Goal: Task Accomplishment & Management: Manage account settings

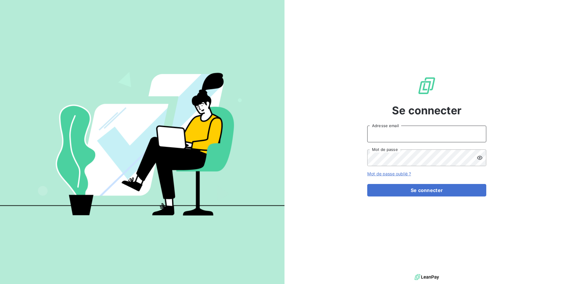
type input "[EMAIL_ADDRESS][DOMAIN_NAME]"
click at [502, 152] on div "Se connecter [EMAIL_ADDRESS][DOMAIN_NAME] Adresse email Mot de passe Mot de pas…" at bounding box center [427, 136] width 285 height 273
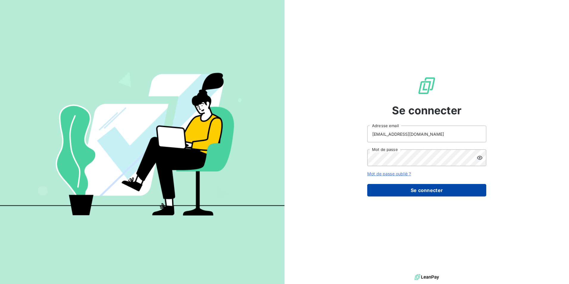
click at [433, 191] on button "Se connecter" at bounding box center [426, 190] width 119 height 13
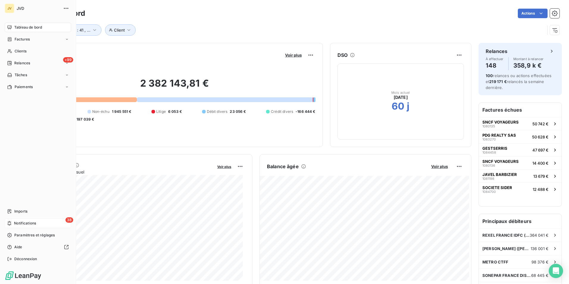
drag, startPoint x: 16, startPoint y: 224, endPoint x: 24, endPoint y: 224, distance: 7.4
click at [16, 224] on span "Notifications" at bounding box center [25, 223] width 22 height 5
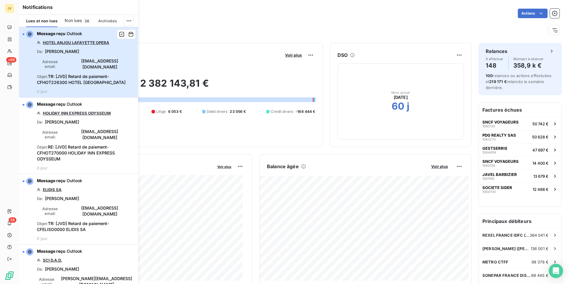
click at [90, 78] on span "TR: [JVD] Retard de paiement- CFHOT226300 HOTEL [GEOGRAPHIC_DATA]" at bounding box center [81, 79] width 89 height 11
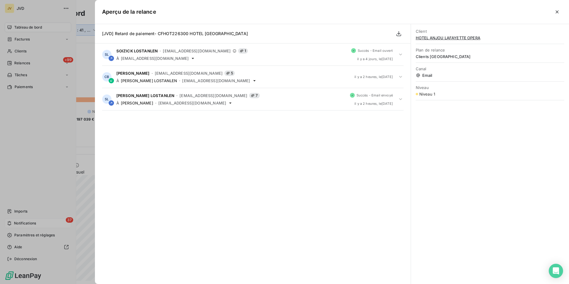
click at [37, 149] on div at bounding box center [284, 142] width 569 height 284
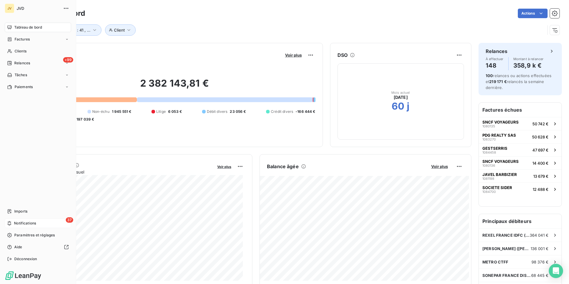
click at [45, 226] on div "37 Notifications" at bounding box center [38, 223] width 66 height 10
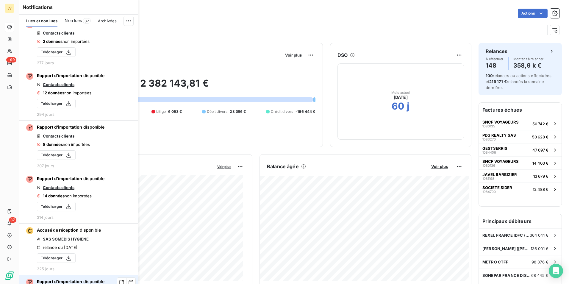
scroll to position [3318, 0]
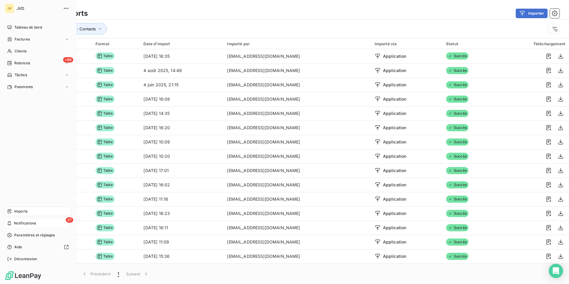
click at [9, 222] on icon at bounding box center [10, 223] width 4 height 4
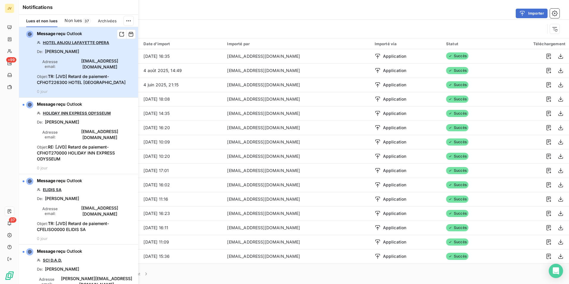
click at [93, 76] on span "TR: [JVD] Retard de paiement- CFHOT226300 HOTEL [GEOGRAPHIC_DATA]" at bounding box center [81, 79] width 89 height 11
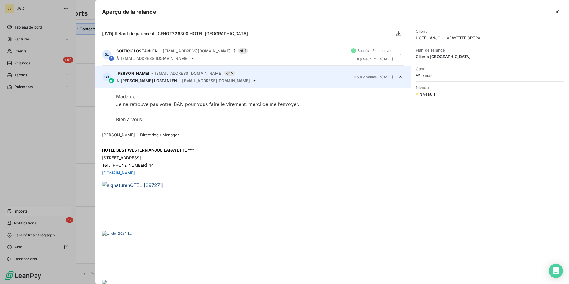
scroll to position [22, 0]
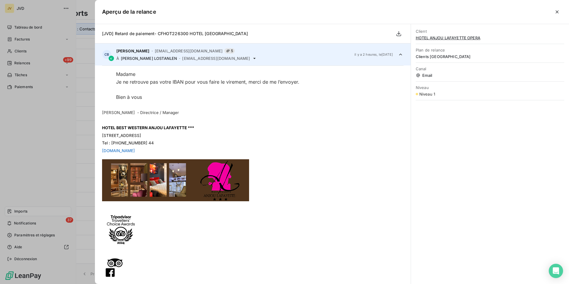
click at [558, 14] on icon "button" at bounding box center [557, 12] width 6 height 6
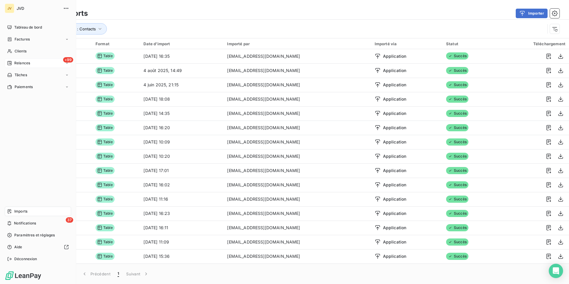
click at [30, 63] on div "+99 Relances" at bounding box center [38, 63] width 66 height 10
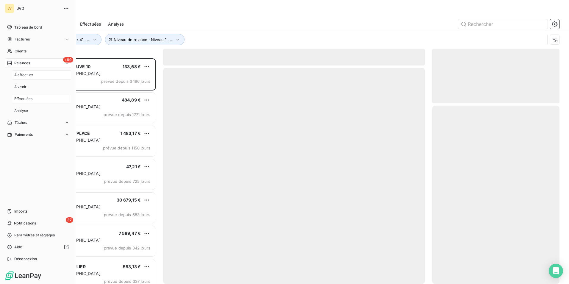
scroll to position [221, 123]
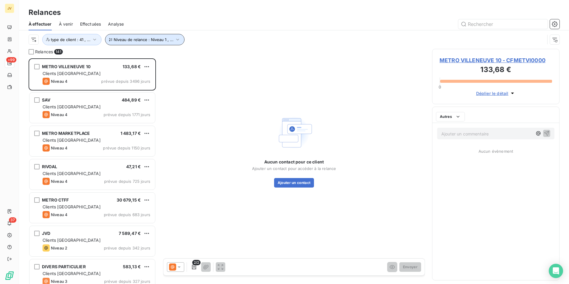
click at [175, 38] on icon "button" at bounding box center [178, 40] width 6 height 6
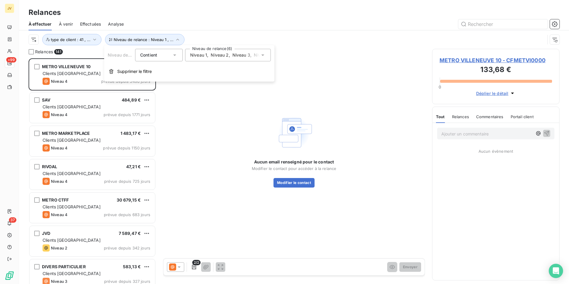
click at [263, 55] on icon at bounding box center [262, 54] width 3 height 1
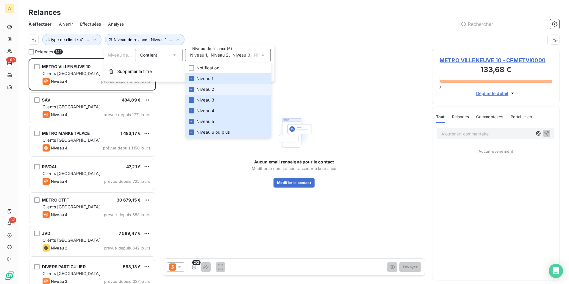
click at [194, 88] on li "Niveau 2" at bounding box center [228, 89] width 86 height 11
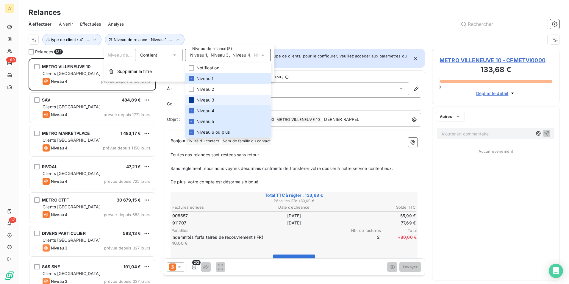
click at [192, 99] on icon at bounding box center [192, 100] width 4 height 4
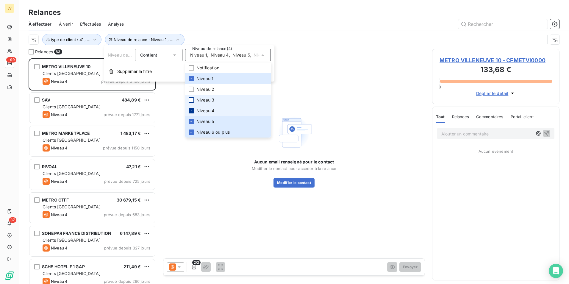
click at [191, 113] on div at bounding box center [191, 110] width 5 height 5
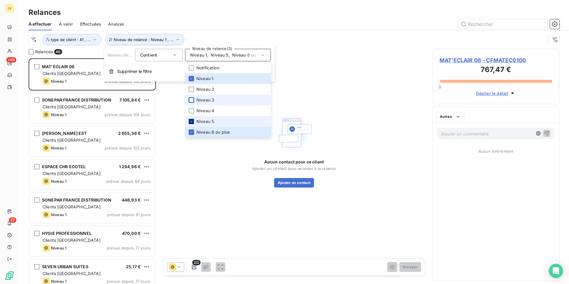
click at [191, 124] on div at bounding box center [191, 121] width 5 height 5
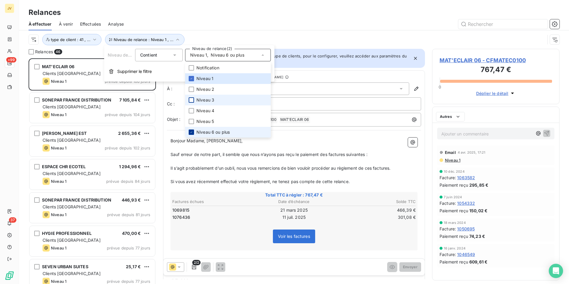
scroll to position [221, 123]
click at [193, 134] on div at bounding box center [191, 131] width 5 height 5
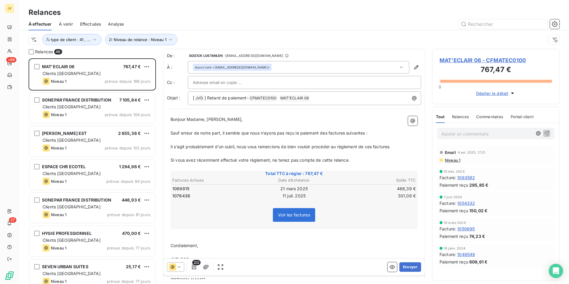
drag, startPoint x: 305, startPoint y: 28, endPoint x: 284, endPoint y: 60, distance: 38.2
click at [305, 28] on div "À effectuer À venir Effectuées Analyse" at bounding box center [294, 24] width 550 height 13
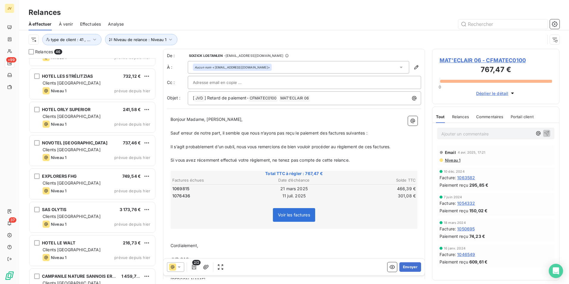
scroll to position [1308, 0]
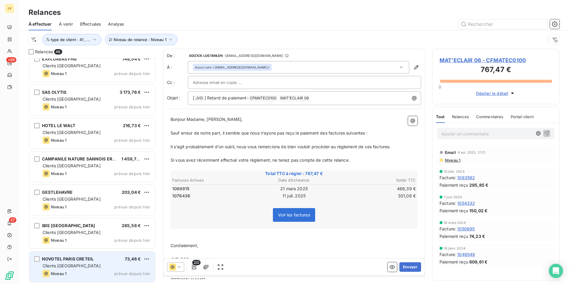
click at [96, 267] on div "Clients [GEOGRAPHIC_DATA]" at bounding box center [97, 266] width 108 height 6
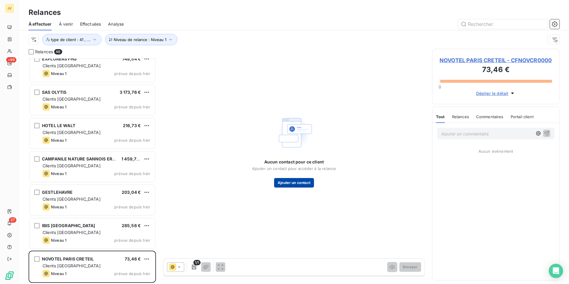
click at [304, 185] on button "Ajouter un contact" at bounding box center [294, 183] width 40 height 10
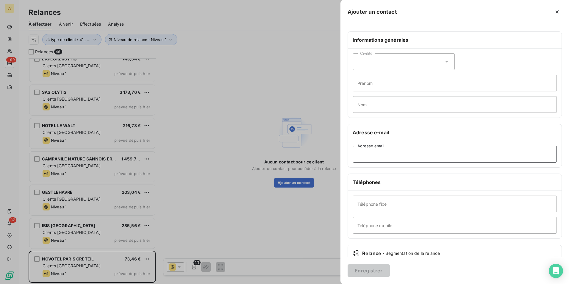
click at [385, 156] on input "Adresse email" at bounding box center [455, 154] width 204 height 17
paste input "[EMAIL_ADDRESS][DOMAIN_NAME]"
type input "[EMAIL_ADDRESS][DOMAIN_NAME]"
click at [367, 271] on button "Enregistrer" at bounding box center [369, 270] width 42 height 13
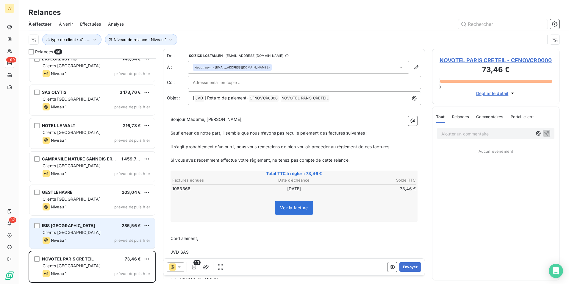
click at [52, 231] on span "Clients [GEOGRAPHIC_DATA]" at bounding box center [72, 232] width 58 height 5
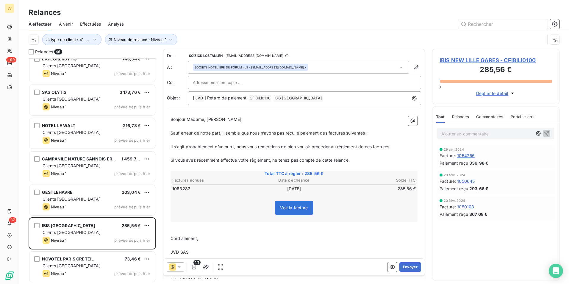
click at [461, 119] on div "Relances" at bounding box center [460, 116] width 17 height 13
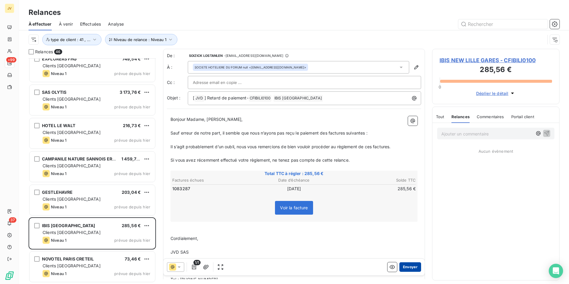
click at [406, 263] on button "Envoyer" at bounding box center [410, 267] width 22 height 10
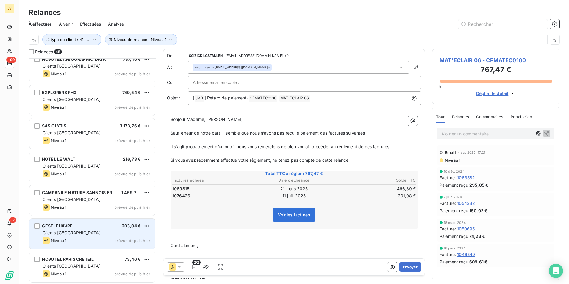
scroll to position [1275, 0]
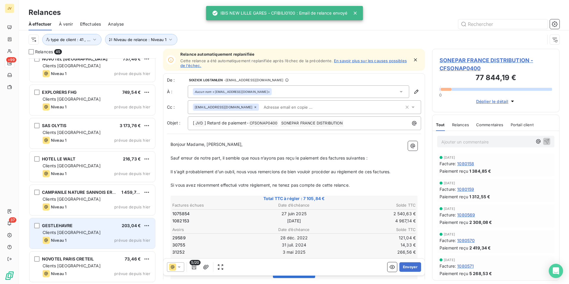
click at [94, 229] on div "GESTLEHAVRE 203,04 € Clients France Niveau 1 prévue depuis [DATE]" at bounding box center [92, 233] width 126 height 30
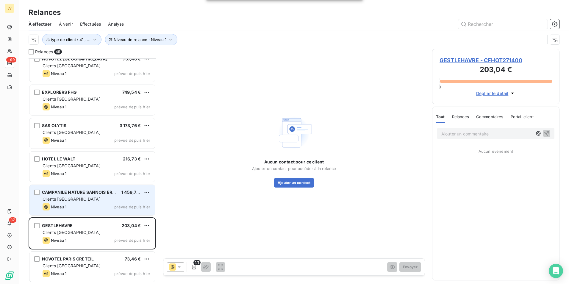
click at [76, 201] on div "Clients [GEOGRAPHIC_DATA]" at bounding box center [97, 199] width 108 height 6
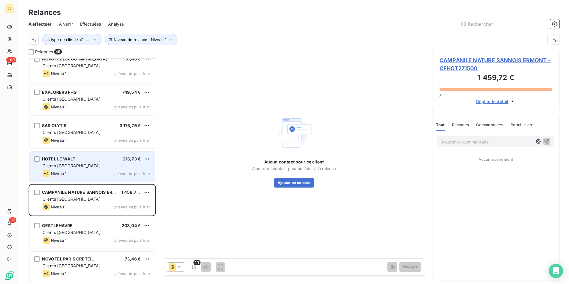
click at [90, 167] on div "Clients [GEOGRAPHIC_DATA]" at bounding box center [97, 166] width 108 height 6
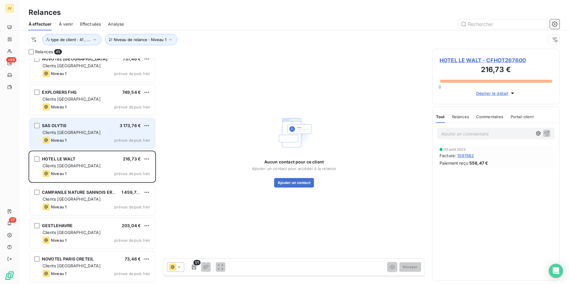
click at [89, 135] on div "Clients [GEOGRAPHIC_DATA]" at bounding box center [97, 132] width 108 height 6
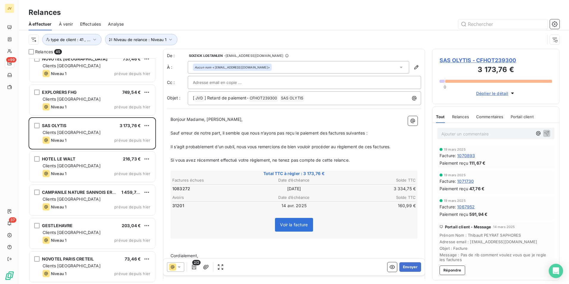
click at [461, 116] on span "Relances" at bounding box center [460, 116] width 17 height 5
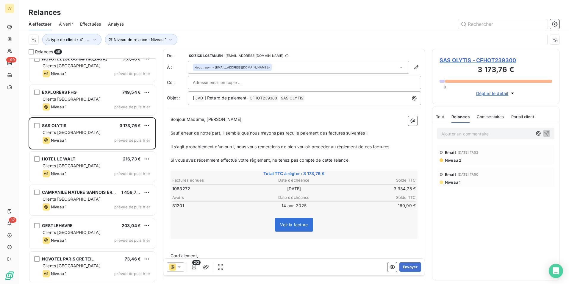
drag, startPoint x: 408, startPoint y: 265, endPoint x: 246, endPoint y: 252, distance: 163.4
click at [246, 252] on div "De : [PERSON_NAME] LOSTANLEN - [EMAIL_ADDRESS][DOMAIN_NAME] À : Aucun nom <[PER…" at bounding box center [294, 164] width 262 height 230
click at [409, 267] on button "Envoyer" at bounding box center [410, 267] width 22 height 10
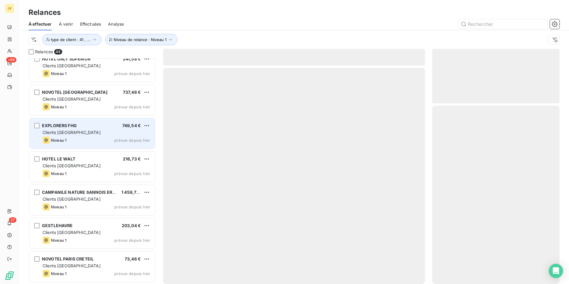
scroll to position [1241, 0]
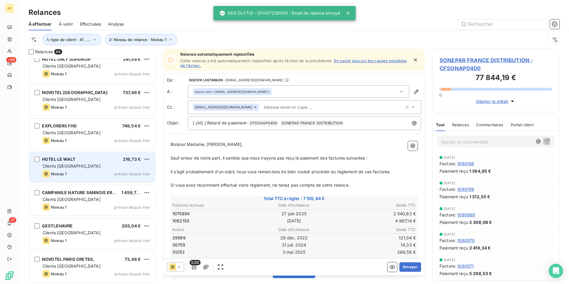
click at [74, 164] on div "Clients [GEOGRAPHIC_DATA]" at bounding box center [97, 166] width 108 height 6
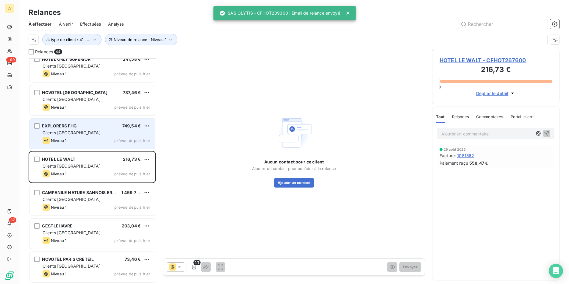
click at [70, 138] on div "Niveau 1 prévue depuis hier" at bounding box center [97, 140] width 108 height 7
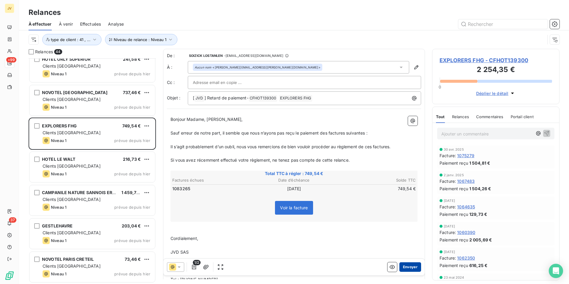
click at [409, 266] on button "Envoyer" at bounding box center [410, 267] width 22 height 10
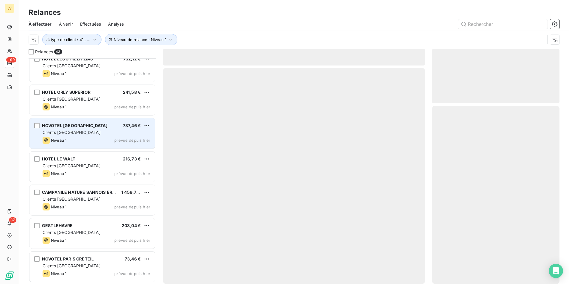
scroll to position [1208, 0]
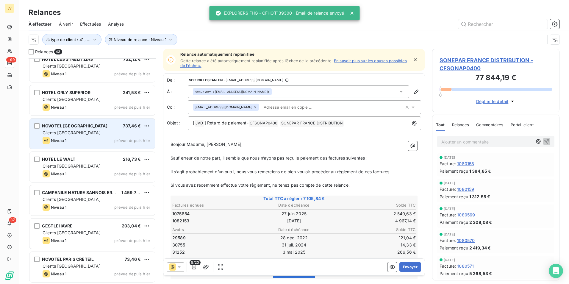
click at [104, 138] on div "Niveau 1 prévue depuis hier" at bounding box center [97, 140] width 108 height 7
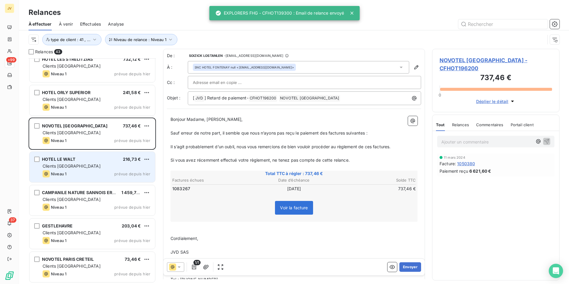
click at [96, 164] on div "Clients [GEOGRAPHIC_DATA]" at bounding box center [97, 166] width 108 height 6
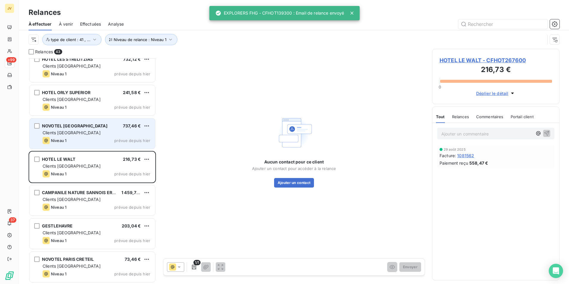
click at [96, 138] on div "Niveau 1 prévue depuis hier" at bounding box center [97, 140] width 108 height 7
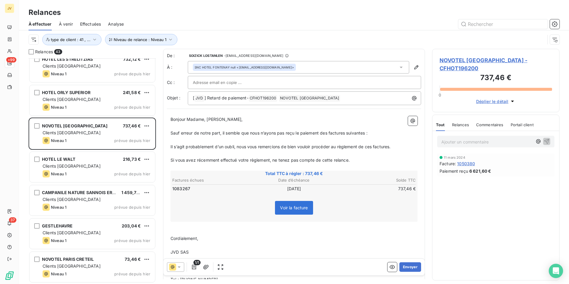
click at [461, 124] on span "Relances" at bounding box center [460, 124] width 17 height 5
click at [406, 268] on button "Envoyer" at bounding box center [410, 267] width 22 height 10
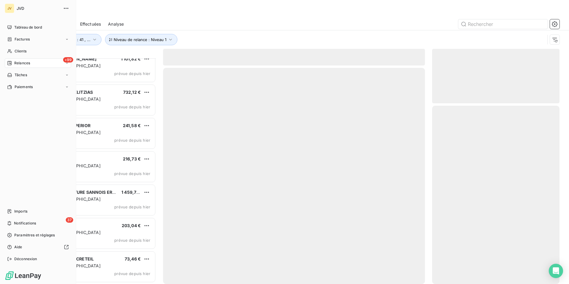
scroll to position [1175, 0]
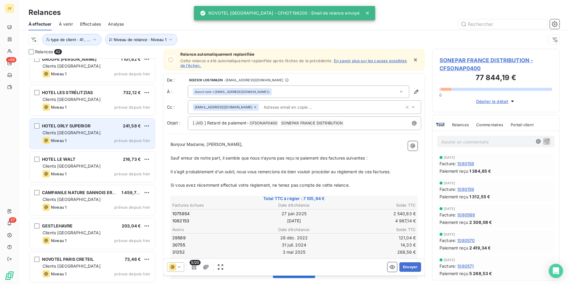
click at [88, 135] on div "Clients [GEOGRAPHIC_DATA]" at bounding box center [97, 133] width 108 height 6
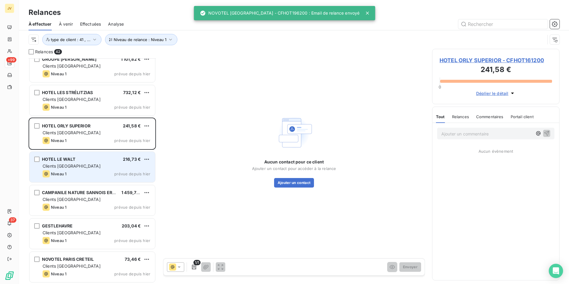
click at [86, 161] on div "HOTEL LE WALT 216,73 €" at bounding box center [97, 159] width 108 height 5
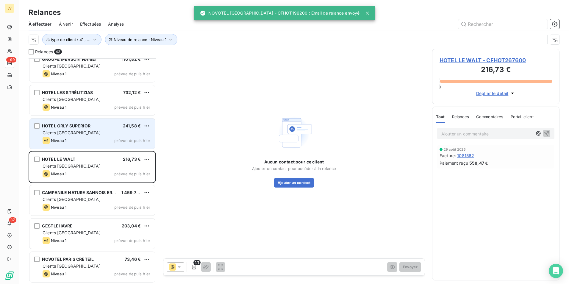
click at [83, 140] on div "Niveau 1 prévue depuis hier" at bounding box center [97, 140] width 108 height 7
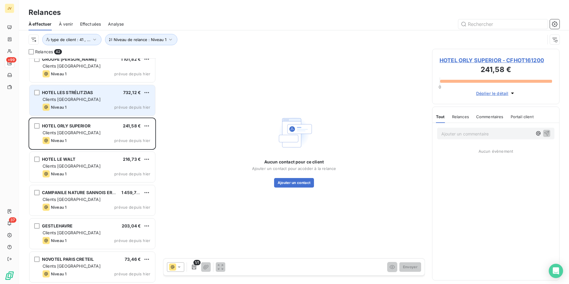
click at [85, 101] on div "Clients [GEOGRAPHIC_DATA]" at bounding box center [97, 99] width 108 height 6
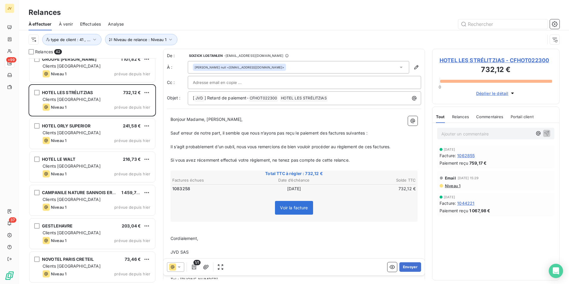
click at [460, 115] on span "Relances" at bounding box center [460, 116] width 17 height 5
click at [408, 265] on button "Envoyer" at bounding box center [410, 267] width 22 height 10
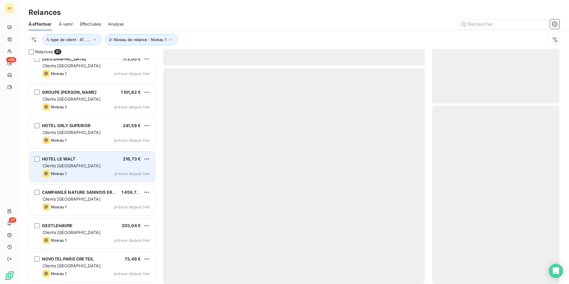
scroll to position [1141, 0]
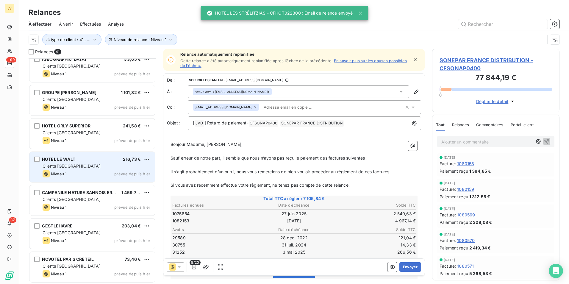
click at [85, 163] on div "Clients [GEOGRAPHIC_DATA]" at bounding box center [97, 166] width 108 height 6
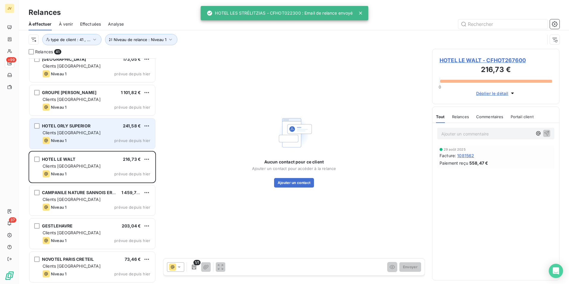
click at [76, 139] on div "Niveau 1 prévue depuis hier" at bounding box center [97, 140] width 108 height 7
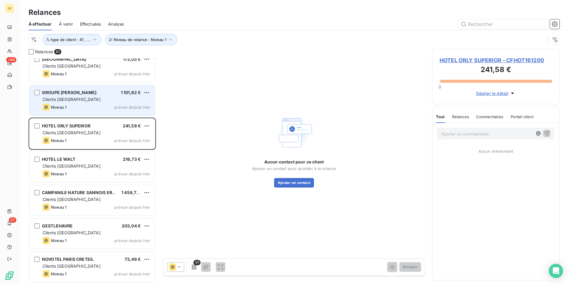
click at [82, 105] on div "Niveau 1 prévue depuis hier" at bounding box center [97, 107] width 108 height 7
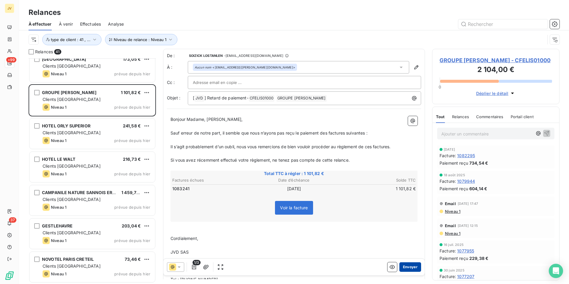
click at [406, 265] on button "Envoyer" at bounding box center [410, 267] width 22 height 10
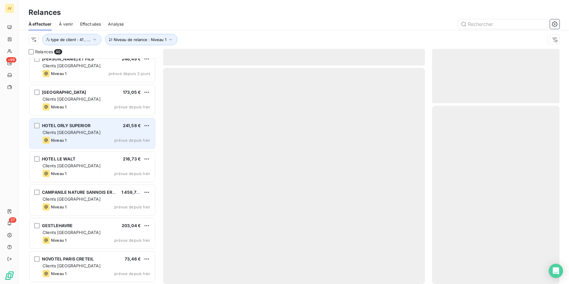
scroll to position [1108, 0]
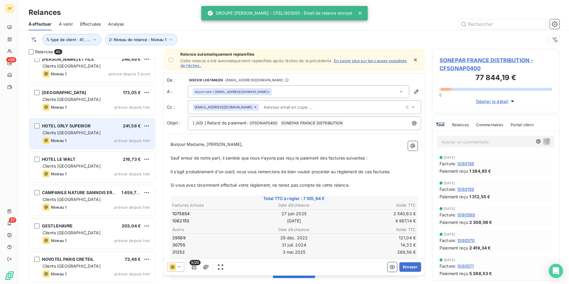
click at [76, 140] on div "Niveau 1 prévue depuis hier" at bounding box center [97, 140] width 108 height 7
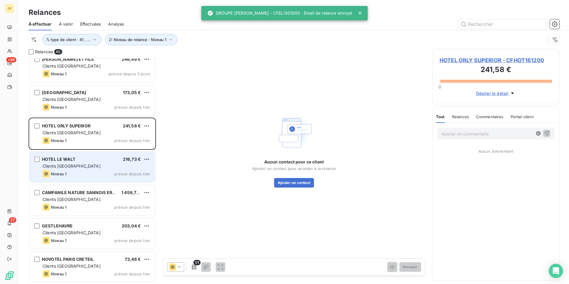
click at [79, 155] on div "HOTEL LE WALT 216,73 € Clients France Niveau 1 prévue depuis [DATE]" at bounding box center [92, 167] width 126 height 30
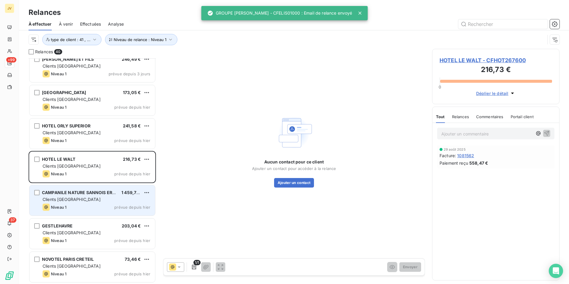
click at [80, 191] on span "CAMPANILE NATURE SANNOIS ERMONT" at bounding box center [84, 192] width 84 height 5
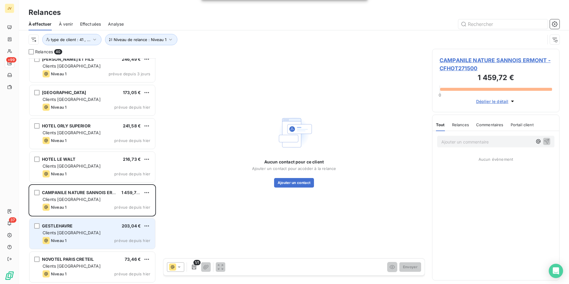
click at [75, 225] on div "GESTLEHAVRE 203,04 €" at bounding box center [97, 225] width 108 height 5
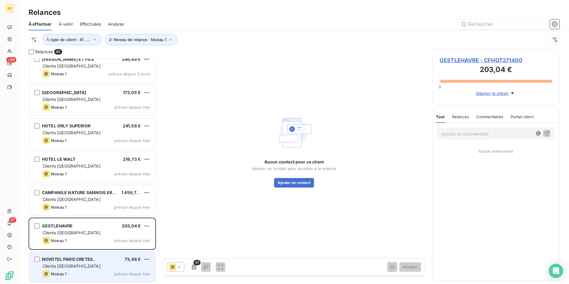
click at [79, 257] on span "NOVOTEL PARIS CRETEIL" at bounding box center [68, 259] width 52 height 5
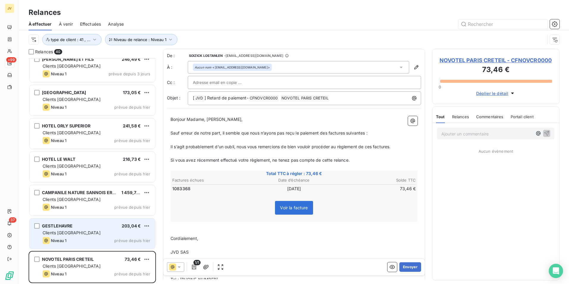
click at [83, 239] on div "Niveau 1 prévue depuis hier" at bounding box center [97, 240] width 108 height 7
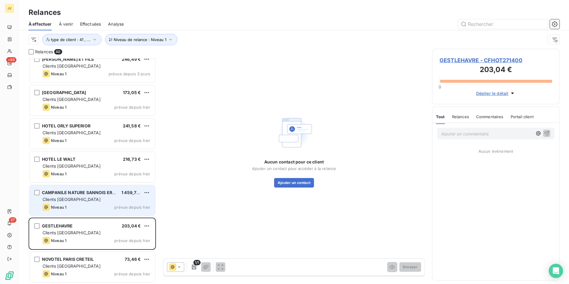
click at [79, 200] on div "Clients [GEOGRAPHIC_DATA]" at bounding box center [97, 199] width 108 height 6
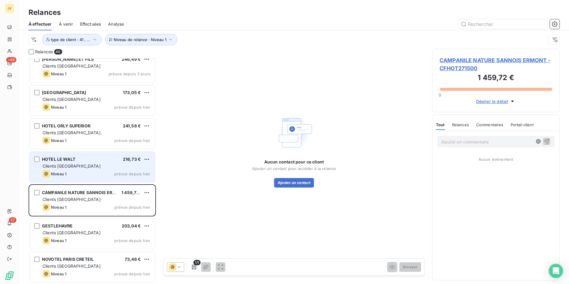
click at [71, 164] on span "Clients [GEOGRAPHIC_DATA]" at bounding box center [72, 165] width 58 height 5
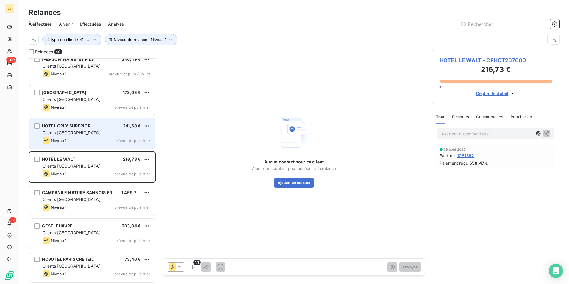
click at [72, 127] on span "HOTEL ORLY SUPERIOR" at bounding box center [66, 125] width 49 height 5
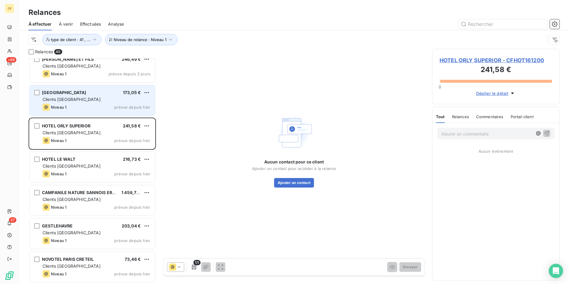
click at [74, 101] on div "Clients [GEOGRAPHIC_DATA]" at bounding box center [97, 99] width 108 height 6
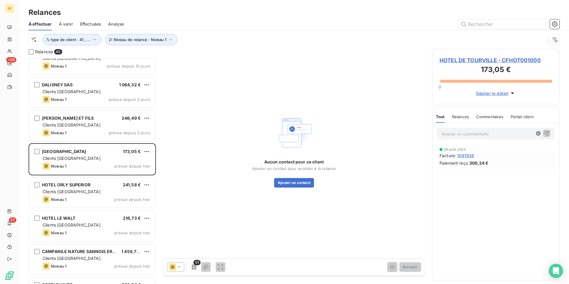
scroll to position [1048, 0]
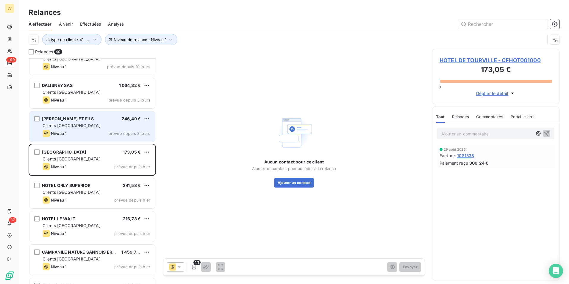
click at [75, 124] on div "Clients [GEOGRAPHIC_DATA]" at bounding box center [97, 126] width 108 height 6
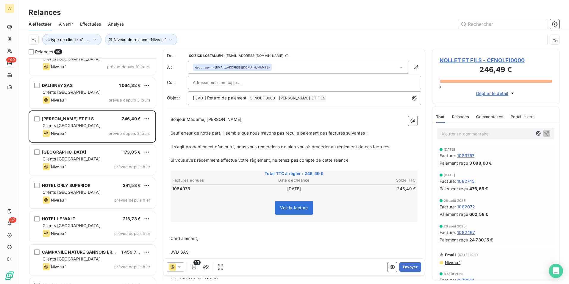
click at [460, 116] on span "Relances" at bounding box center [460, 116] width 17 height 5
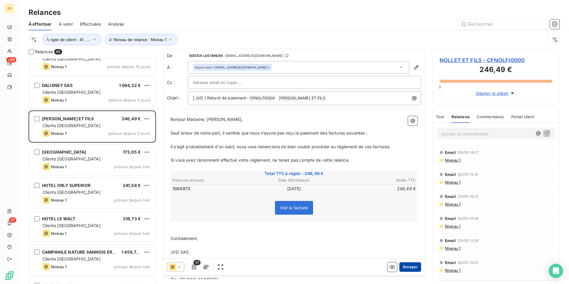
click at [407, 266] on button "Envoyer" at bounding box center [410, 267] width 22 height 10
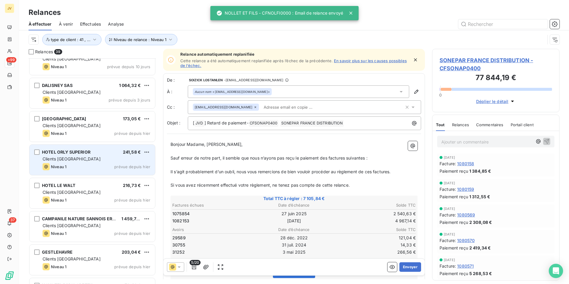
click at [77, 159] on div "Clients [GEOGRAPHIC_DATA]" at bounding box center [97, 159] width 108 height 6
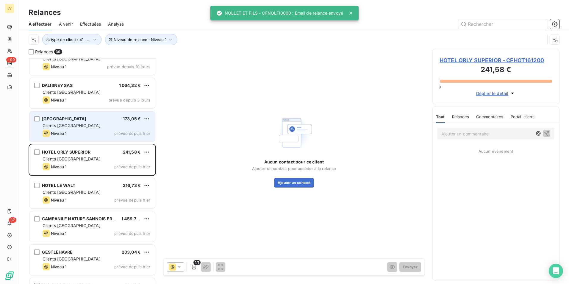
click at [82, 129] on div "[GEOGRAPHIC_DATA] 173,05 € Clients France Niveau 1 prévue depuis [DATE]" at bounding box center [92, 126] width 126 height 30
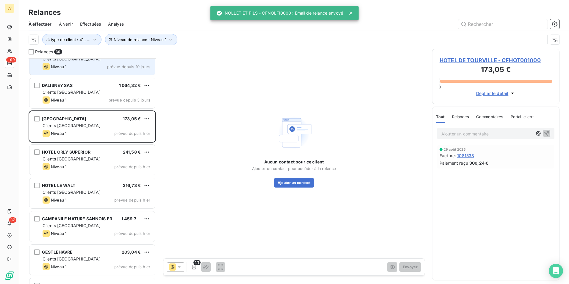
click at [91, 74] on div "ESSOR SAS 739,97 € Clients France Niveau 1 prévue depuis 10 jours" at bounding box center [92, 60] width 126 height 30
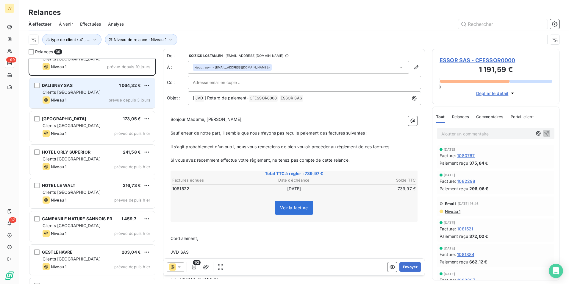
click at [93, 92] on div "Clients [GEOGRAPHIC_DATA]" at bounding box center [97, 92] width 108 height 6
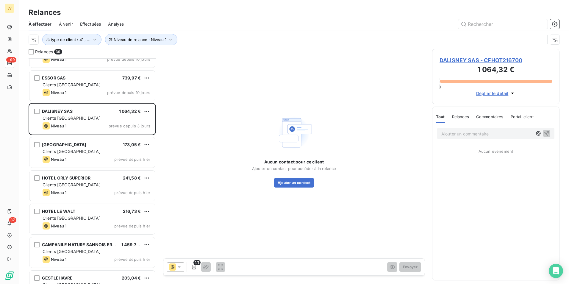
scroll to position [989, 0]
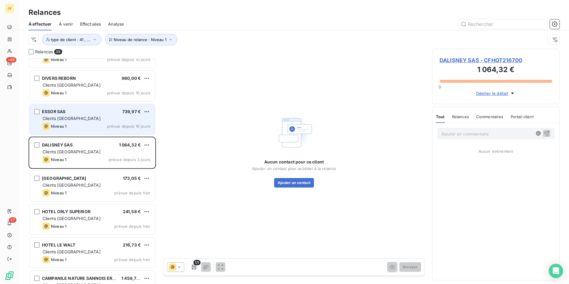
click at [99, 123] on div "Niveau 1 prévue depuis 10 jours" at bounding box center [97, 126] width 108 height 7
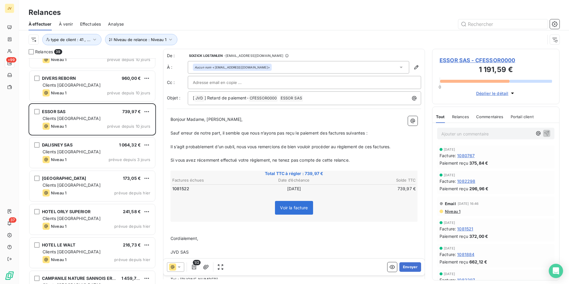
click at [463, 114] on span "Relances" at bounding box center [460, 116] width 17 height 5
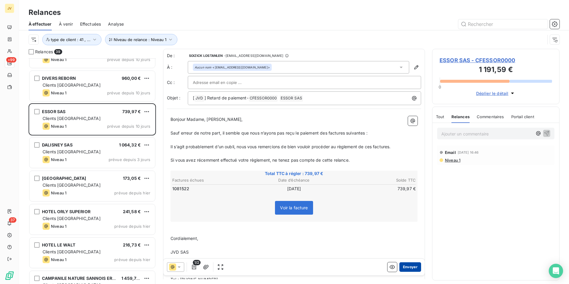
click at [406, 266] on button "Envoyer" at bounding box center [410, 267] width 22 height 10
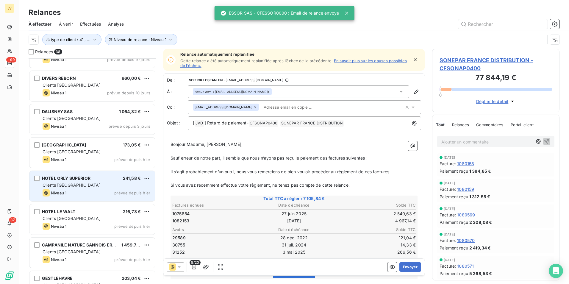
click at [74, 183] on div "Clients [GEOGRAPHIC_DATA]" at bounding box center [97, 185] width 108 height 6
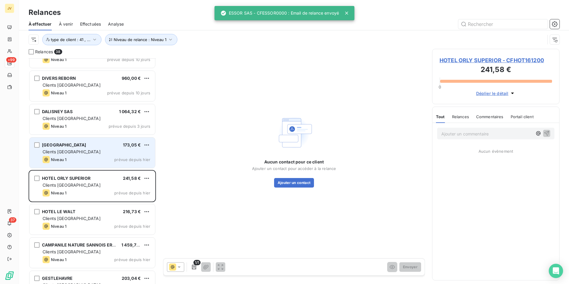
click at [78, 162] on div "Niveau 1 prévue depuis hier" at bounding box center [97, 159] width 108 height 7
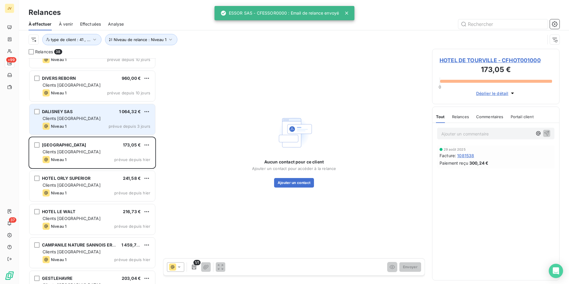
click at [74, 122] on div "DALISNEY SAS 1 064,32 € Clients France Niveau 1 prévue depuis 3 jours" at bounding box center [92, 119] width 126 height 30
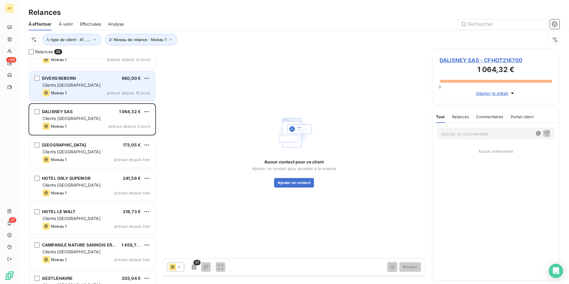
click at [78, 81] on div "DIVERS REBORN 960,00 € Clients France Niveau 1 prévue depuis 10 jours" at bounding box center [92, 86] width 126 height 30
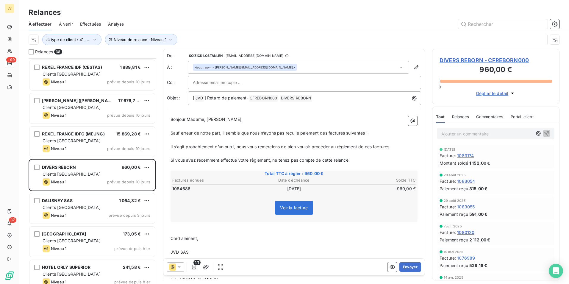
scroll to position [899, 0]
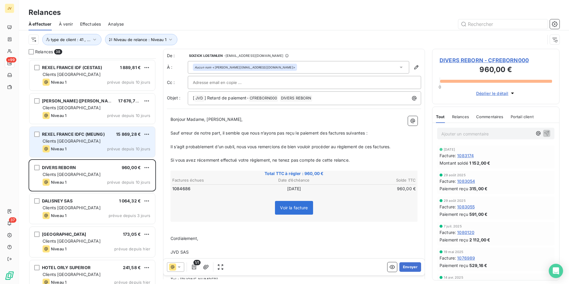
click at [91, 139] on div "Clients [GEOGRAPHIC_DATA]" at bounding box center [97, 141] width 108 height 6
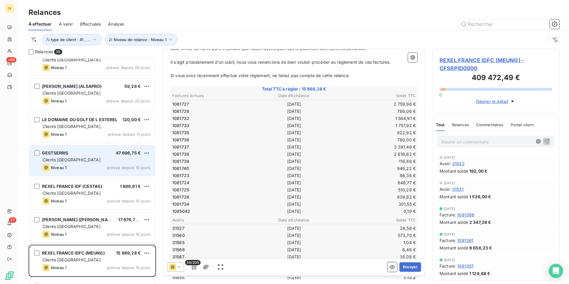
scroll to position [780, 0]
click at [89, 149] on div "GESTSERRIS 47 696,75 € Clients France Niveau 1 prévue depuis 10 jours" at bounding box center [92, 161] width 126 height 30
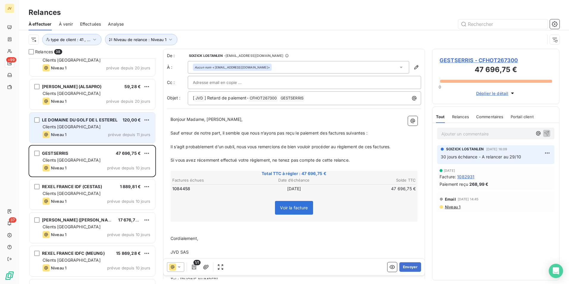
click at [85, 134] on div "Niveau 1 prévue depuis 11 jours" at bounding box center [97, 134] width 108 height 7
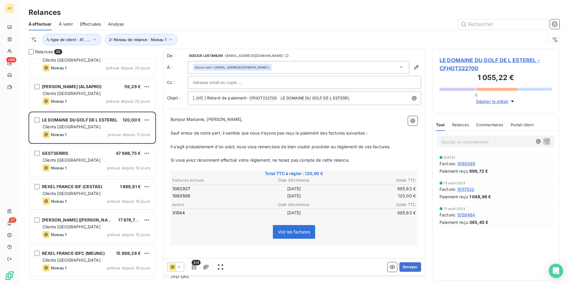
click at [456, 125] on span "Relances" at bounding box center [460, 124] width 17 height 5
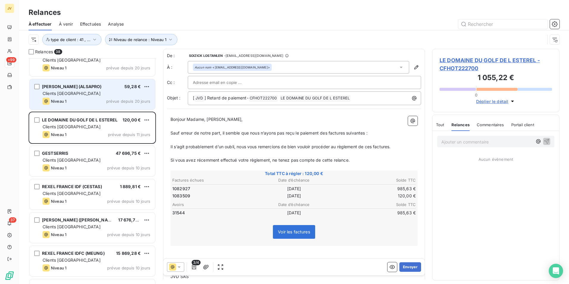
click at [86, 102] on div "Niveau 1 prévue depuis 20 jours" at bounding box center [97, 101] width 108 height 7
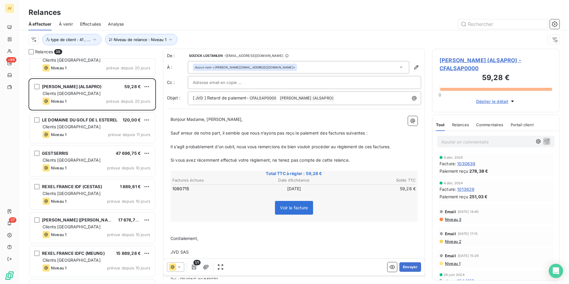
click at [460, 118] on div "Relances" at bounding box center [460, 124] width 17 height 13
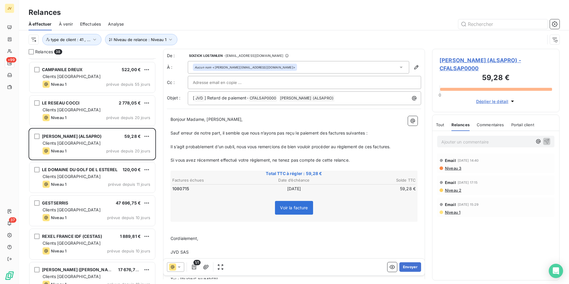
scroll to position [721, 0]
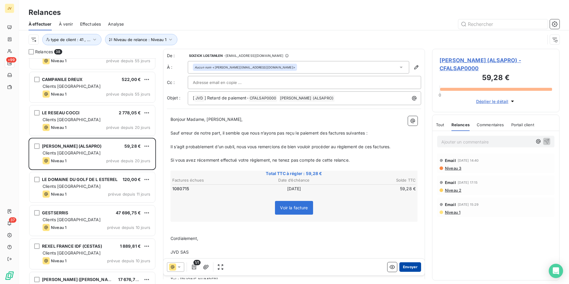
click at [407, 268] on button "Envoyer" at bounding box center [410, 267] width 22 height 10
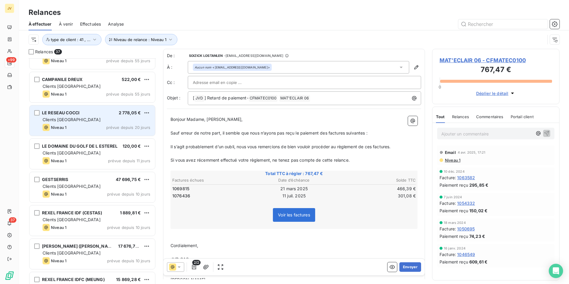
click at [101, 122] on div "Clients [GEOGRAPHIC_DATA]" at bounding box center [97, 120] width 108 height 6
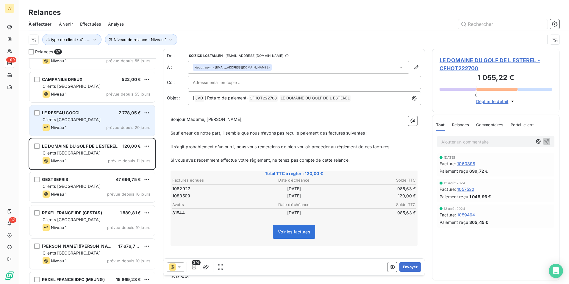
click at [93, 123] on div "LE RESEAU COCCI 2 778,05 € Clients France Niveau 1 prévue depuis 20 jours" at bounding box center [92, 120] width 126 height 30
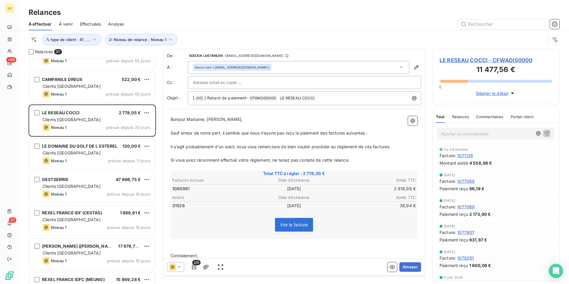
click at [463, 117] on span "Relances" at bounding box center [460, 116] width 17 height 5
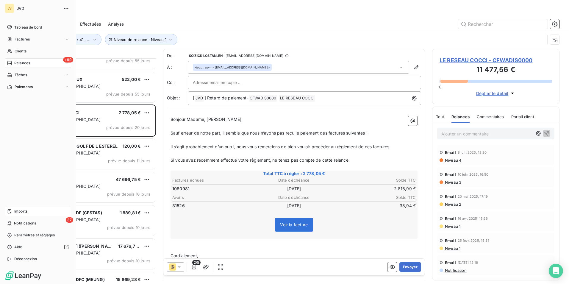
click at [19, 209] on span "Imports" at bounding box center [20, 211] width 13 height 5
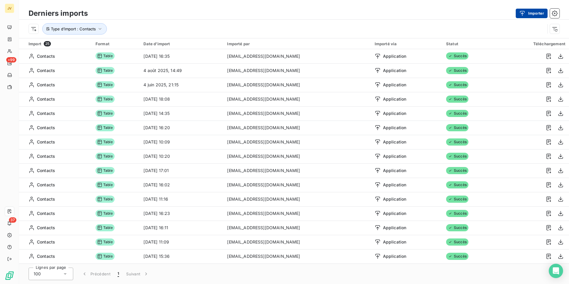
click at [530, 13] on button "Importer" at bounding box center [532, 14] width 32 height 10
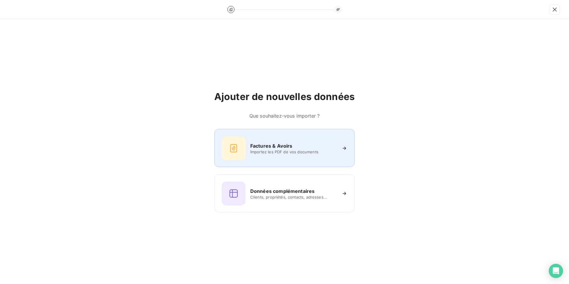
click at [291, 150] on span "Importez les PDF de vos documents" at bounding box center [293, 151] width 86 height 5
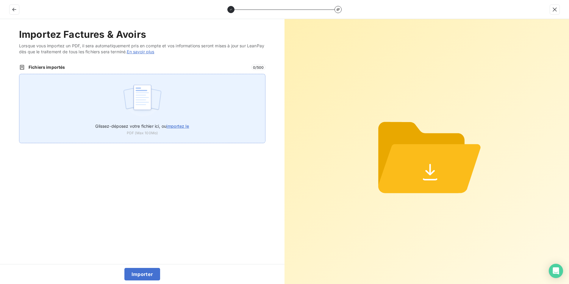
click at [144, 96] on img at bounding box center [143, 100] width 40 height 38
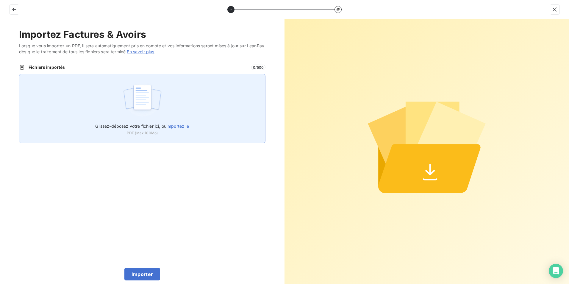
type input "C:\fakepath\251001-251006 FAC CF.PDF"
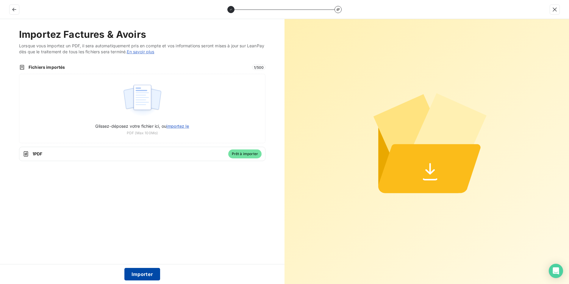
click at [143, 274] on button "Importer" at bounding box center [142, 274] width 36 height 13
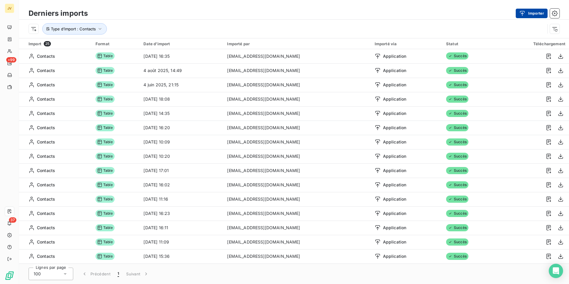
click at [538, 11] on button "Importer" at bounding box center [532, 14] width 32 height 10
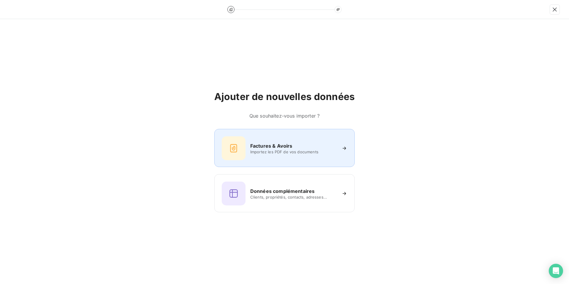
click at [263, 139] on div "Factures & Avoirs Importez les PDF de vos documents" at bounding box center [285, 148] width 126 height 24
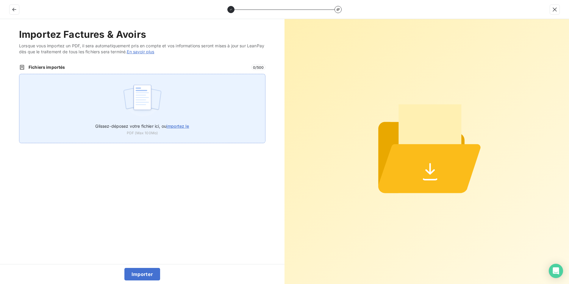
click at [147, 99] on img at bounding box center [143, 100] width 40 height 38
type input "C:\fakepath\251001-251006 AV CF.PDF"
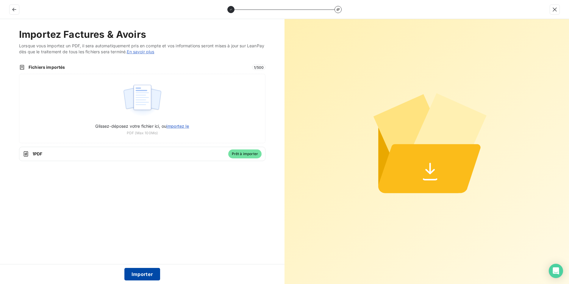
click at [148, 273] on button "Importer" at bounding box center [142, 274] width 36 height 13
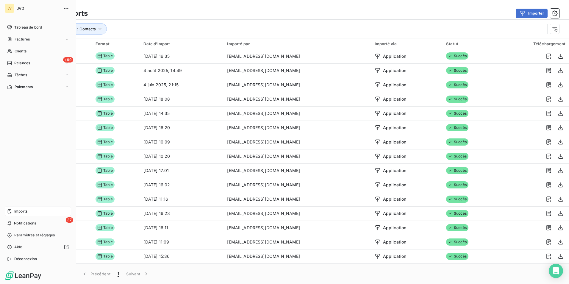
click at [23, 211] on span "Imports" at bounding box center [20, 211] width 13 height 5
click at [23, 210] on span "Imports" at bounding box center [20, 211] width 13 height 5
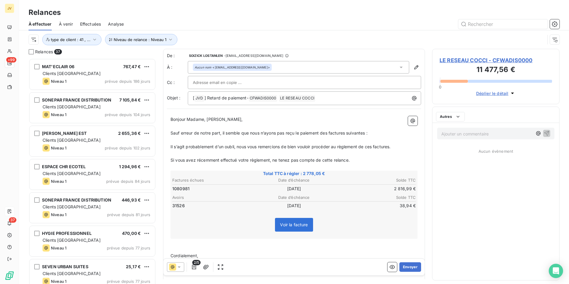
scroll to position [221, 123]
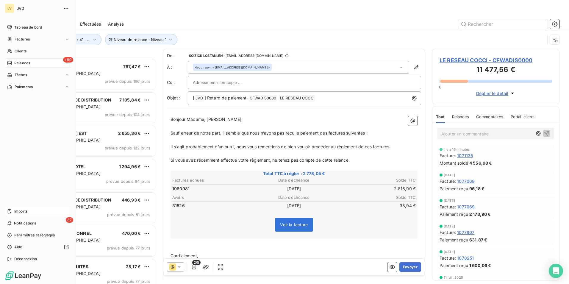
click at [17, 211] on span "Imports" at bounding box center [20, 211] width 13 height 5
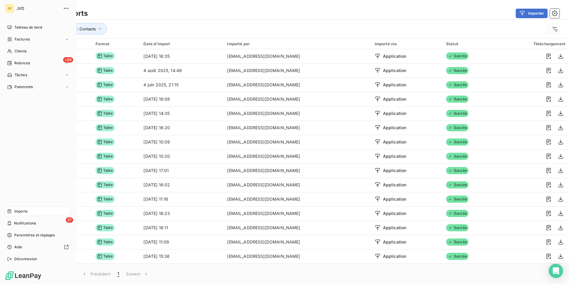
click at [40, 213] on div "Imports" at bounding box center [38, 212] width 66 height 10
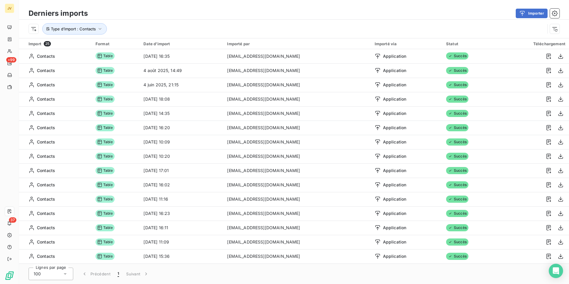
click at [175, 42] on div "Date d’import" at bounding box center [181, 43] width 76 height 5
click at [174, 44] on div "Date d’import" at bounding box center [181, 43] width 76 height 5
click at [103, 26] on icon "button" at bounding box center [100, 29] width 6 height 6
click at [221, 15] on div "Importer" at bounding box center [327, 14] width 465 height 10
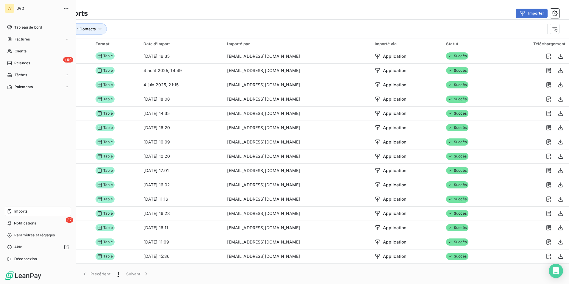
click at [24, 210] on span "Imports" at bounding box center [20, 211] width 13 height 5
click at [24, 212] on span "Imports" at bounding box center [20, 211] width 13 height 5
click at [22, 41] on span "Factures" at bounding box center [22, 39] width 15 height 5
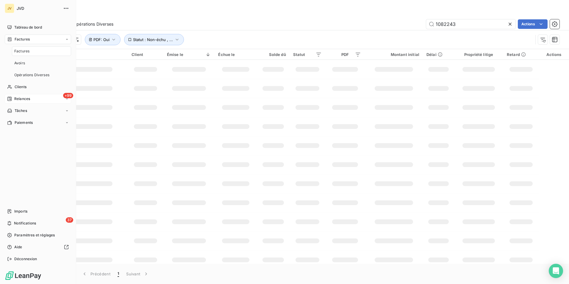
click at [17, 98] on span "Relances" at bounding box center [22, 98] width 16 height 5
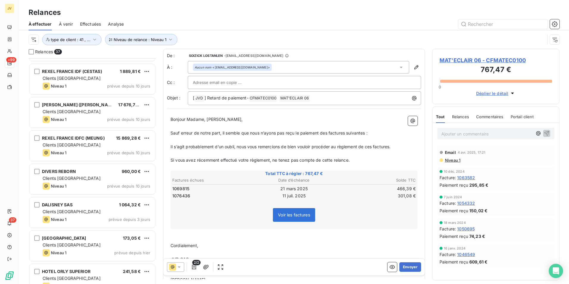
scroll to position [1008, 0]
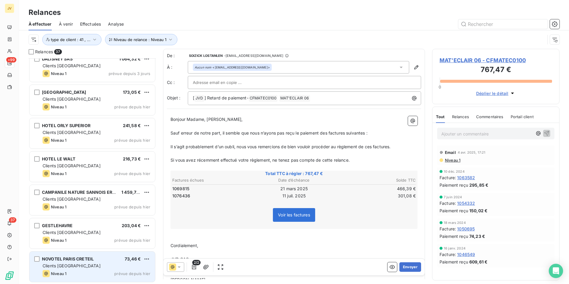
click at [91, 265] on div "Clients [GEOGRAPHIC_DATA]" at bounding box center [97, 266] width 108 height 6
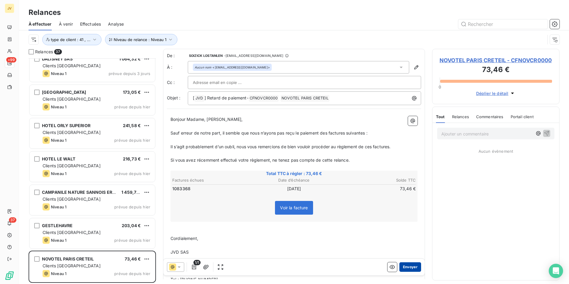
click at [404, 267] on button "Envoyer" at bounding box center [410, 267] width 22 height 10
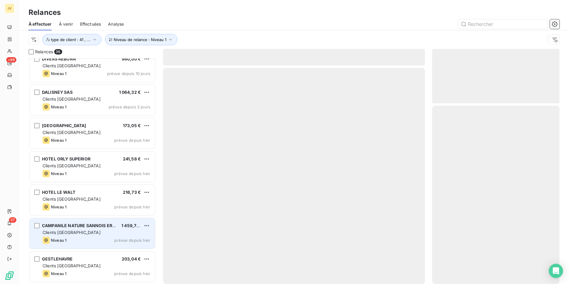
scroll to position [974, 0]
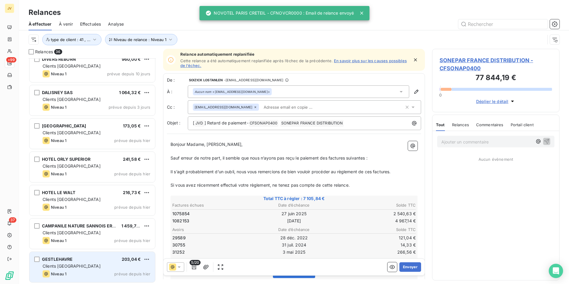
scroll to position [975, 0]
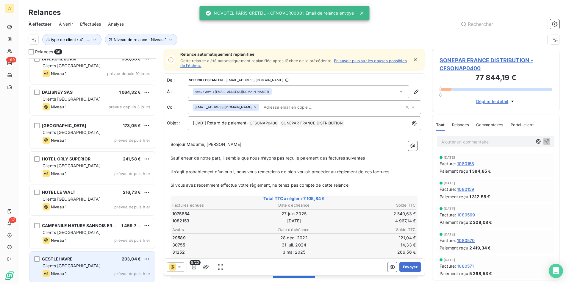
click at [71, 262] on div "GESTLEHAVRE 203,04 € Clients France Niveau 1 prévue depuis [DATE]" at bounding box center [92, 267] width 126 height 30
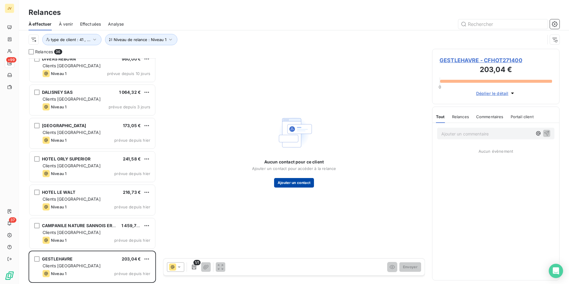
click at [305, 183] on button "Ajouter un contact" at bounding box center [294, 183] width 40 height 10
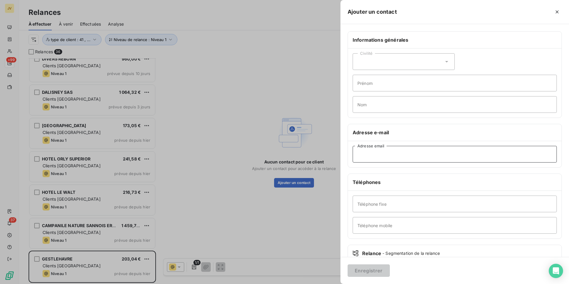
drag, startPoint x: 376, startPoint y: 156, endPoint x: 381, endPoint y: 154, distance: 5.7
click at [377, 155] on input "Adresse email" at bounding box center [455, 154] width 204 height 17
paste input "[EMAIL_ADDRESS][DOMAIN_NAME]"
type input "[EMAIL_ADDRESS][DOMAIN_NAME]"
click at [368, 268] on button "Enregistrer" at bounding box center [369, 270] width 42 height 13
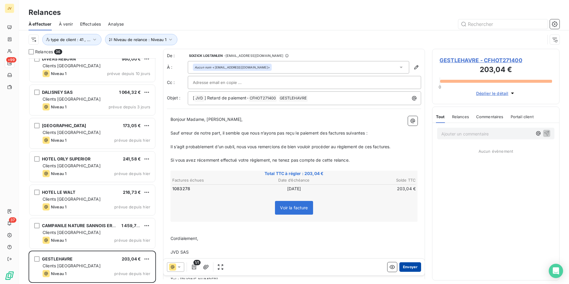
click at [404, 267] on button "Envoyer" at bounding box center [410, 267] width 22 height 10
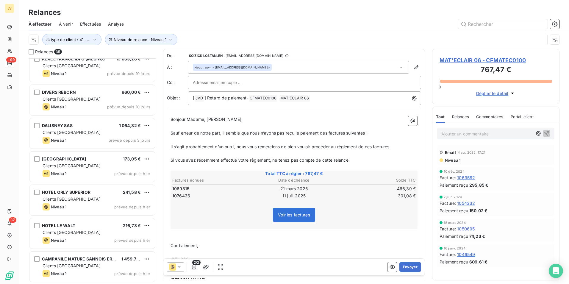
scroll to position [941, 0]
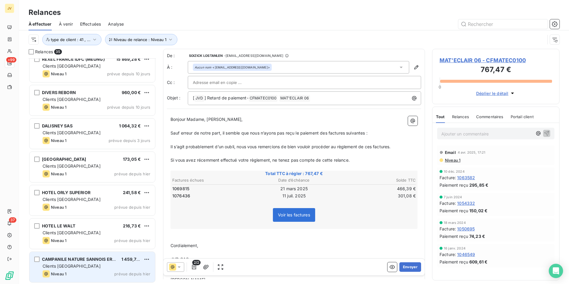
click at [75, 266] on div "Clients [GEOGRAPHIC_DATA]" at bounding box center [97, 266] width 108 height 6
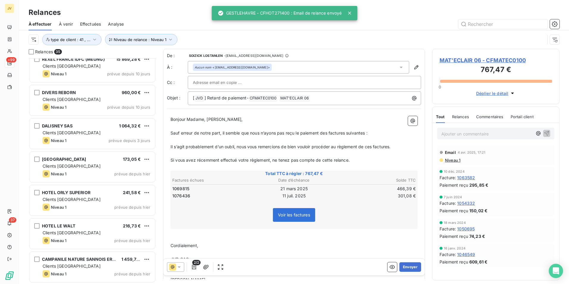
scroll to position [941, 0]
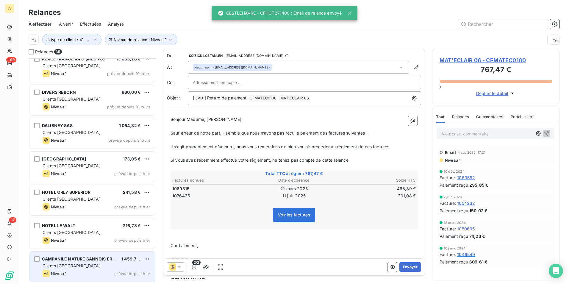
click at [89, 263] on div "Clients [GEOGRAPHIC_DATA]" at bounding box center [97, 266] width 108 height 6
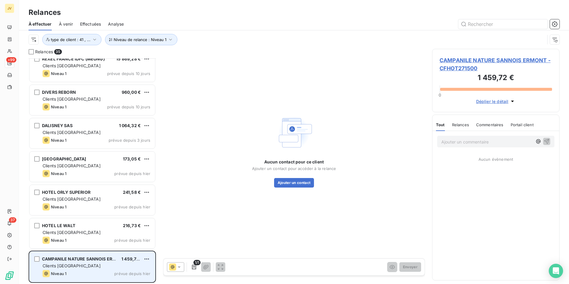
click at [94, 267] on div "Clients [GEOGRAPHIC_DATA]" at bounding box center [97, 266] width 108 height 6
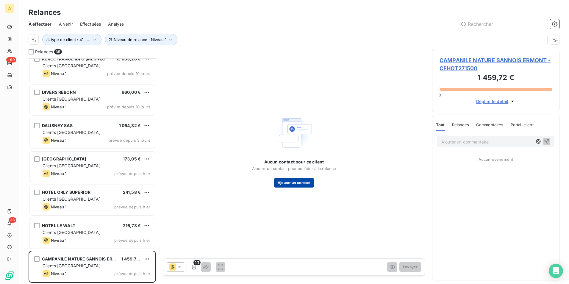
click at [307, 181] on button "Ajouter un contact" at bounding box center [294, 183] width 40 height 10
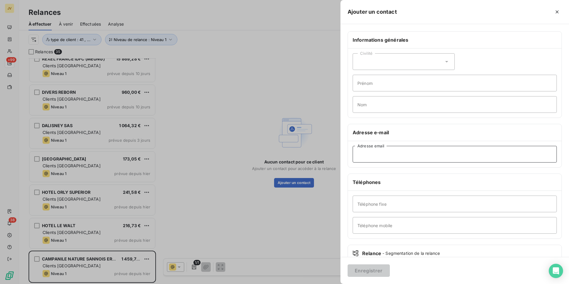
click at [395, 161] on input "Adresse email" at bounding box center [455, 154] width 204 height 17
paste input "adjoint.ermont.sannois@kyriad.f"
type input "[EMAIL_ADDRESS][DOMAIN_NAME]"
click at [369, 270] on button "Enregistrer" at bounding box center [369, 270] width 42 height 13
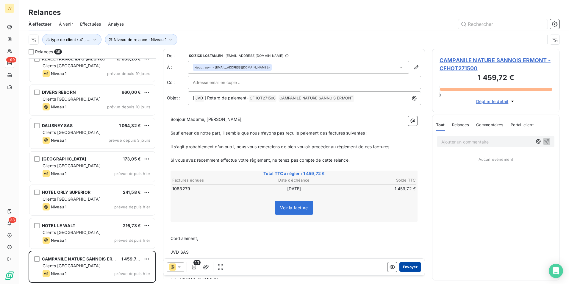
click at [411, 264] on button "Envoyer" at bounding box center [410, 267] width 22 height 10
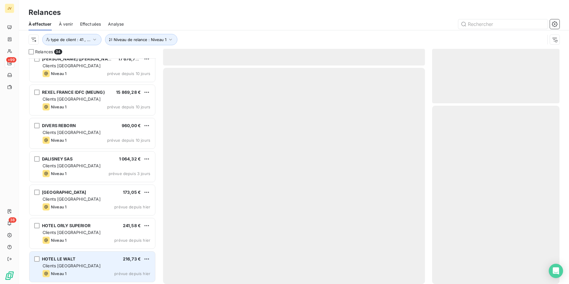
scroll to position [908, 0]
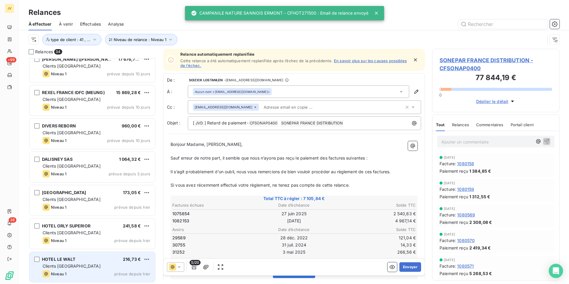
click at [75, 269] on div "HOTEL LE WALT 216,73 € Clients France Niveau 1 prévue depuis [DATE]" at bounding box center [92, 267] width 126 height 30
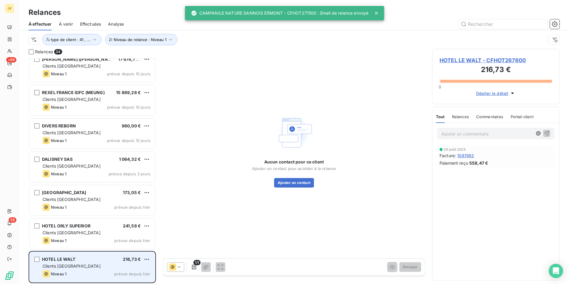
click at [75, 269] on div "HOTEL LE WALT 216,73 € Clients France Niveau 1 prévue depuis [DATE]" at bounding box center [92, 267] width 126 height 30
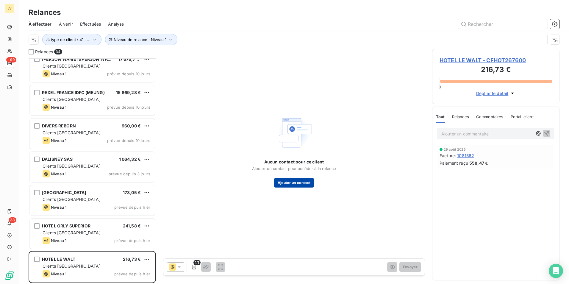
click at [295, 181] on button "Ajouter un contact" at bounding box center [294, 183] width 40 height 10
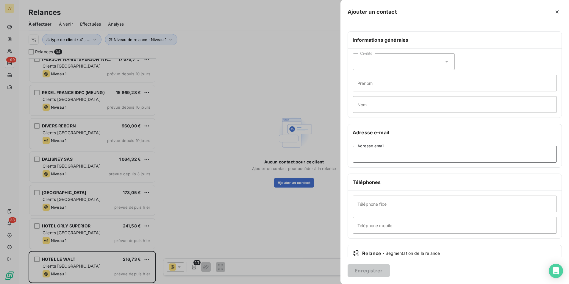
click at [392, 157] on input "Adresse email" at bounding box center [455, 154] width 204 height 17
paste input "[EMAIL_ADDRESS][PERSON_NAME][DOMAIN_NAME]"
type input "[EMAIL_ADDRESS][PERSON_NAME][DOMAIN_NAME]"
click at [368, 270] on button "Enregistrer" at bounding box center [369, 270] width 42 height 13
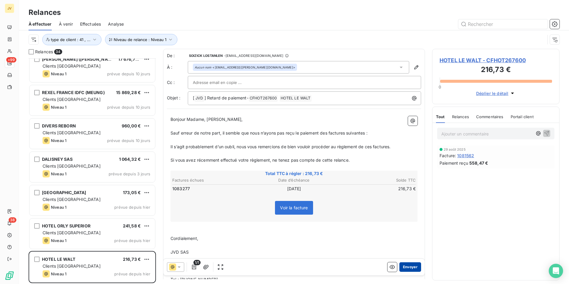
click at [410, 268] on button "Envoyer" at bounding box center [410, 267] width 22 height 10
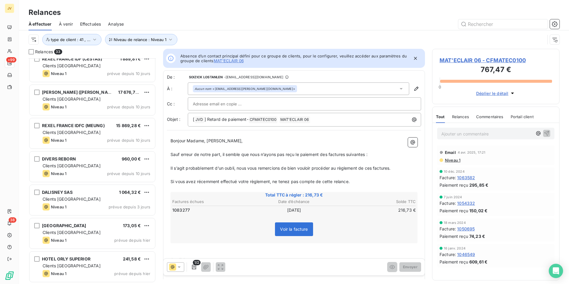
scroll to position [874, 0]
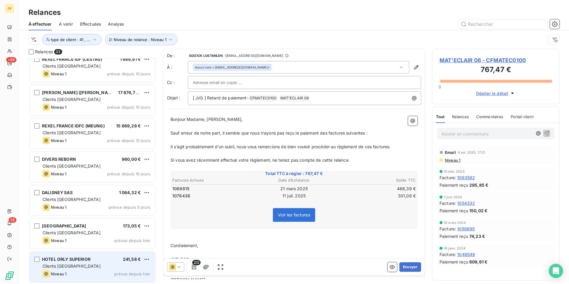
click at [74, 268] on div "Clients [GEOGRAPHIC_DATA]" at bounding box center [97, 266] width 108 height 6
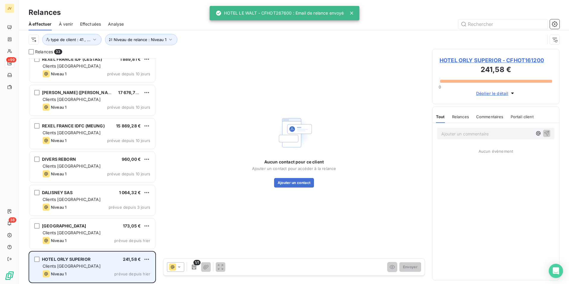
click at [106, 273] on div "Niveau 1 prévue depuis hier" at bounding box center [97, 273] width 108 height 7
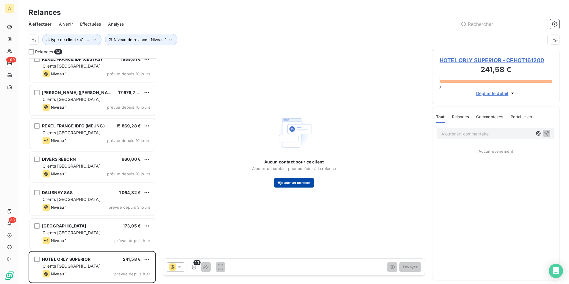
click at [290, 184] on button "Ajouter un contact" at bounding box center [294, 183] width 40 height 10
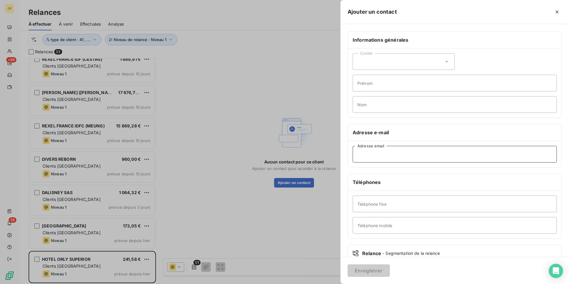
click at [409, 154] on input "Adresse email" at bounding box center [455, 154] width 204 height 17
paste input "[EMAIL_ADDRESS][DOMAIN_NAME]"
type input "[EMAIL_ADDRESS][DOMAIN_NAME]"
click at [369, 270] on button "Enregistrer" at bounding box center [369, 270] width 42 height 13
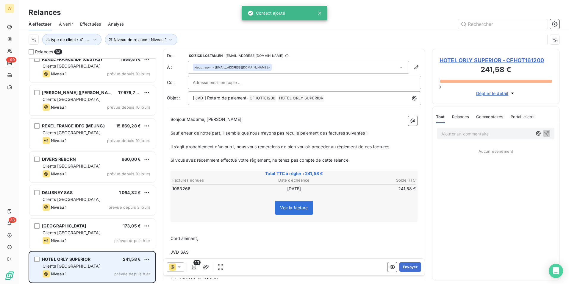
click at [69, 268] on div "Clients [GEOGRAPHIC_DATA]" at bounding box center [97, 266] width 108 height 6
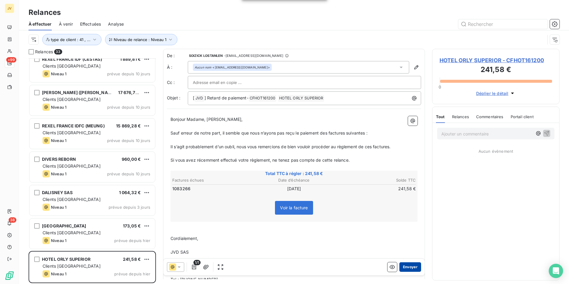
click at [411, 267] on button "Envoyer" at bounding box center [410, 267] width 22 height 10
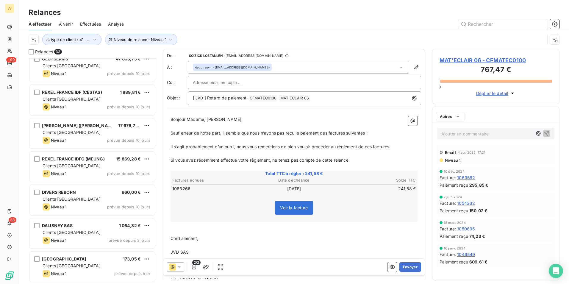
scroll to position [841, 0]
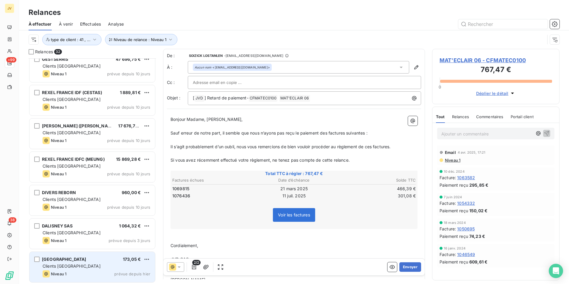
click at [82, 269] on div "[GEOGRAPHIC_DATA] 173,05 € Clients France Niveau 1 prévue depuis [DATE]" at bounding box center [92, 267] width 126 height 30
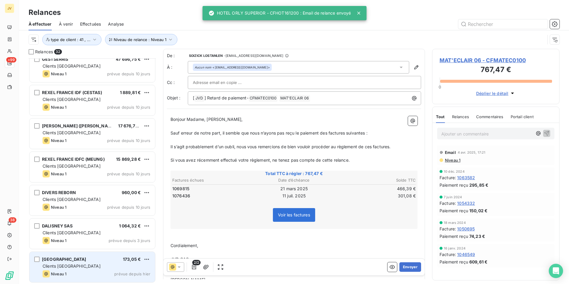
click at [82, 269] on div "Clients [GEOGRAPHIC_DATA]" at bounding box center [97, 266] width 108 height 6
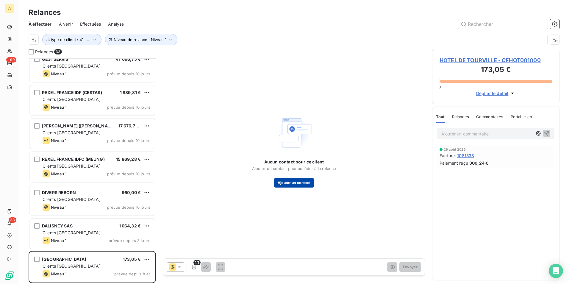
click at [306, 181] on button "Ajouter un contact" at bounding box center [294, 183] width 40 height 10
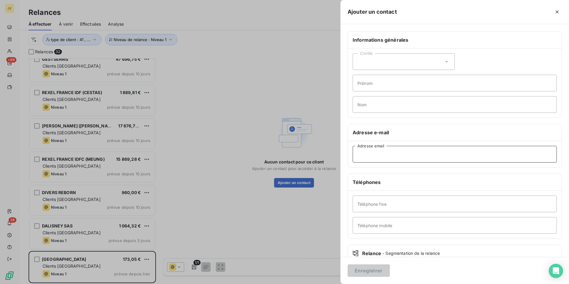
click at [385, 157] on input "Adresse email" at bounding box center [455, 154] width 204 height 17
paste input "[EMAIL_ADDRESS][PERSON_NAME][DOMAIN_NAME]"
type input "[EMAIL_ADDRESS][PERSON_NAME][DOMAIN_NAME]"
click at [363, 267] on button "Enregistrer" at bounding box center [369, 270] width 42 height 13
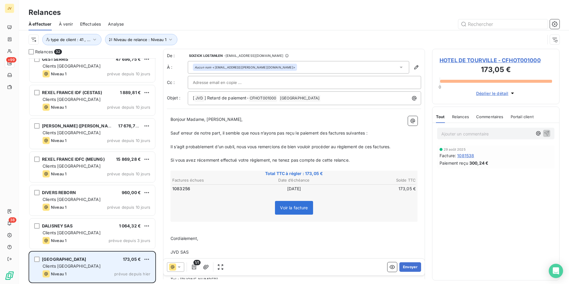
click at [94, 267] on div "Clients [GEOGRAPHIC_DATA]" at bounding box center [97, 266] width 108 height 6
click at [95, 268] on div "Clients [GEOGRAPHIC_DATA]" at bounding box center [97, 266] width 108 height 6
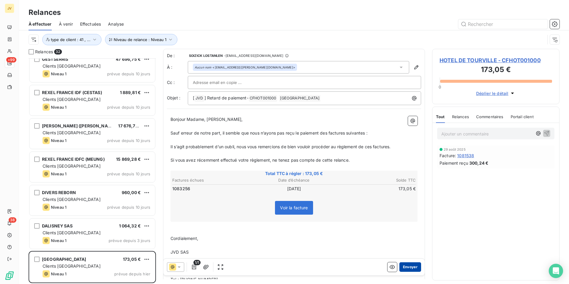
click at [404, 265] on button "Envoyer" at bounding box center [410, 267] width 22 height 10
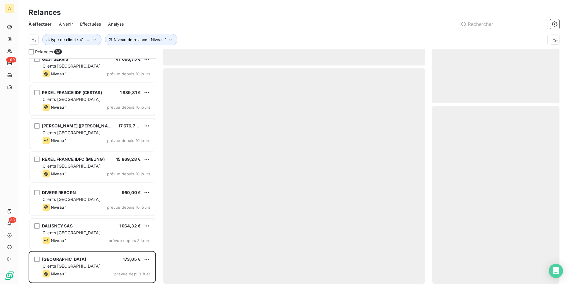
scroll to position [808, 0]
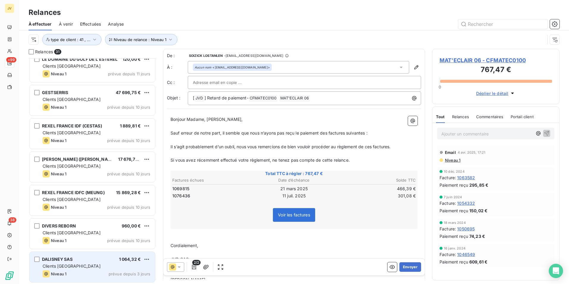
click at [104, 263] on div "Clients [GEOGRAPHIC_DATA]" at bounding box center [97, 266] width 108 height 6
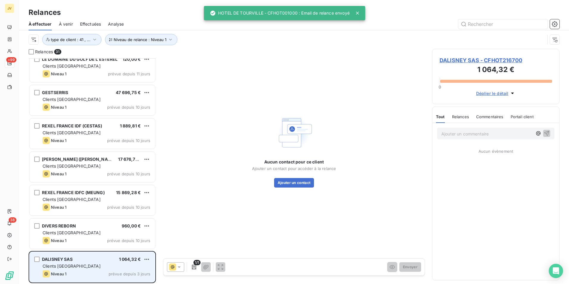
click at [83, 265] on div "Clients [GEOGRAPHIC_DATA]" at bounding box center [97, 266] width 108 height 6
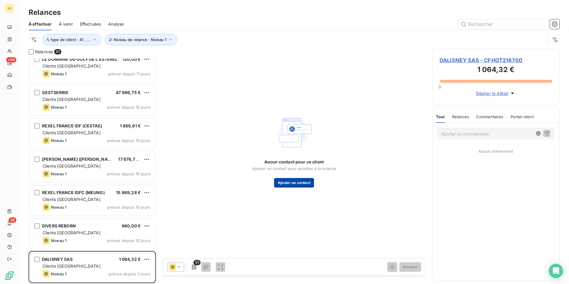
click at [298, 182] on button "Ajouter un contact" at bounding box center [294, 183] width 40 height 10
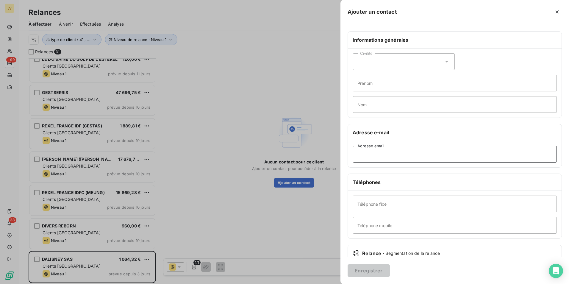
click at [394, 146] on input "Adresse email" at bounding box center [455, 154] width 204 height 17
paste input "[EMAIL_ADDRESS][DOMAIN_NAME]"
type input "[EMAIL_ADDRESS][DOMAIN_NAME]"
click at [364, 271] on button "Enregistrer" at bounding box center [369, 270] width 42 height 13
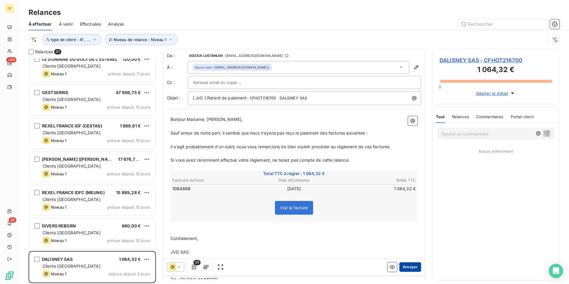
click at [408, 267] on button "Envoyer" at bounding box center [410, 267] width 22 height 10
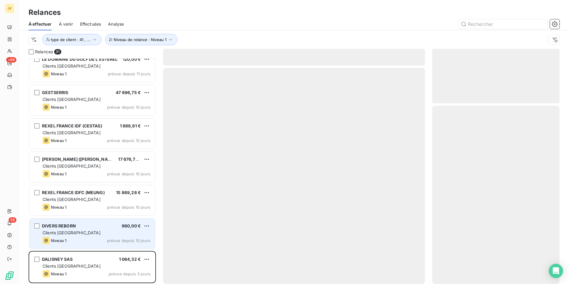
scroll to position [774, 0]
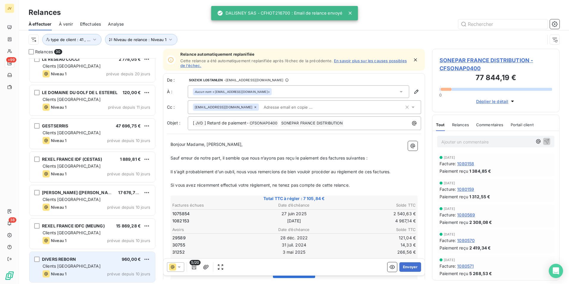
click at [68, 265] on span "Clients [GEOGRAPHIC_DATA]" at bounding box center [72, 265] width 58 height 5
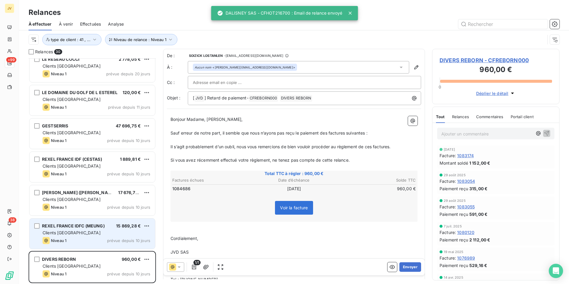
click at [71, 238] on div "Niveau 1 prévue depuis 10 jours" at bounding box center [97, 240] width 108 height 7
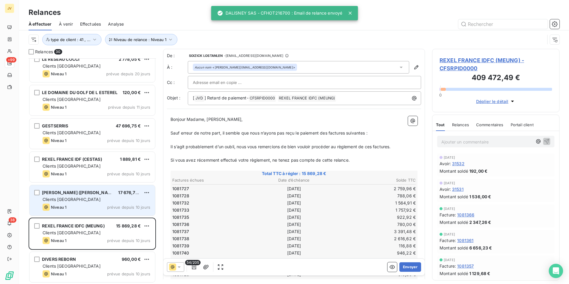
click at [61, 201] on span "Clients [GEOGRAPHIC_DATA]" at bounding box center [72, 199] width 58 height 5
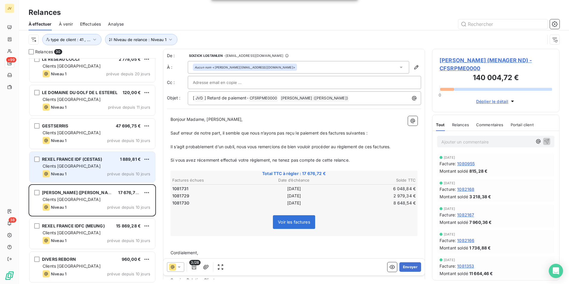
click at [62, 162] on div "REXEL FRANCE IDF (CESTAS)" at bounding box center [72, 159] width 60 height 6
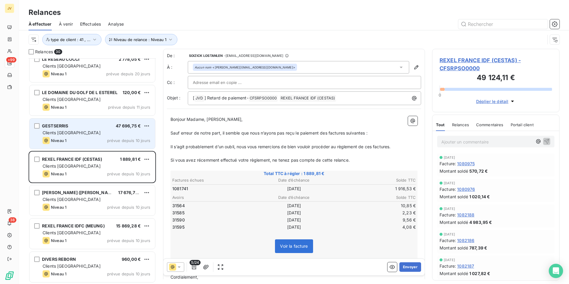
click at [65, 138] on div "Niveau 1" at bounding box center [55, 140] width 24 height 7
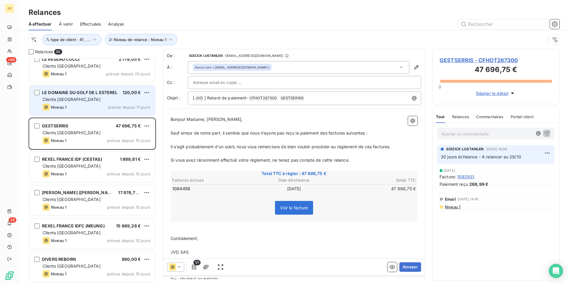
click at [61, 97] on span "Clients [GEOGRAPHIC_DATA]" at bounding box center [72, 99] width 58 height 5
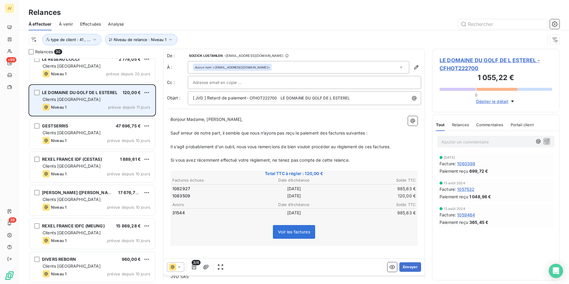
click at [87, 103] on div "LE DOMAINE DU GOLF DE L ESTEREL 120,00 € Clients France Niveau 1 prévue depuis …" at bounding box center [92, 100] width 126 height 30
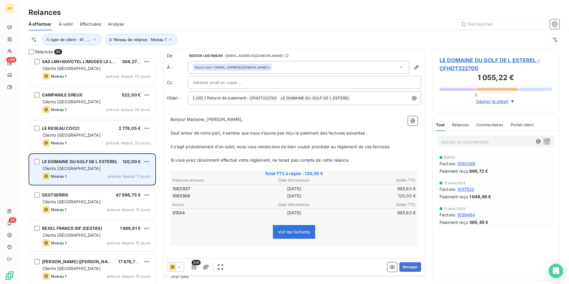
scroll to position [655, 0]
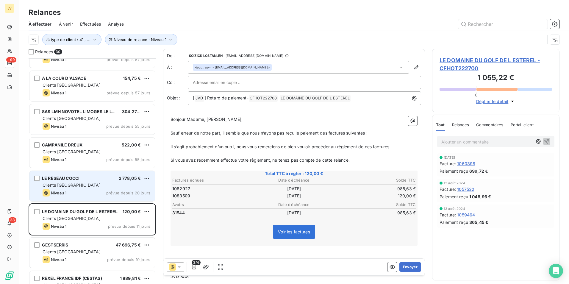
click at [79, 192] on div "Niveau 1 prévue depuis 20 jours" at bounding box center [97, 192] width 108 height 7
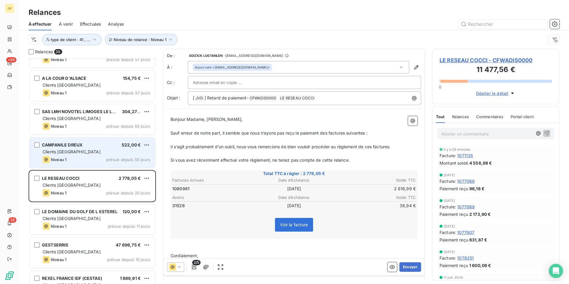
click at [67, 154] on span "Clients [GEOGRAPHIC_DATA]" at bounding box center [72, 151] width 58 height 5
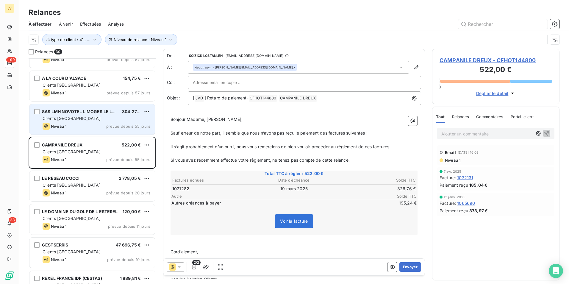
click at [96, 123] on div "Niveau 1 prévue depuis 55 jours" at bounding box center [97, 126] width 108 height 7
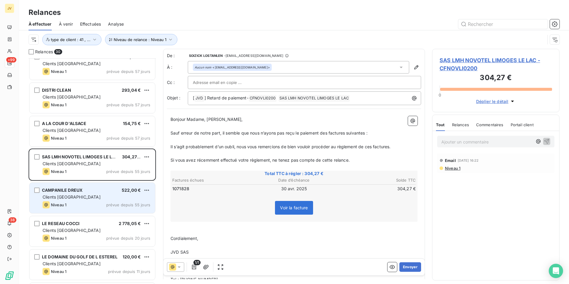
scroll to position [596, 0]
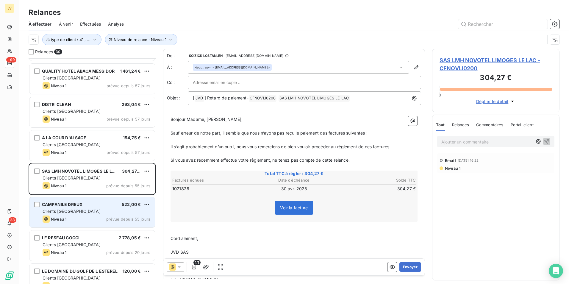
click at [101, 138] on div "A LA COUR D'ALSACE 154,75 €" at bounding box center [97, 137] width 108 height 5
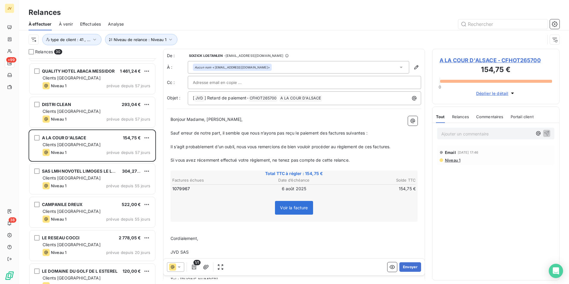
click at [462, 117] on span "Relances" at bounding box center [460, 116] width 17 height 5
click at [177, 266] on icon at bounding box center [179, 267] width 6 height 6
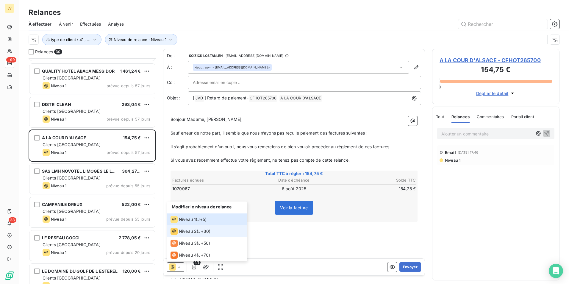
click at [179, 231] on span "Niveau 2" at bounding box center [188, 231] width 18 height 6
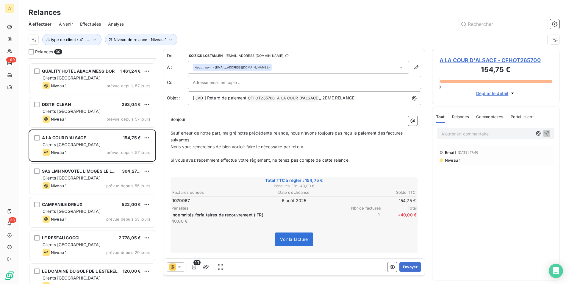
click at [460, 116] on span "Relances" at bounding box center [460, 116] width 17 height 5
click at [404, 268] on button "Envoyer" at bounding box center [410, 267] width 22 height 10
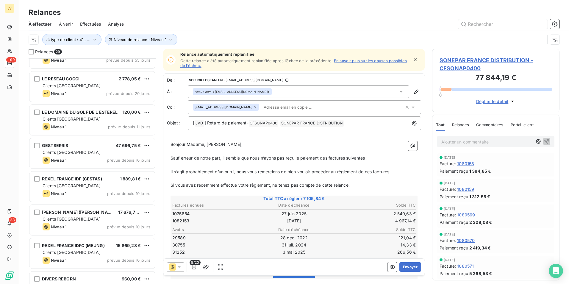
scroll to position [741, 0]
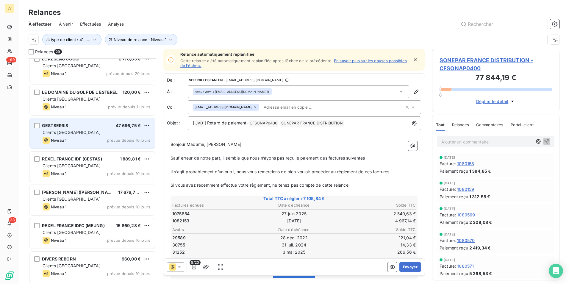
click at [100, 137] on div "Niveau 1 prévue depuis 10 jours" at bounding box center [97, 140] width 108 height 7
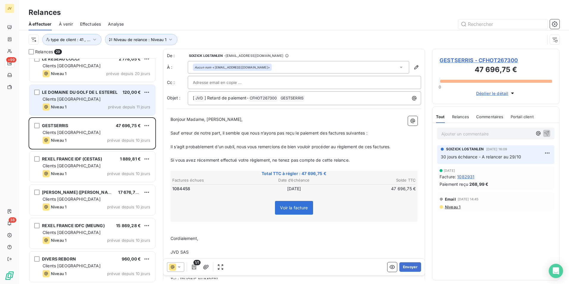
click at [100, 109] on div "Niveau 1 prévue depuis 11 jours" at bounding box center [97, 106] width 108 height 7
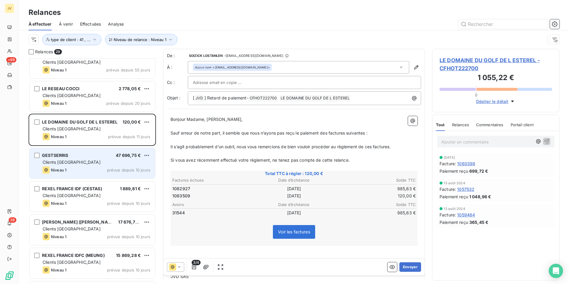
scroll to position [682, 0]
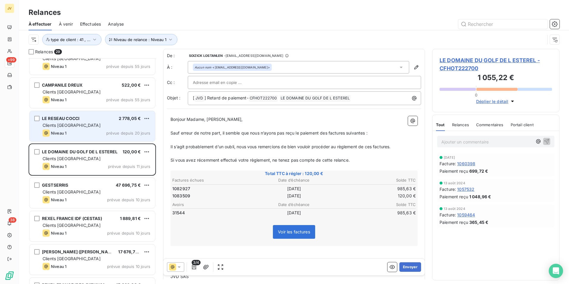
click at [98, 136] on div "LE RESEAU COCCI 2 778,05 € Clients France Niveau 1 prévue depuis 20 jours" at bounding box center [92, 126] width 126 height 30
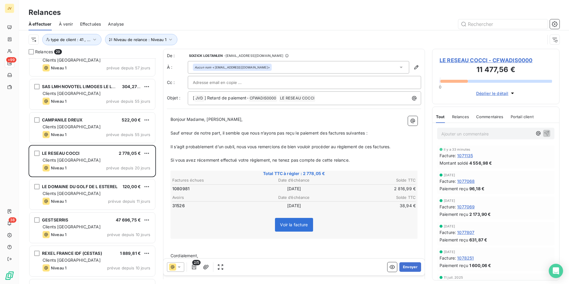
scroll to position [622, 0]
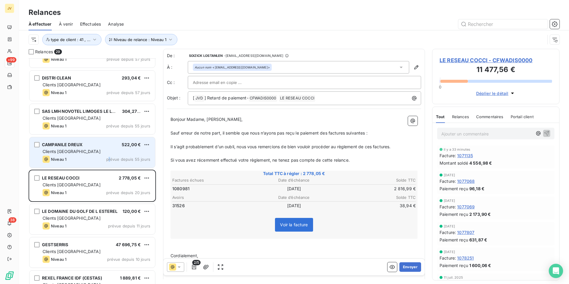
click at [110, 156] on div "Niveau 1 prévue depuis 55 jours" at bounding box center [97, 159] width 108 height 7
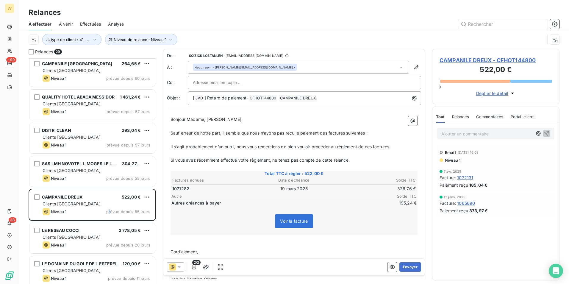
scroll to position [563, 0]
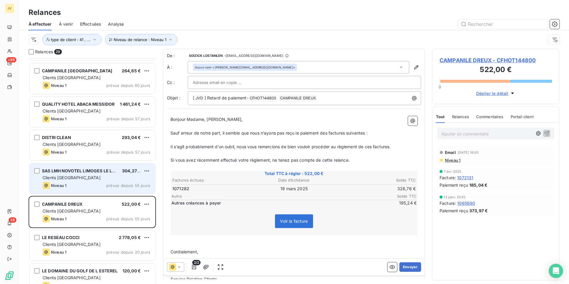
click at [111, 181] on div "SAS LMH NOVOTEL LIMOGES LE LAC 304,27 € Clients France Niveau 1 prévue depuis 5…" at bounding box center [92, 178] width 126 height 30
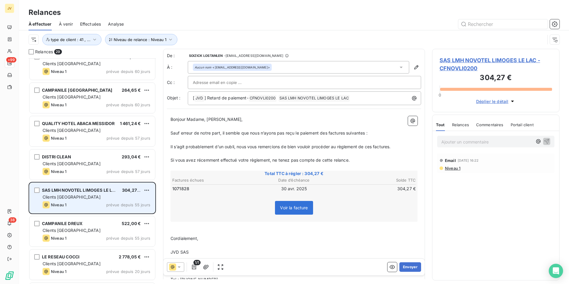
scroll to position [533, 0]
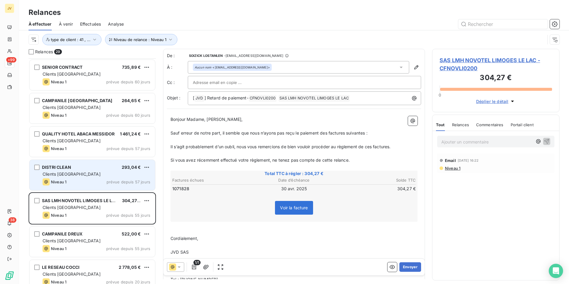
click at [108, 171] on div "Clients [GEOGRAPHIC_DATA]" at bounding box center [97, 174] width 108 height 6
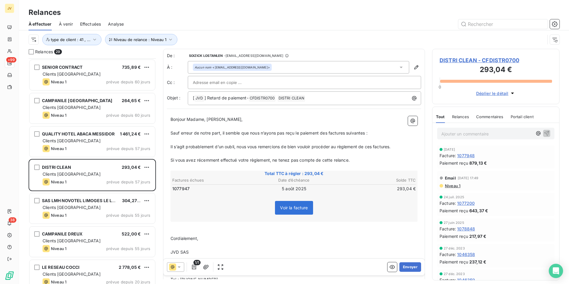
click at [465, 117] on span "Relances" at bounding box center [460, 116] width 17 height 5
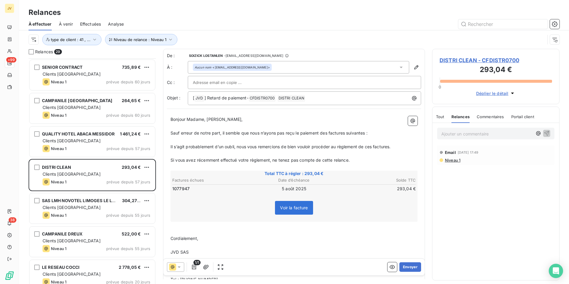
click at [178, 267] on icon at bounding box center [179, 267] width 6 height 6
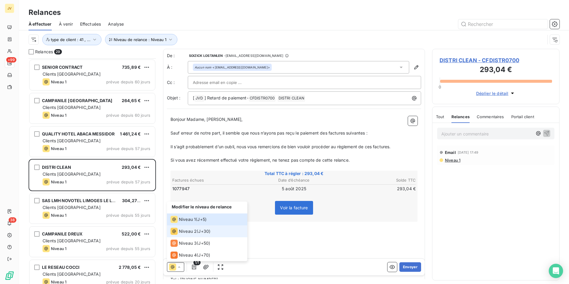
click at [179, 232] on span "Niveau 2" at bounding box center [188, 231] width 18 height 6
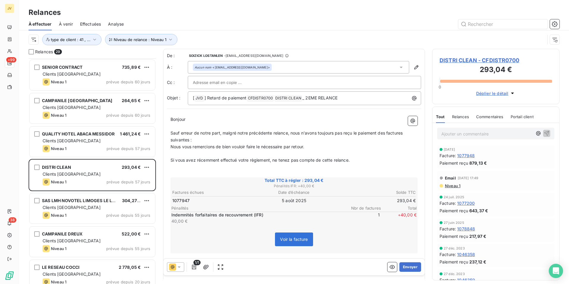
click at [462, 116] on span "Relances" at bounding box center [460, 116] width 17 height 5
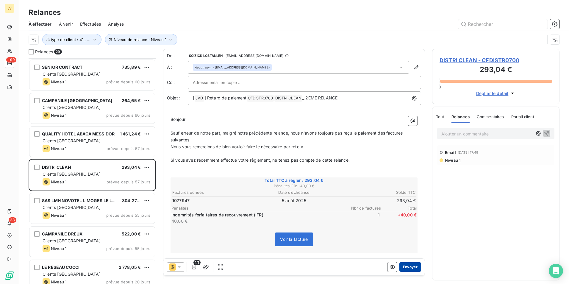
click at [408, 264] on button "Envoyer" at bounding box center [410, 267] width 22 height 10
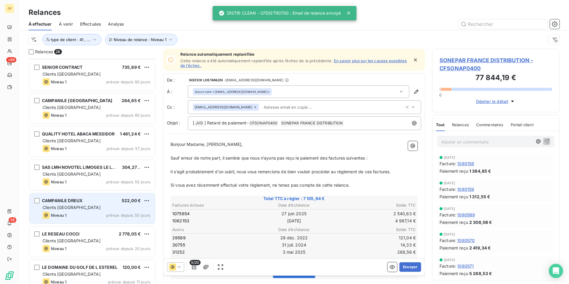
click at [82, 210] on div "Clients [GEOGRAPHIC_DATA]" at bounding box center [97, 207] width 108 height 6
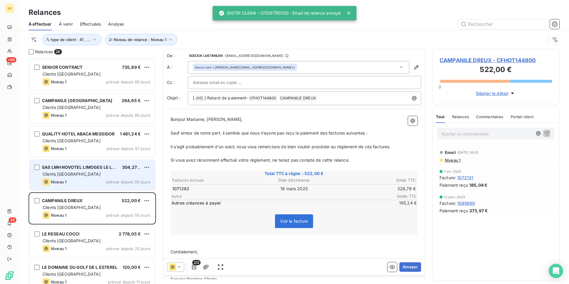
click at [87, 176] on div "Clients [GEOGRAPHIC_DATA]" at bounding box center [97, 174] width 108 height 6
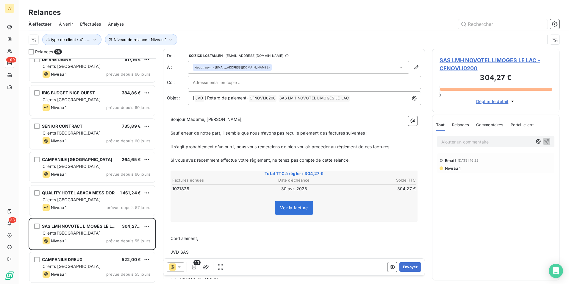
scroll to position [474, 0]
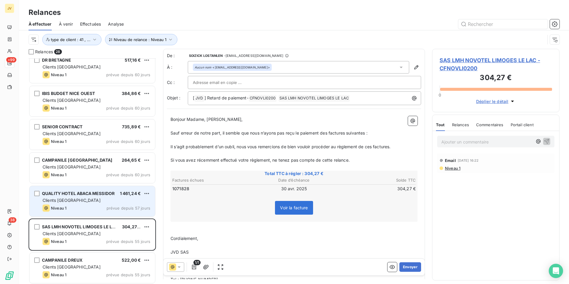
click at [84, 203] on div "Clients [GEOGRAPHIC_DATA]" at bounding box center [97, 200] width 108 height 6
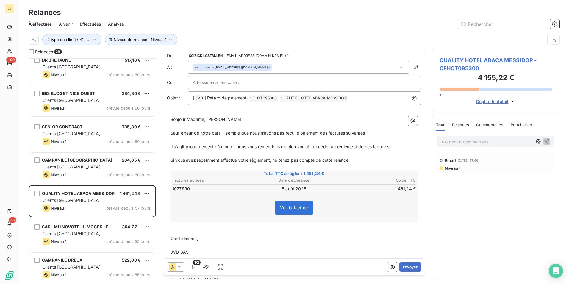
click at [461, 122] on span "Relances" at bounding box center [460, 124] width 17 height 5
click at [176, 267] on icon at bounding box center [172, 266] width 7 height 7
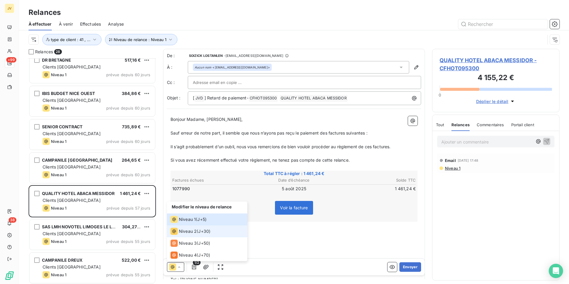
click at [178, 232] on div "Niveau 2" at bounding box center [184, 231] width 26 height 7
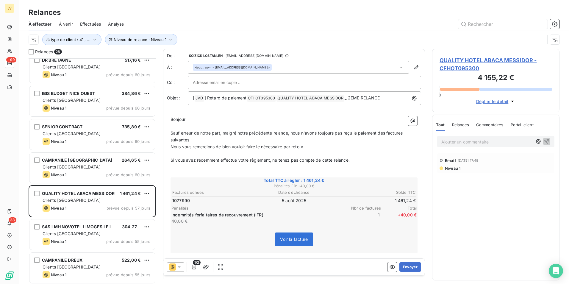
click at [461, 121] on div "Relances" at bounding box center [460, 124] width 17 height 13
click at [408, 266] on button "Envoyer" at bounding box center [410, 267] width 22 height 10
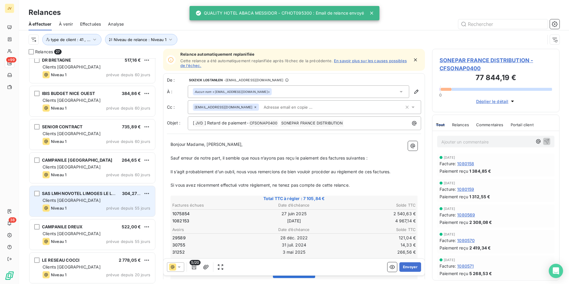
click at [85, 207] on div "Niveau 1 prévue depuis 55 jours" at bounding box center [97, 207] width 108 height 7
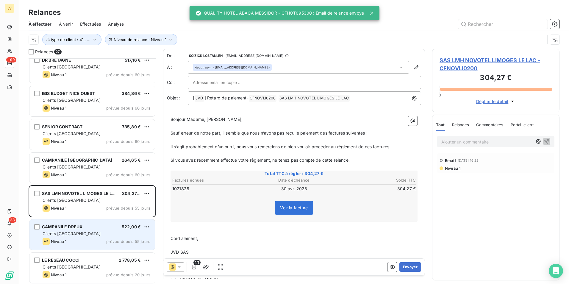
click at [91, 238] on div "Niveau 1 prévue depuis 55 jours" at bounding box center [97, 241] width 108 height 7
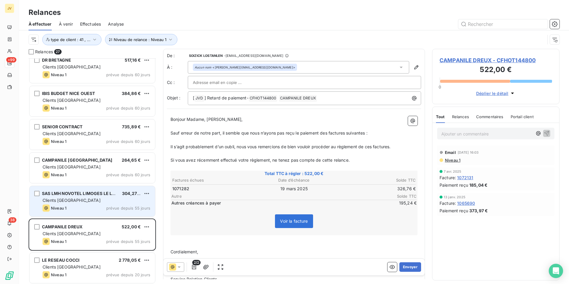
click at [85, 208] on div "Niveau 1 prévue depuis 55 jours" at bounding box center [97, 207] width 108 height 7
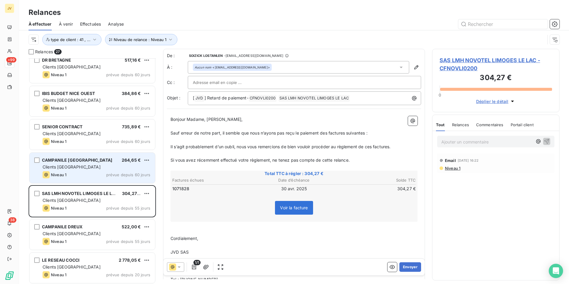
click at [81, 171] on div "Niveau 1 prévue depuis 60 jours" at bounding box center [97, 174] width 108 height 7
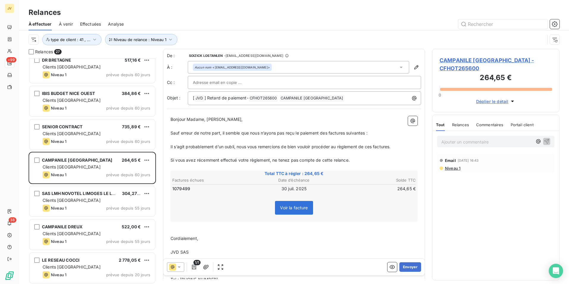
click at [462, 124] on span "Relances" at bounding box center [460, 124] width 17 height 5
click at [173, 263] on icon at bounding box center [172, 266] width 7 height 7
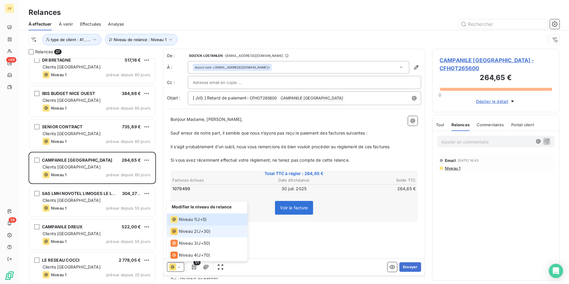
click at [182, 233] on span "Niveau 2" at bounding box center [188, 231] width 18 height 6
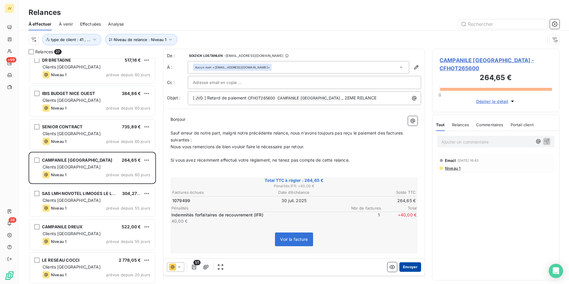
click at [407, 265] on button "Envoyer" at bounding box center [410, 267] width 22 height 10
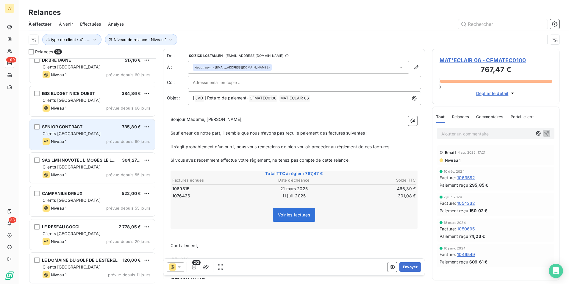
click at [69, 138] on div "Niveau 1 prévue depuis 60 jours" at bounding box center [97, 141] width 108 height 7
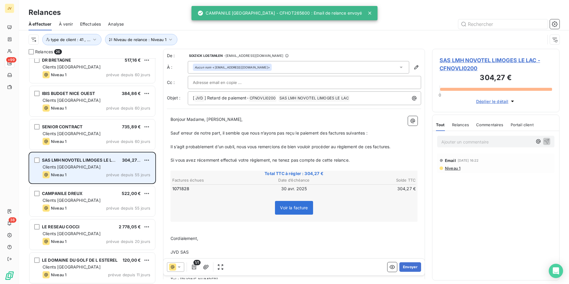
click at [73, 169] on div "Clients [GEOGRAPHIC_DATA]" at bounding box center [97, 167] width 108 height 6
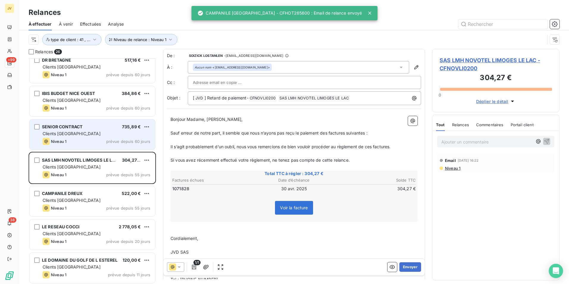
click at [75, 137] on div "SENIOR CONTRACT 735,89 € Clients France Niveau 1 prévue depuis 60 jours" at bounding box center [92, 134] width 126 height 30
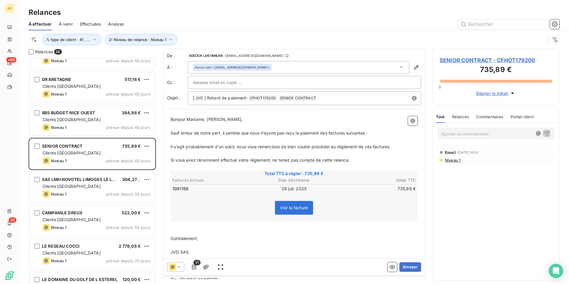
scroll to position [444, 0]
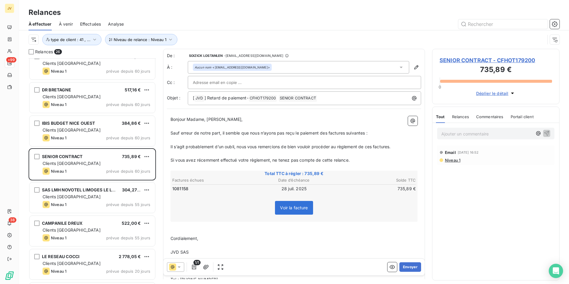
click at [460, 115] on span "Relances" at bounding box center [460, 116] width 17 height 5
click at [173, 267] on icon at bounding box center [172, 266] width 7 height 7
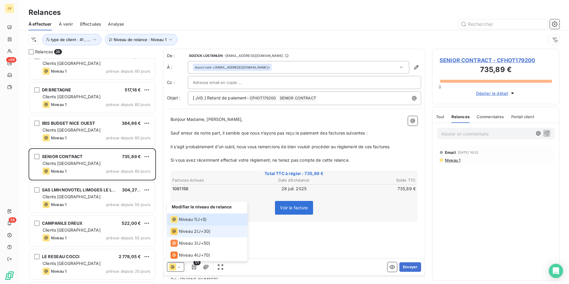
click at [174, 231] on icon at bounding box center [174, 231] width 4 height 4
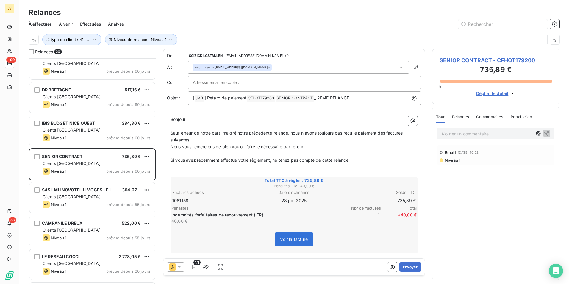
click at [461, 119] on span "Relances" at bounding box center [460, 116] width 17 height 5
click at [405, 266] on button "Envoyer" at bounding box center [410, 267] width 22 height 10
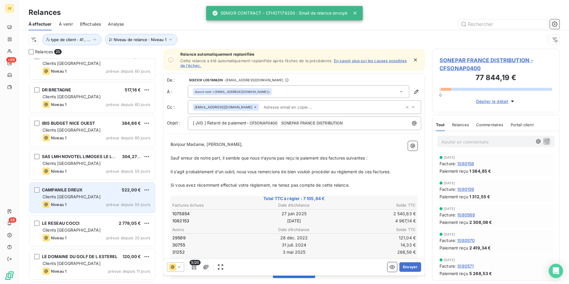
click at [89, 199] on div "Clients [GEOGRAPHIC_DATA]" at bounding box center [97, 197] width 108 height 6
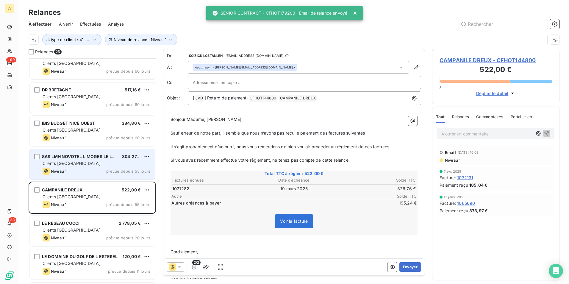
click at [92, 165] on div "Clients [GEOGRAPHIC_DATA]" at bounding box center [97, 163] width 108 height 6
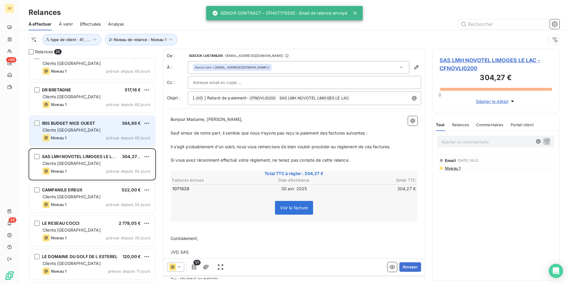
click at [96, 134] on div "IBIS BUDGET NICE OUEST 384,86 € Clients France Niveau 1 prévue depuis 60 jours" at bounding box center [92, 131] width 126 height 30
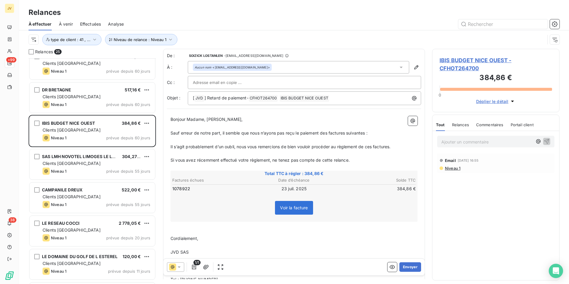
click at [463, 124] on span "Relances" at bounding box center [460, 124] width 17 height 5
click at [176, 265] on icon at bounding box center [179, 267] width 6 height 6
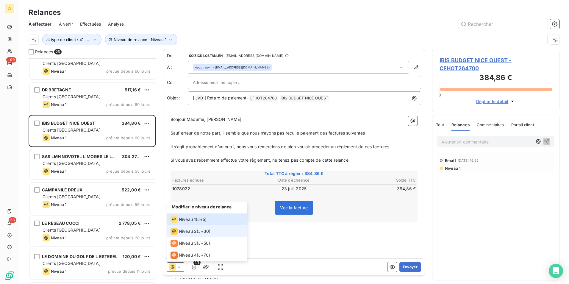
click at [186, 229] on span "Niveau 2" at bounding box center [188, 231] width 18 height 6
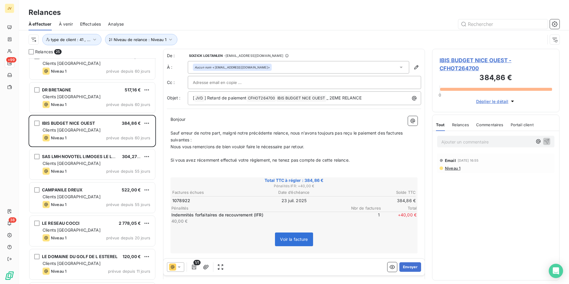
click at [461, 122] on span "Relances" at bounding box center [460, 124] width 17 height 5
click at [410, 267] on button "Envoyer" at bounding box center [410, 267] width 22 height 10
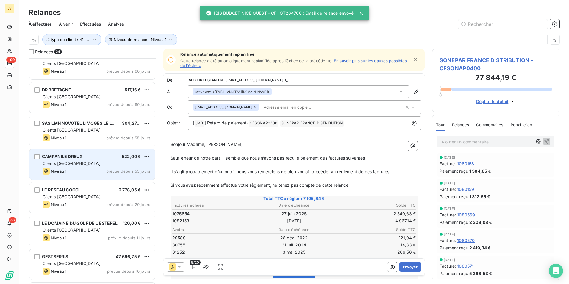
click at [92, 165] on div "Clients [GEOGRAPHIC_DATA]" at bounding box center [97, 163] width 108 height 6
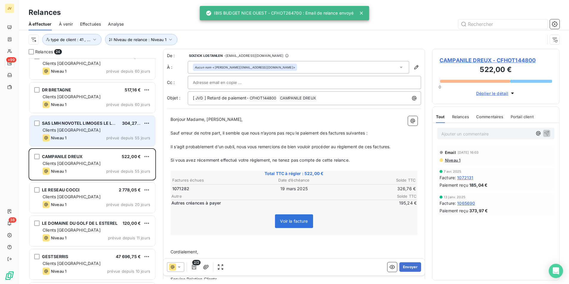
click at [93, 124] on span "SAS LMH NOVOTEL LIMOGES LE LAC" at bounding box center [80, 123] width 76 height 5
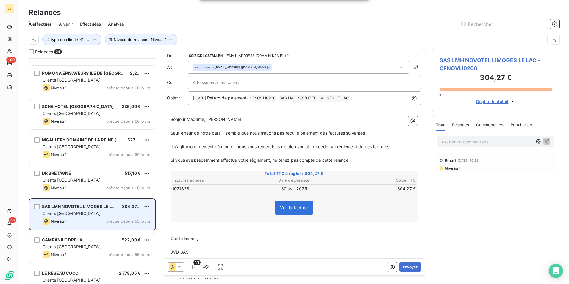
scroll to position [354, 0]
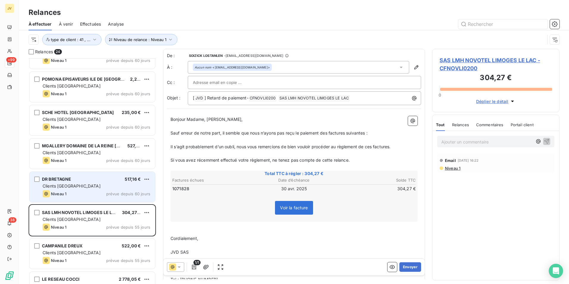
click at [82, 186] on div "Clients [GEOGRAPHIC_DATA]" at bounding box center [97, 186] width 108 height 6
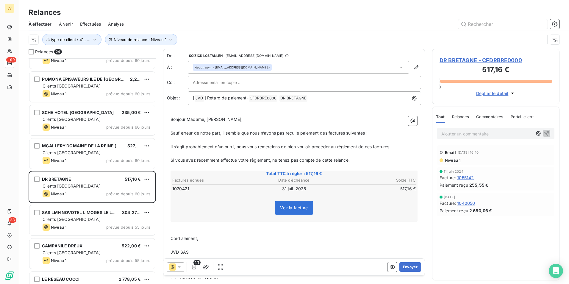
click at [463, 117] on span "Relances" at bounding box center [460, 116] width 17 height 5
click at [179, 266] on icon at bounding box center [179, 267] width 6 height 6
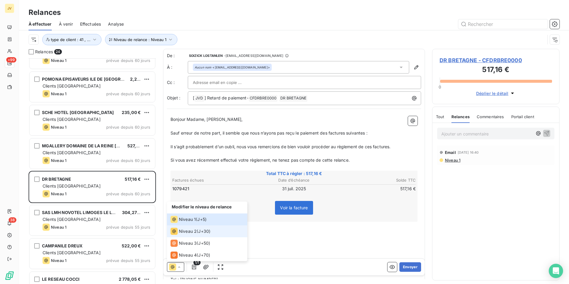
click at [187, 231] on span "Niveau 2" at bounding box center [188, 231] width 18 height 6
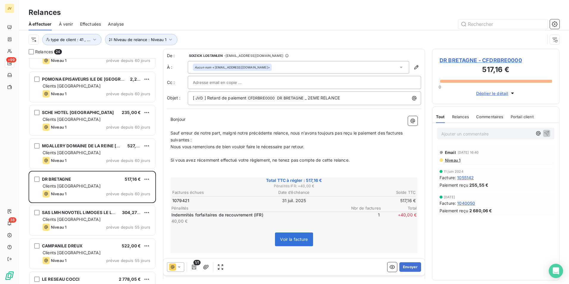
click at [461, 116] on span "Relances" at bounding box center [460, 116] width 17 height 5
click at [406, 266] on button "Envoyer" at bounding box center [410, 267] width 22 height 10
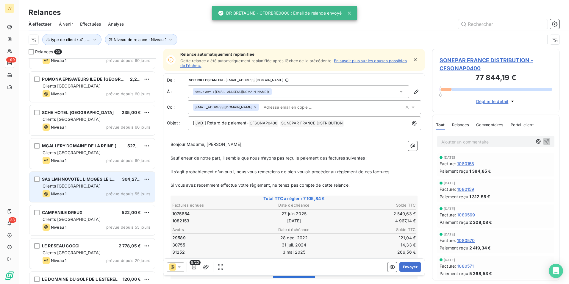
click at [87, 189] on div "SAS LMH NOVOTEL LIMOGES LE LAC 304,27 € Clients France Niveau 1 prévue depuis 5…" at bounding box center [92, 187] width 126 height 30
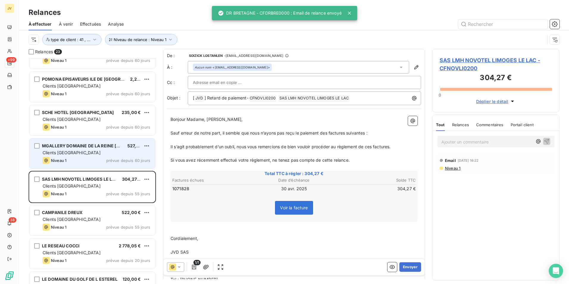
click at [79, 150] on div "Clients [GEOGRAPHIC_DATA]" at bounding box center [97, 153] width 108 height 6
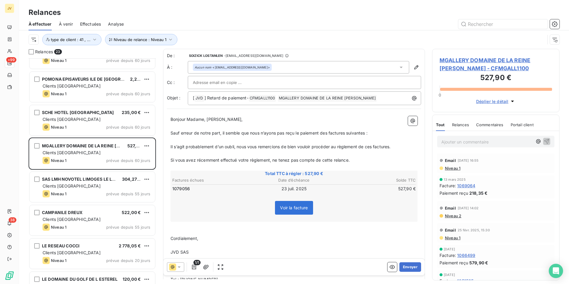
click at [458, 124] on span "Relances" at bounding box center [460, 124] width 17 height 5
click at [181, 263] on div at bounding box center [175, 267] width 17 height 10
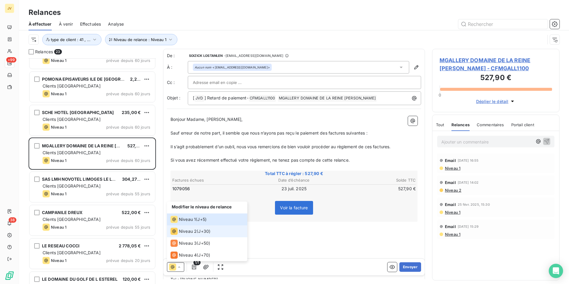
click at [190, 229] on span "Niveau 2" at bounding box center [188, 231] width 18 height 6
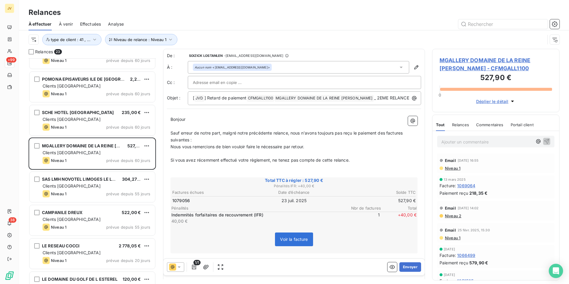
click at [460, 123] on span "Relances" at bounding box center [460, 124] width 17 height 5
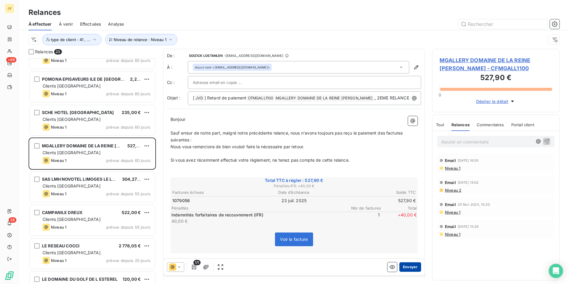
click at [410, 267] on button "Envoyer" at bounding box center [410, 267] width 22 height 10
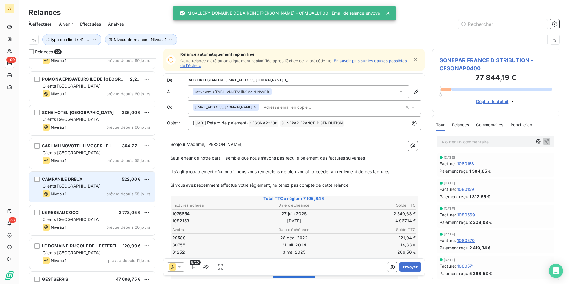
click at [74, 185] on div "Clients [GEOGRAPHIC_DATA]" at bounding box center [97, 186] width 108 height 6
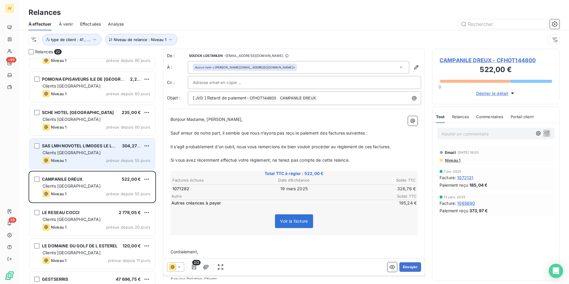
click at [81, 154] on div "Clients [GEOGRAPHIC_DATA]" at bounding box center [97, 153] width 108 height 6
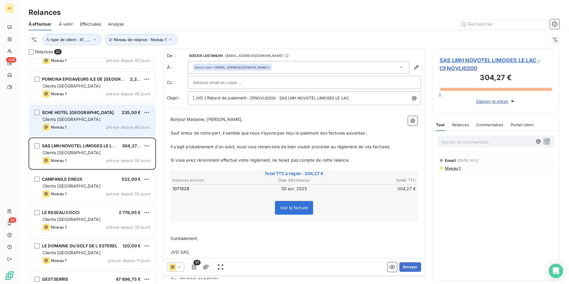
click at [88, 122] on div "[GEOGRAPHIC_DATA] 235,00 € Clients [GEOGRAPHIC_DATA] Niveau 1 prévue depuis 60 …" at bounding box center [92, 120] width 126 height 30
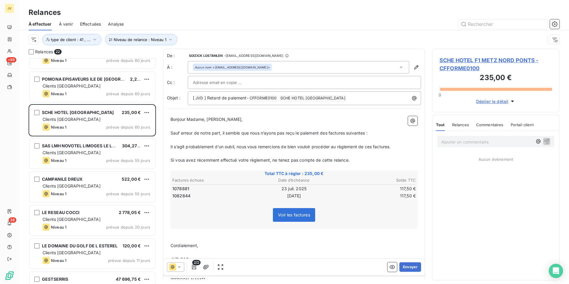
click at [458, 123] on span "Relances" at bounding box center [460, 124] width 17 height 5
click at [179, 268] on icon at bounding box center [179, 267] width 6 height 6
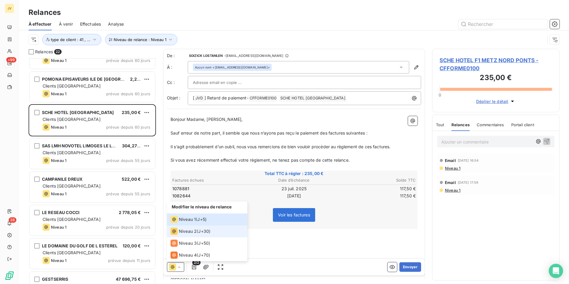
click at [176, 234] on icon at bounding box center [174, 231] width 7 height 7
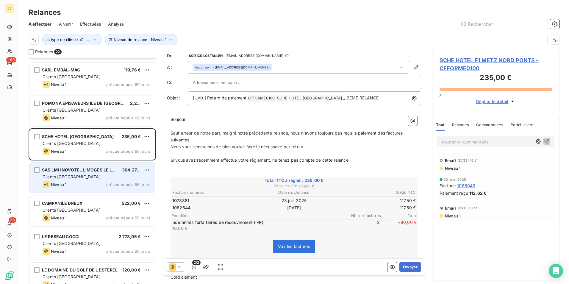
scroll to position [325, 0]
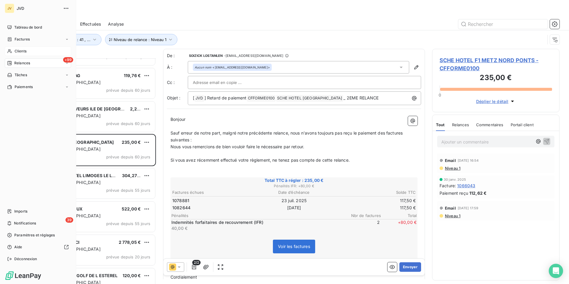
click at [18, 52] on span "Clients" at bounding box center [21, 51] width 12 height 5
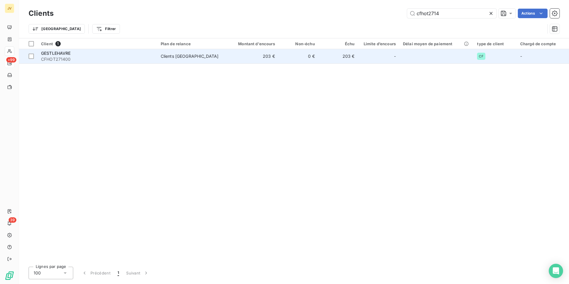
type input "cfhot2714"
click at [59, 52] on span "GESTLEHAVRE" at bounding box center [56, 53] width 30 height 5
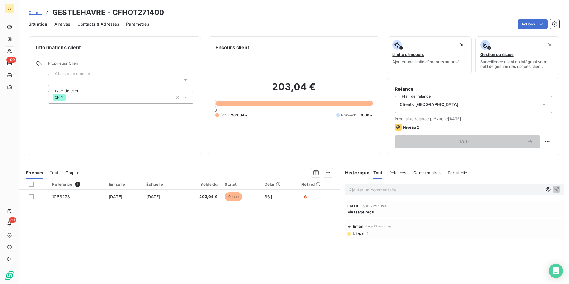
click at [86, 22] on span "Contacts & Adresses" at bounding box center [98, 24] width 42 height 6
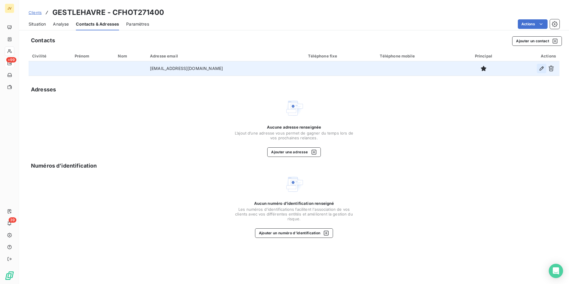
click at [539, 68] on icon "button" at bounding box center [542, 68] width 6 height 6
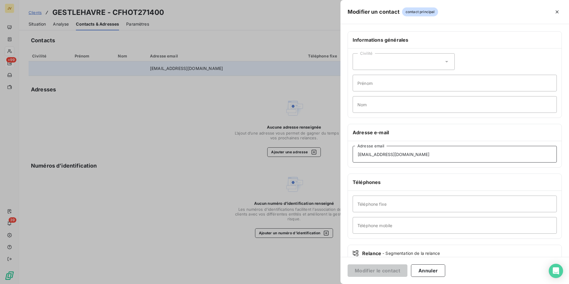
drag, startPoint x: 429, startPoint y: 153, endPoint x: 0, endPoint y: 107, distance: 431.7
click at [0, 110] on html "JV +99 39 Clients GESTLEHAVRE - CFHOT271400 Situation Analyse Contacts & Adress…" at bounding box center [284, 142] width 569 height 284
paste input "relancefournisseur-hotellerie"
type input "[EMAIL_ADDRESS][DOMAIN_NAME]"
click at [394, 268] on button "Modifier le contact" at bounding box center [378, 270] width 60 height 13
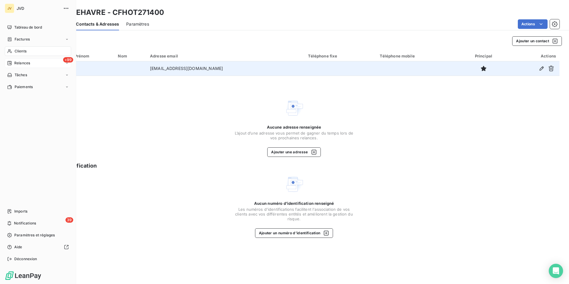
click at [21, 62] on span "Relances" at bounding box center [22, 62] width 16 height 5
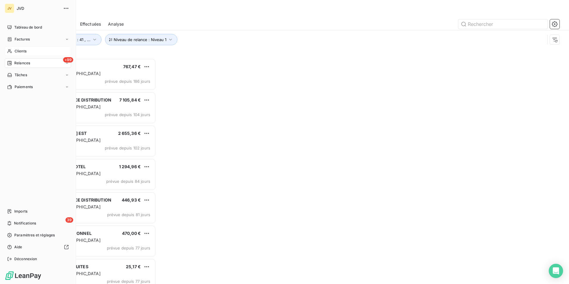
scroll to position [221, 123]
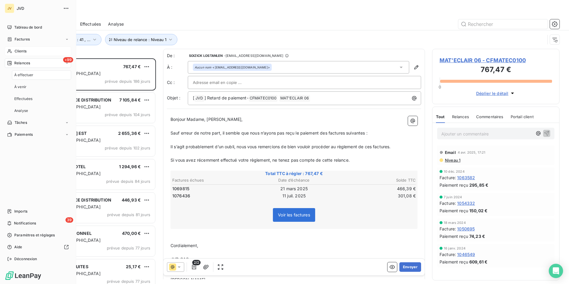
click at [18, 50] on span "Clients" at bounding box center [21, 51] width 12 height 5
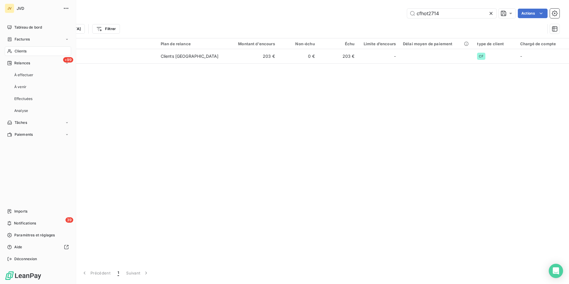
click at [24, 50] on span "Clients" at bounding box center [21, 51] width 12 height 5
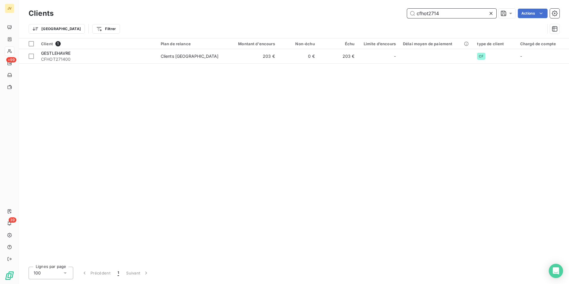
click at [450, 13] on input "cfhot2714" at bounding box center [451, 14] width 89 height 10
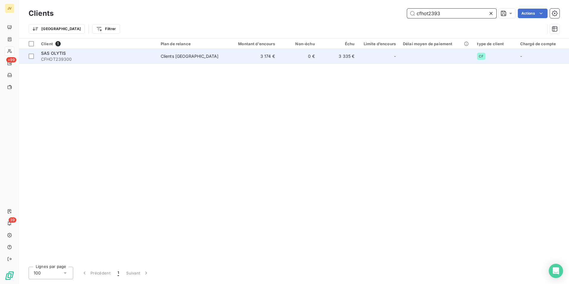
type input "cfhot2393"
click at [81, 55] on div "SAS OLYTIS" at bounding box center [97, 53] width 113 height 6
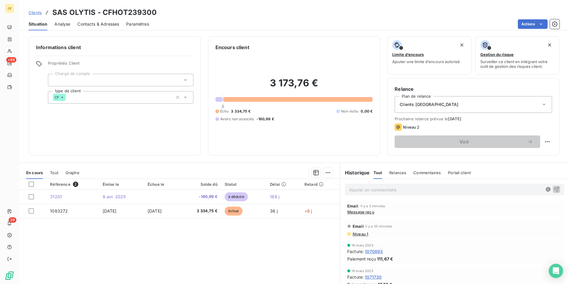
click at [106, 23] on span "Contacts & Adresses" at bounding box center [98, 24] width 42 height 6
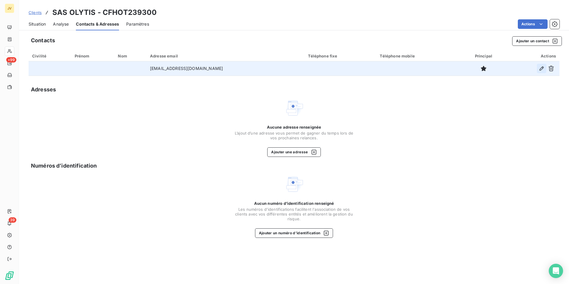
click at [540, 67] on icon "button" at bounding box center [542, 68] width 6 height 6
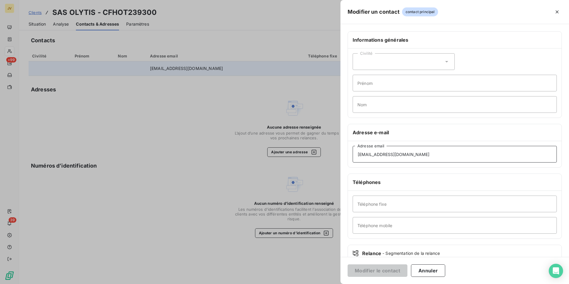
click at [202, 284] on div "Modifier un contact contact principal Informations générales Civilité Prénom No…" at bounding box center [284, 284] width 569 height 0
paste input ".[EMAIL_ADDRESS][DOMAIN_NAME]"
type input "[EMAIL_ADDRESS][DOMAIN_NAME]"
click at [368, 270] on button "Modifier le contact" at bounding box center [378, 270] width 60 height 13
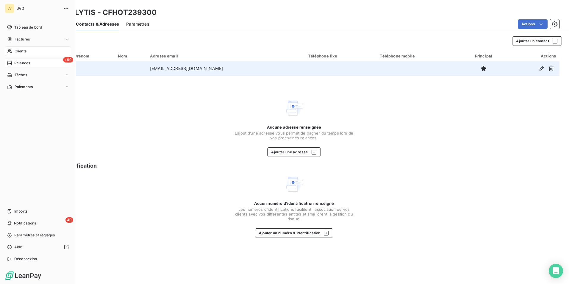
click at [17, 61] on span "Relances" at bounding box center [22, 62] width 16 height 5
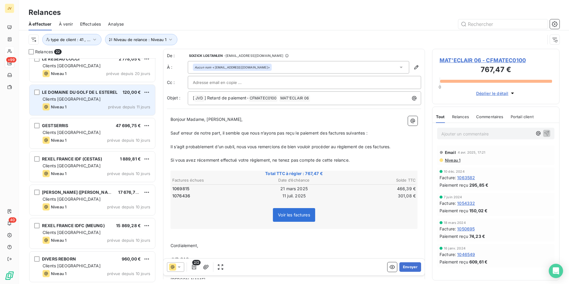
scroll to position [478, 0]
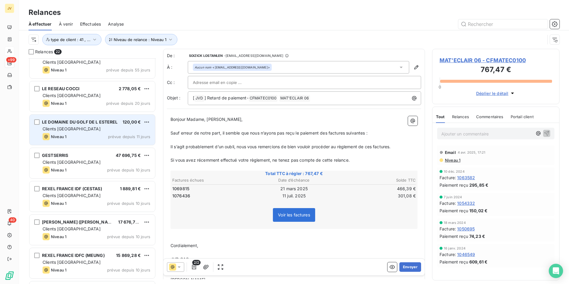
click at [80, 132] on div "LE DOMAINE DU GOLF DE L ESTEREL 120,00 € Clients France Niveau 1 prévue depuis …" at bounding box center [92, 130] width 126 height 30
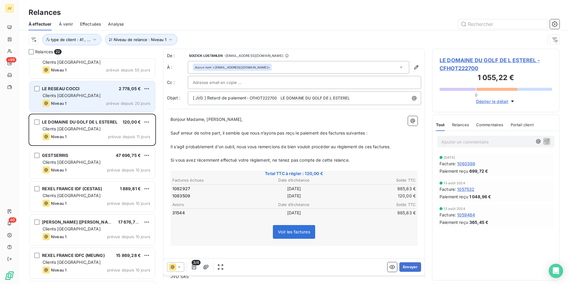
click at [79, 97] on div "Clients [GEOGRAPHIC_DATA]" at bounding box center [97, 96] width 108 height 6
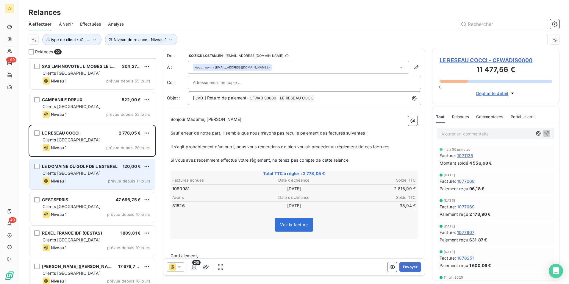
scroll to position [419, 0]
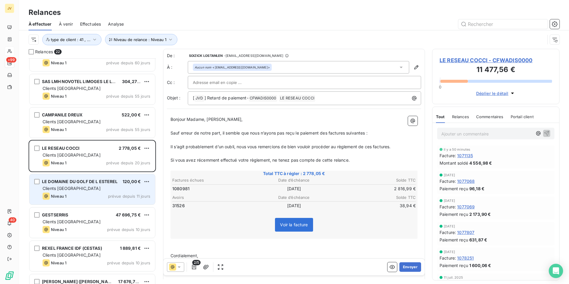
click at [90, 122] on div "Clients [GEOGRAPHIC_DATA]" at bounding box center [97, 122] width 108 height 6
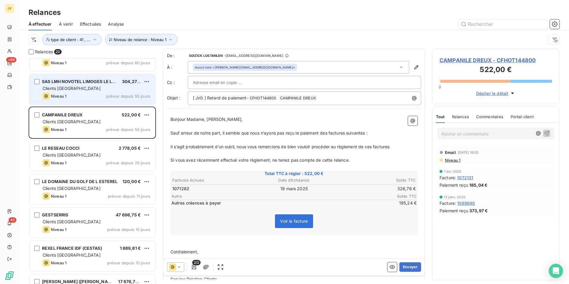
click at [88, 96] on div "Niveau 1 prévue depuis 55 jours" at bounding box center [97, 96] width 108 height 7
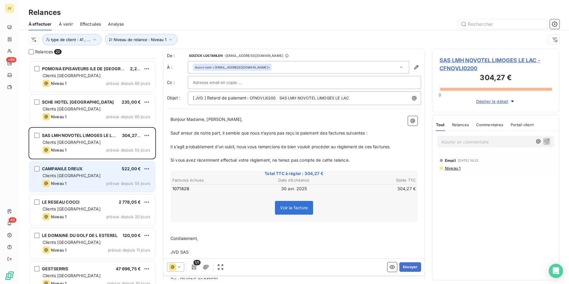
scroll to position [359, 0]
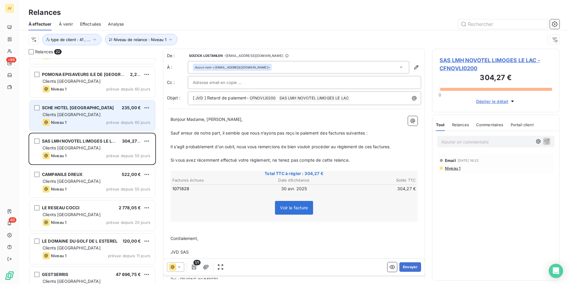
click at [90, 115] on div "Clients [GEOGRAPHIC_DATA]" at bounding box center [97, 115] width 108 height 6
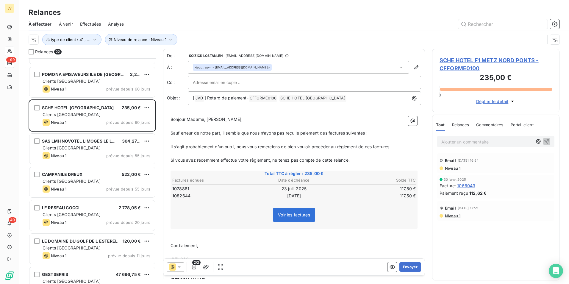
click at [465, 124] on span "Relances" at bounding box center [460, 124] width 17 height 5
drag, startPoint x: 371, startPoint y: 133, endPoint x: 368, endPoint y: 134, distance: 3.1
click at [369, 133] on p "Sauf erreur de notre part, il semble que nous n’ayons pas reçu le paiement des …" at bounding box center [294, 133] width 247 height 7
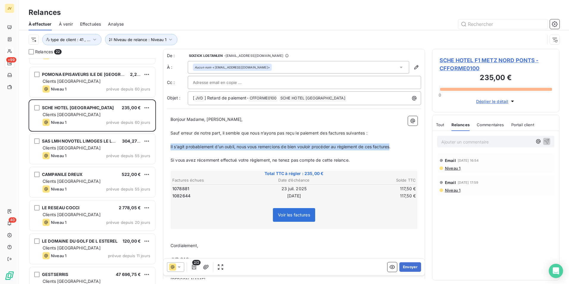
drag, startPoint x: 392, startPoint y: 145, endPoint x: 161, endPoint y: 146, distance: 230.7
click at [161, 146] on div "Relances 22 MAT'ECLAIR 06 767,47 € Clients France Niveau 1 prévue depuis 186 jo…" at bounding box center [294, 166] width 550 height 235
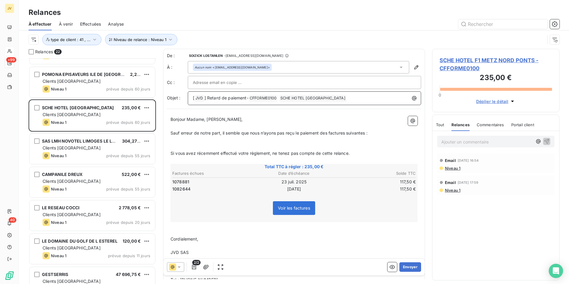
drag, startPoint x: 354, startPoint y: 97, endPoint x: 357, endPoint y: 97, distance: 3.3
click at [355, 97] on p "[ JVD ﻿ ] Retard de paiement- CFFORME0100 ﻿ SCHE HOTEL F1 METZ NORD PONTS ﻿ ﻿" at bounding box center [306, 98] width 226 height 7
click at [377, 96] on p "[ JVD ﻿ ] Retard de paiement- CFFORME0100 ﻿ SCHE HOTEL F1 [GEOGRAPHIC_DATA] ﻿ -…" at bounding box center [306, 98] width 226 height 7
click at [197, 148] on p "﻿" at bounding box center [294, 146] width 247 height 7
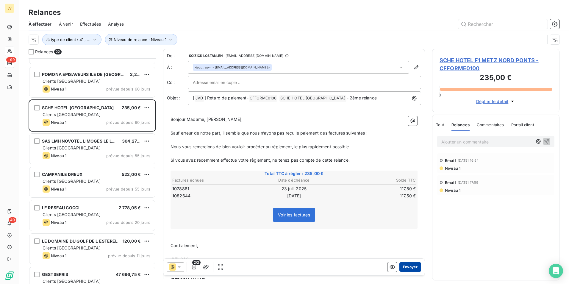
click at [405, 266] on button "Envoyer" at bounding box center [410, 267] width 22 height 10
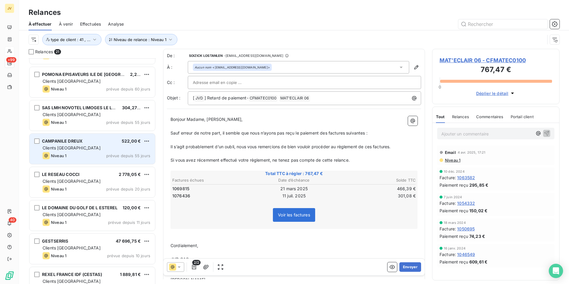
click at [86, 149] on div "Clients [GEOGRAPHIC_DATA]" at bounding box center [97, 148] width 108 height 6
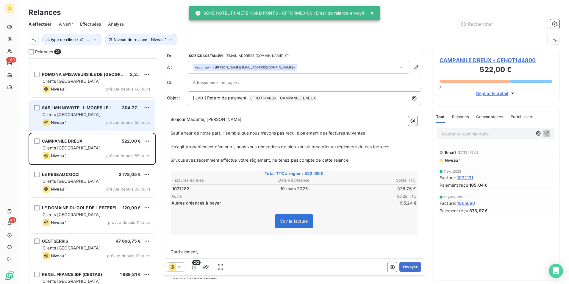
click at [84, 119] on div "Niveau 1 prévue depuis 55 jours" at bounding box center [97, 122] width 108 height 7
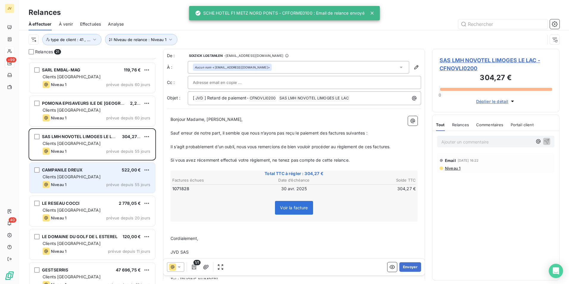
scroll to position [300, 0]
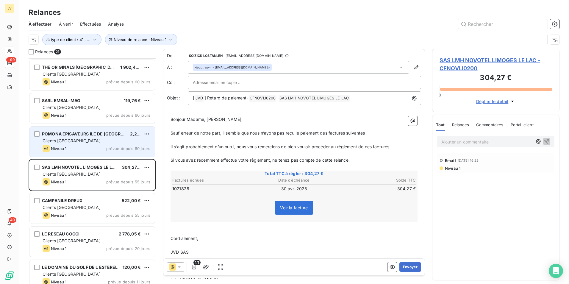
click at [94, 148] on div "Niveau 1 prévue depuis 60 jours" at bounding box center [97, 148] width 108 height 7
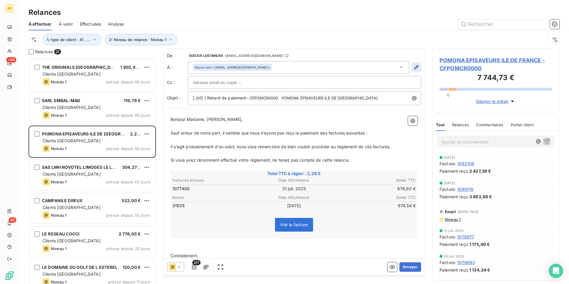
click at [413, 66] on icon "button" at bounding box center [416, 67] width 6 height 6
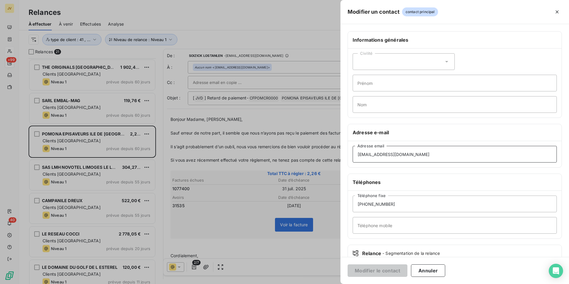
drag, startPoint x: 441, startPoint y: 154, endPoint x: 14, endPoint y: 160, distance: 426.9
click at [33, 284] on div "Modifier un contact contact principal Informations générales Civilité Prénom No…" at bounding box center [284, 284] width 569 height 0
click at [434, 270] on button "Annuler" at bounding box center [428, 270] width 34 height 13
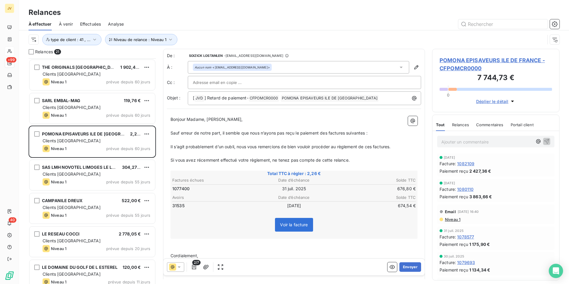
click at [457, 122] on div "Relances" at bounding box center [460, 124] width 17 height 13
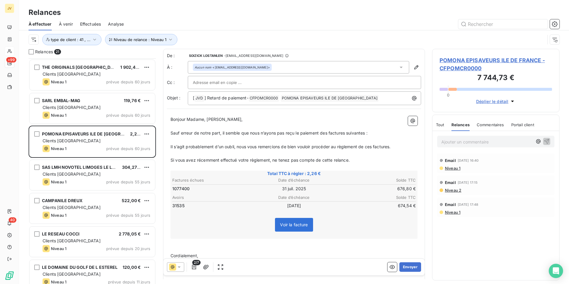
click at [176, 268] on icon at bounding box center [172, 266] width 7 height 7
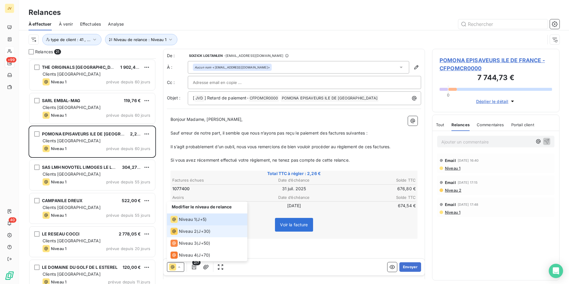
click at [180, 228] on div "Niveau 2" at bounding box center [184, 231] width 26 height 7
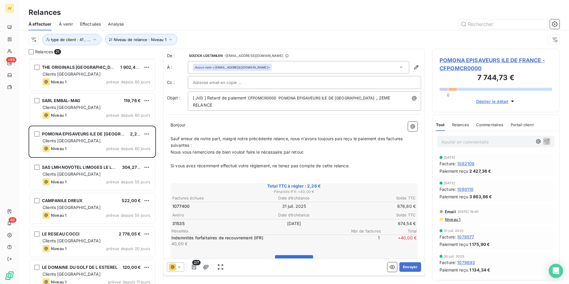
click at [171, 266] on icon at bounding box center [173, 267] width 4 height 4
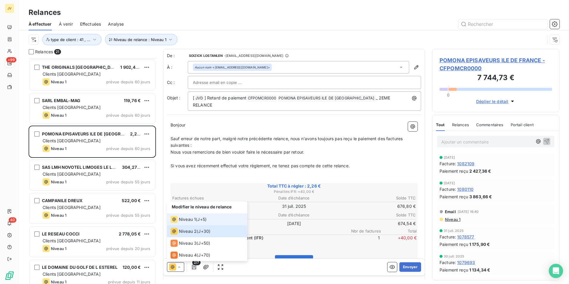
click at [179, 217] on div "Niveau 1" at bounding box center [183, 219] width 25 height 7
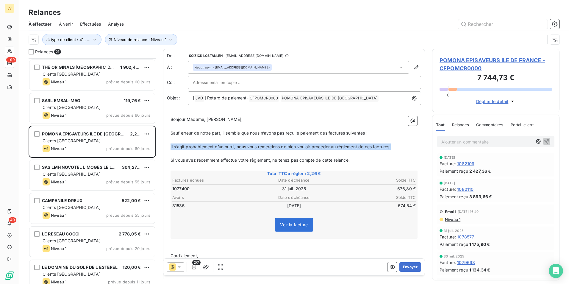
drag, startPoint x: 398, startPoint y: 148, endPoint x: 168, endPoint y: 144, distance: 230.4
click at [168, 144] on div "Bonjour Madame, Monsieur, ﻿ Sauf erreur de notre part, il semble que nous n’ayo…" at bounding box center [294, 229] width 254 height 232
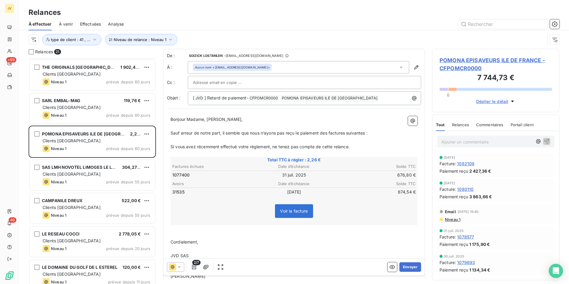
click at [387, 135] on p "Sauf erreur de notre part, il semble que nous n’ayons pas reçu le paiement des …" at bounding box center [294, 133] width 247 height 7
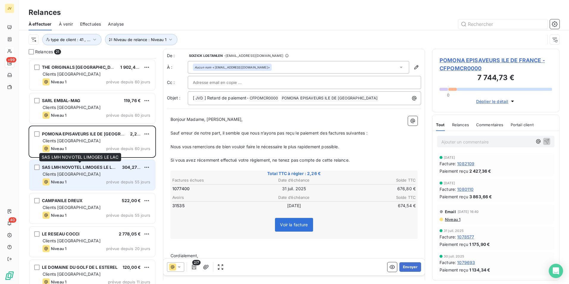
click at [73, 170] on div "SAS LMH NOVOTEL LIMOGES LE LAC" at bounding box center [79, 167] width 75 height 6
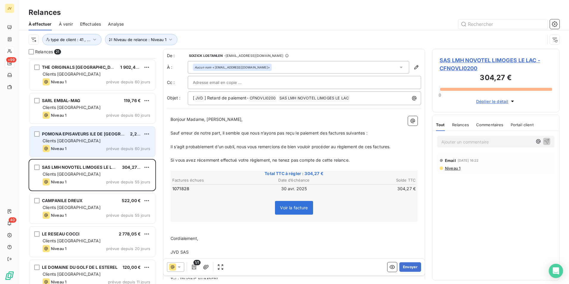
click at [91, 147] on div "Niveau 1 prévue depuis 60 jours" at bounding box center [97, 148] width 108 height 7
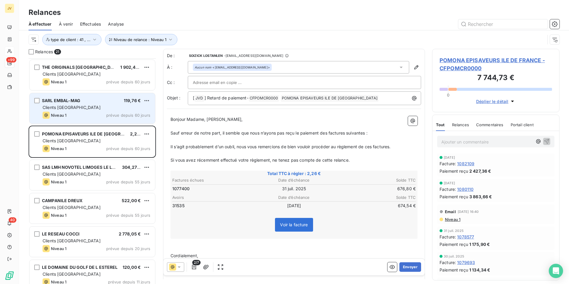
click at [86, 111] on div "SARL EMBAL-MAG 119,76 € Clients France Niveau 1 prévue depuis 60 jours" at bounding box center [92, 108] width 126 height 30
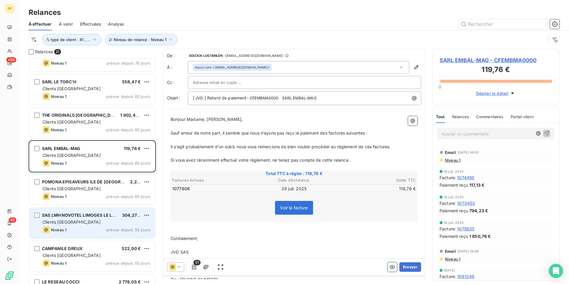
scroll to position [240, 0]
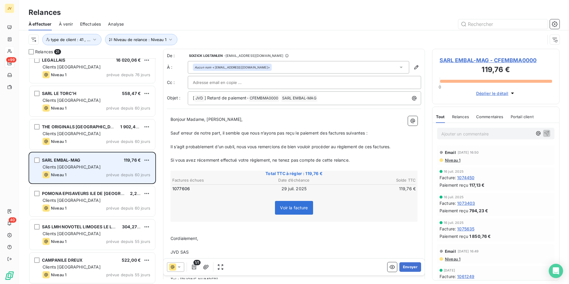
click at [97, 166] on div "Clients [GEOGRAPHIC_DATA]" at bounding box center [97, 167] width 108 height 6
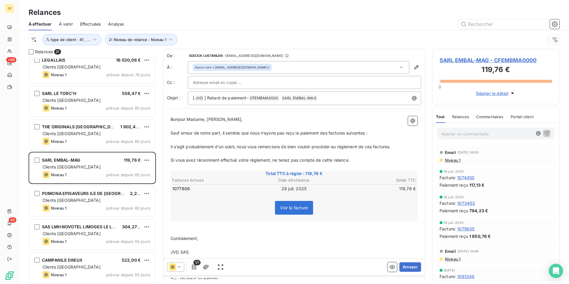
click at [461, 113] on div "Relances" at bounding box center [460, 116] width 17 height 13
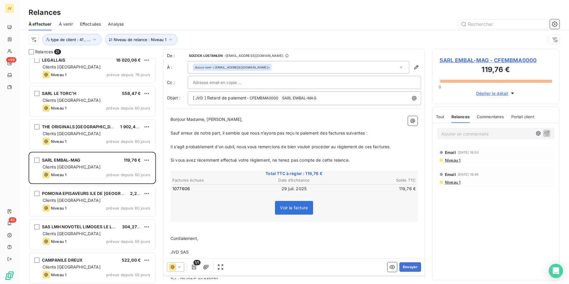
click at [178, 266] on icon at bounding box center [179, 266] width 3 height 1
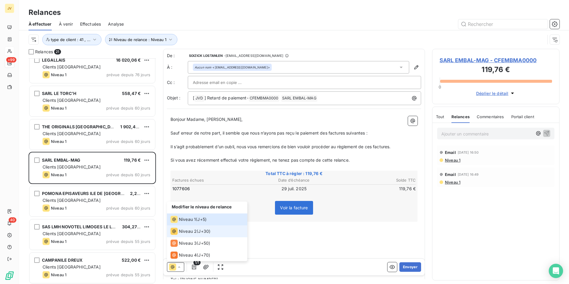
click at [182, 232] on span "Niveau 2" at bounding box center [188, 231] width 18 height 6
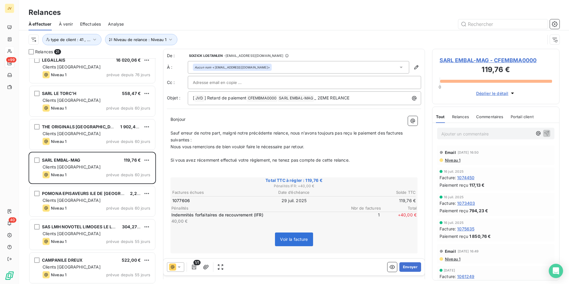
drag, startPoint x: 411, startPoint y: 267, endPoint x: 255, endPoint y: 263, distance: 156.0
click at [255, 263] on div "1/1 Envoyer" at bounding box center [293, 267] width 261 height 17
click at [409, 265] on button "Envoyer" at bounding box center [410, 267] width 22 height 10
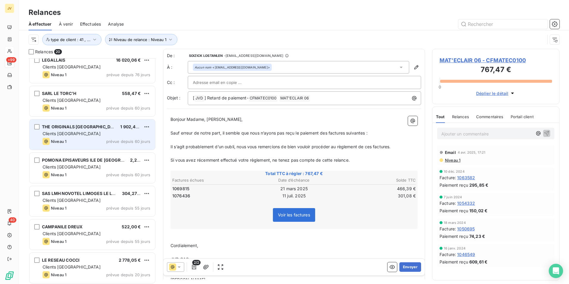
click at [72, 135] on div "Clients [GEOGRAPHIC_DATA]" at bounding box center [97, 134] width 108 height 6
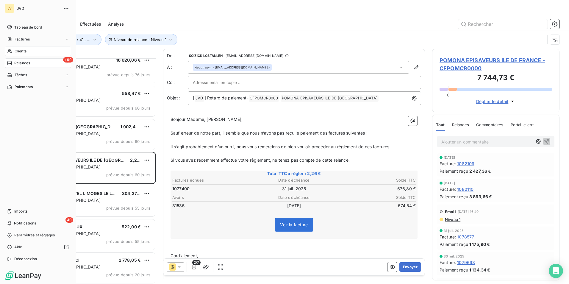
click at [66, 137] on div "Tableau de bord Factures Clients +99 Relances Tâches Paiements Imports 40 Notif…" at bounding box center [38, 143] width 66 height 241
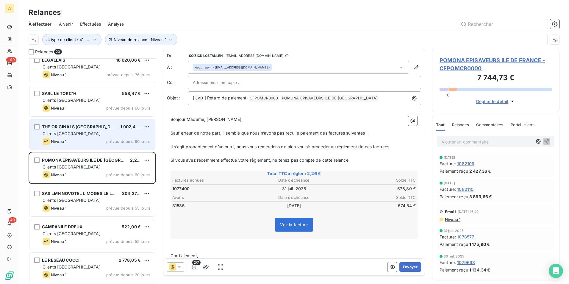
click at [90, 138] on div "Niveau 1 prévue depuis 60 jours" at bounding box center [97, 141] width 108 height 7
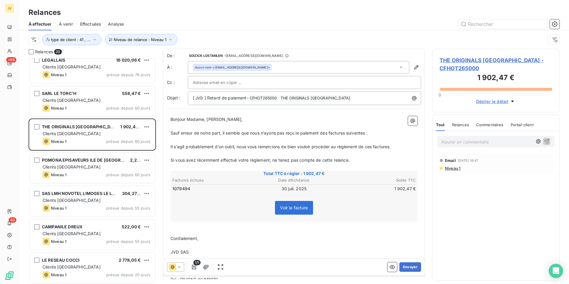
click at [462, 124] on span "Relances" at bounding box center [460, 124] width 17 height 5
click at [177, 266] on icon at bounding box center [179, 267] width 6 height 6
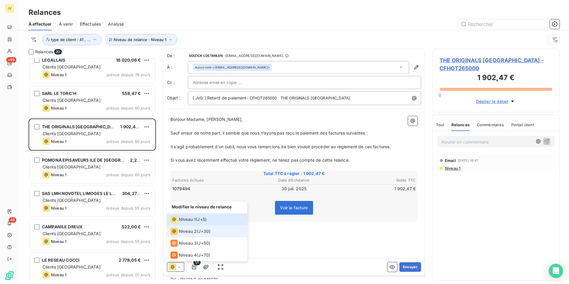
click at [184, 233] on span "Niveau 2" at bounding box center [188, 231] width 18 height 6
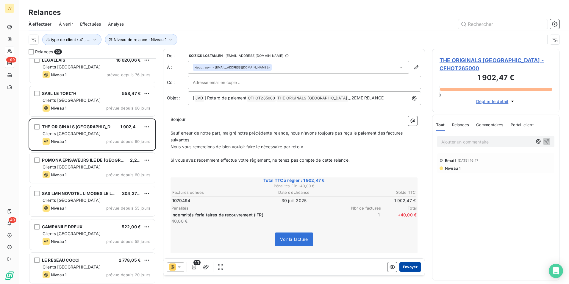
click at [405, 267] on button "Envoyer" at bounding box center [410, 267] width 22 height 10
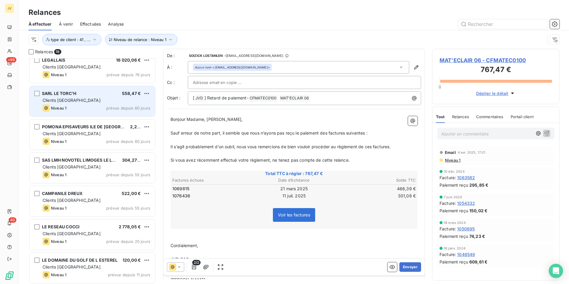
click at [90, 102] on div "Clients [GEOGRAPHIC_DATA]" at bounding box center [97, 100] width 108 height 6
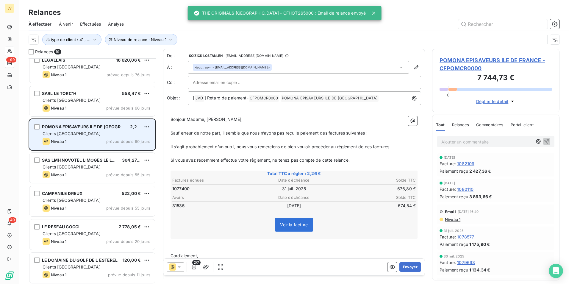
click at [89, 130] on div "POMONA EPISAVEURS ILE DE FRANCE 2,26 € Clients France Niveau 1 prévue depuis 60…" at bounding box center [92, 134] width 126 height 30
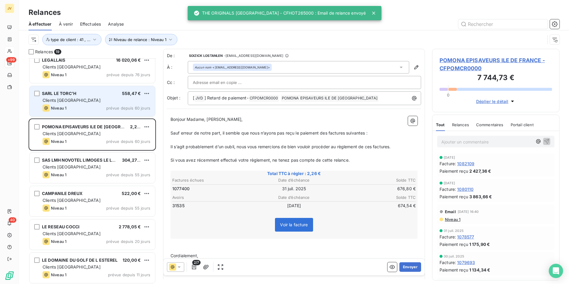
click at [92, 103] on div "Clients [GEOGRAPHIC_DATA]" at bounding box center [97, 100] width 108 height 6
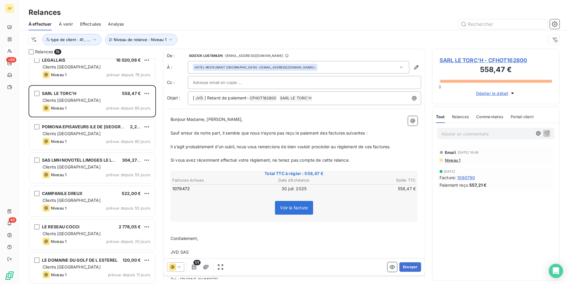
click at [457, 118] on span "Relances" at bounding box center [460, 116] width 17 height 5
click at [182, 266] on icon at bounding box center [179, 267] width 6 height 6
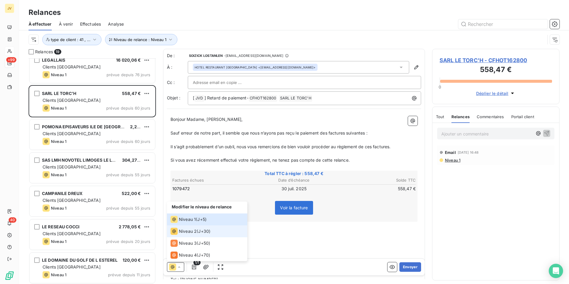
click at [185, 232] on span "Niveau 2" at bounding box center [188, 231] width 18 height 6
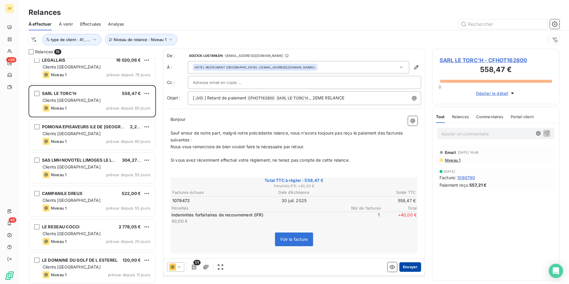
click at [406, 267] on button "Envoyer" at bounding box center [410, 267] width 22 height 10
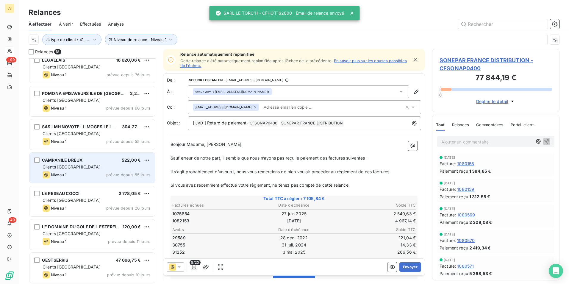
click at [93, 164] on div "CAMPANILE DREUX 522,00 € Clients France Niveau 1 prévue depuis 55 jours" at bounding box center [92, 168] width 126 height 30
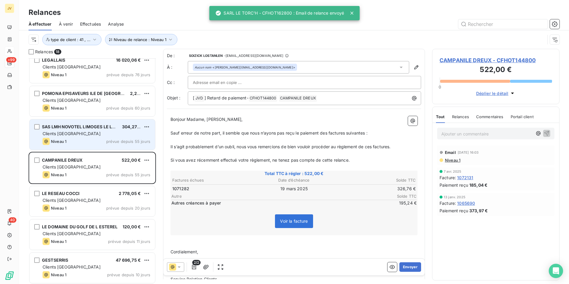
click at [80, 129] on span "SAS LMH NOVOTEL LIMOGES LE LAC" at bounding box center [80, 126] width 76 height 5
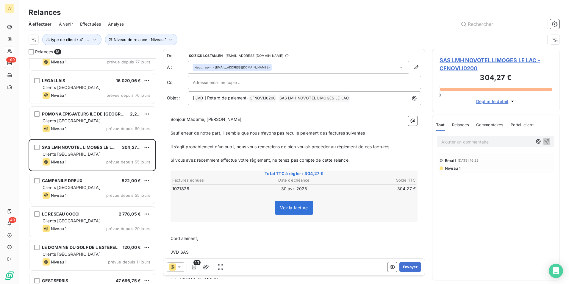
scroll to position [181, 0]
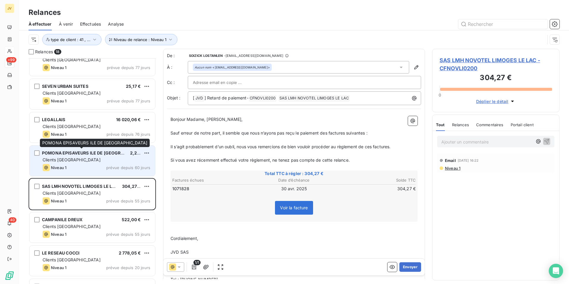
click at [86, 156] on div "POMONA EPISAVEURS ILE DE [GEOGRAPHIC_DATA]" at bounding box center [83, 153] width 83 height 6
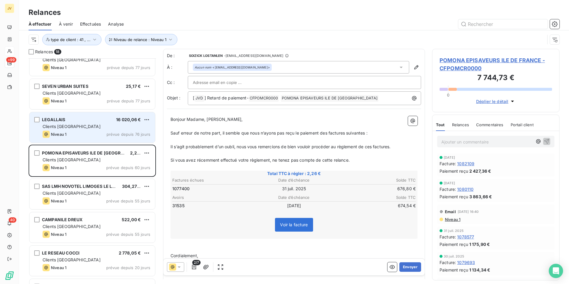
click at [86, 129] on div "LEGALLAIS 16 020,06 € Clients France Niveau 1 prévue depuis 76 jours" at bounding box center [92, 127] width 126 height 30
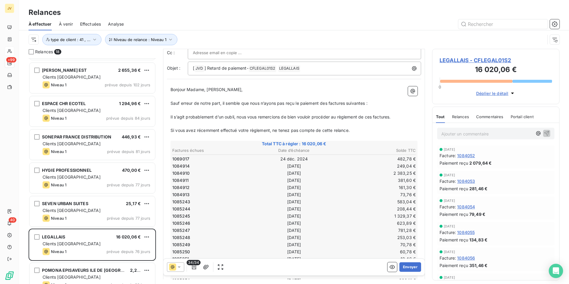
scroll to position [62, 0]
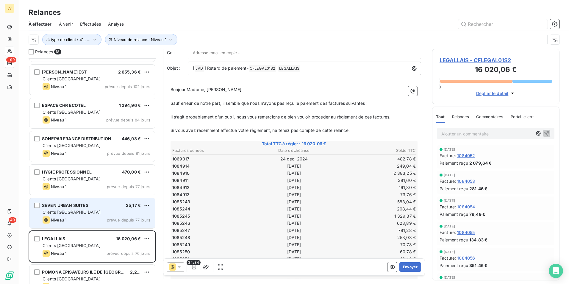
click at [96, 208] on div "SEVEN URBAN SUITES 25,17 € Clients France Niveau 1 prévue depuis 77 jours" at bounding box center [92, 213] width 126 height 30
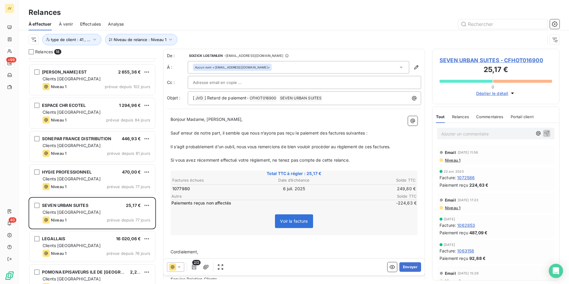
click at [458, 117] on span "Relances" at bounding box center [460, 116] width 17 height 5
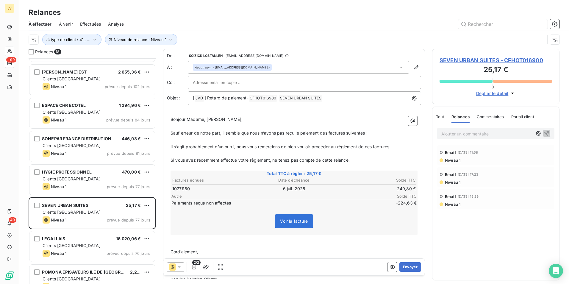
click at [174, 266] on icon at bounding box center [172, 266] width 7 height 7
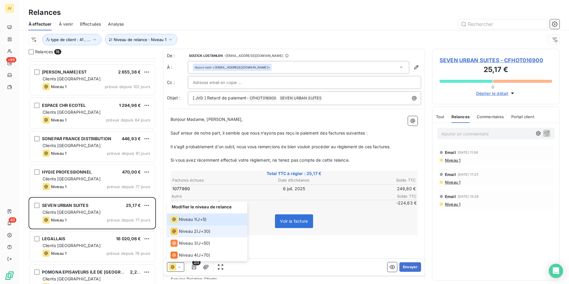
click at [184, 230] on span "Niveau 2" at bounding box center [188, 231] width 18 height 6
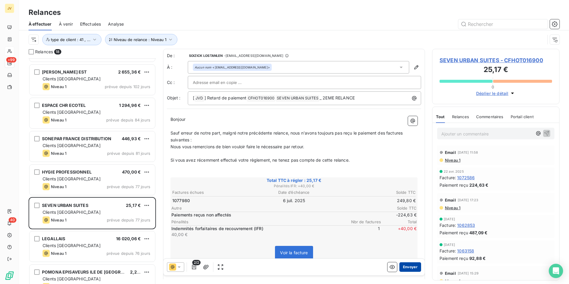
click at [405, 266] on button "Envoyer" at bounding box center [410, 267] width 22 height 10
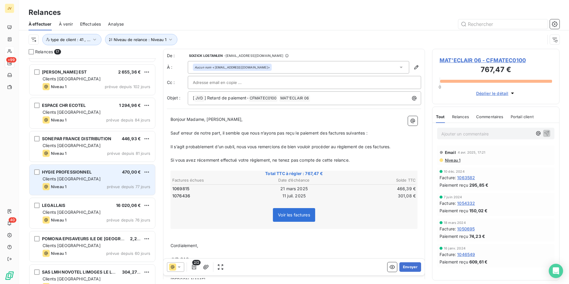
click at [72, 176] on div "Clients [GEOGRAPHIC_DATA]" at bounding box center [97, 179] width 108 height 6
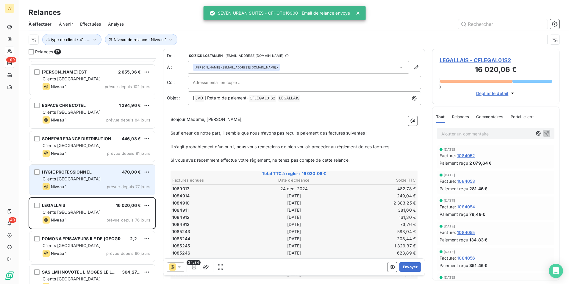
click at [71, 176] on div "Clients [GEOGRAPHIC_DATA]" at bounding box center [97, 179] width 108 height 6
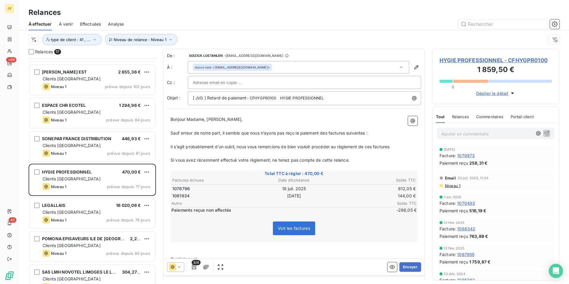
drag, startPoint x: 462, startPoint y: 118, endPoint x: 462, endPoint y: 121, distance: 3.0
click at [462, 118] on span "Relances" at bounding box center [460, 116] width 17 height 5
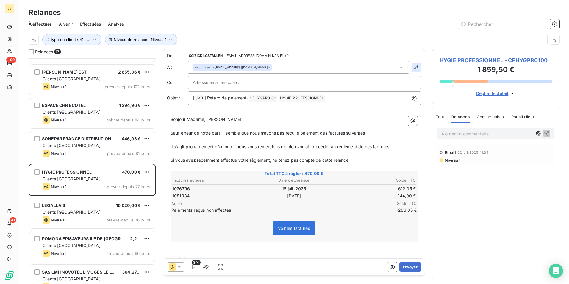
click at [414, 66] on icon "button" at bounding box center [416, 67] width 4 height 4
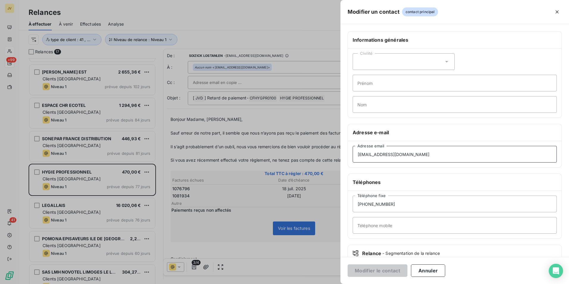
drag, startPoint x: 414, startPoint y: 156, endPoint x: 214, endPoint y: 158, distance: 200.0
click at [124, 284] on div "Modifier un contact contact principal Informations générales Civilité Prénom No…" at bounding box center [284, 284] width 569 height 0
paste input "soizick.lostanlen@jvd"
type input "[EMAIL_ADDRESS][DOMAIN_NAME]"
click at [381, 268] on button "Modifier le contact" at bounding box center [378, 270] width 60 height 13
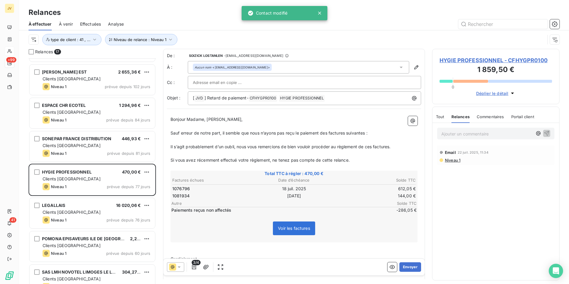
click at [174, 269] on icon at bounding box center [172, 266] width 7 height 7
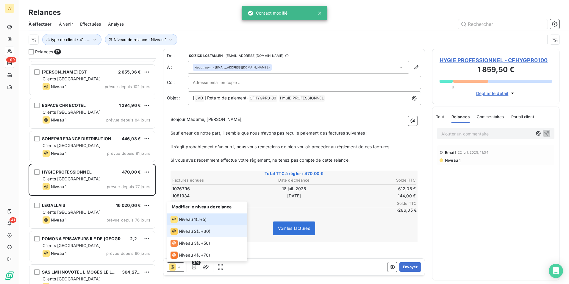
click at [179, 235] on li "Niveau 2 ( J+30 )" at bounding box center [207, 231] width 80 height 12
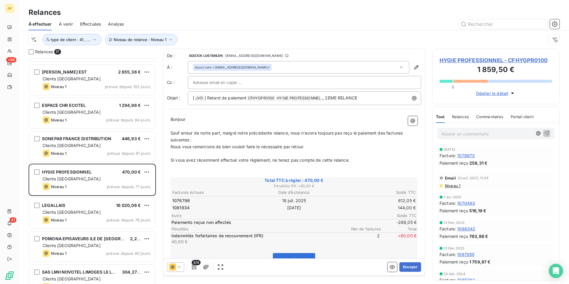
click at [465, 118] on span "Relances" at bounding box center [460, 116] width 17 height 5
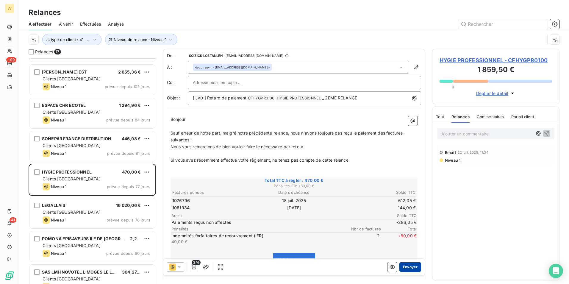
click at [407, 267] on button "Envoyer" at bounding box center [410, 267] width 22 height 10
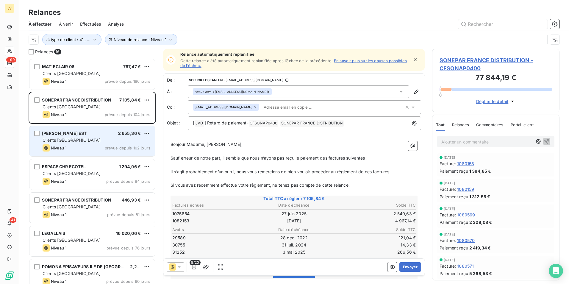
click at [85, 147] on div "Niveau 1 prévue depuis 102 jours" at bounding box center [97, 147] width 108 height 7
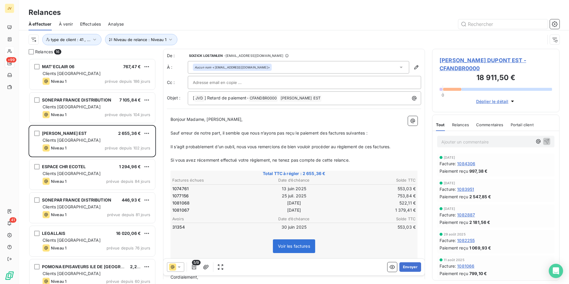
click at [463, 125] on span "Relances" at bounding box center [460, 124] width 17 height 5
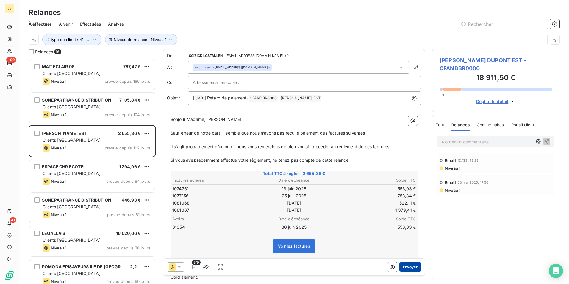
click at [405, 265] on button "Envoyer" at bounding box center [410, 267] width 22 height 10
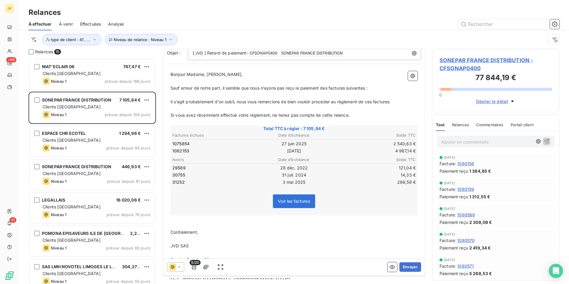
scroll to position [60, 0]
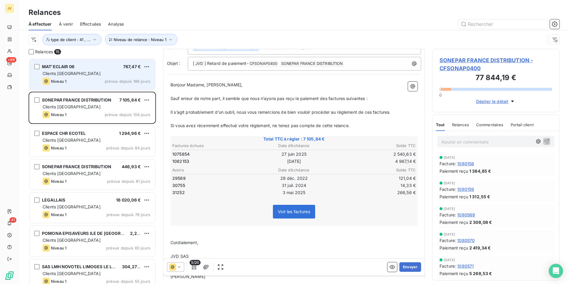
click at [78, 73] on div "Clients [GEOGRAPHIC_DATA]" at bounding box center [97, 74] width 108 height 6
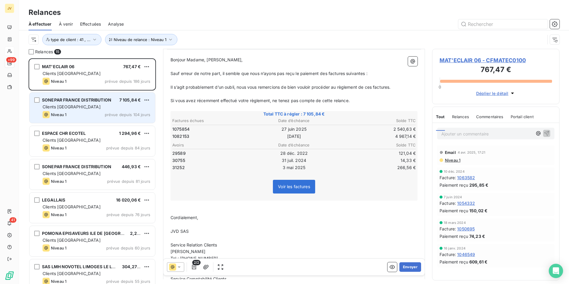
scroll to position [38, 0]
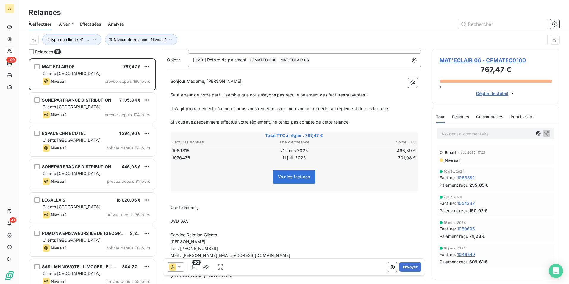
click at [456, 114] on span "Relances" at bounding box center [460, 116] width 17 height 5
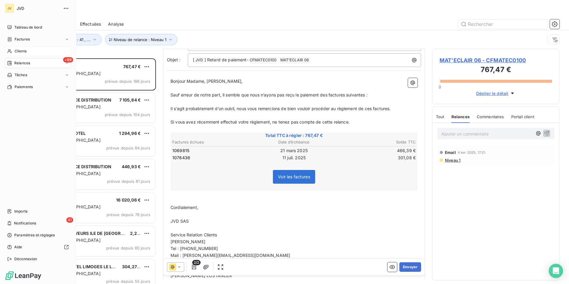
click at [15, 52] on span "Clients" at bounding box center [21, 51] width 12 height 5
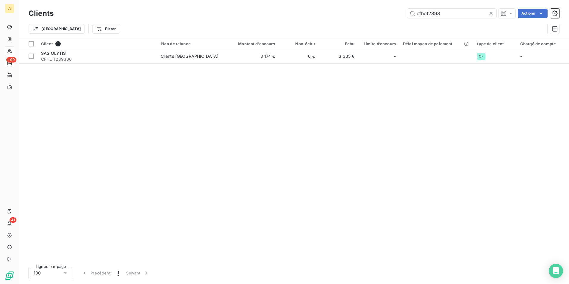
drag, startPoint x: 446, startPoint y: 17, endPoint x: 121, endPoint y: -15, distance: 326.3
click at [121, 0] on html "JV +99 41 Clients cfhot2393 Actions Trier Filtrer Client 1 Plan de relance Mont…" at bounding box center [284, 142] width 569 height 284
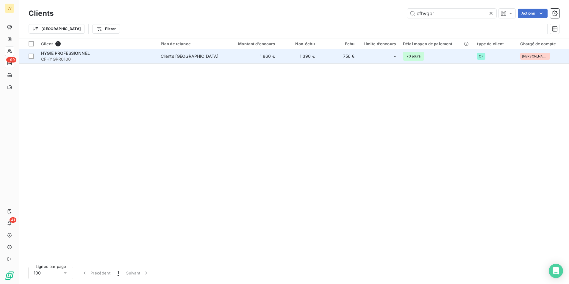
type input "cfhygpr"
click at [83, 59] on span "CFHYGPR0100" at bounding box center [97, 59] width 113 height 6
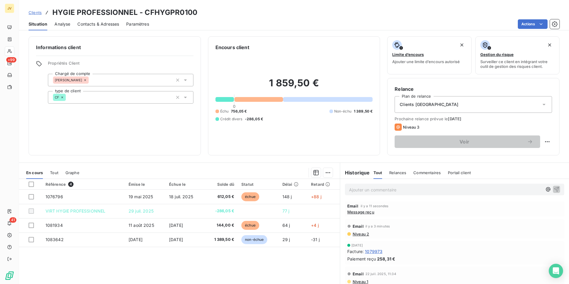
click at [99, 24] on span "Contacts & Adresses" at bounding box center [98, 24] width 42 height 6
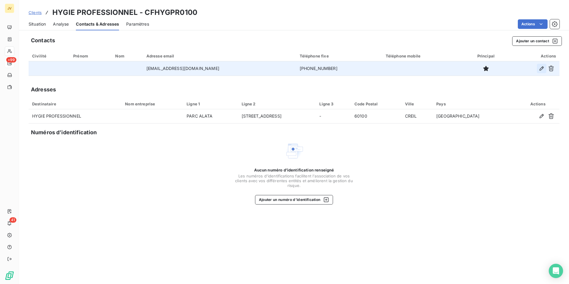
click at [540, 67] on icon "button" at bounding box center [542, 68] width 6 height 6
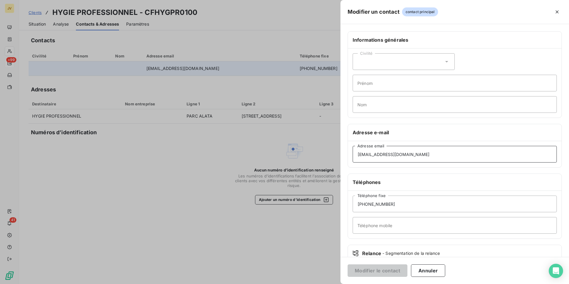
drag, startPoint x: 407, startPoint y: 156, endPoint x: 106, endPoint y: 145, distance: 301.4
click at [114, 284] on div "Modifier un contact contact principal Informations générales Civilité Prénom No…" at bounding box center [284, 284] width 569 height 0
paste input "achats@hygiepro"
type input "[EMAIL_ADDRESS][DOMAIN_NAME]"
click at [363, 269] on button "Modifier le contact" at bounding box center [378, 270] width 60 height 13
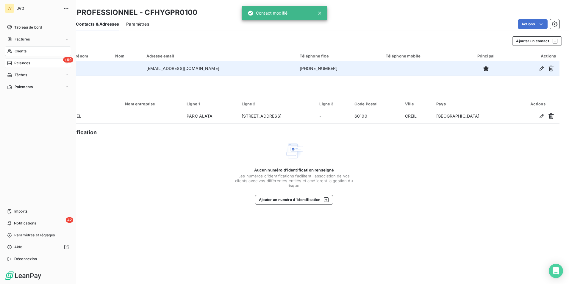
click at [14, 64] on div "Relances" at bounding box center [18, 62] width 23 height 5
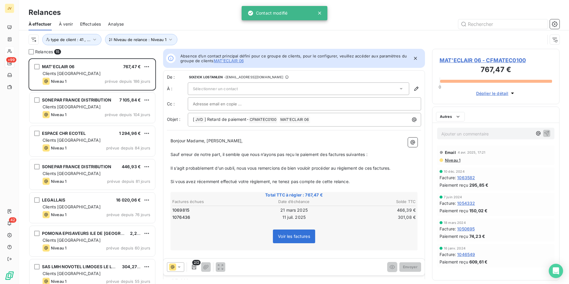
scroll to position [221, 123]
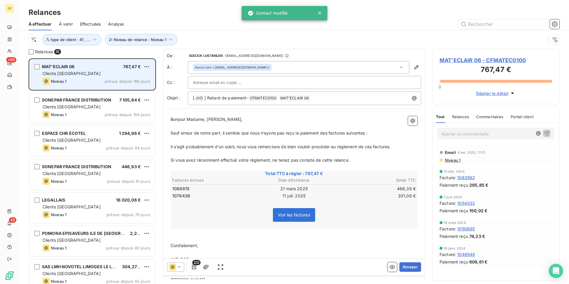
click at [105, 75] on div "Clients [GEOGRAPHIC_DATA]" at bounding box center [97, 74] width 108 height 6
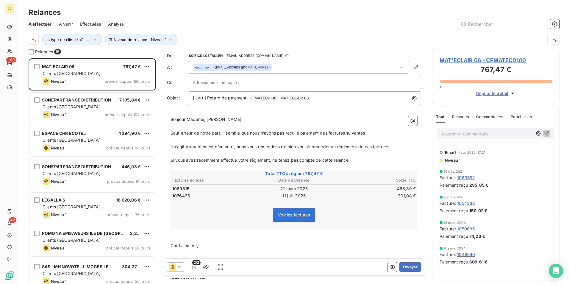
click at [460, 118] on span "Relances" at bounding box center [460, 116] width 17 height 5
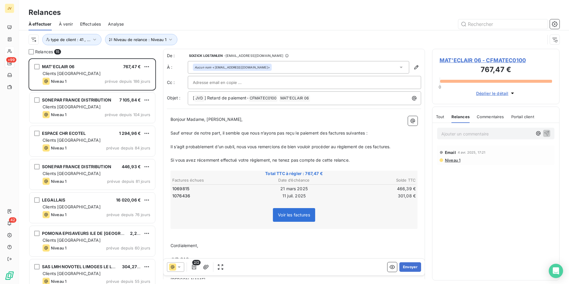
click at [172, 268] on icon at bounding box center [172, 266] width 7 height 7
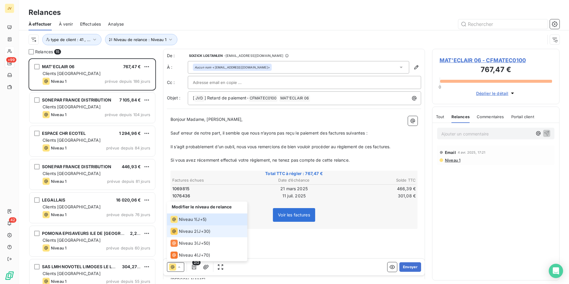
click at [188, 232] on span "Niveau 2" at bounding box center [188, 231] width 18 height 6
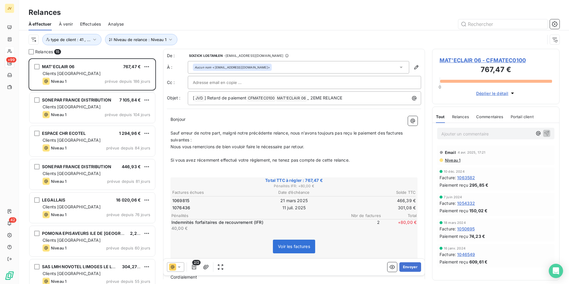
drag, startPoint x: 457, startPoint y: 114, endPoint x: 459, endPoint y: 116, distance: 3.2
click at [458, 114] on div "Relances" at bounding box center [460, 116] width 17 height 13
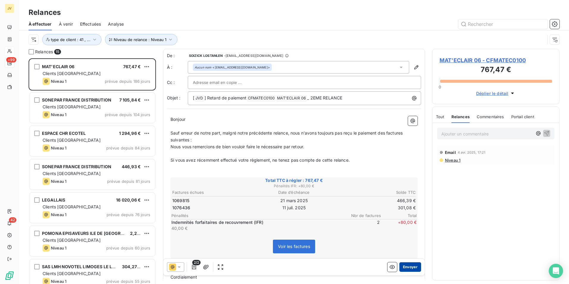
click at [410, 266] on button "Envoyer" at bounding box center [410, 267] width 22 height 10
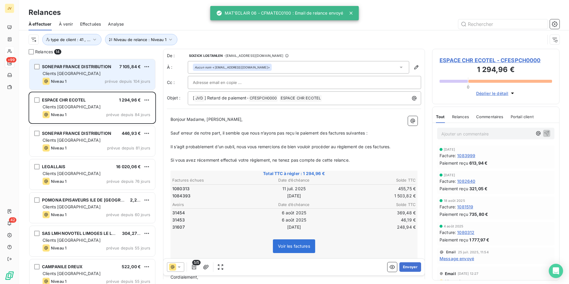
click at [86, 78] on div "Niveau 1 prévue depuis 104 jours" at bounding box center [97, 81] width 108 height 7
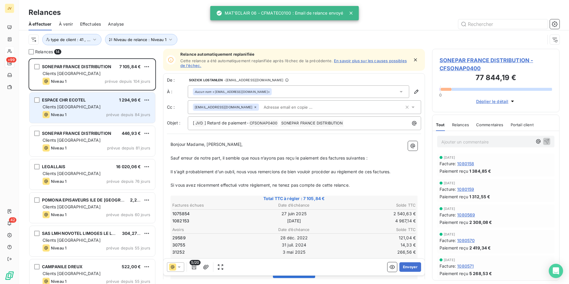
click at [93, 114] on div "Niveau 1 prévue depuis 84 jours" at bounding box center [97, 114] width 108 height 7
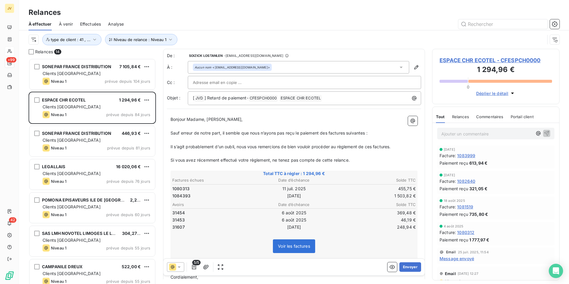
click at [457, 118] on span "Relances" at bounding box center [460, 116] width 17 height 5
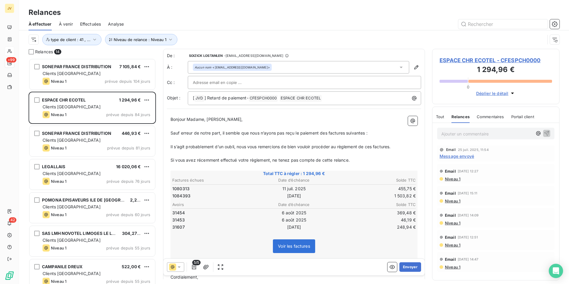
click at [172, 266] on icon at bounding box center [172, 266] width 7 height 7
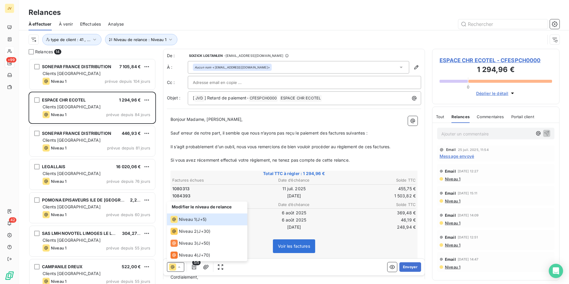
click at [265, 155] on p "﻿" at bounding box center [294, 153] width 247 height 7
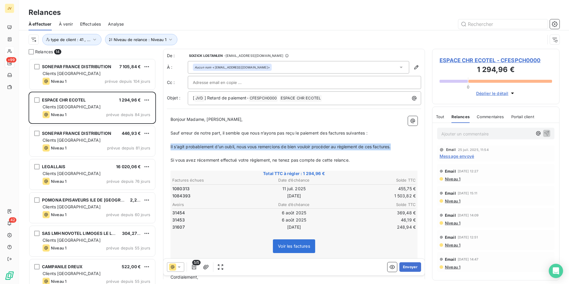
drag, startPoint x: 392, startPoint y: 147, endPoint x: 165, endPoint y: 146, distance: 226.8
click at [165, 146] on div "De : [PERSON_NAME] LOSTANLEN - [EMAIL_ADDRESS][DOMAIN_NAME] À : Aucun nom <[EMA…" at bounding box center [294, 209] width 262 height 321
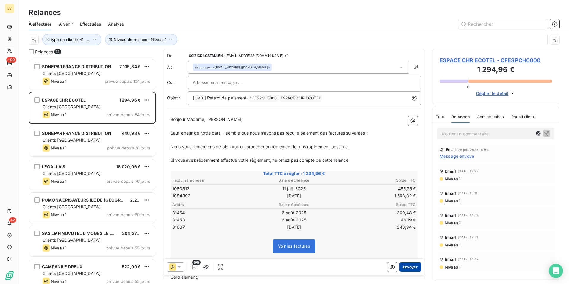
click at [410, 264] on button "Envoyer" at bounding box center [410, 267] width 22 height 10
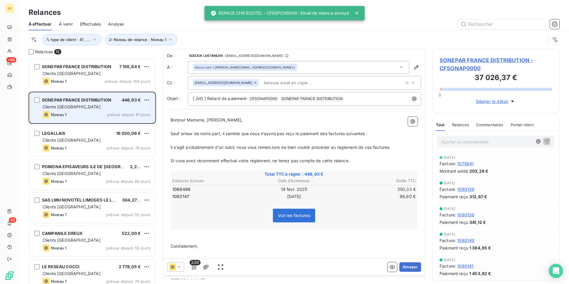
click at [102, 105] on div "Clients [GEOGRAPHIC_DATA]" at bounding box center [97, 107] width 108 height 6
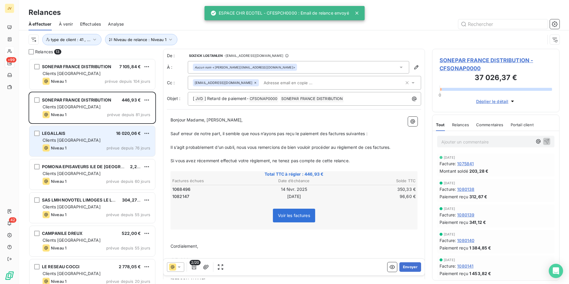
click at [99, 137] on div "Clients [GEOGRAPHIC_DATA]" at bounding box center [97, 140] width 108 height 6
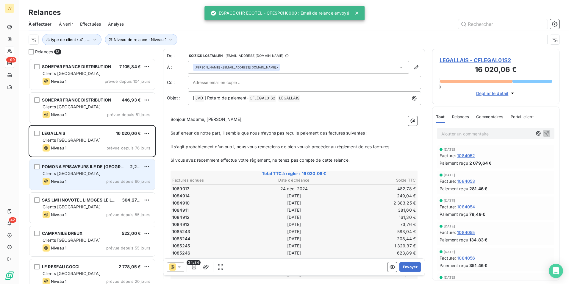
click at [88, 179] on div "Niveau 1 prévue depuis 60 jours" at bounding box center [97, 181] width 108 height 7
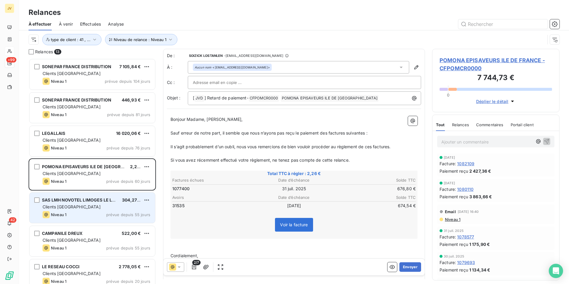
click at [82, 203] on div "SAS LMH NOVOTEL LIMOGES LE LAC" at bounding box center [79, 200] width 75 height 6
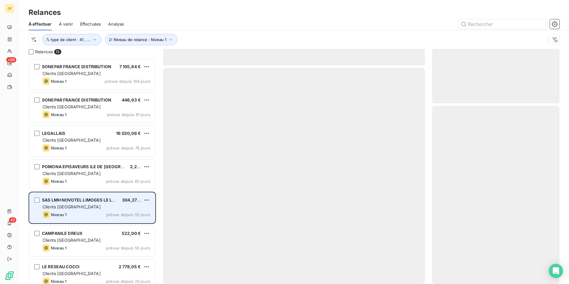
click at [95, 207] on div "Clients [GEOGRAPHIC_DATA]" at bounding box center [97, 207] width 108 height 6
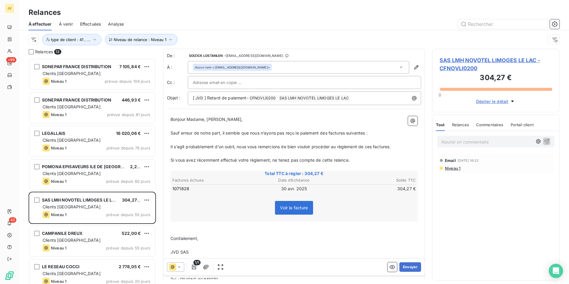
click at [467, 122] on span "Relances" at bounding box center [460, 124] width 17 height 5
click at [171, 267] on icon at bounding box center [172, 266] width 7 height 7
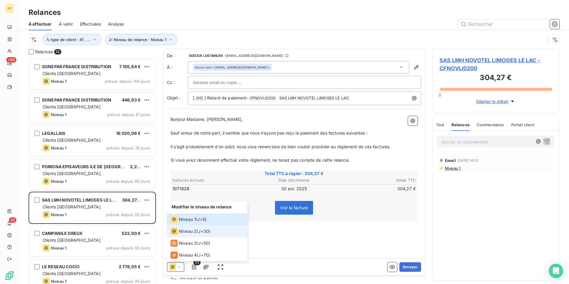
click at [188, 235] on li "Niveau 2 ( J+30 )" at bounding box center [207, 231] width 80 height 12
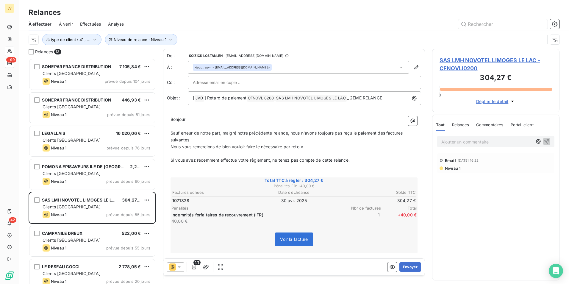
click at [520, 126] on span "Portail client" at bounding box center [522, 124] width 23 height 5
click at [442, 123] on span "Tout" at bounding box center [440, 124] width 8 height 5
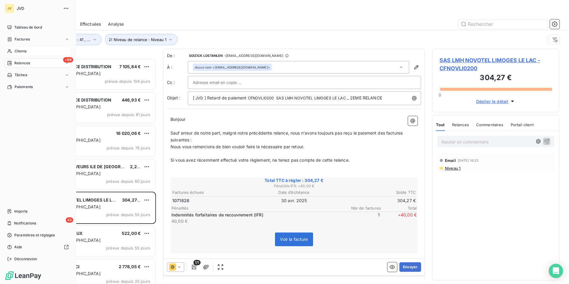
click at [27, 63] on span "Relances" at bounding box center [22, 62] width 16 height 5
click at [18, 221] on span "Notifications" at bounding box center [25, 223] width 22 height 5
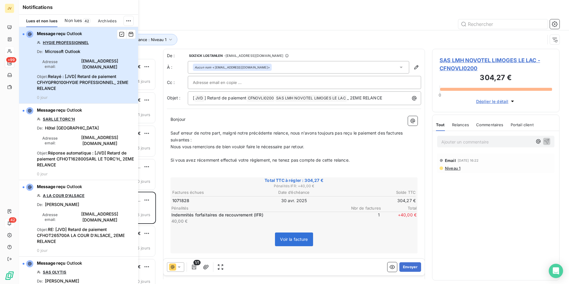
click at [89, 74] on span "Relayé : [JVD] Retard de paiement CFHYGPR0100HYGIE PROFESSIONNEL_ 2EME RELANCE" at bounding box center [82, 82] width 91 height 17
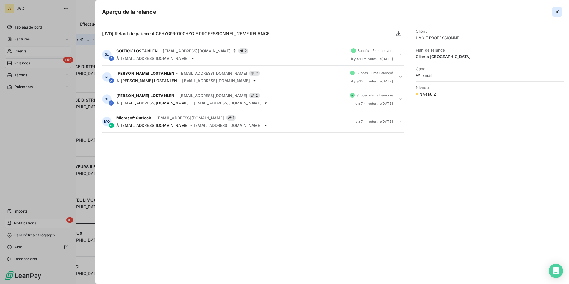
click at [558, 10] on icon "button" at bounding box center [557, 12] width 6 height 6
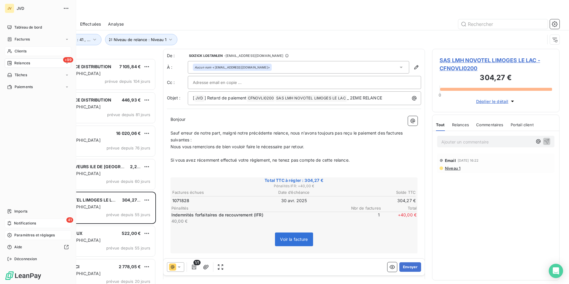
click at [24, 235] on span "Paramètres et réglages" at bounding box center [34, 234] width 40 height 5
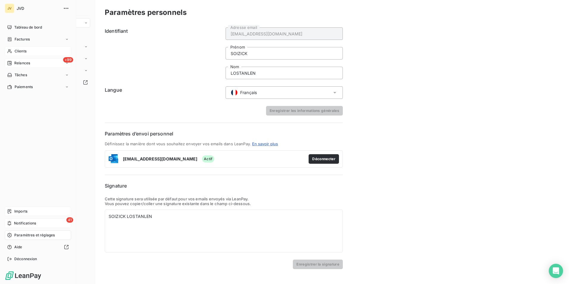
click at [24, 210] on span "Imports" at bounding box center [20, 211] width 13 height 5
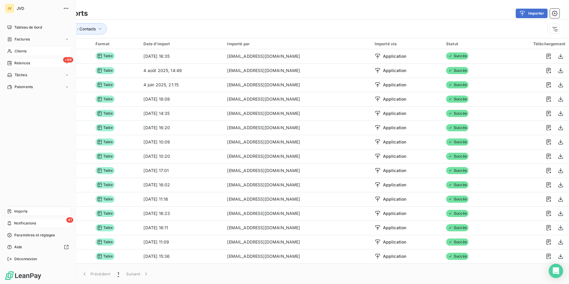
click at [23, 224] on span "Notifications" at bounding box center [25, 223] width 22 height 5
click at [30, 62] on span "Relances" at bounding box center [22, 62] width 16 height 5
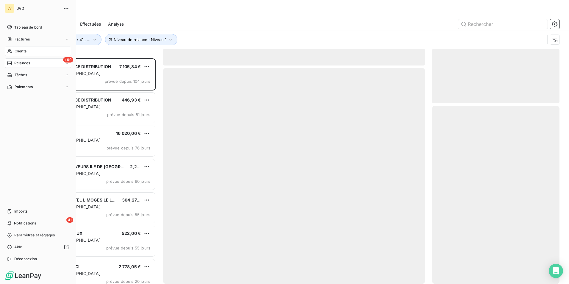
scroll to position [221, 123]
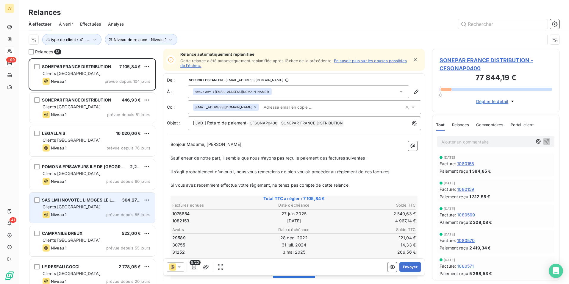
click at [80, 208] on div "Clients [GEOGRAPHIC_DATA]" at bounding box center [97, 207] width 108 height 6
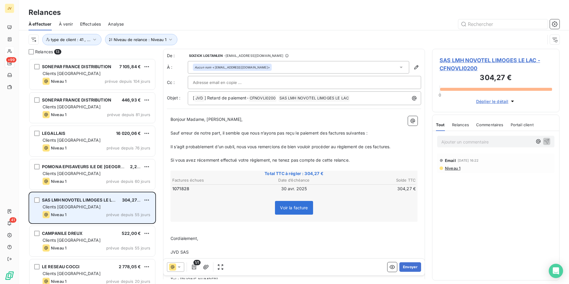
click at [80, 208] on div "Clients [GEOGRAPHIC_DATA]" at bounding box center [97, 207] width 108 height 6
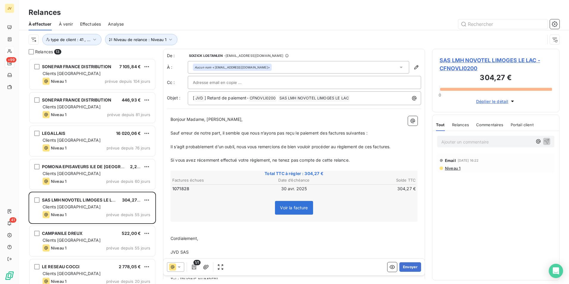
click at [510, 101] on icon "button" at bounding box center [513, 101] width 6 height 6
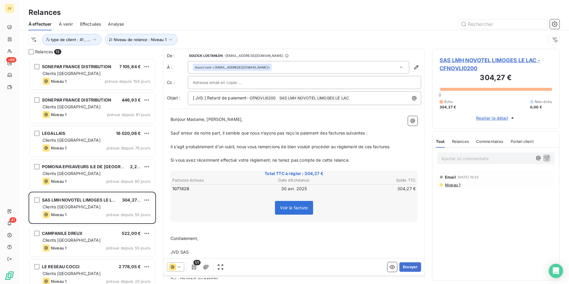
click at [65, 24] on span "À venir" at bounding box center [66, 24] width 14 height 6
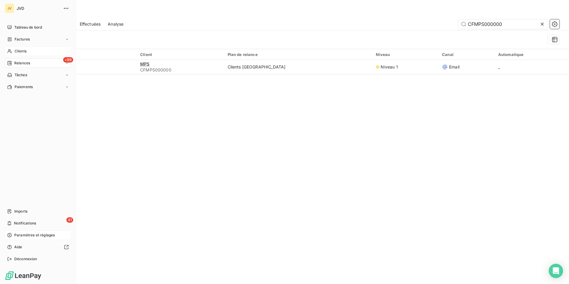
click at [8, 236] on icon at bounding box center [9, 235] width 5 height 5
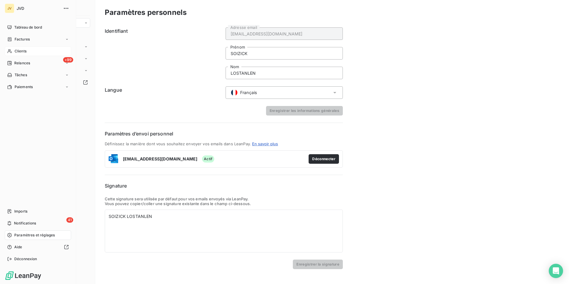
click at [15, 236] on span "Paramètres et réglages" at bounding box center [34, 234] width 40 height 5
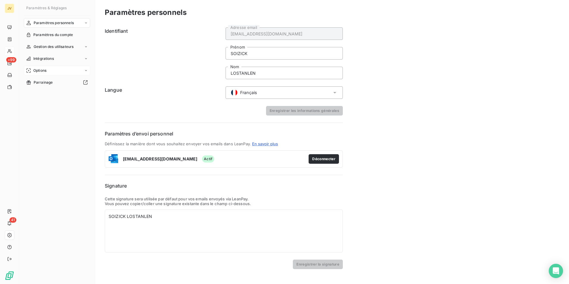
click at [52, 70] on div "Options" at bounding box center [57, 71] width 66 height 10
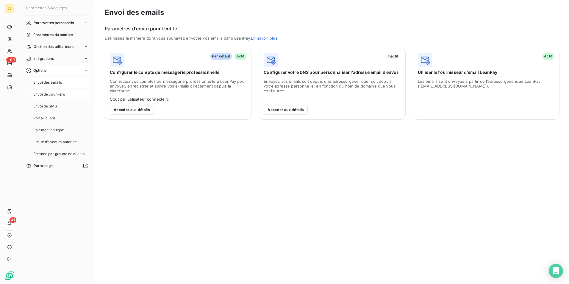
click at [54, 96] on span "Envoi de courriers" at bounding box center [49, 94] width 32 height 5
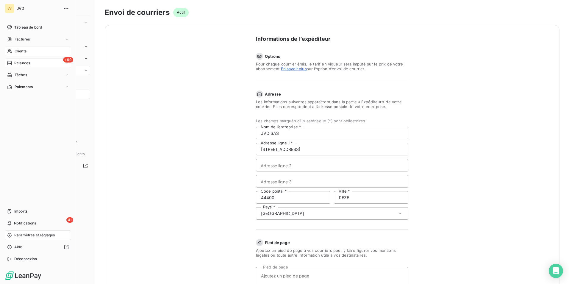
click at [24, 61] on span "Relances" at bounding box center [22, 62] width 16 height 5
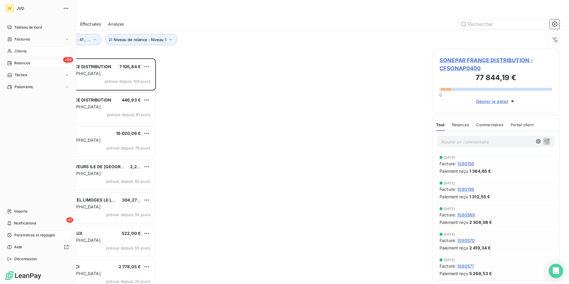
scroll to position [221, 123]
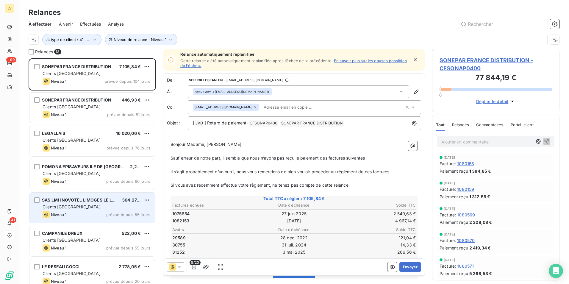
click at [86, 199] on span "SAS LMH NOVOTEL LIMOGES LE LAC" at bounding box center [80, 199] width 76 height 5
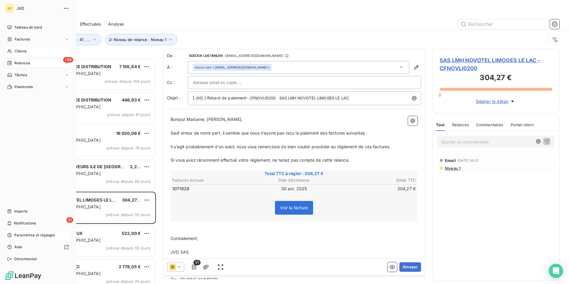
click at [16, 237] on span "Paramètres et réglages" at bounding box center [34, 234] width 40 height 5
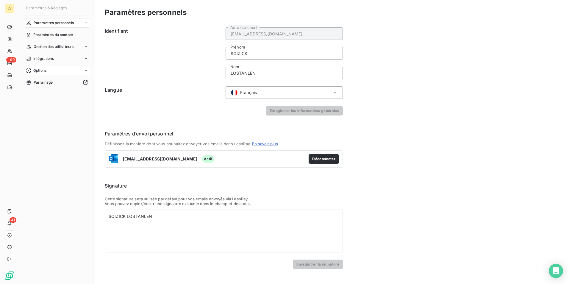
click at [56, 70] on div "Options" at bounding box center [57, 71] width 66 height 10
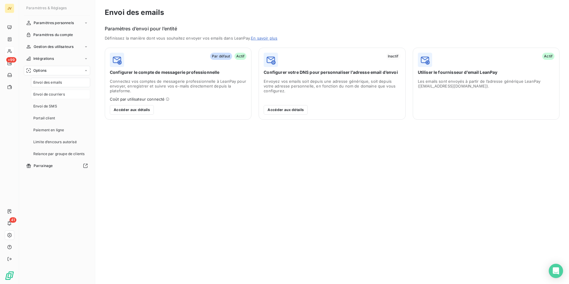
click at [56, 93] on span "Envoi de courriers" at bounding box center [49, 94] width 32 height 5
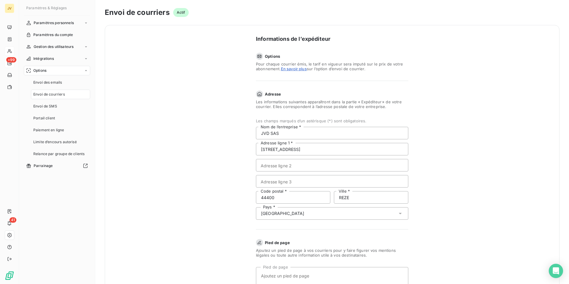
click at [53, 94] on span "Envoi de courriers" at bounding box center [49, 94] width 32 height 5
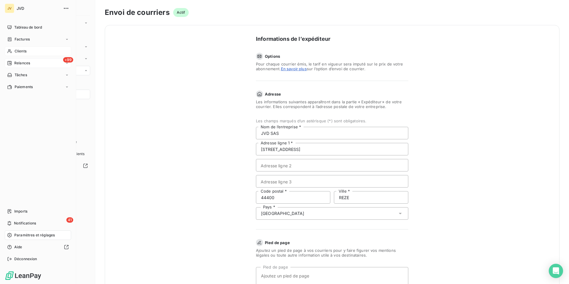
click at [21, 63] on span "Relances" at bounding box center [22, 62] width 16 height 5
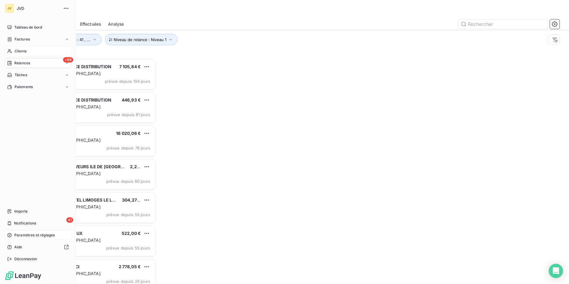
scroll to position [221, 123]
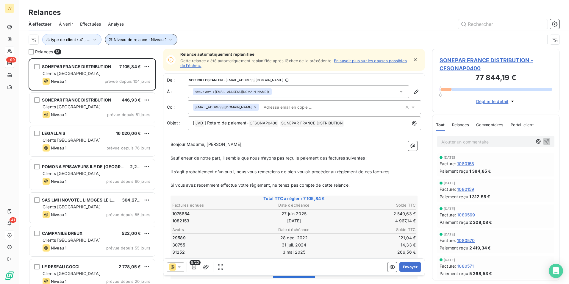
click at [169, 40] on icon "button" at bounding box center [171, 40] width 6 height 6
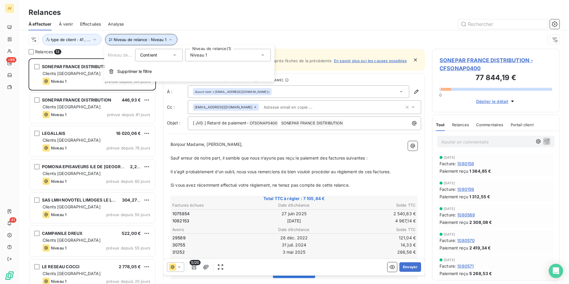
click at [169, 40] on icon "button" at bounding box center [170, 40] width 3 height 2
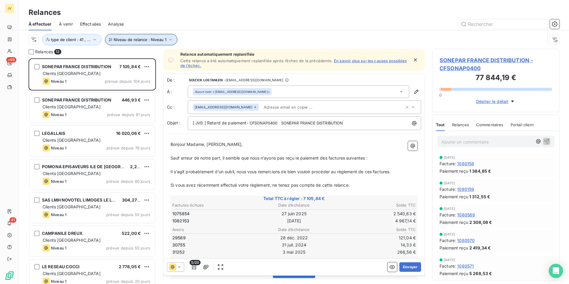
click at [115, 24] on span "Analyse" at bounding box center [116, 24] width 16 height 6
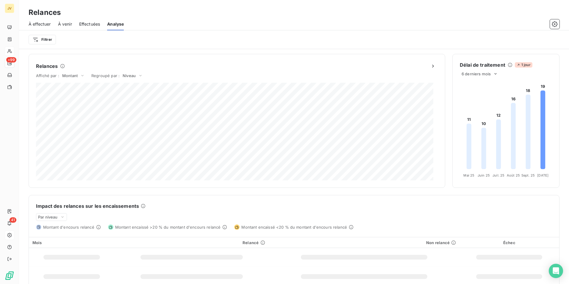
click at [97, 23] on span "Effectuées" at bounding box center [89, 24] width 21 height 6
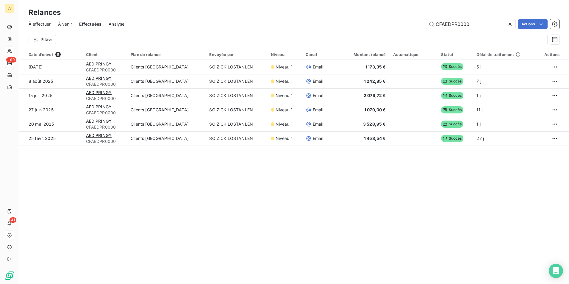
click at [69, 24] on span "À venir" at bounding box center [65, 24] width 14 height 6
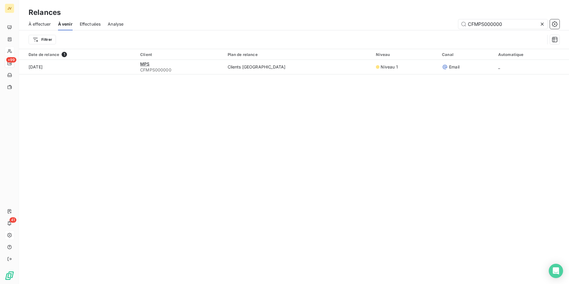
click at [39, 24] on span "À effectuer" at bounding box center [40, 24] width 22 height 6
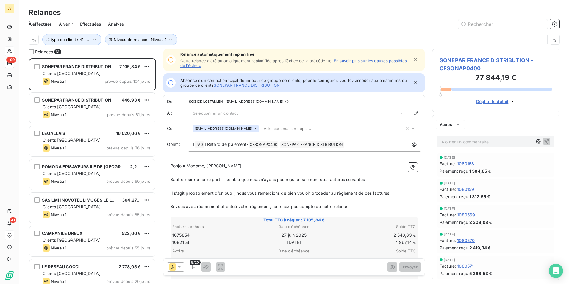
scroll to position [221, 123]
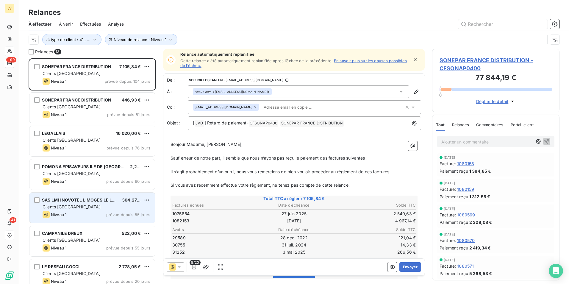
click at [75, 207] on div "Clients [GEOGRAPHIC_DATA]" at bounding box center [97, 207] width 108 height 6
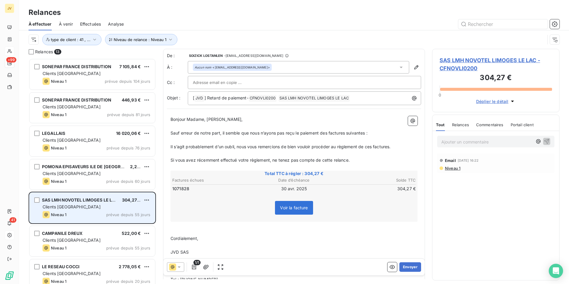
click at [75, 207] on div "Clients [GEOGRAPHIC_DATA]" at bounding box center [97, 207] width 108 height 6
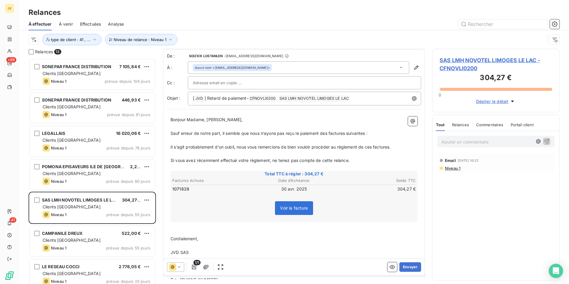
scroll to position [77, 0]
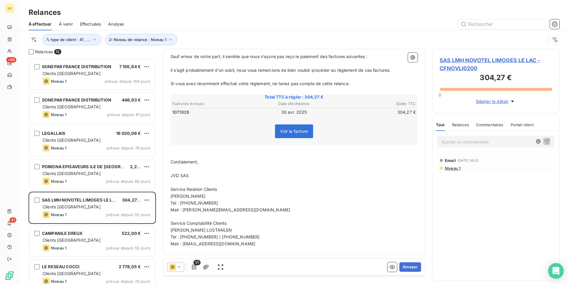
click at [555, 272] on icon "Open Intercom Messenger" at bounding box center [555, 271] width 7 height 8
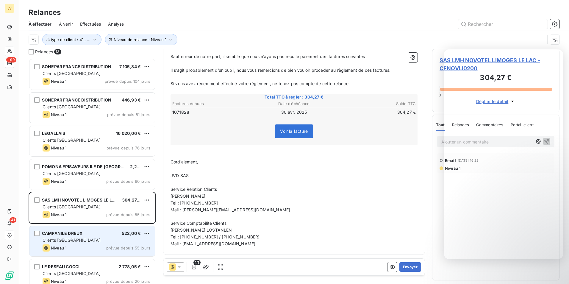
click at [76, 235] on span "CAMPANILE DREUX" at bounding box center [62, 233] width 40 height 5
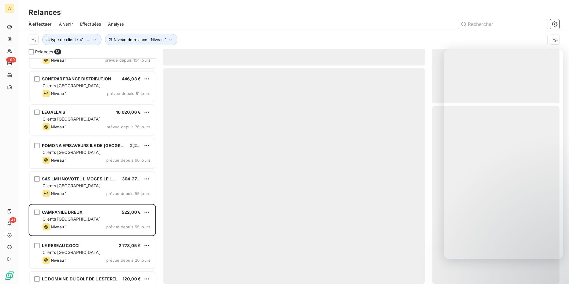
scroll to position [90, 0]
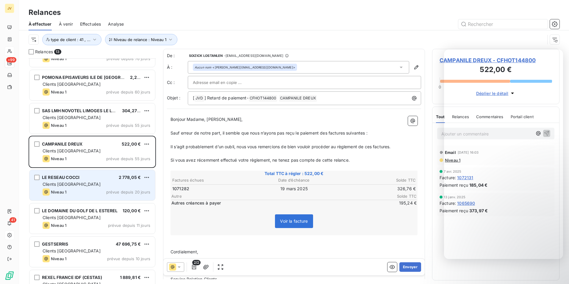
click at [81, 194] on div "Niveau 1 prévue depuis 20 jours" at bounding box center [97, 191] width 108 height 7
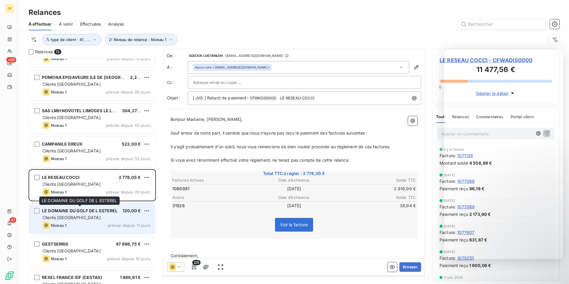
click at [86, 213] on div "LE DOMAINE DU GOLF DE L ESTEREL" at bounding box center [80, 211] width 76 height 6
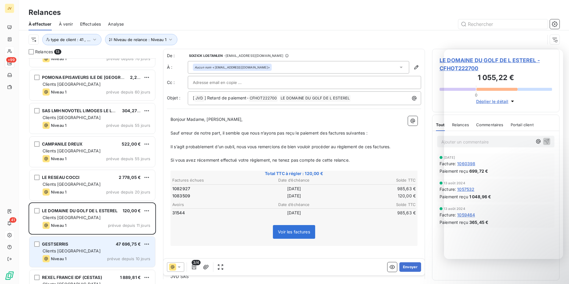
click at [85, 240] on div "GESTSERRIS 47 696,75 € Clients France Niveau 1 prévue depuis 10 jours" at bounding box center [92, 252] width 126 height 30
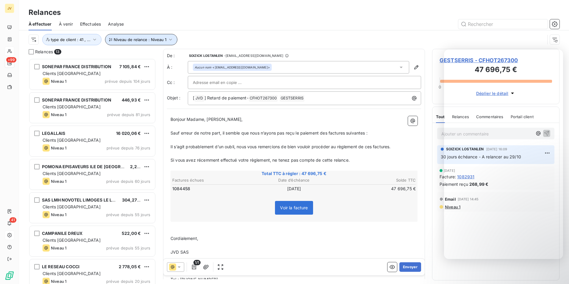
click at [169, 38] on icon "button" at bounding box center [171, 40] width 6 height 6
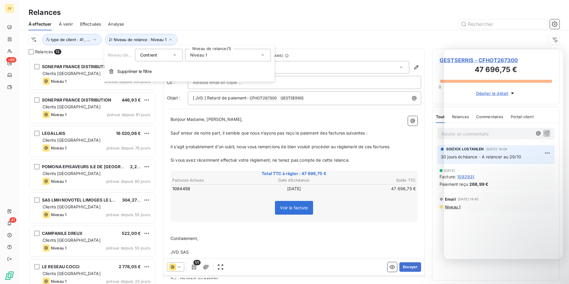
click at [263, 54] on icon at bounding box center [263, 55] width 6 height 6
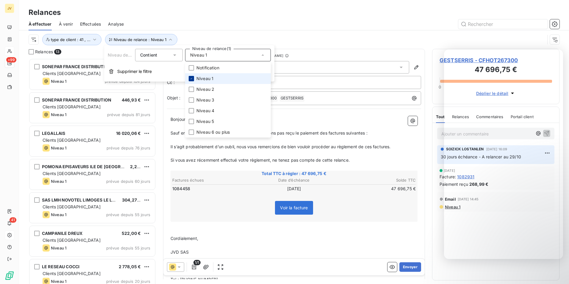
click at [193, 76] on div at bounding box center [191, 78] width 5 height 5
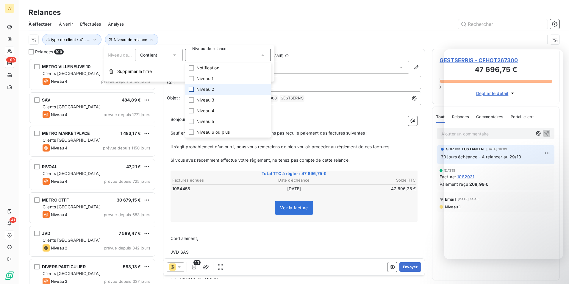
scroll to position [221, 123]
click at [193, 86] on li "Niveau 2" at bounding box center [228, 89] width 86 height 11
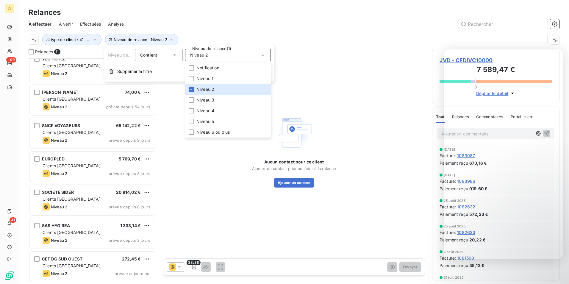
scroll to position [141, 0]
click at [279, 12] on div "Relances" at bounding box center [294, 12] width 550 height 11
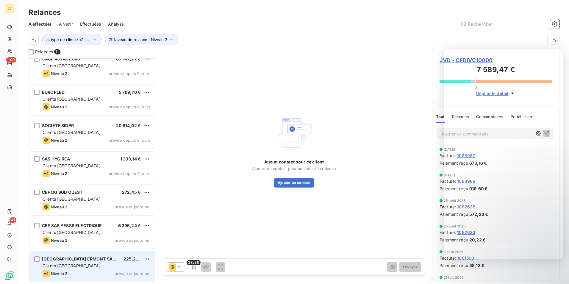
click at [63, 270] on div "Niveau 2" at bounding box center [55, 273] width 25 height 7
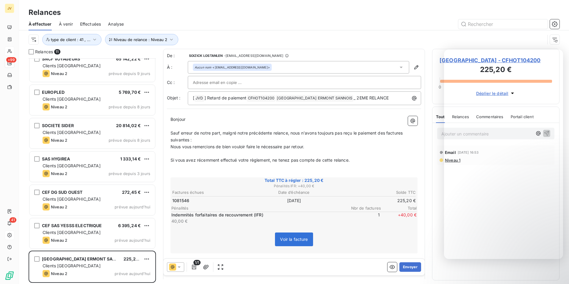
click at [421, 17] on div "Relances" at bounding box center [294, 12] width 550 height 11
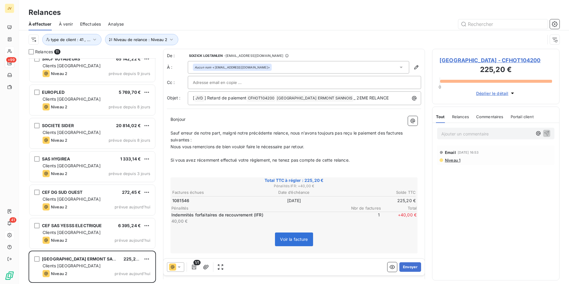
click at [463, 122] on div "Relances" at bounding box center [460, 116] width 17 height 13
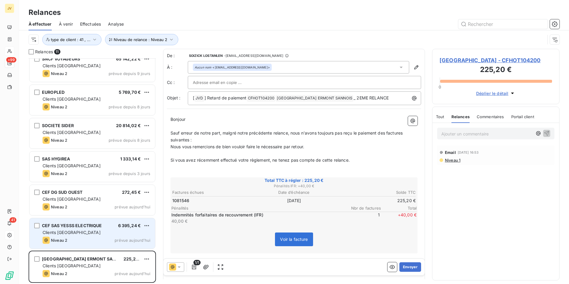
click at [99, 235] on div "Clients [GEOGRAPHIC_DATA]" at bounding box center [97, 232] width 108 height 6
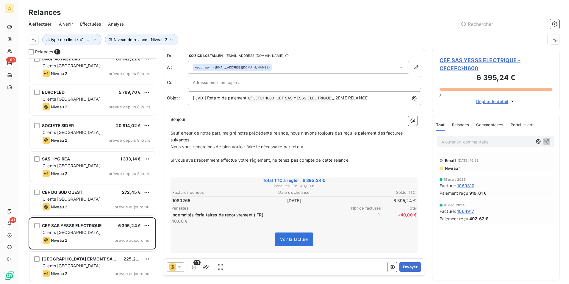
click at [466, 123] on span "Relances" at bounding box center [460, 124] width 17 height 5
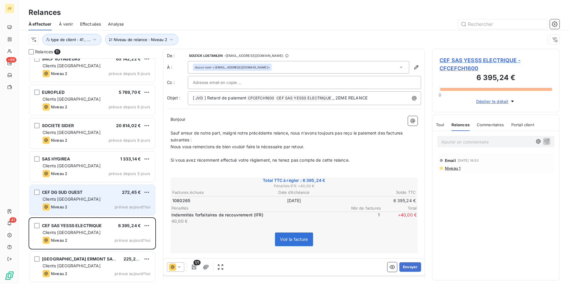
click at [113, 195] on div "CEF DG SUD OUEST 272,45 € Clients France Niveau 2 prévue [DATE]" at bounding box center [92, 200] width 126 height 30
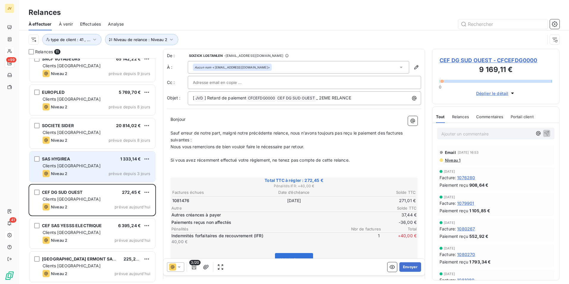
click at [104, 175] on div "Niveau 2 prévue depuis 3 jours" at bounding box center [97, 173] width 108 height 7
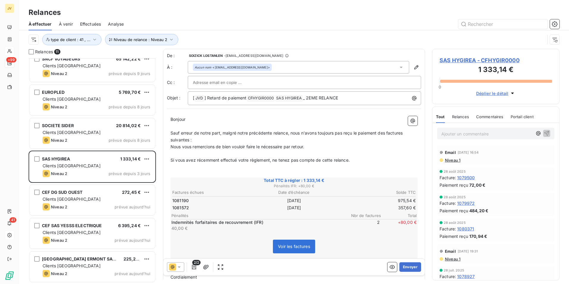
click at [459, 116] on span "Relances" at bounding box center [460, 116] width 17 height 5
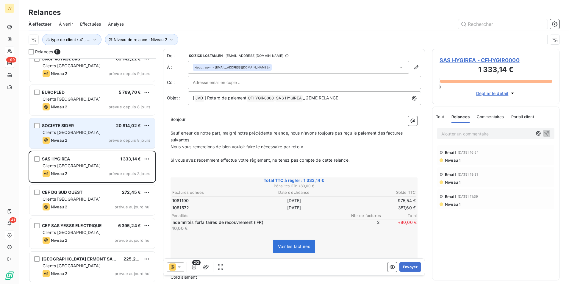
click at [114, 138] on span "prévue depuis 8 jours" at bounding box center [130, 140] width 42 height 5
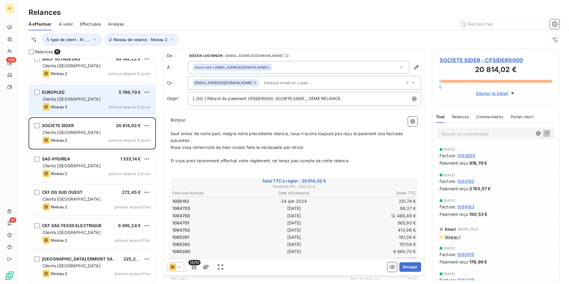
click at [101, 106] on div "Niveau 2 prévue depuis 8 jours" at bounding box center [97, 106] width 108 height 7
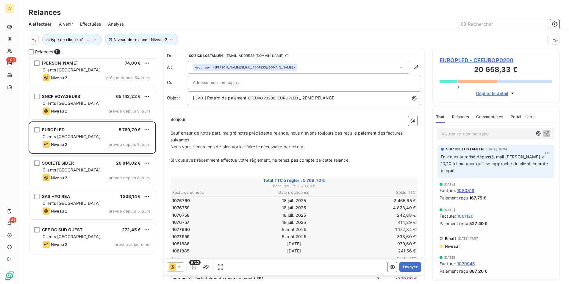
scroll to position [22, 0]
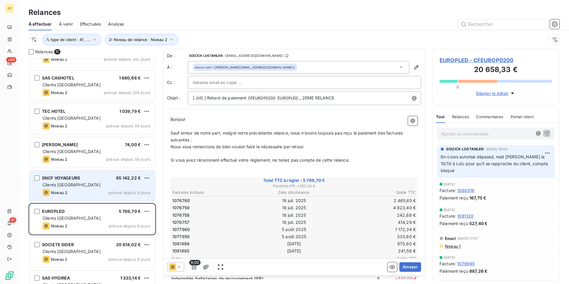
click at [101, 189] on div "SNCF VOYAGEURS 65 142,22 € Clients France Niveau 2 prévue depuis 9 jours" at bounding box center [92, 186] width 126 height 30
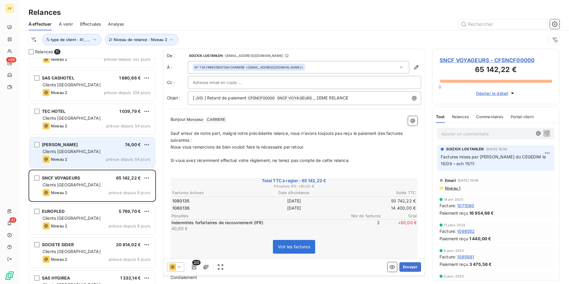
click at [93, 158] on div "Niveau 2 prévue depuis 54 jours" at bounding box center [97, 159] width 108 height 7
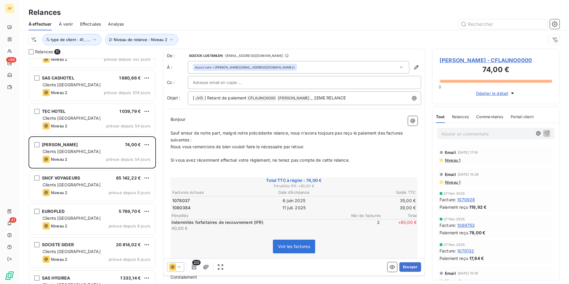
click at [460, 118] on div "Relances" at bounding box center [460, 116] width 17 height 13
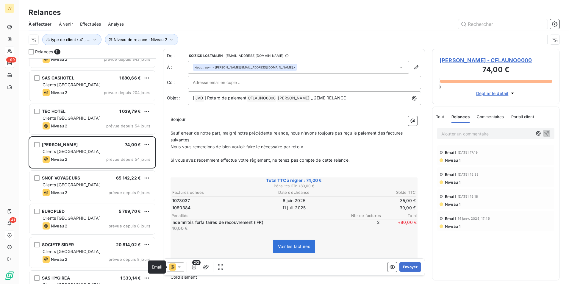
click at [173, 268] on icon at bounding box center [173, 267] width 4 height 4
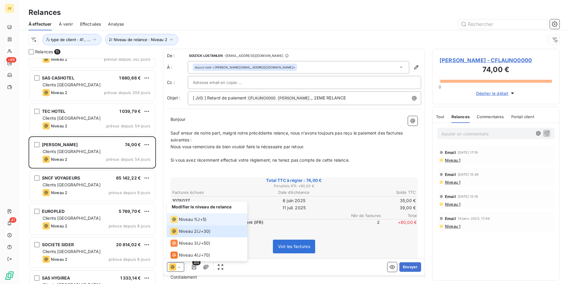
click at [179, 221] on span "Niveau 1" at bounding box center [187, 219] width 17 height 6
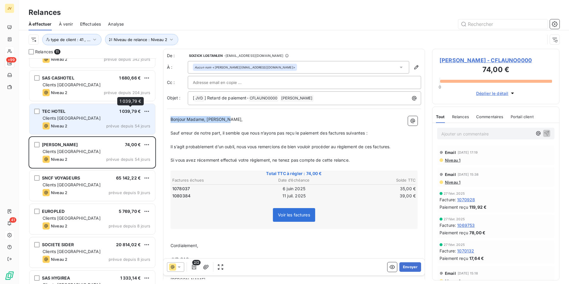
drag, startPoint x: 233, startPoint y: 121, endPoint x: 136, endPoint y: 114, distance: 96.7
click at [136, 114] on div "Relances 11 JVD 7 589,47 € Clients [GEOGRAPHIC_DATA] Niveau 2 prévue depuis 342…" at bounding box center [294, 166] width 550 height 235
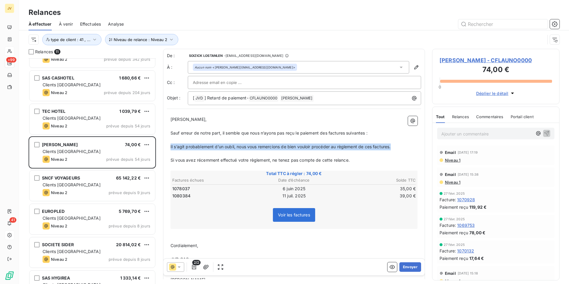
drag, startPoint x: 393, startPoint y: 147, endPoint x: 169, endPoint y: 147, distance: 223.5
click at [169, 147] on div "[PERSON_NAME], ﻿ Sauf erreur de notre part, il semble que nous n’ayons pas reçu…" at bounding box center [294, 224] width 254 height 222
drag, startPoint x: 348, startPoint y: 161, endPoint x: 159, endPoint y: 144, distance: 190.1
click at [159, 144] on div "Relances 11 JVD 7 589,47 € Clients [GEOGRAPHIC_DATA] Niveau 2 prévue depuis 342…" at bounding box center [294, 166] width 550 height 235
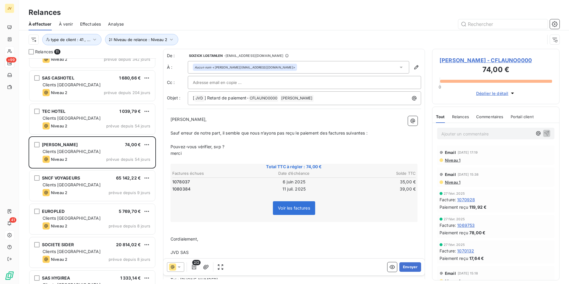
click at [460, 116] on span "Relances" at bounding box center [460, 116] width 17 height 5
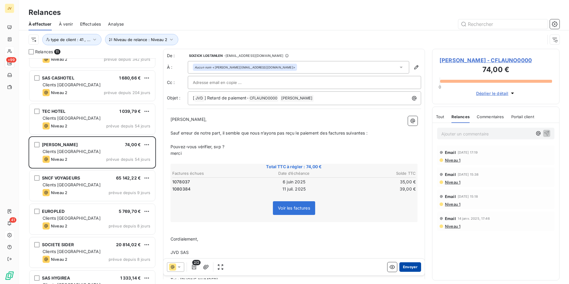
click at [409, 267] on button "Envoyer" at bounding box center [410, 267] width 22 height 10
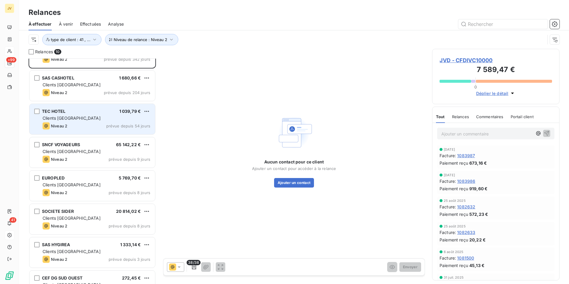
click at [62, 119] on span "Clients [GEOGRAPHIC_DATA]" at bounding box center [72, 117] width 58 height 5
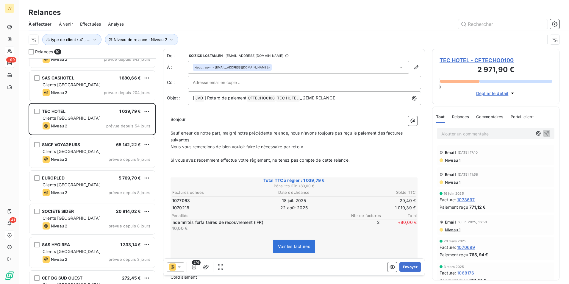
click at [466, 118] on span "Relances" at bounding box center [460, 116] width 17 height 5
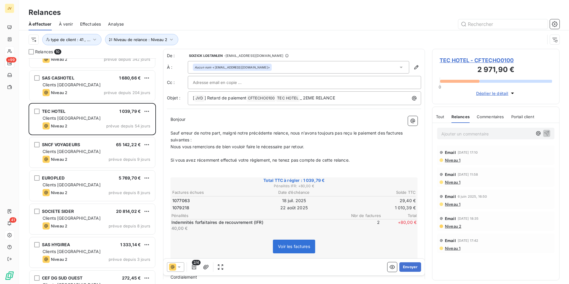
click at [176, 267] on icon at bounding box center [172, 266] width 7 height 7
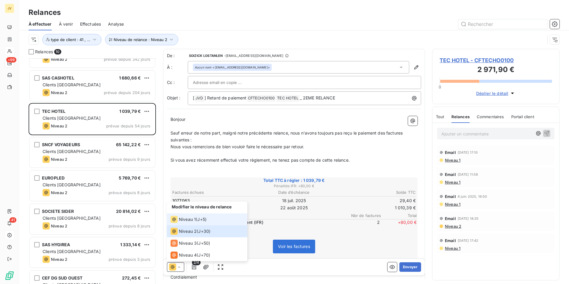
click at [182, 220] on span "Niveau 1" at bounding box center [187, 219] width 17 height 6
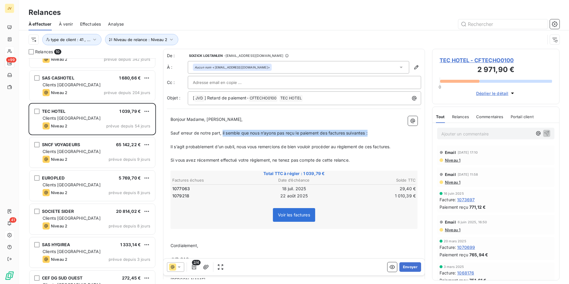
drag, startPoint x: 377, startPoint y: 133, endPoint x: 223, endPoint y: 131, distance: 153.3
click at [223, 131] on p "Sauf erreur de notre part, il semble que nous n’ayons pas reçu le paiement des …" at bounding box center [294, 133] width 247 height 7
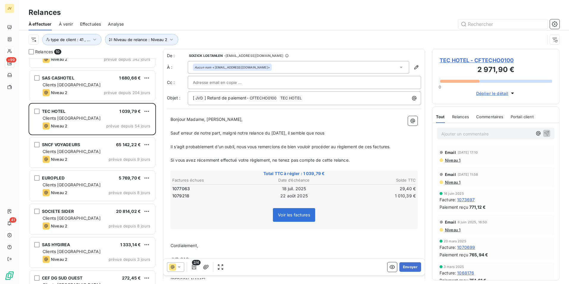
click at [178, 267] on icon at bounding box center [179, 266] width 3 height 1
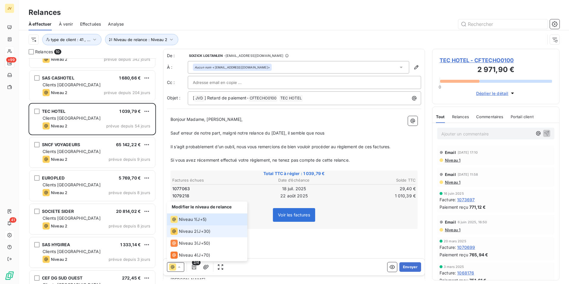
click at [177, 231] on icon at bounding box center [174, 231] width 7 height 7
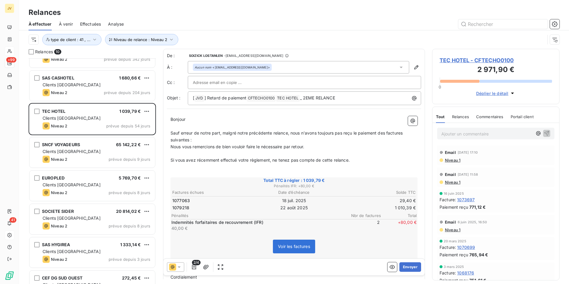
click at [463, 116] on span "Relances" at bounding box center [460, 116] width 17 height 5
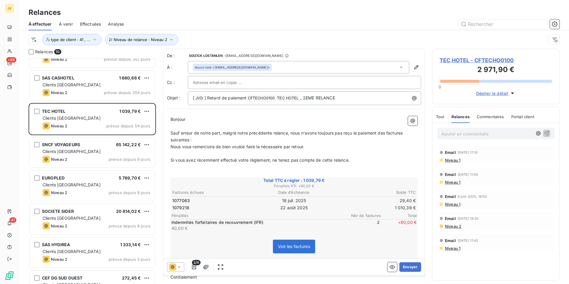
drag, startPoint x: 407, startPoint y: 267, endPoint x: 216, endPoint y: 257, distance: 191.9
click at [216, 258] on div "De : SOIZICK LOSTANLEN - [EMAIL_ADDRESS][DOMAIN_NAME] À : Aucun nom <[EMAIL_ADD…" at bounding box center [294, 164] width 262 height 230
drag, startPoint x: 273, startPoint y: 99, endPoint x: 249, endPoint y: 98, distance: 23.2
click at [249, 98] on span "CFTECHO0100 ﻿" at bounding box center [261, 98] width 29 height 7
drag, startPoint x: 249, startPoint y: 99, endPoint x: 278, endPoint y: 99, distance: 29.5
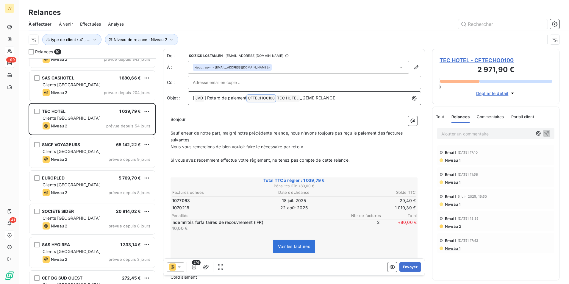
click at [278, 99] on p "[ JVD ﻿ ] Retard de paiement CFTECHO0100 ﻿ ﻿ TEC HOTEL ﻿ _ 2EME RELANCE" at bounding box center [306, 98] width 226 height 7
copy p "CFTECHO0100 ﻿ ﻿"
drag, startPoint x: 214, startPoint y: 67, endPoint x: 258, endPoint y: 68, distance: 43.5
click at [258, 68] on div "Aucun nom <[EMAIL_ADDRESS][DOMAIN_NAME]>" at bounding box center [232, 67] width 75 height 4
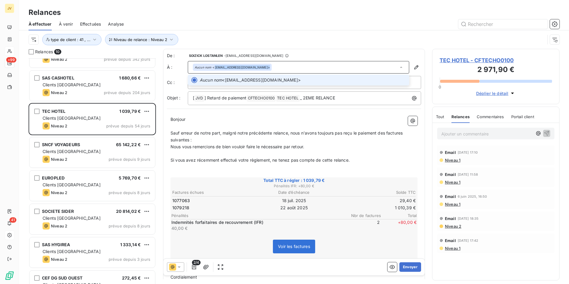
copy div "[EMAIL_ADDRESS][DOMAIN_NAME]"
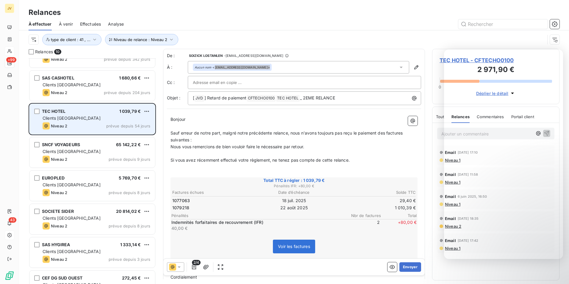
click at [86, 122] on div "TEC HOTEL 1 039,79 € Clients France Niveau 2 prévue depuis 54 jours" at bounding box center [92, 119] width 126 height 30
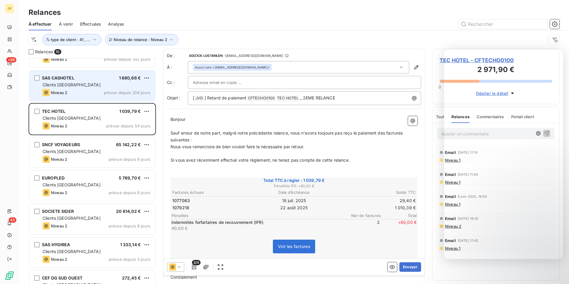
click at [85, 87] on div "Clients [GEOGRAPHIC_DATA]" at bounding box center [97, 85] width 108 height 6
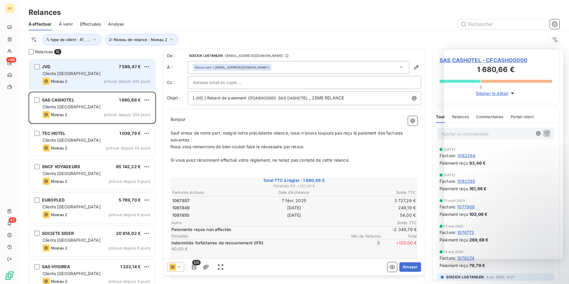
click at [100, 79] on div "Niveau 2 prévue depuis 342 jours" at bounding box center [97, 81] width 108 height 7
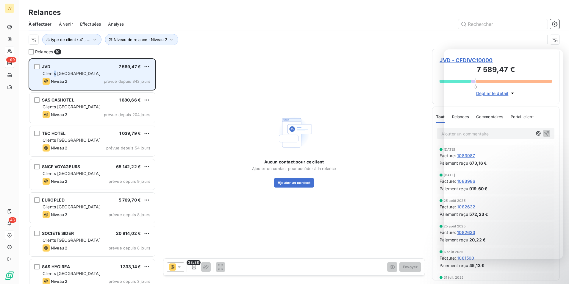
click at [56, 74] on span "Clients [GEOGRAPHIC_DATA]" at bounding box center [72, 73] width 58 height 5
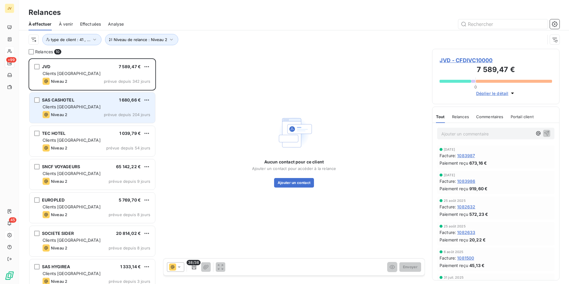
click at [68, 104] on span "Clients [GEOGRAPHIC_DATA]" at bounding box center [72, 106] width 58 height 5
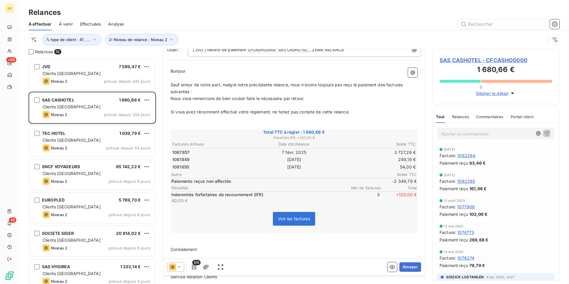
scroll to position [60, 0]
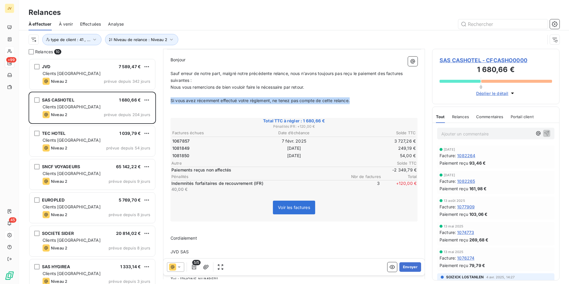
drag, startPoint x: 351, startPoint y: 101, endPoint x: 164, endPoint y: 101, distance: 186.9
click at [164, 101] on div "De : SOIZICK LOSTANLEN - [EMAIL_ADDRESS][DOMAIN_NAME] À : Aucun nom <[EMAIL_ADD…" at bounding box center [294, 160] width 262 height 342
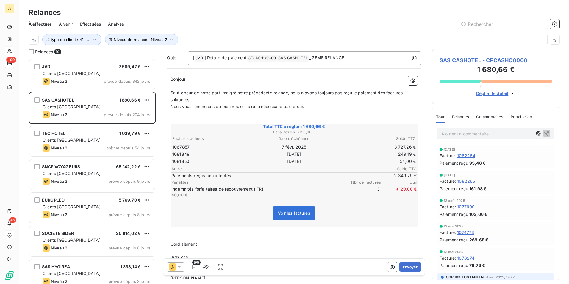
scroll to position [30, 0]
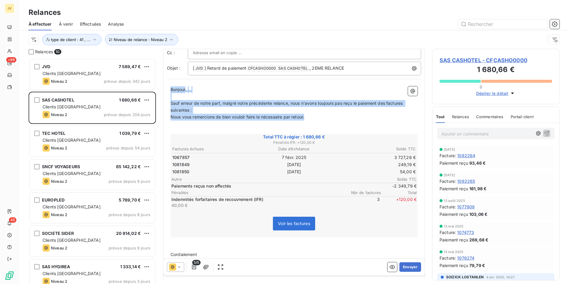
drag, startPoint x: 171, startPoint y: 90, endPoint x: 311, endPoint y: 118, distance: 143.0
click at [311, 118] on div "Bonjour ﻿ ﻿ ﻿ ﻿ Sauf erreur de notre part, malgré notre précédente relance, nou…" at bounding box center [294, 212] width 247 height 253
copy div "Bonjour ﻿ ﻿ ﻿ ﻿ Sauf erreur de notre part, malgré notre précédente relance, nou…"
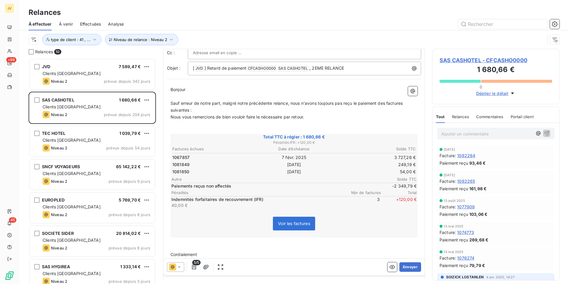
click at [176, 268] on div at bounding box center [175, 267] width 17 height 10
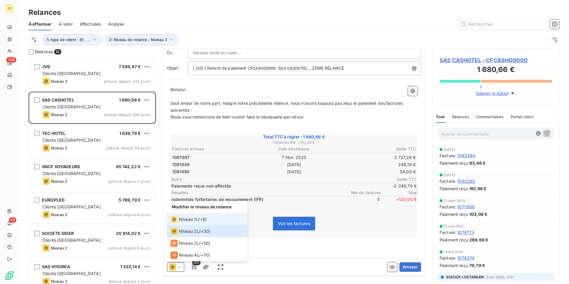
click at [186, 216] on div "Niveau 1" at bounding box center [183, 219] width 25 height 7
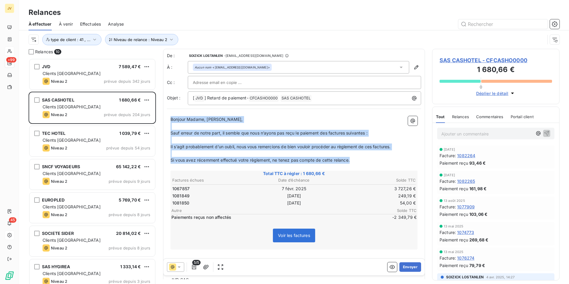
drag, startPoint x: 171, startPoint y: 120, endPoint x: 376, endPoint y: 162, distance: 209.0
click at [376, 162] on div "Bonjour Madame, Monsieur, ﻿ Sauf erreur de notre part, il semble que nous n’ayo…" at bounding box center [294, 233] width 247 height 235
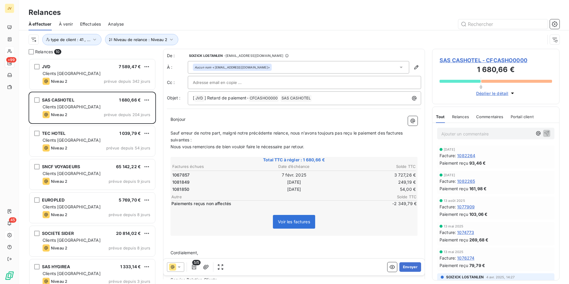
click at [190, 122] on p "Bonjour ﻿ ﻿ ﻿" at bounding box center [294, 119] width 247 height 7
click at [249, 134] on span "Sauf erreur de notre part, malgré notre précédente relance, nous n'avons toujou…" at bounding box center [287, 136] width 233 height 12
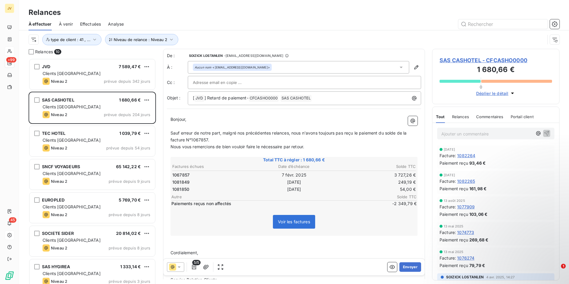
click at [235, 85] on input "text" at bounding box center [225, 82] width 64 height 9
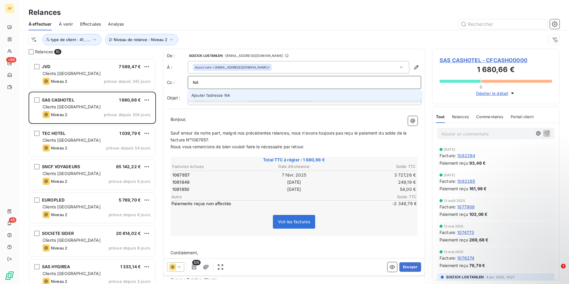
type input "N"
type input "[PERSON_NAME][EMAIL_ADDRESS][DOMAIN_NAME]"
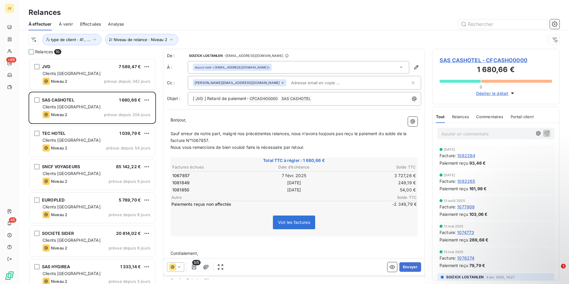
click at [381, 132] on span "Sauf erreur de notre part, malgré nos précédentes relances, nous n'avons toujou…" at bounding box center [290, 137] width 238 height 12
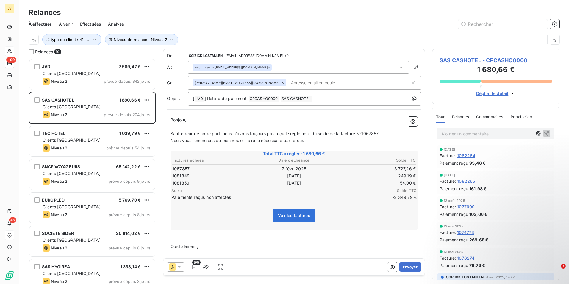
click at [385, 135] on p "Sauf erreur de notre part, nous n'avons toujours pas reçu le règlement du solde…" at bounding box center [294, 133] width 247 height 7
click at [308, 142] on p "Nous vous remercions de bien vouloir faire le nécessaire par retour." at bounding box center [294, 140] width 247 height 7
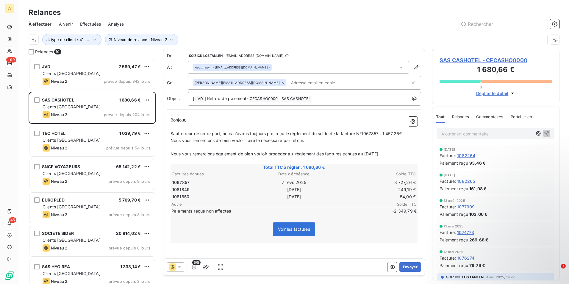
click at [310, 140] on p "Nous vous remercions de bien vouloir faire le nécessaire par retour." at bounding box center [294, 140] width 247 height 7
click at [385, 156] on p "Nous vous remercions également de bien vouloir procéder au règlement des factur…" at bounding box center [294, 154] width 247 height 7
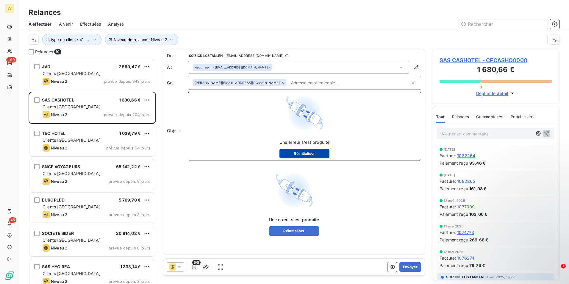
click at [307, 154] on button "Réinitialiser" at bounding box center [304, 154] width 50 height 10
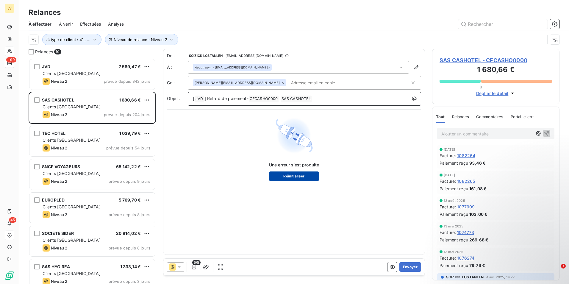
click at [301, 177] on button "Réinitialiser" at bounding box center [294, 176] width 50 height 10
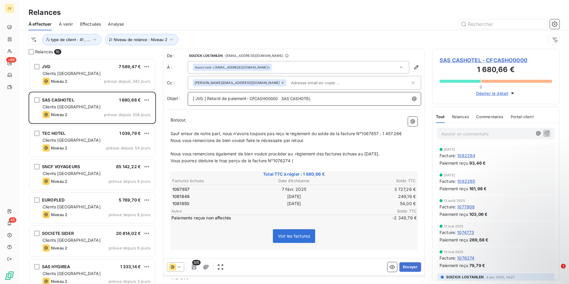
click at [304, 158] on p "Vous pourrez déduire le trop perçu de la facture N°1076274 (" at bounding box center [294, 160] width 247 height 7
click at [384, 134] on span "Sauf erreur de notre part, nous n'avons toujours pas reçu le règlement du solde…" at bounding box center [286, 133] width 231 height 5
click at [406, 134] on span "Sauf erreur de notre part, nous n'avons toujours pas reçu le règlement du solde…" at bounding box center [288, 133] width 235 height 5
click at [407, 267] on button "Envoyer" at bounding box center [410, 267] width 22 height 10
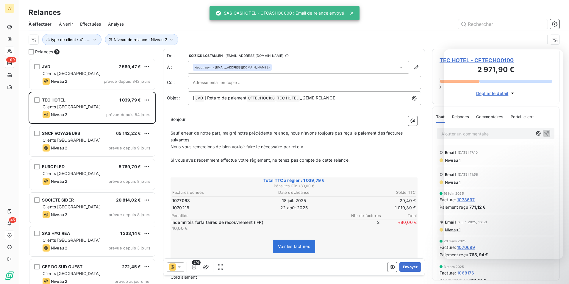
click at [431, 141] on div "Relances 9 JVD 7 589,47 € Clients [GEOGRAPHIC_DATA] Niveau 2 prévue depuis 342 …" at bounding box center [294, 166] width 550 height 235
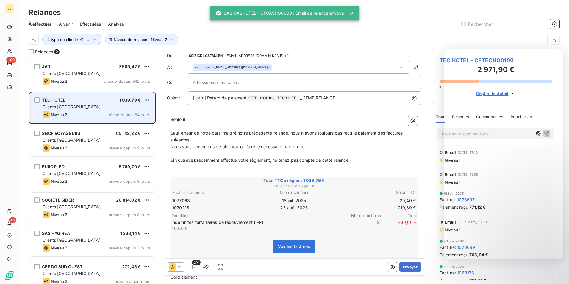
click at [84, 115] on div "Niveau 2 prévue depuis 54 jours" at bounding box center [97, 114] width 108 height 7
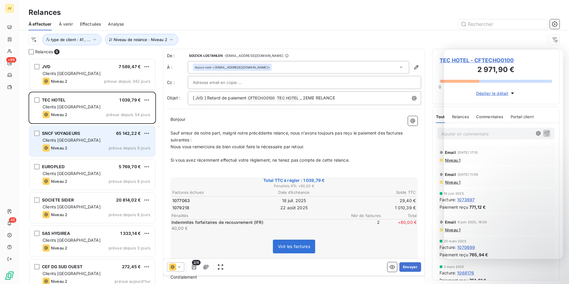
click at [85, 140] on div "Clients [GEOGRAPHIC_DATA]" at bounding box center [97, 140] width 108 height 6
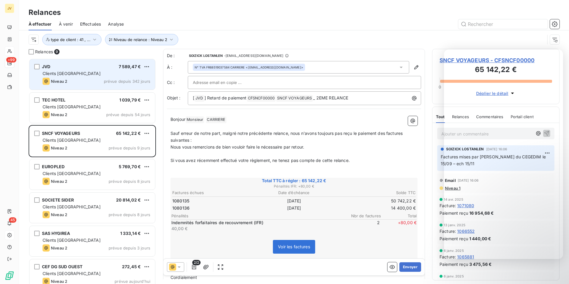
click at [87, 75] on div "Clients [GEOGRAPHIC_DATA]" at bounding box center [97, 74] width 108 height 6
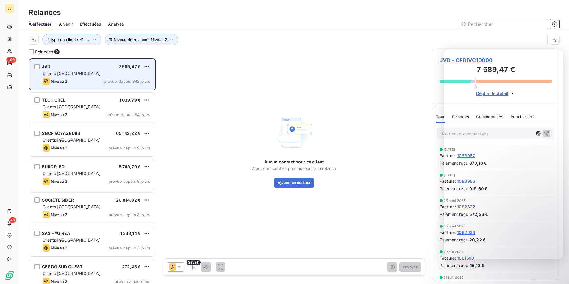
click at [89, 82] on div "Niveau 2 prévue depuis 342 jours" at bounding box center [97, 81] width 108 height 7
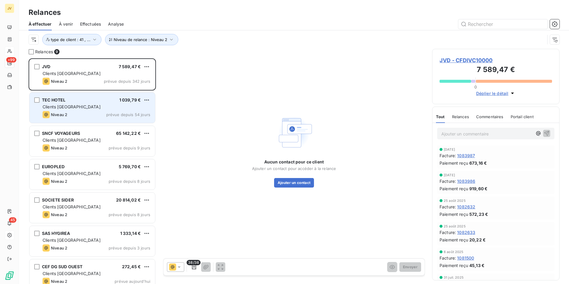
click at [76, 109] on div "Clients [GEOGRAPHIC_DATA]" at bounding box center [97, 107] width 108 height 6
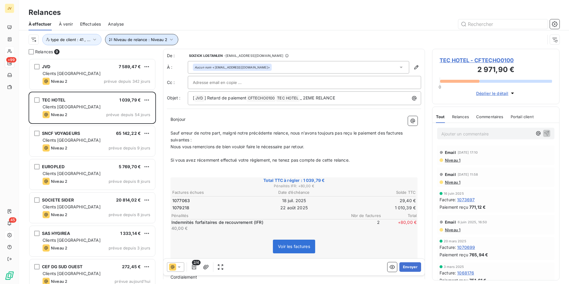
click at [169, 38] on icon "button" at bounding box center [171, 40] width 6 height 6
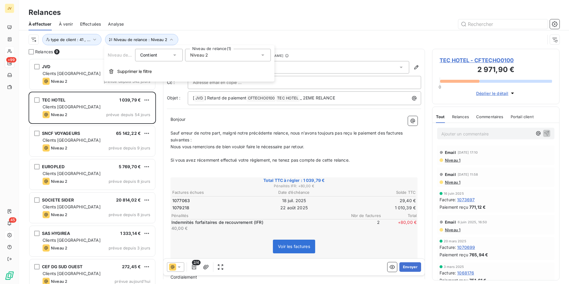
click at [262, 54] on icon at bounding box center [262, 54] width 3 height 1
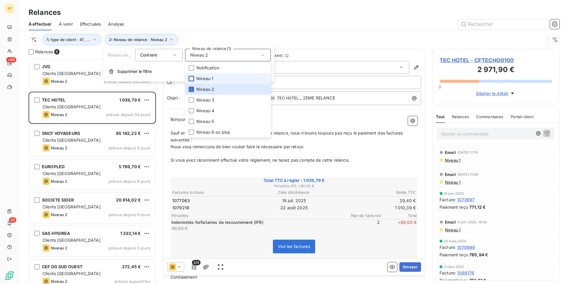
click at [193, 79] on div at bounding box center [191, 78] width 5 height 5
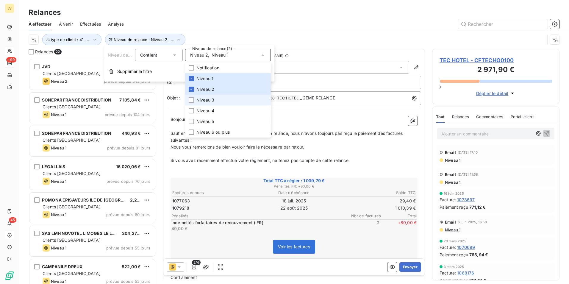
scroll to position [221, 123]
click at [191, 87] on div at bounding box center [191, 89] width 5 height 5
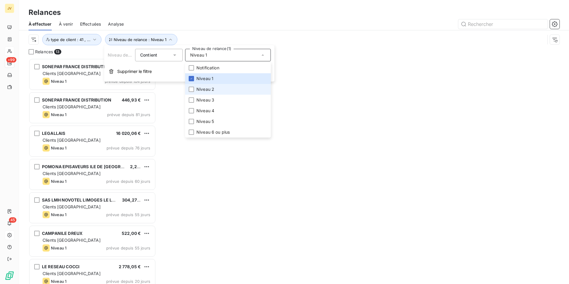
scroll to position [221, 123]
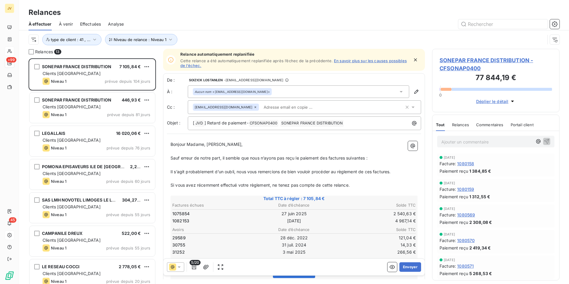
click at [340, 33] on div "Niveau de relance : Niveau 1 type de client : 41 , ..." at bounding box center [294, 39] width 531 height 18
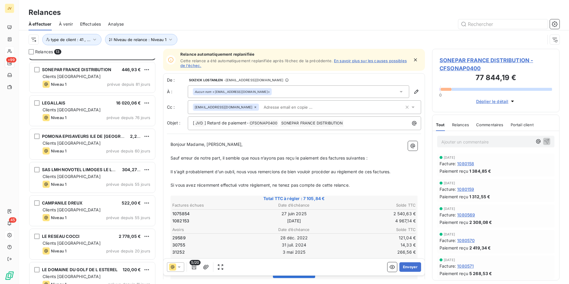
scroll to position [30, 0]
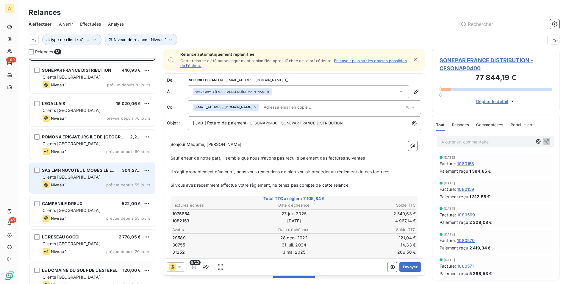
click at [77, 175] on div "Clients [GEOGRAPHIC_DATA]" at bounding box center [97, 177] width 108 height 6
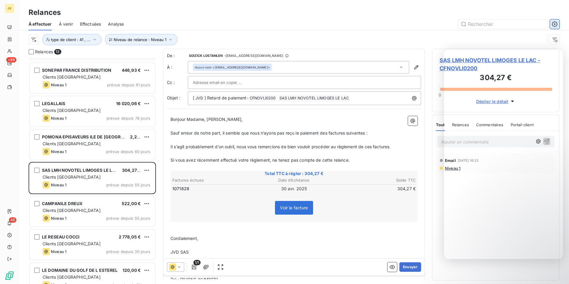
click at [555, 24] on icon "button" at bounding box center [555, 24] width 6 height 6
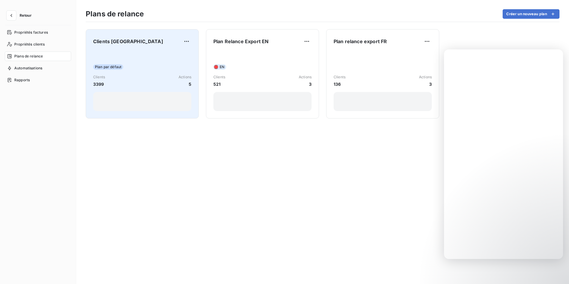
click at [153, 69] on div "Plan par défaut" at bounding box center [142, 66] width 98 height 5
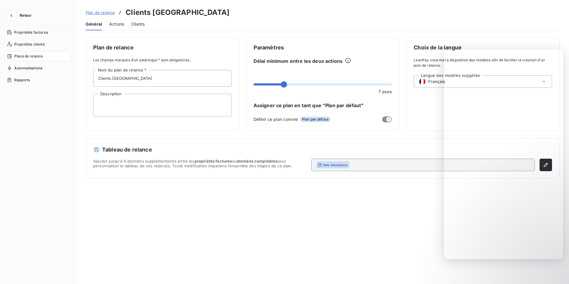
click at [116, 24] on span "Actions" at bounding box center [116, 24] width 15 height 6
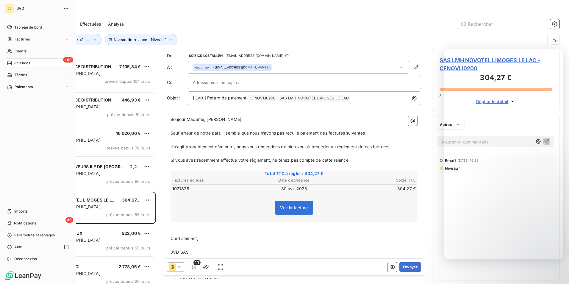
scroll to position [221, 123]
click at [23, 59] on div "+99 Relances" at bounding box center [38, 63] width 66 height 10
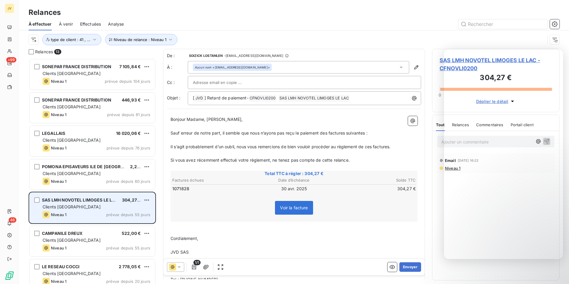
click at [85, 210] on div "SAS LMH NOVOTEL LIMOGES LE LAC 304,27 € Clients France Niveau 1 prévue depuis 5…" at bounding box center [92, 208] width 126 height 30
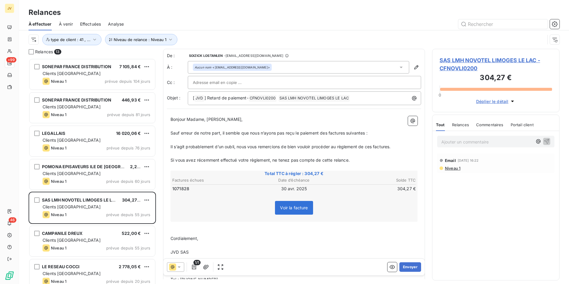
click at [461, 124] on span "Relances" at bounding box center [460, 124] width 17 height 5
click at [555, 22] on icon "button" at bounding box center [555, 24] width 6 height 6
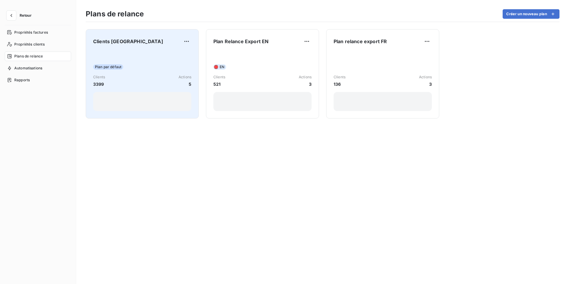
click at [131, 60] on div "Plan par défaut Clients 3399 Actions 5" at bounding box center [142, 81] width 98 height 60
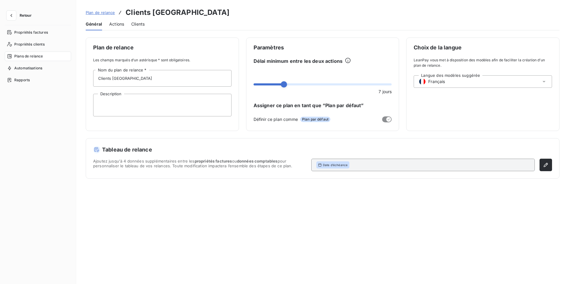
click at [119, 25] on span "Actions" at bounding box center [116, 24] width 15 height 6
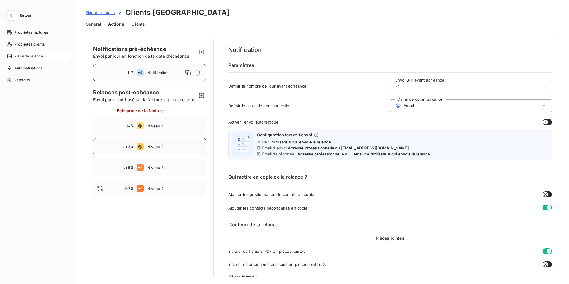
click at [155, 149] on span "Niveau 2" at bounding box center [174, 146] width 55 height 5
type input "30"
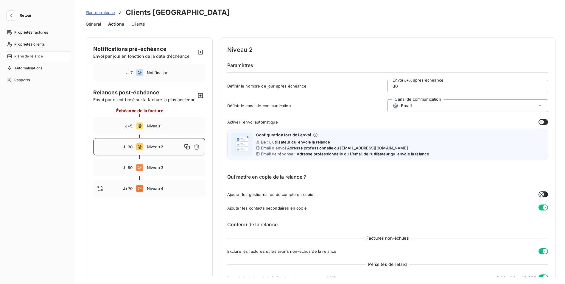
click at [538, 107] on icon at bounding box center [539, 105] width 3 height 1
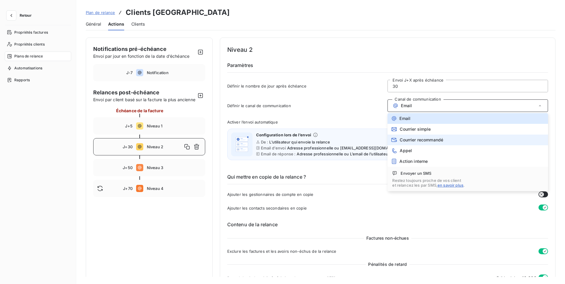
click at [399, 140] on span "Courrier recommandé" at bounding box center [420, 140] width 43 height 5
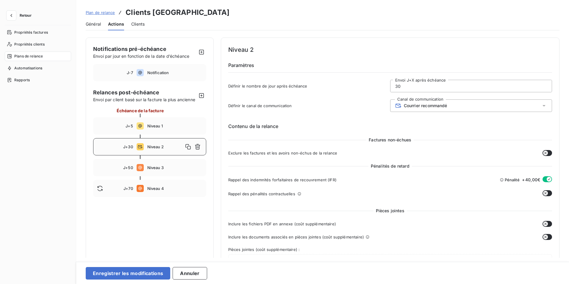
click at [543, 106] on icon at bounding box center [544, 106] width 6 height 6
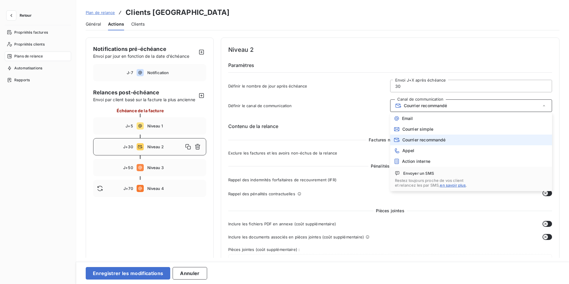
click at [543, 106] on icon at bounding box center [544, 106] width 6 height 6
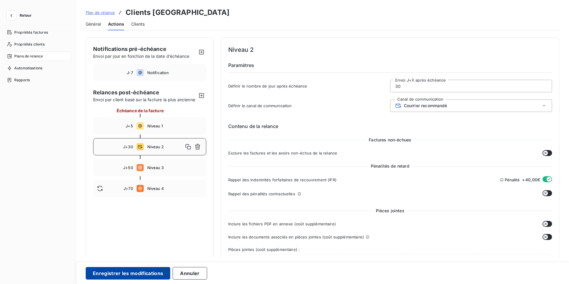
click at [109, 274] on button "Enregistrer les modifications" at bounding box center [128, 273] width 85 height 13
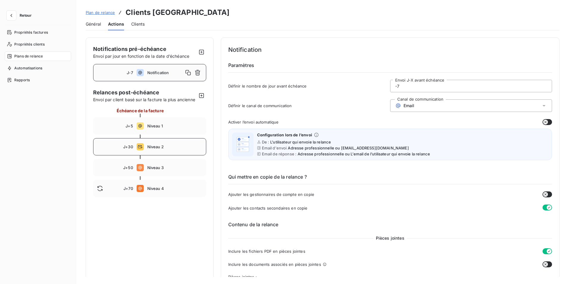
click at [150, 149] on span "Niveau 2" at bounding box center [174, 146] width 55 height 5
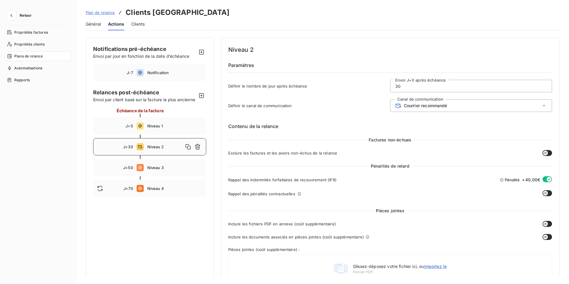
type input "30"
click at [12, 15] on icon "button" at bounding box center [11, 16] width 6 height 6
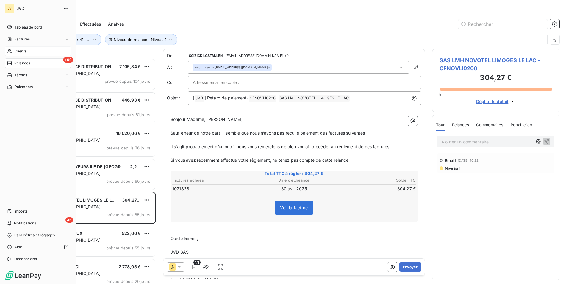
scroll to position [221, 123]
click at [27, 62] on span "Relances" at bounding box center [22, 62] width 16 height 5
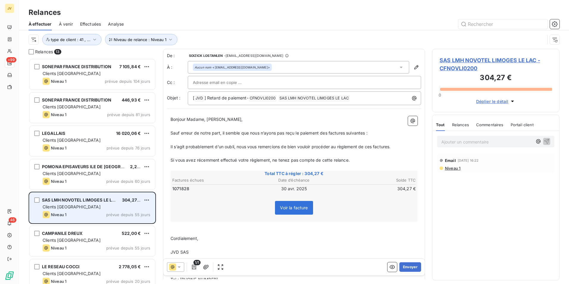
click at [87, 209] on div "Clients [GEOGRAPHIC_DATA]" at bounding box center [97, 207] width 108 height 6
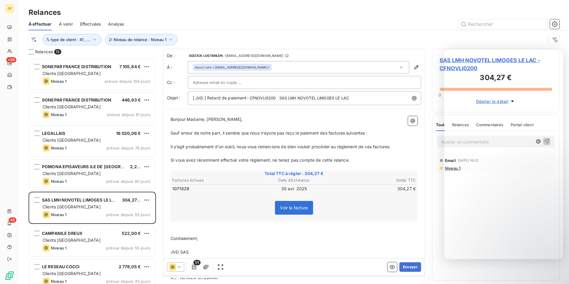
scroll to position [221, 123]
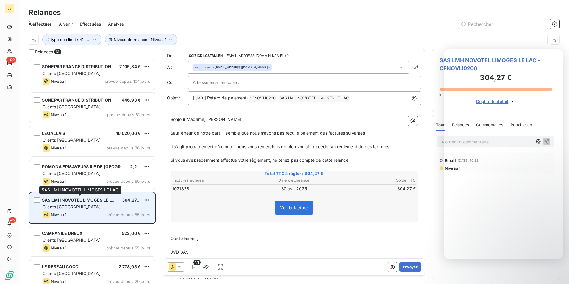
click at [93, 204] on div "Clients [GEOGRAPHIC_DATA]" at bounding box center [97, 207] width 108 height 6
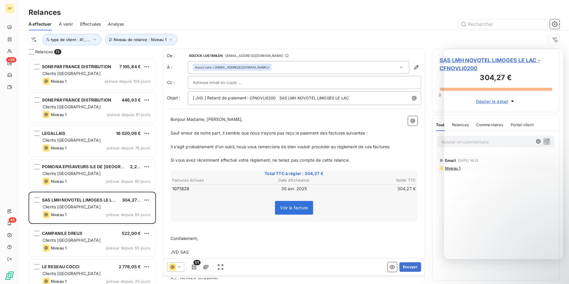
click at [178, 268] on icon at bounding box center [179, 267] width 6 height 6
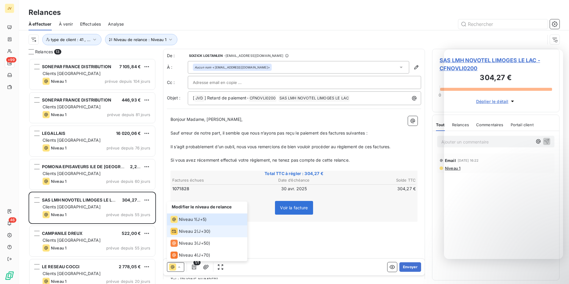
click at [184, 232] on span "Niveau 2" at bounding box center [188, 231] width 18 height 6
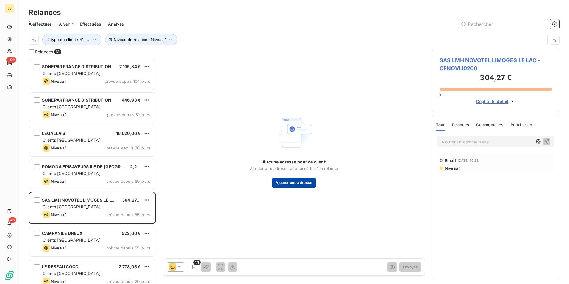
click at [297, 184] on button "Ajouter une adresse" at bounding box center [294, 183] width 44 height 10
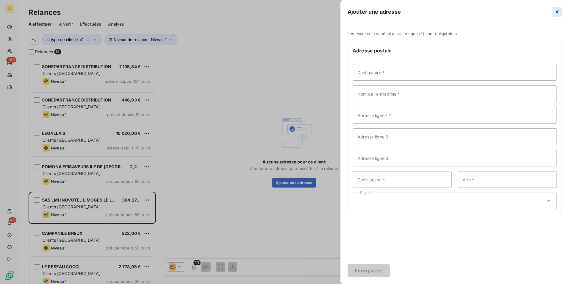
click at [557, 13] on icon "button" at bounding box center [557, 12] width 6 height 6
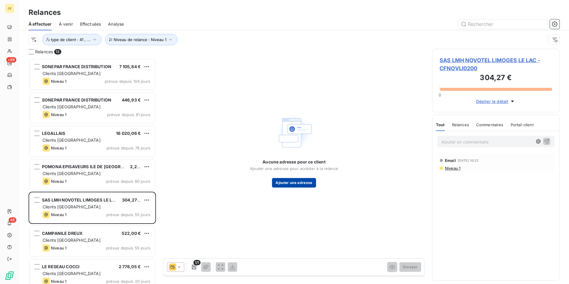
click at [300, 181] on button "Ajouter une adresse" at bounding box center [294, 183] width 44 height 10
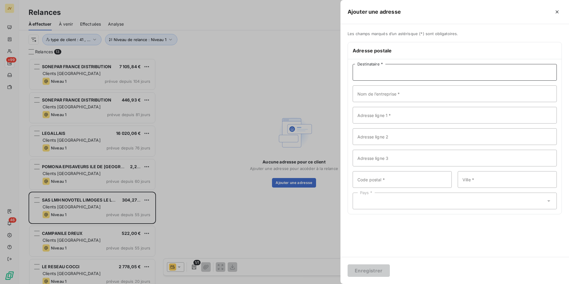
click at [397, 75] on input "Destinataire *" at bounding box center [455, 72] width 204 height 17
paste input "SAS LMH NOVOTEL LIMOGES LE LAC"
type input "SAS LMH NOVOTEL LIMOGES LE LAC"
click at [369, 96] on input "Nom de l’entreprise *" at bounding box center [455, 93] width 204 height 17
click at [360, 119] on input "Adresse ligne 1 *" at bounding box center [455, 115] width 204 height 17
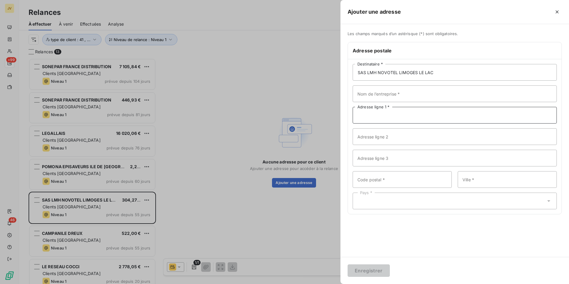
paste input "2 AVENUE D'UZURAT"
type input "2 AVENUE D'UZURAT"
click at [368, 176] on input "Code postal *" at bounding box center [402, 179] width 99 height 17
paste input "87280"
type input "87280"
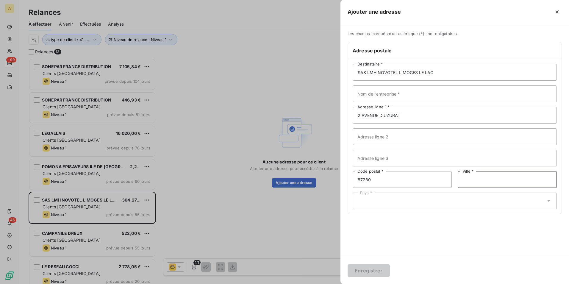
click at [473, 180] on input "Ville *" at bounding box center [507, 179] width 99 height 17
paste input "LIMOGES"
type input "LIMOGES"
click at [405, 91] on input "Nom de l’entreprise *" at bounding box center [455, 93] width 204 height 17
click at [405, 92] on input "Nom de l’entreprise *" at bounding box center [455, 93] width 204 height 17
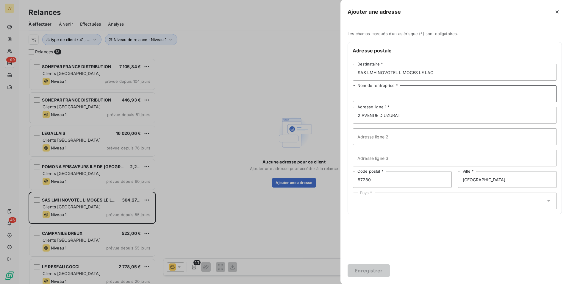
click at [405, 92] on input "Nom de l’entreprise *" at bounding box center [455, 93] width 204 height 17
click at [432, 96] on input "Nom de l’entreprise *" at bounding box center [455, 93] width 204 height 17
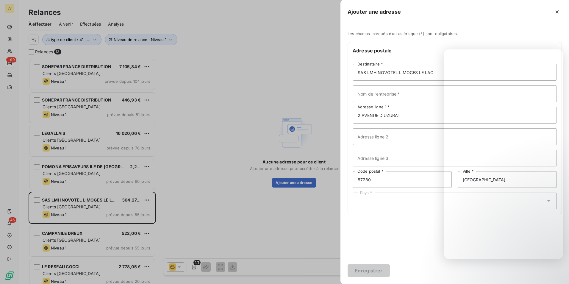
click at [366, 199] on div "Pays *" at bounding box center [455, 201] width 204 height 17
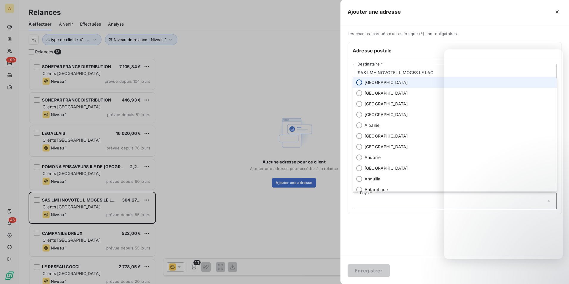
click at [362, 83] on input "radio" at bounding box center [359, 82] width 6 height 6
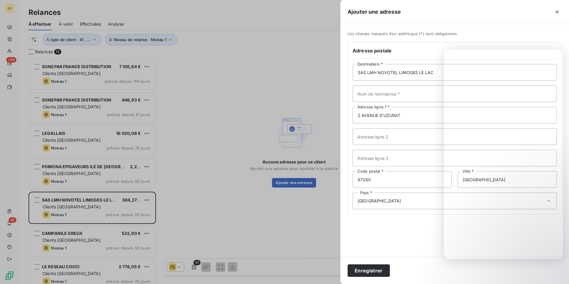
click at [216, 54] on div at bounding box center [284, 142] width 569 height 284
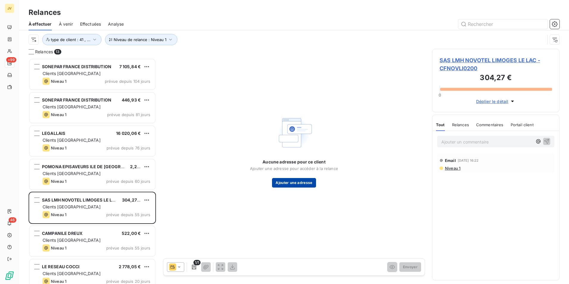
click at [303, 182] on button "Ajouter une adresse" at bounding box center [294, 183] width 44 height 10
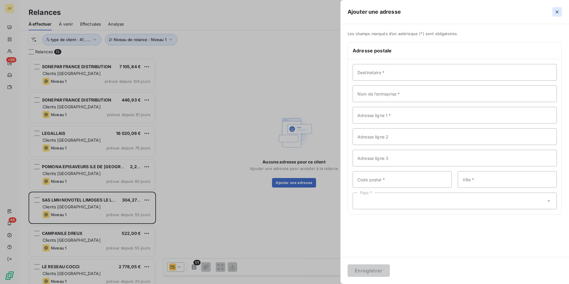
click at [557, 10] on icon "button" at bounding box center [557, 12] width 6 height 6
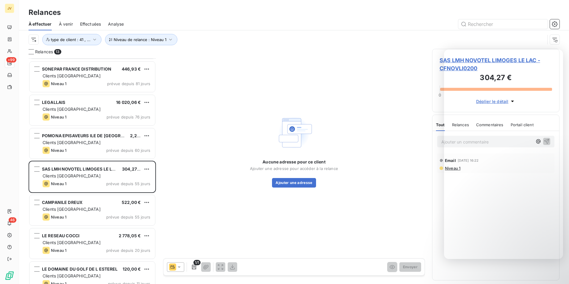
scroll to position [0, 0]
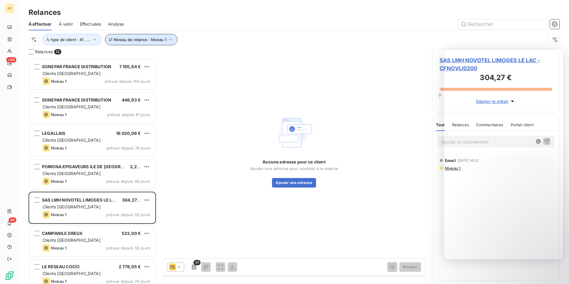
click at [168, 38] on icon "button" at bounding box center [171, 40] width 6 height 6
click at [265, 54] on icon at bounding box center [263, 55] width 6 height 6
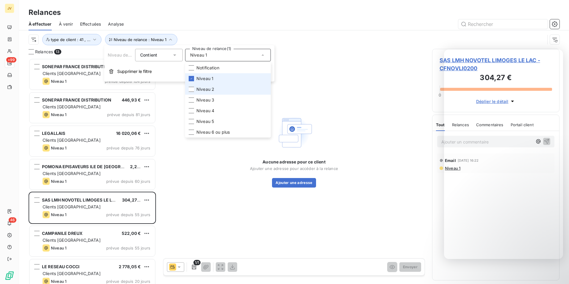
drag, startPoint x: 193, startPoint y: 80, endPoint x: 193, endPoint y: 84, distance: 4.5
click at [193, 80] on div at bounding box center [191, 78] width 5 height 5
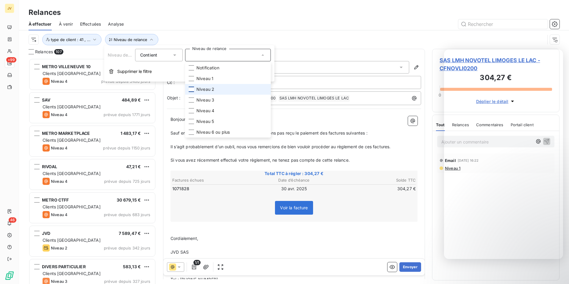
scroll to position [221, 123]
click at [191, 90] on div at bounding box center [191, 89] width 5 height 5
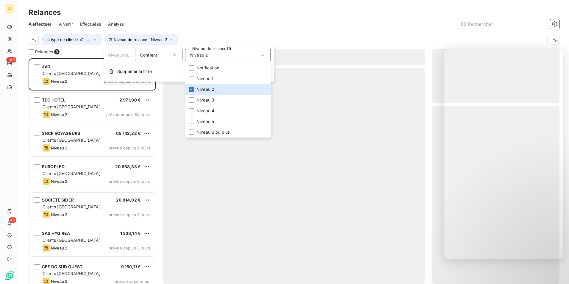
scroll to position [221, 123]
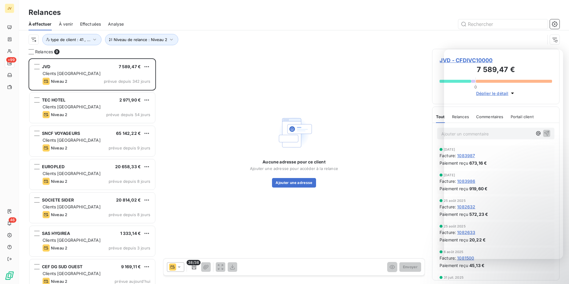
click at [294, 10] on div "Relances" at bounding box center [294, 12] width 550 height 11
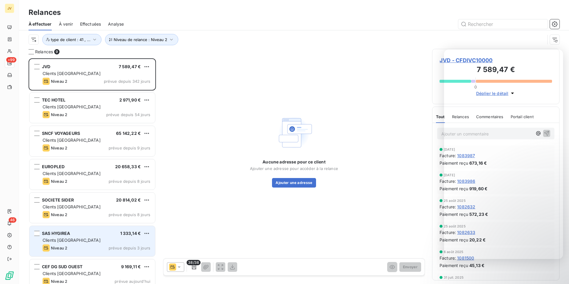
click at [104, 234] on div "SAS HYGIREA 1 333,14 €" at bounding box center [97, 233] width 108 height 5
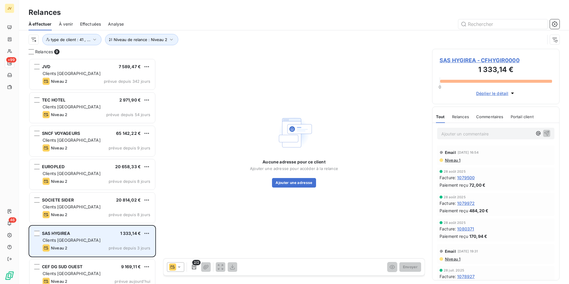
click at [85, 234] on div "SAS HYGIREA 1 333,14 €" at bounding box center [97, 233] width 108 height 5
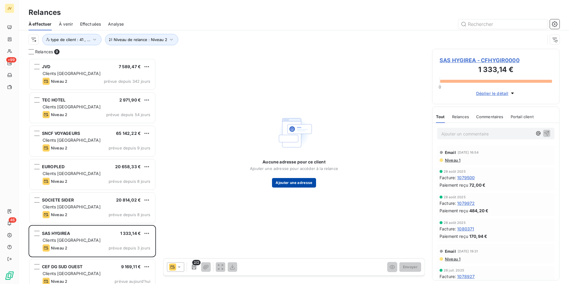
click at [300, 182] on button "Ajouter une adresse" at bounding box center [294, 183] width 44 height 10
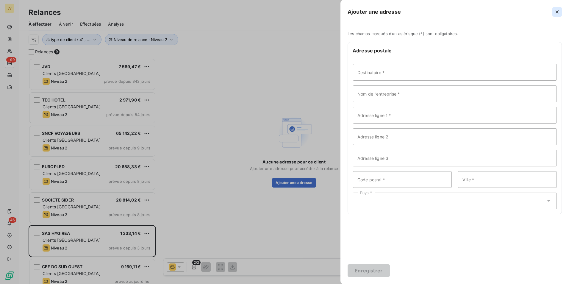
click at [557, 10] on icon "button" at bounding box center [557, 12] width 6 height 6
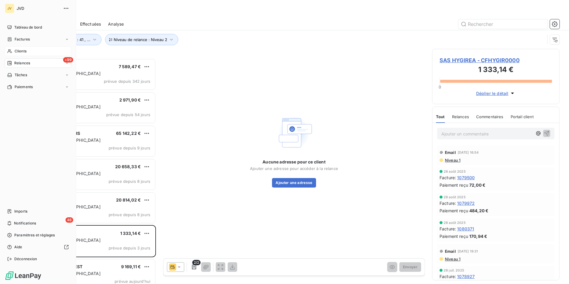
click at [22, 52] on span "Clients" at bounding box center [21, 51] width 12 height 5
click at [25, 63] on span "Relances" at bounding box center [22, 62] width 16 height 5
click at [22, 63] on span "Relances" at bounding box center [22, 62] width 16 height 5
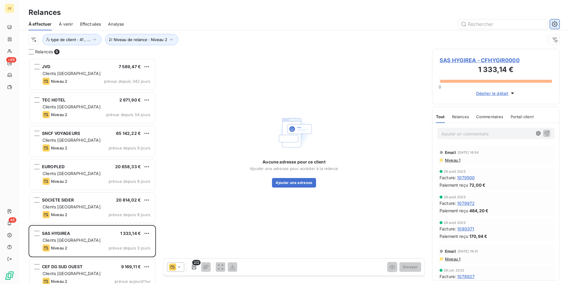
click at [554, 27] on button "button" at bounding box center [555, 24] width 10 height 10
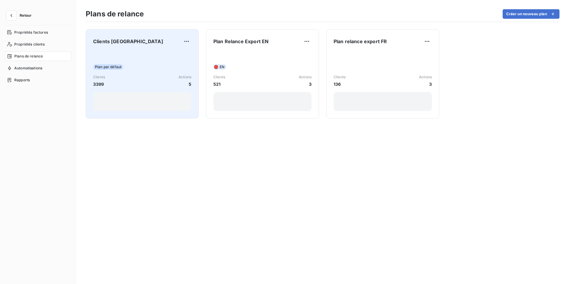
click at [133, 57] on div "Plan par défaut Clients 3399 Actions 5" at bounding box center [142, 81] width 98 height 60
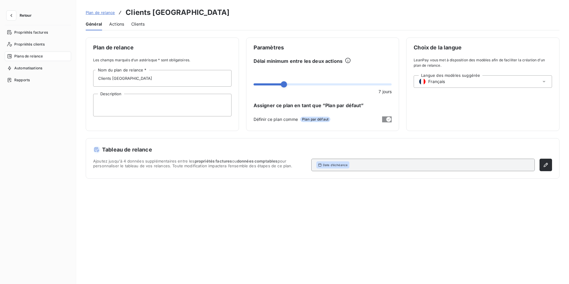
click at [116, 23] on span "Actions" at bounding box center [116, 24] width 15 height 6
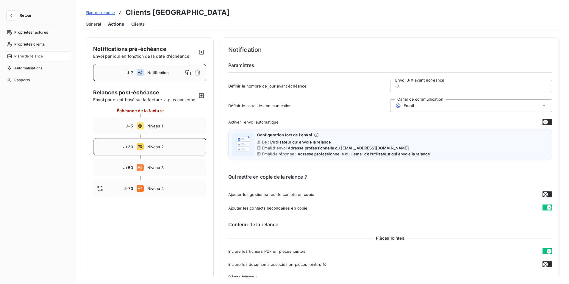
click at [150, 149] on span "Niveau 2" at bounding box center [174, 146] width 55 height 5
type input "30"
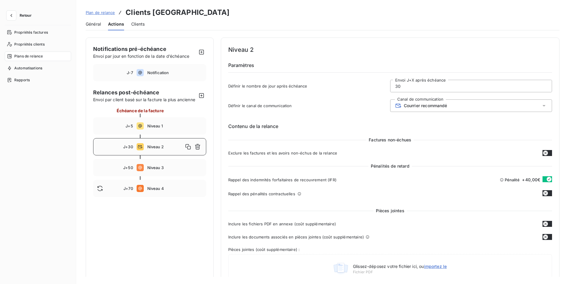
click at [541, 107] on icon at bounding box center [544, 106] width 6 height 6
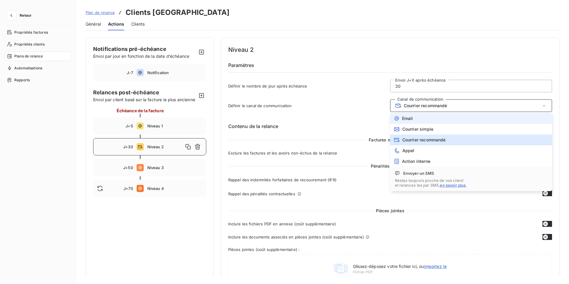
click at [405, 117] on span "Email" at bounding box center [407, 118] width 11 height 5
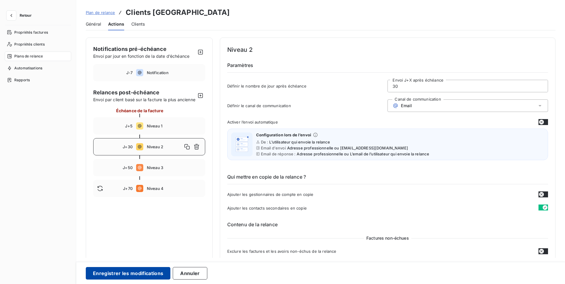
click at [120, 274] on button "Enregistrer les modifications" at bounding box center [128, 273] width 85 height 13
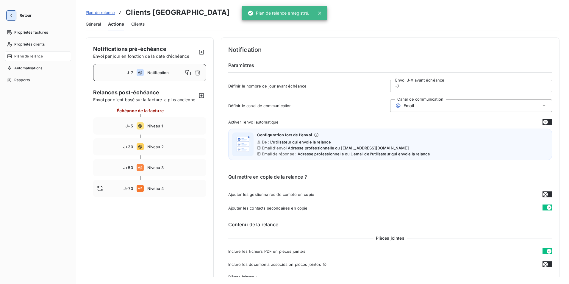
click at [15, 14] on button "button" at bounding box center [12, 16] width 10 height 10
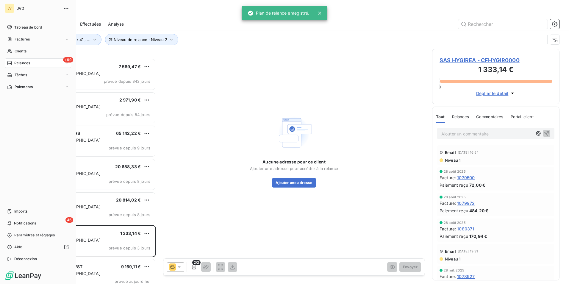
scroll to position [221, 123]
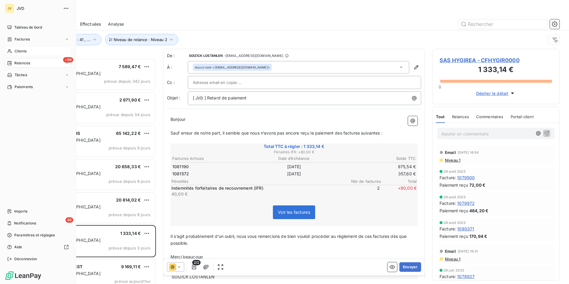
click at [21, 51] on span "Clients" at bounding box center [21, 51] width 12 height 5
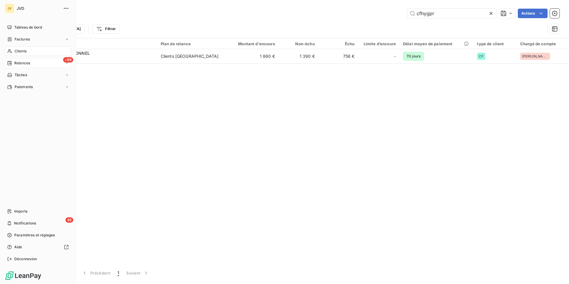
click at [21, 64] on span "Relances" at bounding box center [22, 62] width 16 height 5
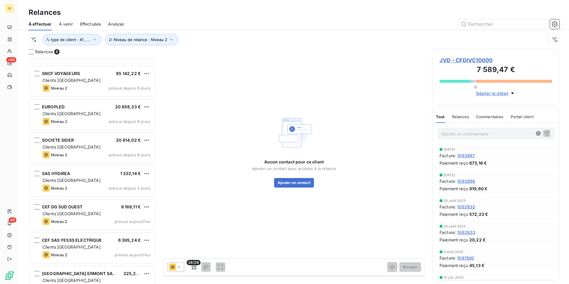
scroll to position [75, 0]
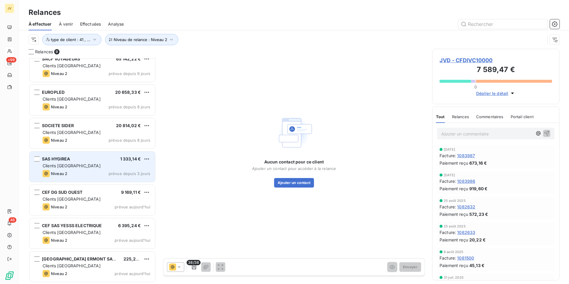
click at [90, 165] on div "Clients [GEOGRAPHIC_DATA]" at bounding box center [97, 166] width 108 height 6
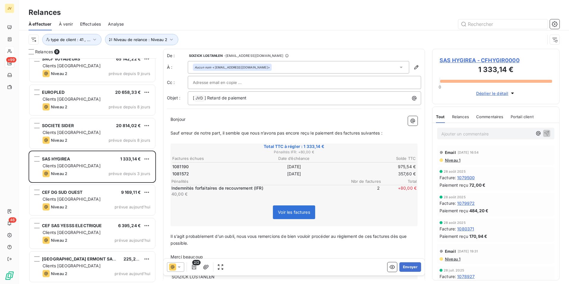
click at [465, 118] on span "Relances" at bounding box center [460, 116] width 17 height 5
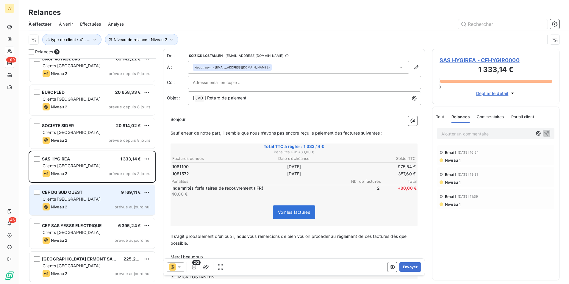
click at [124, 198] on div "Clients [GEOGRAPHIC_DATA]" at bounding box center [97, 199] width 108 height 6
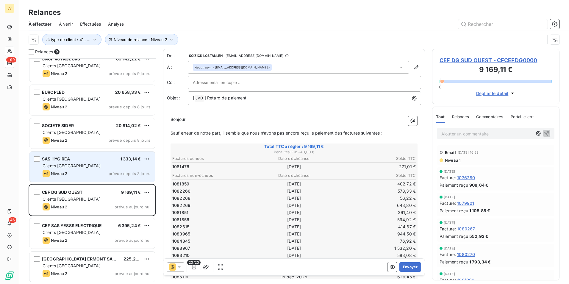
click at [108, 163] on div "SAS HYGIREA 1 333,14 € Clients France Niveau 2 prévue depuis 3 jours" at bounding box center [92, 167] width 126 height 30
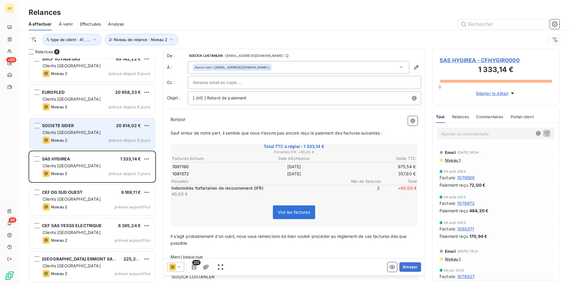
click at [104, 137] on div "Niveau 2 prévue depuis 8 jours" at bounding box center [97, 140] width 108 height 7
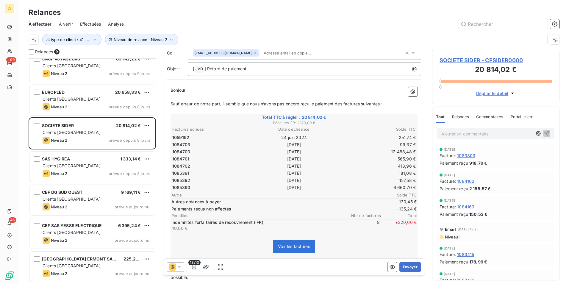
scroll to position [0, 0]
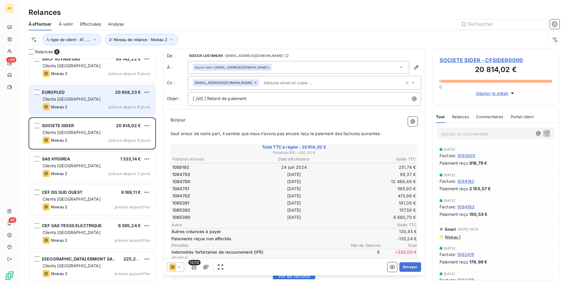
click at [70, 100] on div "EUROPLED 20 658,33 € Clients France Niveau 2 prévue depuis 8 jours" at bounding box center [92, 100] width 126 height 30
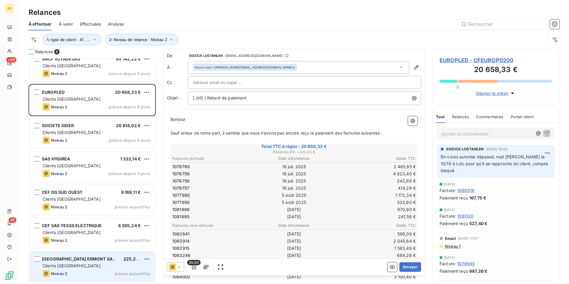
click at [102, 258] on span "[GEOGRAPHIC_DATA] ERMONT SANNOIS" at bounding box center [84, 258] width 85 height 5
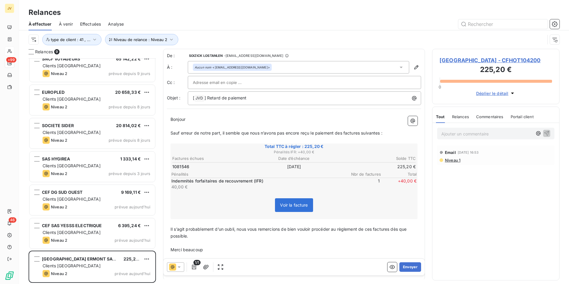
click at [461, 119] on span "Relances" at bounding box center [460, 116] width 17 height 5
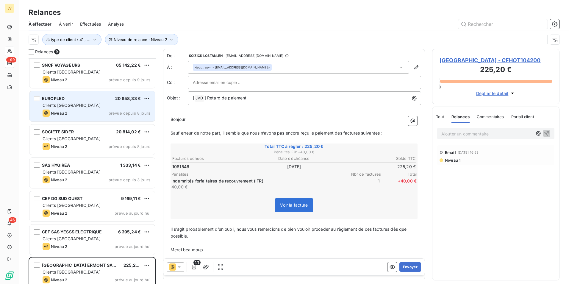
scroll to position [75, 0]
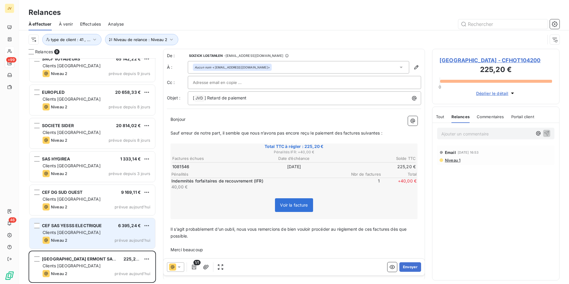
click at [115, 229] on div "Clients [GEOGRAPHIC_DATA]" at bounding box center [97, 232] width 108 height 6
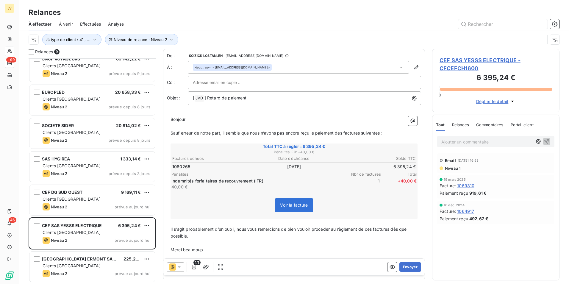
click at [468, 121] on div "Relances" at bounding box center [460, 124] width 17 height 13
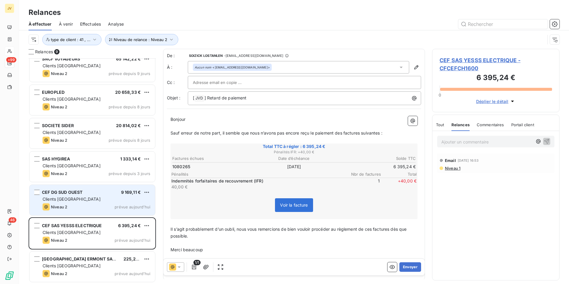
click at [82, 200] on div "Clients [GEOGRAPHIC_DATA]" at bounding box center [97, 199] width 108 height 6
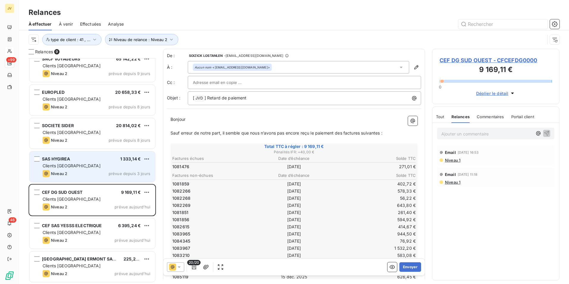
click at [77, 164] on div "Clients [GEOGRAPHIC_DATA]" at bounding box center [97, 166] width 108 height 6
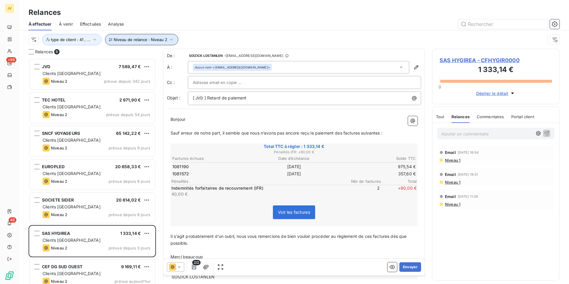
click at [170, 38] on icon "button" at bounding box center [171, 40] width 6 height 6
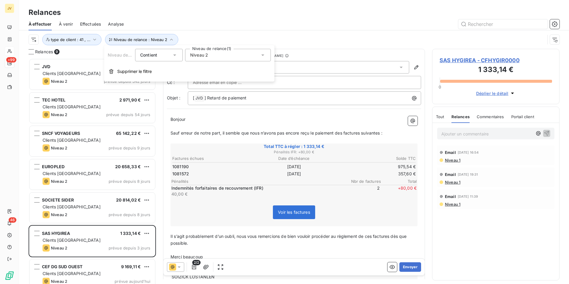
click at [264, 57] on icon at bounding box center [263, 55] width 6 height 6
click at [192, 88] on icon at bounding box center [192, 90] width 4 height 4
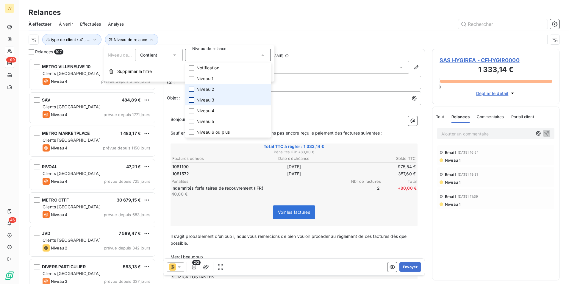
click at [192, 100] on div at bounding box center [191, 99] width 5 height 5
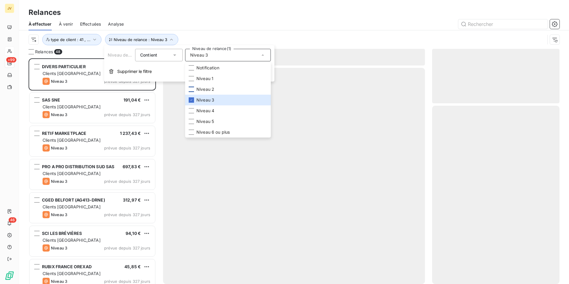
scroll to position [221, 123]
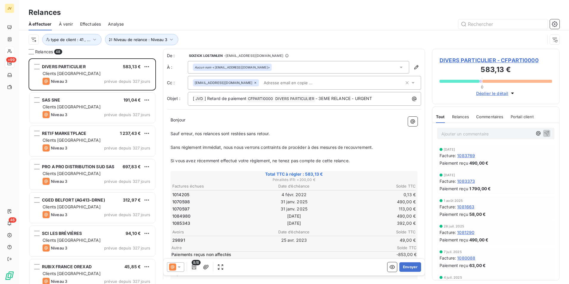
click at [317, 18] on div "À effectuer À venir Effectuées Analyse" at bounding box center [294, 24] width 550 height 13
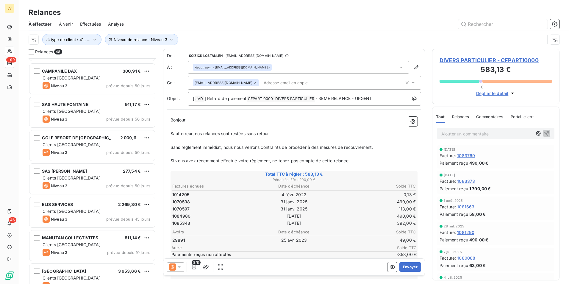
scroll to position [1375, 0]
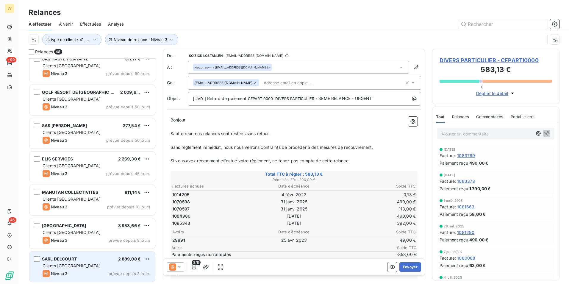
click at [87, 267] on div "Clients [GEOGRAPHIC_DATA]" at bounding box center [97, 266] width 108 height 6
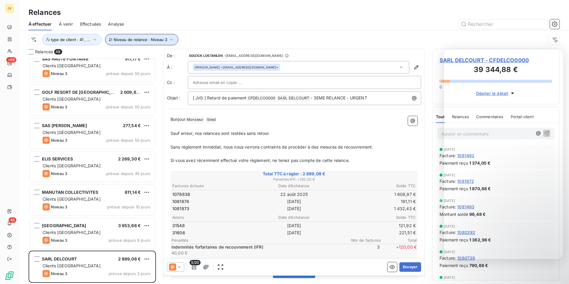
click at [170, 40] on icon "button" at bounding box center [171, 40] width 3 height 2
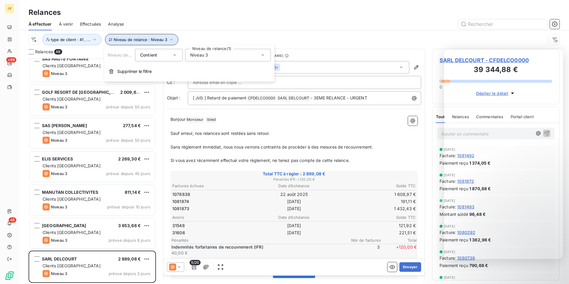
click at [170, 40] on icon "button" at bounding box center [171, 40] width 6 height 6
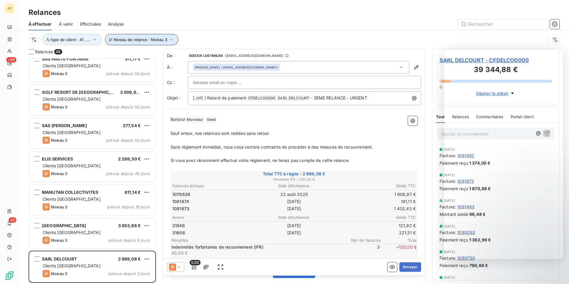
click at [170, 40] on icon "button" at bounding box center [171, 40] width 3 height 2
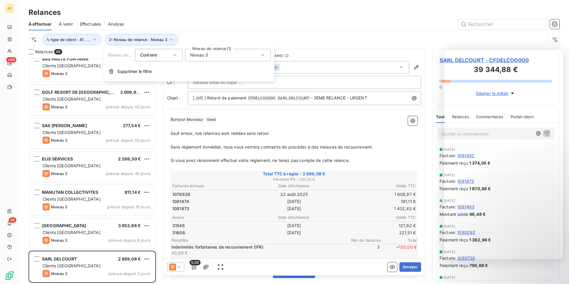
click at [262, 57] on icon at bounding box center [263, 55] width 6 height 6
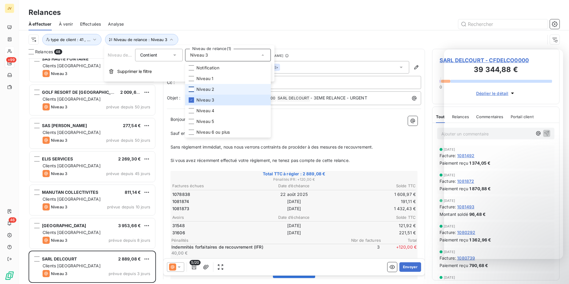
click at [191, 89] on div at bounding box center [191, 89] width 5 height 5
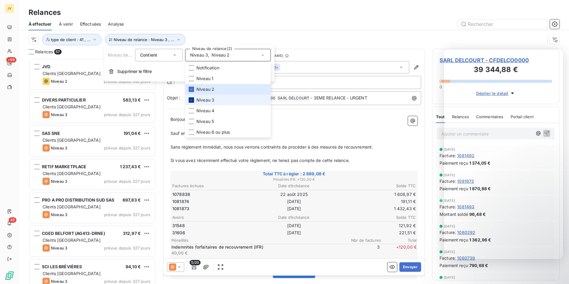
scroll to position [221, 123]
click at [190, 101] on icon at bounding box center [192, 100] width 4 height 4
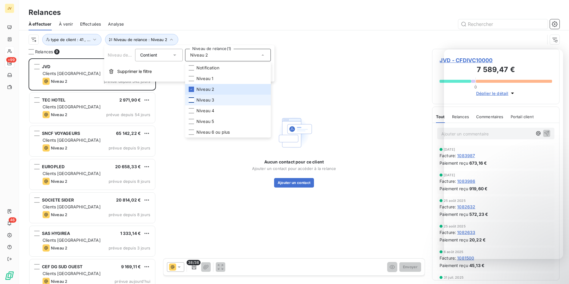
click at [343, 17] on div "Relances" at bounding box center [294, 12] width 550 height 11
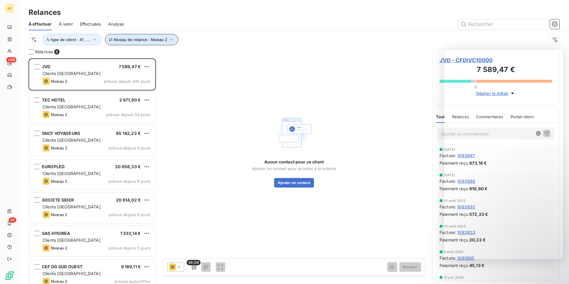
click at [169, 38] on icon "button" at bounding box center [171, 40] width 6 height 6
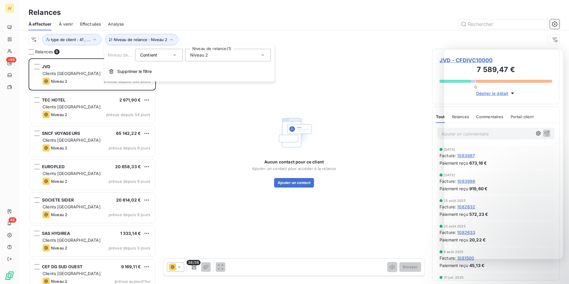
click at [264, 53] on icon at bounding box center [263, 55] width 6 height 6
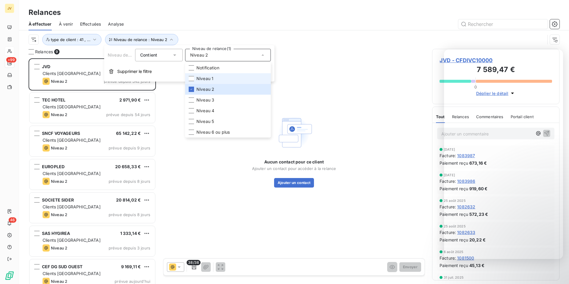
click at [194, 77] on li "Niveau 1" at bounding box center [228, 78] width 86 height 11
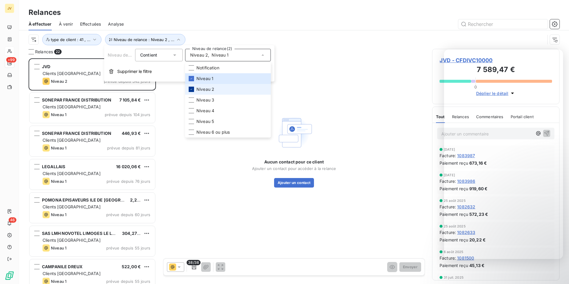
scroll to position [221, 123]
click at [192, 88] on icon at bounding box center [192, 90] width 4 height 4
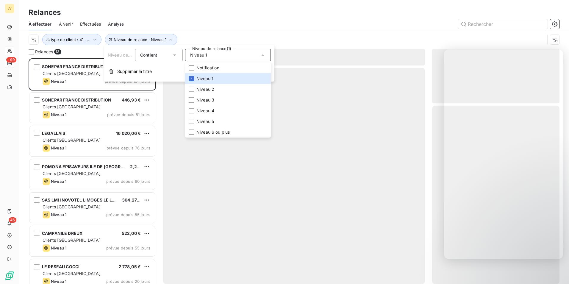
scroll to position [221, 123]
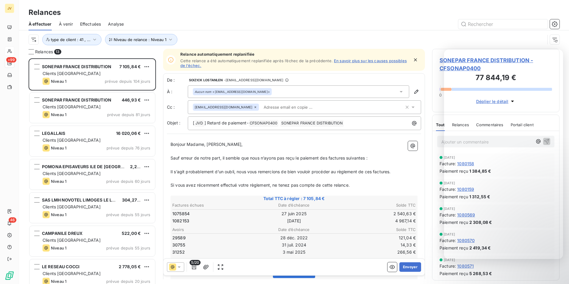
click at [277, 19] on div "À effectuer À venir Effectuées Analyse" at bounding box center [294, 24] width 550 height 13
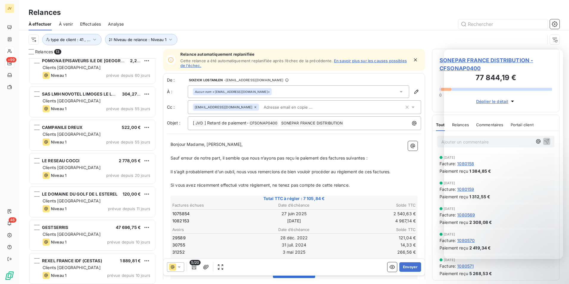
scroll to position [119, 0]
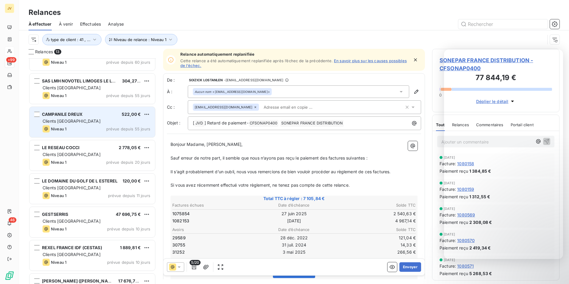
drag, startPoint x: 79, startPoint y: 124, endPoint x: 88, endPoint y: 134, distance: 13.5
click at [79, 124] on div "CAMPANILE DREUX 522,00 € Clients France Niveau 1 prévue depuis 55 jours" at bounding box center [92, 122] width 126 height 30
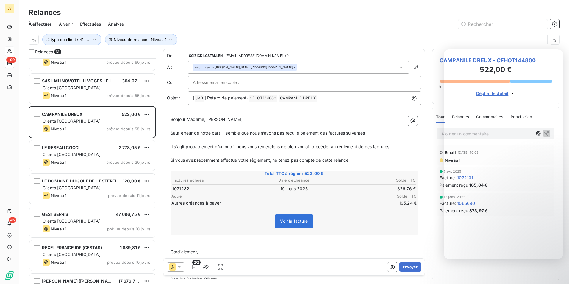
click at [176, 268] on icon at bounding box center [179, 267] width 6 height 6
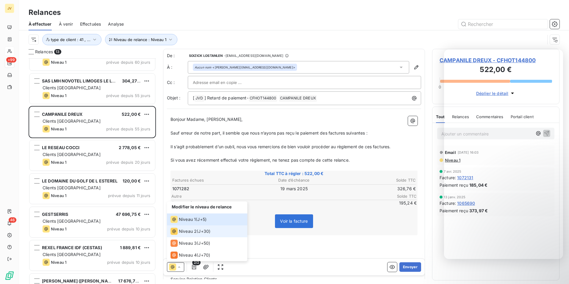
click at [180, 232] on span "Niveau 2" at bounding box center [188, 231] width 18 height 6
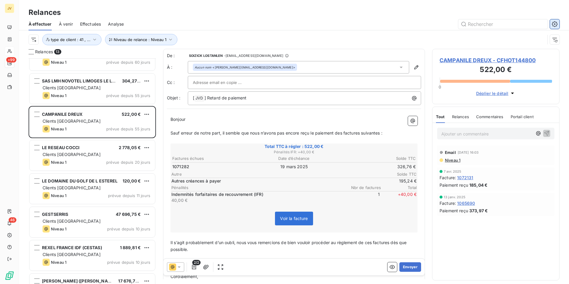
click at [555, 24] on icon "button" at bounding box center [554, 23] width 1 height 1
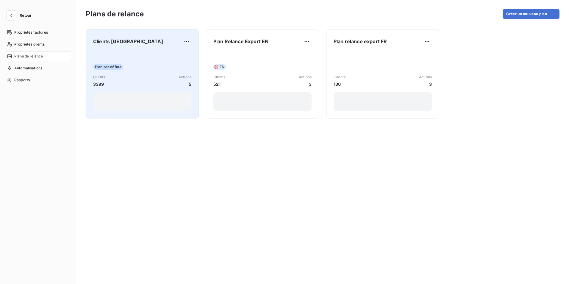
click at [152, 62] on div "Plan par défaut Clients 3399 Actions 5" at bounding box center [142, 81] width 98 height 60
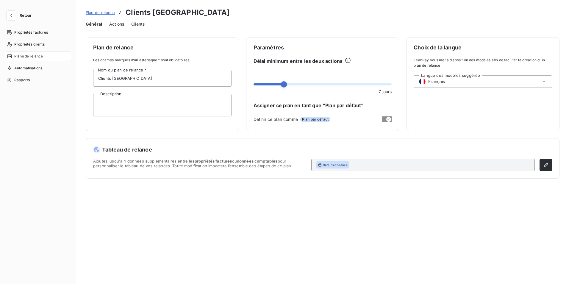
click at [123, 26] on span "Actions" at bounding box center [116, 24] width 15 height 6
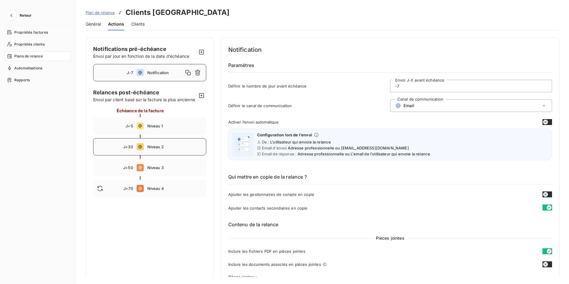
click at [151, 149] on span "Niveau 2" at bounding box center [174, 146] width 55 height 5
type input "30"
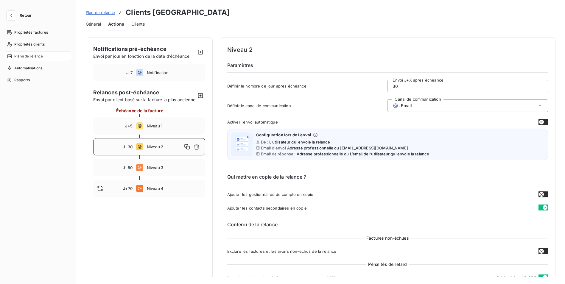
click at [538, 105] on icon at bounding box center [539, 105] width 3 height 1
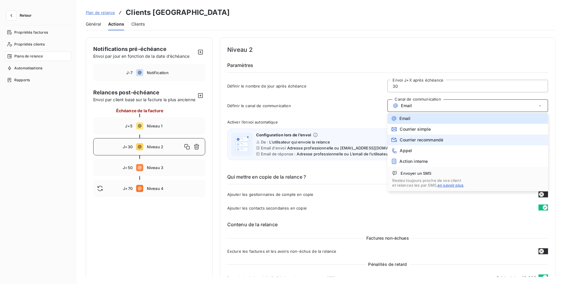
click at [413, 140] on span "Courrier recommandé" at bounding box center [420, 140] width 43 height 5
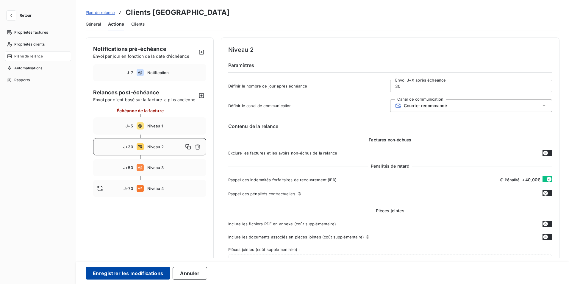
click at [131, 276] on button "Enregistrer les modifications" at bounding box center [128, 273] width 85 height 13
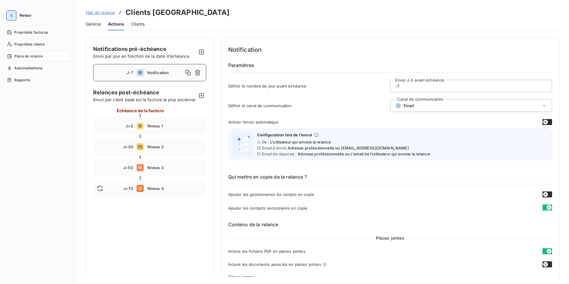
click at [11, 15] on icon "button" at bounding box center [11, 16] width 6 height 6
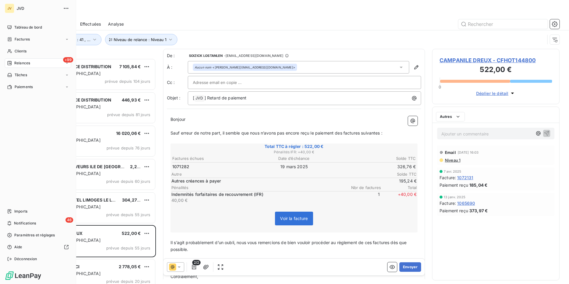
scroll to position [221, 123]
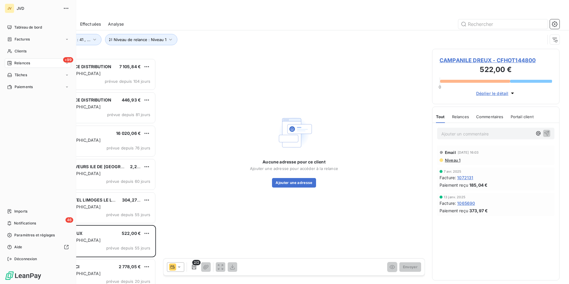
click at [28, 62] on span "Relances" at bounding box center [22, 62] width 16 height 5
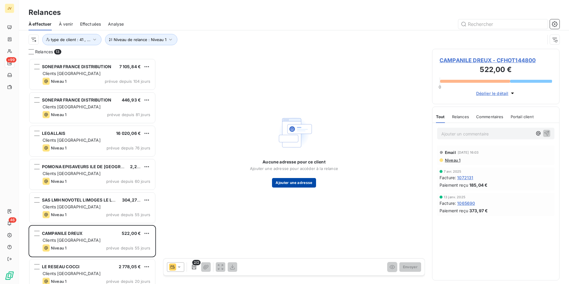
click at [289, 184] on button "Ajouter une adresse" at bounding box center [294, 183] width 44 height 10
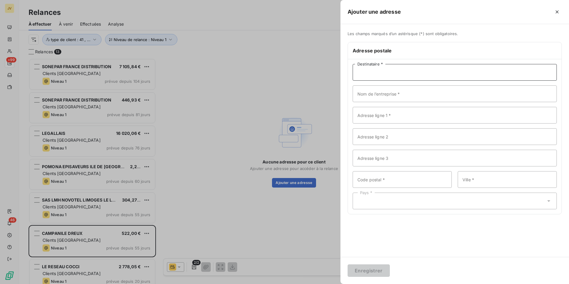
click at [381, 74] on input "Destinataire *" at bounding box center [455, 72] width 204 height 17
type input "s"
type input "Service comptabilité fournisseurs"
click at [361, 91] on input "Nom de l’entreprise *" at bounding box center [455, 93] width 204 height 17
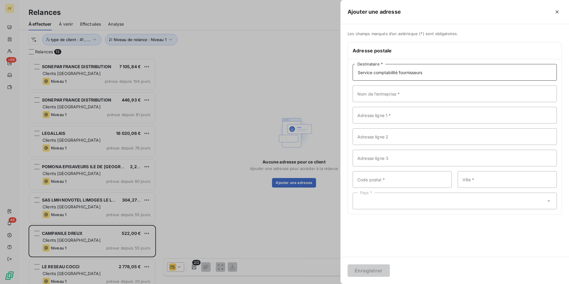
drag, startPoint x: 435, startPoint y: 76, endPoint x: 112, endPoint y: 23, distance: 327.8
click at [112, 284] on div "Ajouter une adresse Les champs marqués d’un astérisque (*) sont obligatoires. A…" at bounding box center [284, 284] width 569 height 0
click at [555, 12] on icon "button" at bounding box center [557, 12] width 6 height 6
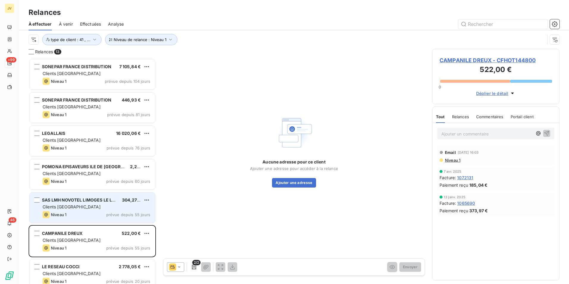
click at [63, 207] on span "Clients [GEOGRAPHIC_DATA]" at bounding box center [72, 206] width 58 height 5
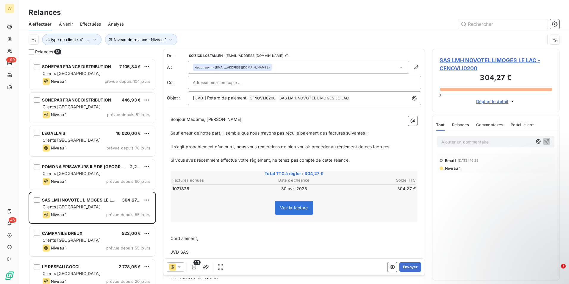
click at [176, 267] on icon at bounding box center [172, 266] width 7 height 7
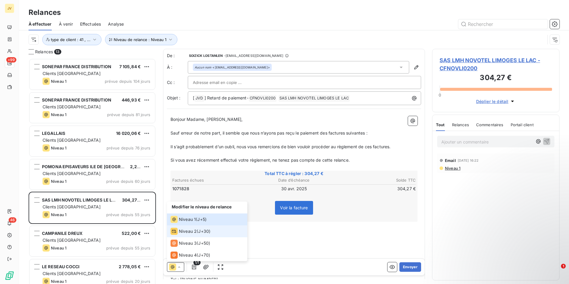
click at [183, 231] on span "Niveau 2" at bounding box center [188, 231] width 18 height 6
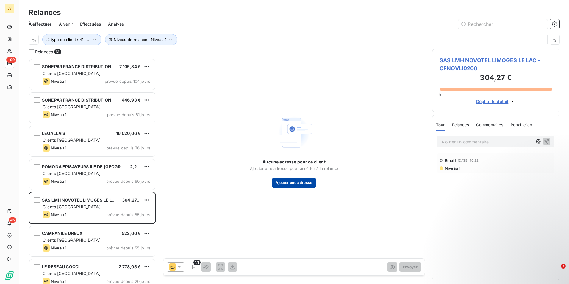
click at [285, 179] on button "Ajouter une adresse" at bounding box center [294, 183] width 44 height 10
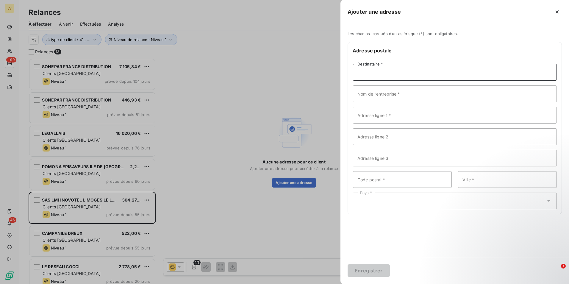
click at [388, 67] on input "Destinataire *" at bounding box center [455, 72] width 204 height 17
paste input "Service comptabilité fournisseurs"
type input "Service comptabilité fournisseurs"
click at [360, 97] on input "Nom de l’entreprise *" at bounding box center [455, 93] width 204 height 17
drag, startPoint x: 426, startPoint y: 74, endPoint x: 96, endPoint y: 83, distance: 330.2
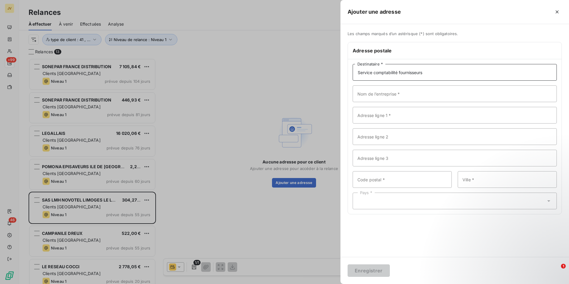
click at [101, 284] on div "Ajouter une adresse Les champs marqués d’un astérisque (*) sont obligatoires. A…" at bounding box center [284, 284] width 569 height 0
click at [558, 13] on icon "button" at bounding box center [557, 11] width 3 height 3
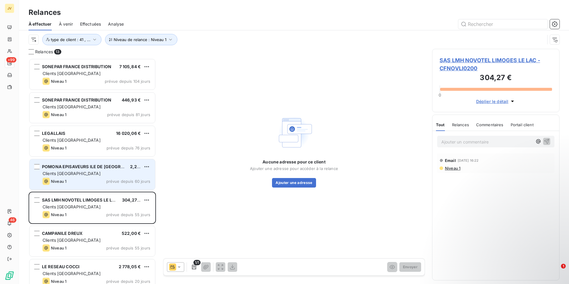
click at [69, 172] on span "Clients [GEOGRAPHIC_DATA]" at bounding box center [72, 173] width 58 height 5
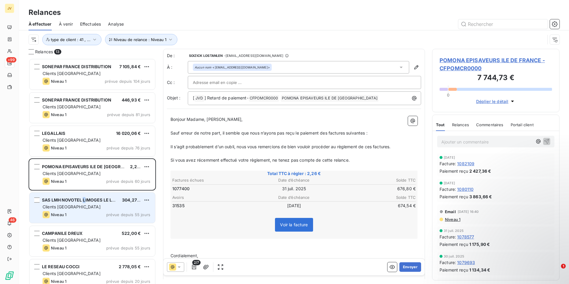
click at [85, 202] on div "SAS LMH NOVOTEL LIMOGES LE LAC" at bounding box center [79, 200] width 75 height 6
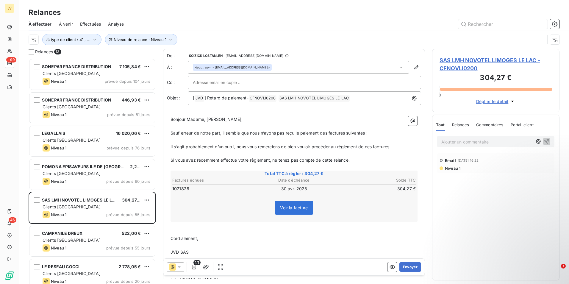
click at [169, 267] on icon at bounding box center [172, 266] width 7 height 7
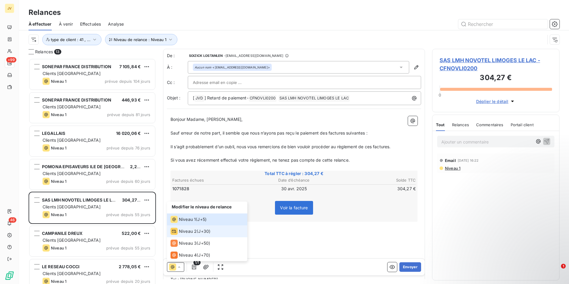
click at [179, 234] on span "Niveau 2" at bounding box center [188, 231] width 18 height 6
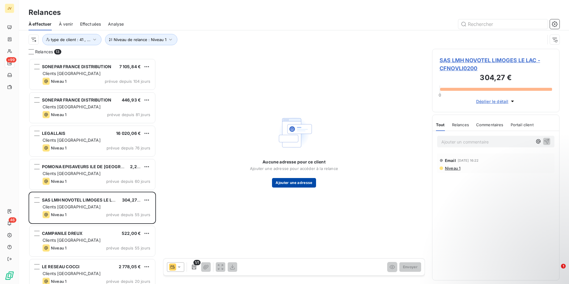
click at [301, 180] on button "Ajouter une adresse" at bounding box center [294, 183] width 44 height 10
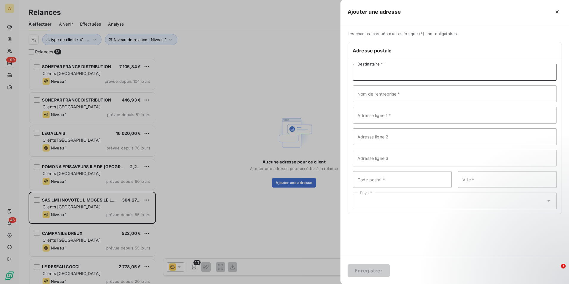
click at [385, 71] on input "Destinataire *" at bounding box center [455, 72] width 204 height 17
paste input "Service comptabilité fournisseurs"
type input "Service comptabilité fournisseurs"
click at [360, 94] on input "Nom de l’entreprise *" at bounding box center [455, 93] width 204 height 17
paste input "SAS LMH NOVOTEL LIMOGES LE LAC"
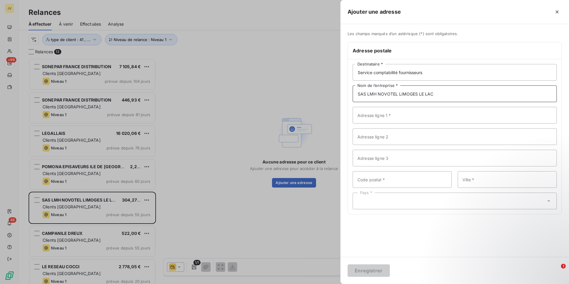
type input "SAS LMH NOVOTEL LIMOGES LE LAC"
click at [378, 117] on input "Adresse ligne 1 *" at bounding box center [455, 115] width 204 height 17
paste input "2 AVENUE D'UZURAT"
type input "2 AVENUE D'UZURAT"
click at [371, 182] on input "Code postal *" at bounding box center [402, 179] width 99 height 17
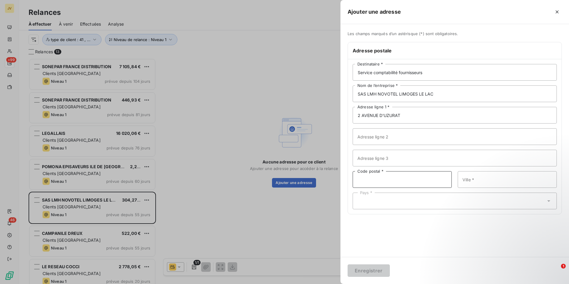
paste input "87280"
type input "87280"
click at [488, 184] on input "Ville *" at bounding box center [507, 179] width 99 height 17
paste input "LIMOGES"
type input "LIMOGES"
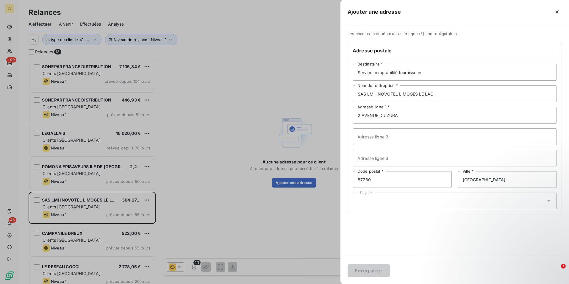
click at [385, 234] on div "Les champs marqués d’un astérisque (*) sont obligatoires. Adresse postale Servi…" at bounding box center [455, 140] width 229 height 233
click at [378, 202] on div "Pays *" at bounding box center [455, 201] width 204 height 17
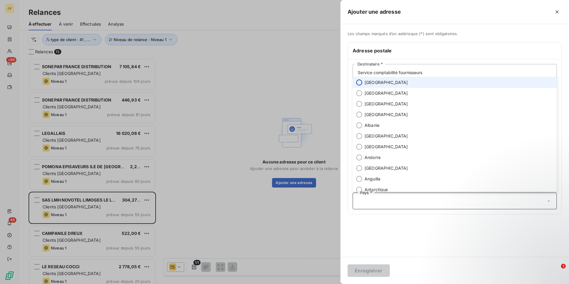
click at [361, 80] on input "radio" at bounding box center [359, 82] width 6 height 6
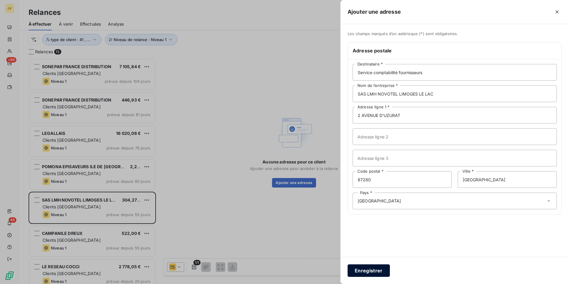
click at [370, 271] on button "Enregistrer" at bounding box center [369, 270] width 42 height 13
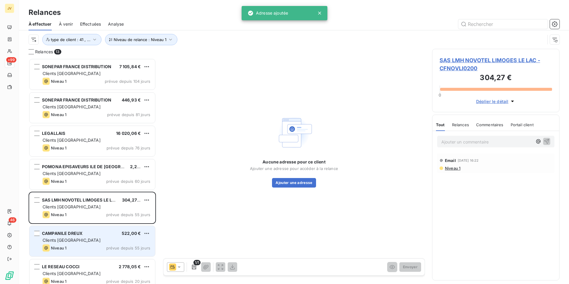
click at [65, 239] on span "Clients [GEOGRAPHIC_DATA]" at bounding box center [72, 240] width 58 height 5
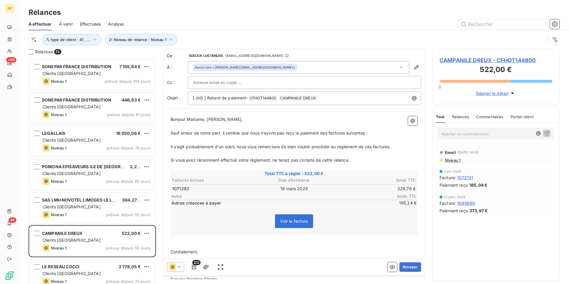
click at [464, 117] on span "Relances" at bounding box center [460, 116] width 17 height 5
click at [174, 265] on icon at bounding box center [172, 266] width 7 height 7
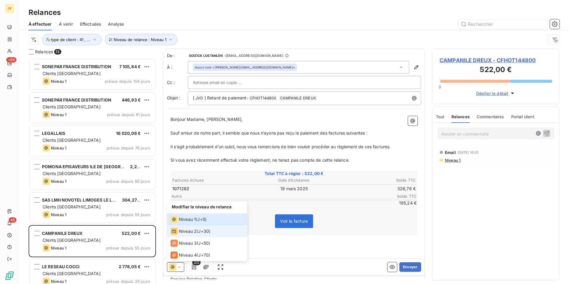
click at [186, 230] on span "Niveau 2" at bounding box center [188, 231] width 18 height 6
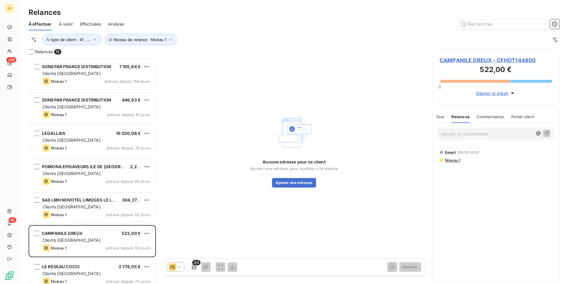
click at [174, 265] on icon at bounding box center [172, 266] width 7 height 7
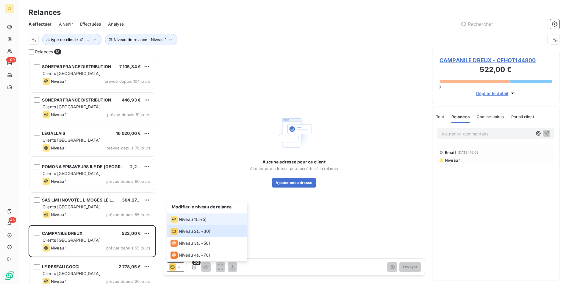
click at [189, 219] on span "Niveau 1" at bounding box center [187, 219] width 17 height 6
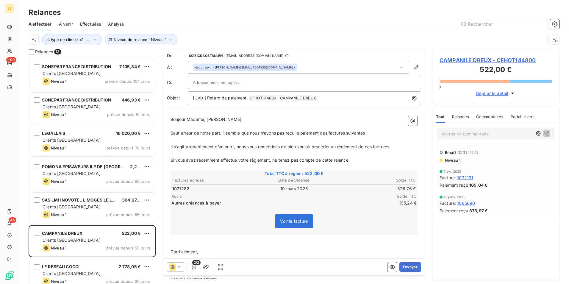
click at [178, 263] on div at bounding box center [175, 267] width 17 height 10
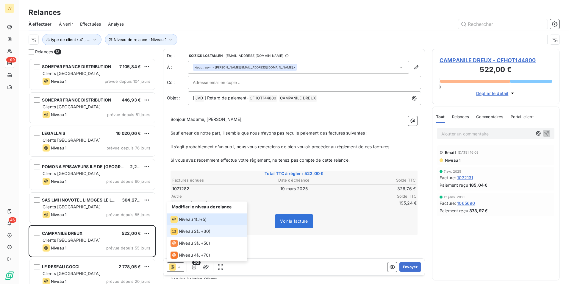
click at [177, 230] on icon at bounding box center [174, 231] width 7 height 7
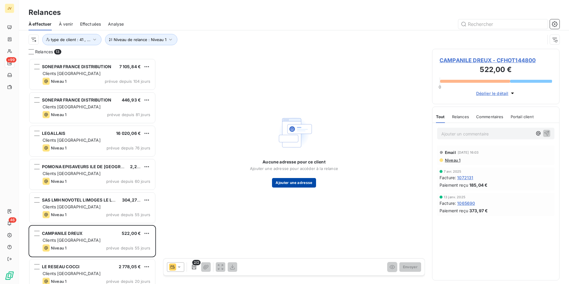
click at [303, 181] on button "Ajouter une adresse" at bounding box center [294, 183] width 44 height 10
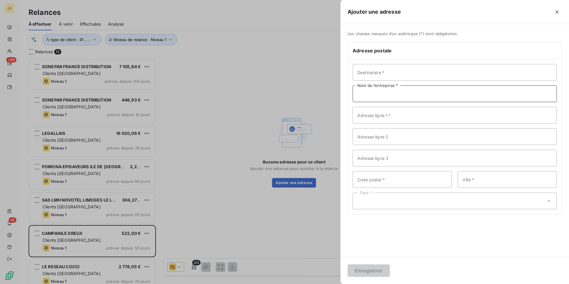
drag, startPoint x: 387, startPoint y: 89, endPoint x: 388, endPoint y: 93, distance: 4.3
click at [387, 89] on input "Nom de l’entreprise *" at bounding box center [455, 93] width 204 height 17
paste input "CAMPANILE DREUX"
type input "CAMPANILE DREUX"
drag, startPoint x: 361, startPoint y: 71, endPoint x: 432, endPoint y: 78, distance: 71.5
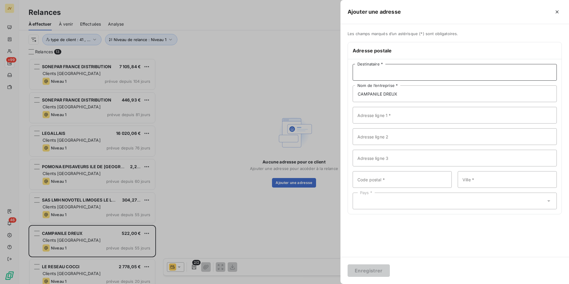
click at [361, 71] on input "Destinataire *" at bounding box center [455, 72] width 204 height 17
type input "a"
type input "Service comptabilité fournisseurs"
click at [417, 51] on h6 "Adresse postale" at bounding box center [455, 50] width 204 height 7
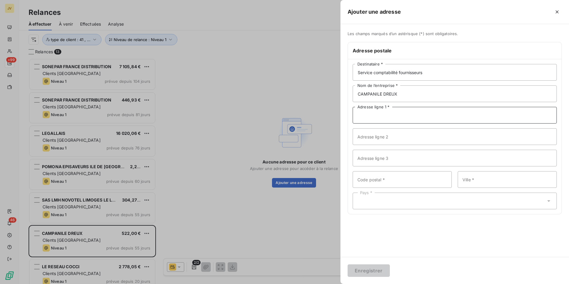
drag, startPoint x: 378, startPoint y: 118, endPoint x: 378, endPoint y: 121, distance: 3.6
click at [378, 118] on input "Adresse ligne 1 *" at bounding box center [455, 115] width 204 height 17
click at [405, 98] on input "CAMPANILE DREUX" at bounding box center [455, 93] width 204 height 17
paste input "SNC SOCIETE HOTEL GRIL DE DREUX"
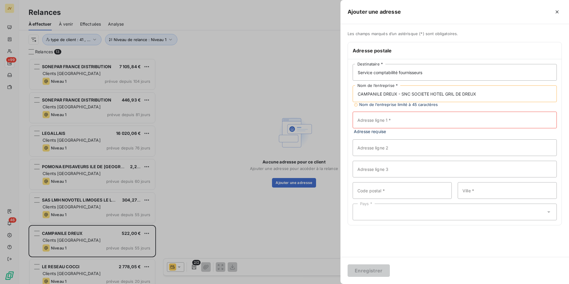
drag, startPoint x: 402, startPoint y: 94, endPoint x: 243, endPoint y: 96, distance: 159.2
click at [248, 284] on div "Ajouter une adresse Les champs marqués d’un astérisque (*) sont obligatoires. A…" at bounding box center [284, 284] width 569 height 0
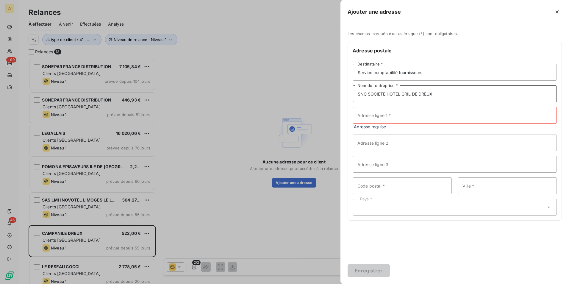
click at [434, 92] on input "SNC SOCIETE HOTEL GRIL DE DREUX" at bounding box center [455, 93] width 204 height 17
paste input "CAMPANILE DREUX -"
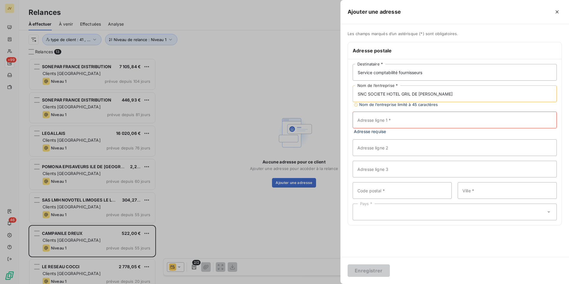
type input "SNC SOCIETE HOTEL GRIL DE DREUX - CAMPANILE DREUX"
click at [383, 119] on input "Adresse ligne 1 *" at bounding box center [455, 120] width 204 height 17
paste input "9 AVENUE WINSTON CHURCHILL"
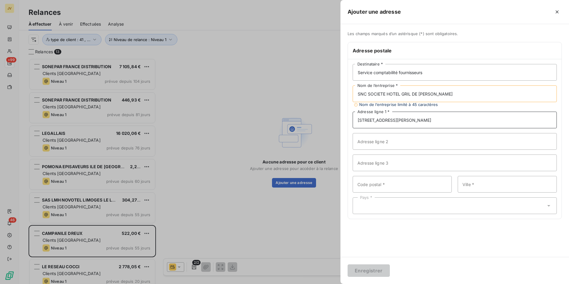
type input "9 AVENUE WINSTON CHURCHILL"
click at [374, 188] on input "Code postal *" at bounding box center [402, 184] width 99 height 17
paste input "28100"
type input "28100"
click at [483, 185] on input "Ville *" at bounding box center [507, 184] width 99 height 17
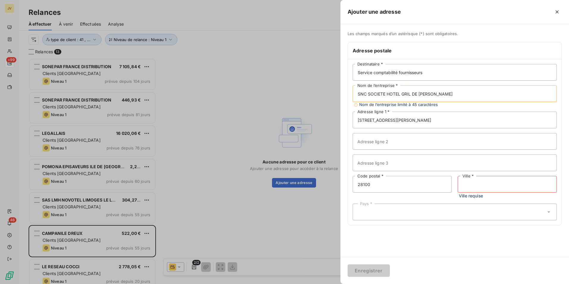
click at [478, 188] on input "Ville *" at bounding box center [507, 184] width 99 height 17
paste input "DREUX"
type input "DREUX"
click at [373, 206] on div "Pays *" at bounding box center [455, 205] width 204 height 17
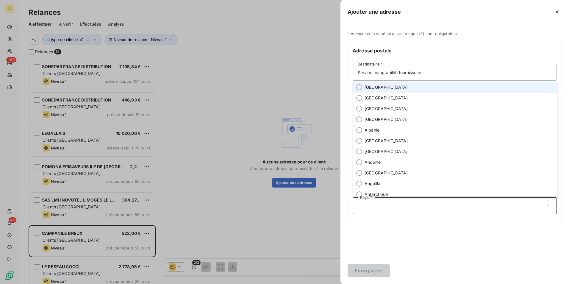
click at [356, 87] on li "[GEOGRAPHIC_DATA]" at bounding box center [455, 87] width 204 height 11
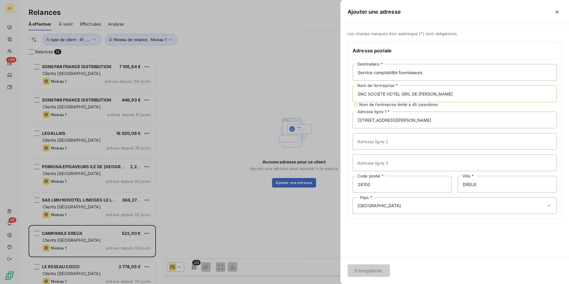
click at [423, 95] on input "SNC SOCIETE HOTEL GRIL DE DREUX - CAMPANILE DREUX" at bounding box center [455, 93] width 204 height 17
drag, startPoint x: 433, startPoint y: 93, endPoint x: 511, endPoint y: 97, distance: 78.1
click at [511, 97] on input "SNC SOCIETE HOTEL GRIL DE DREUX - CAMPANILE DREUX" at bounding box center [455, 93] width 204 height 17
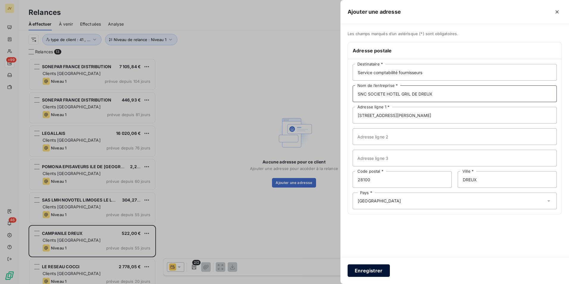
type input "SNC SOCIETE HOTEL GRIL DE DREUX"
click at [373, 271] on button "Enregistrer" at bounding box center [369, 270] width 42 height 13
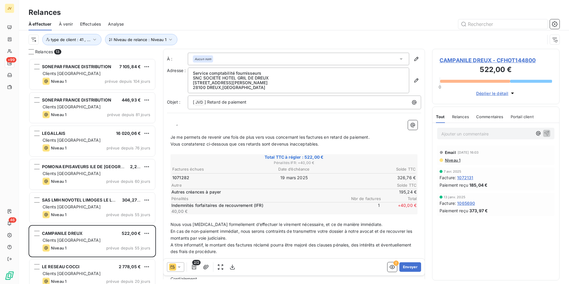
drag, startPoint x: 176, startPoint y: 126, endPoint x: 180, endPoint y: 128, distance: 4.3
click at [177, 126] on p "﻿ ﻿ ﻿ ," at bounding box center [294, 123] width 247 height 7
click at [255, 138] on span "Je me permets de revenir une fois de plus vers vous concernant les factures en …" at bounding box center [270, 137] width 199 height 5
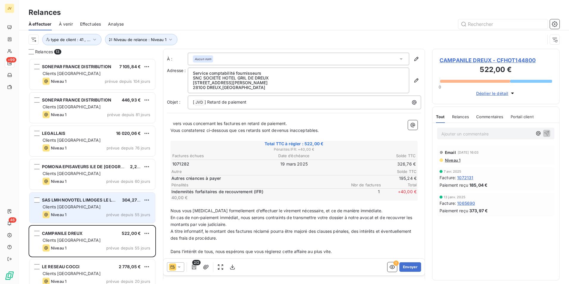
click at [96, 214] on div "Niveau 1 prévue depuis 55 jours" at bounding box center [97, 214] width 108 height 7
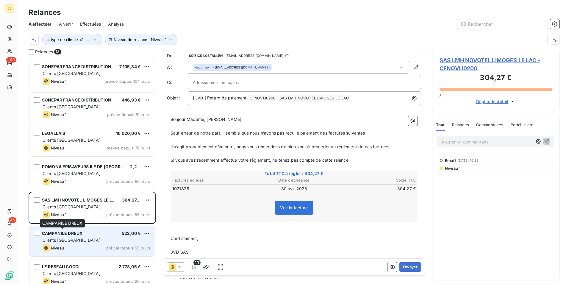
click at [74, 235] on span "CAMPANILE DREUX" at bounding box center [62, 233] width 40 height 5
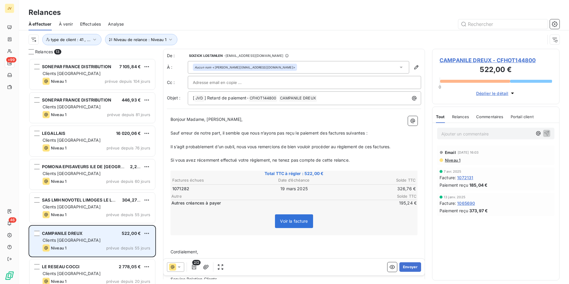
click at [95, 237] on div "Clients [GEOGRAPHIC_DATA]" at bounding box center [97, 240] width 108 height 6
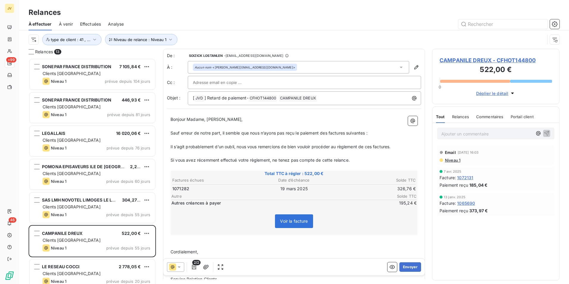
click at [466, 117] on span "Relances" at bounding box center [460, 116] width 17 height 5
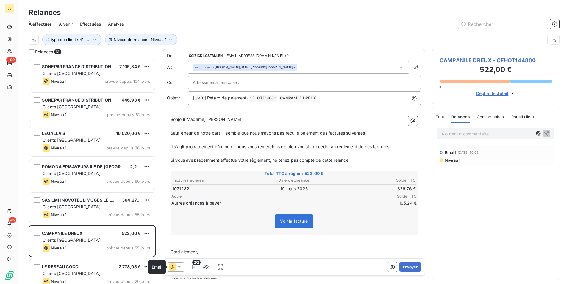
click at [174, 268] on icon at bounding box center [172, 266] width 7 height 7
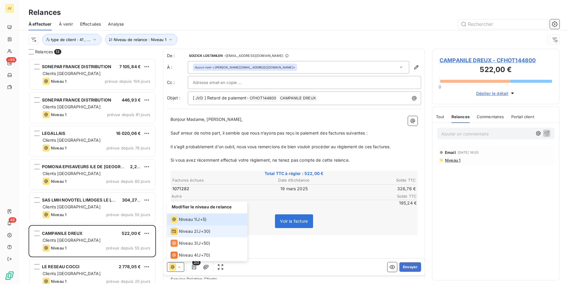
click at [186, 229] on span "Niveau 2" at bounding box center [188, 231] width 18 height 6
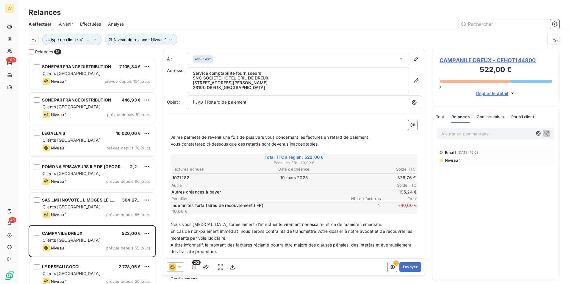
click at [291, 61] on div "Aucun nom" at bounding box center [298, 59] width 221 height 13
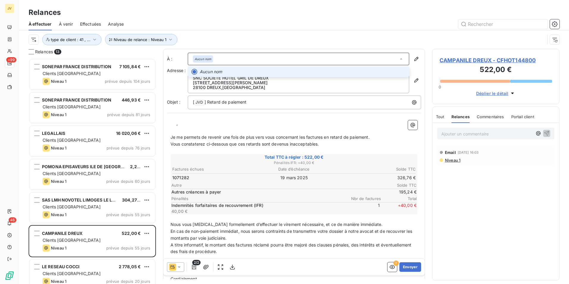
click at [291, 61] on div "Aucun nom" at bounding box center [298, 59] width 221 height 13
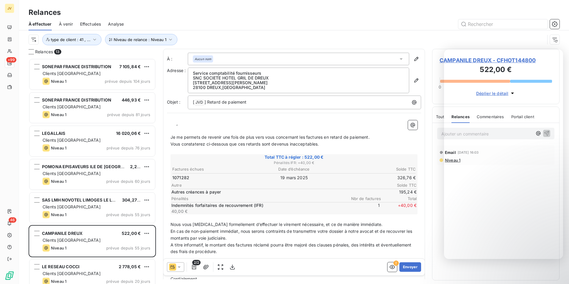
click at [175, 124] on p "﻿ ﻿ ﻿ ," at bounding box center [294, 123] width 247 height 7
drag, startPoint x: 175, startPoint y: 136, endPoint x: 375, endPoint y: 134, distance: 199.7
click at [375, 134] on p "Je me permets de revenir une fois de plus vers vous concernant les factures en …" at bounding box center [294, 137] width 247 height 7
click at [348, 148] on p "﻿" at bounding box center [294, 151] width 247 height 7
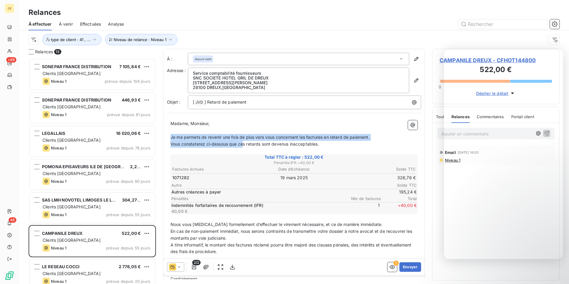
drag, startPoint x: 324, startPoint y: 147, endPoint x: 166, endPoint y: 136, distance: 159.0
click at [166, 136] on div "À : Aucun nom Adresse : Service comptabilité fournisseurs SNC SOCIETE HOTEL GRI…" at bounding box center [294, 173] width 262 height 248
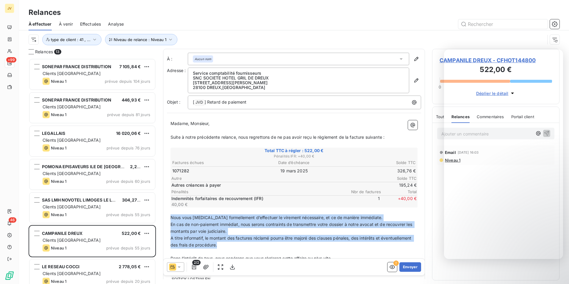
drag, startPoint x: 171, startPoint y: 218, endPoint x: 284, endPoint y: 247, distance: 117.5
click at [284, 247] on div "Madame, Monsieur, ﻿ Suite à notre précédente relance, nous regrettons de ne pas…" at bounding box center [294, 201] width 247 height 163
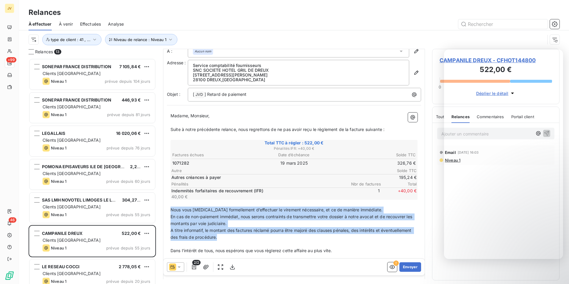
scroll to position [30, 0]
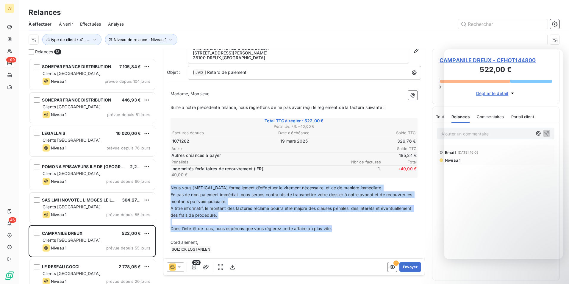
drag, startPoint x: 337, startPoint y: 230, endPoint x: 170, endPoint y: 187, distance: 172.5
click at [170, 187] on div "Madame, Monsieur, ﻿ Suite à notre précédente relance, nous regrettons de ne pas…" at bounding box center [294, 172] width 254 height 170
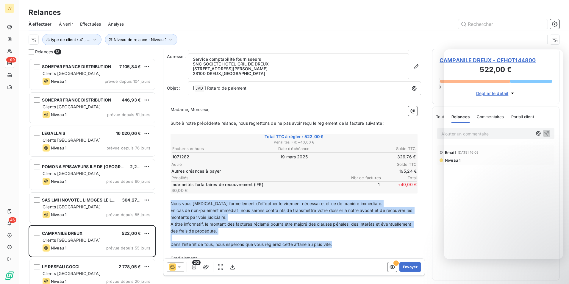
scroll to position [0, 0]
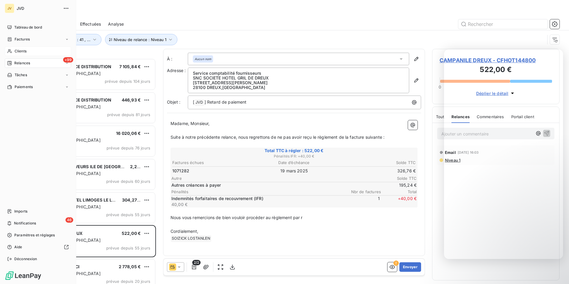
click at [18, 49] on span "Clients" at bounding box center [21, 51] width 12 height 5
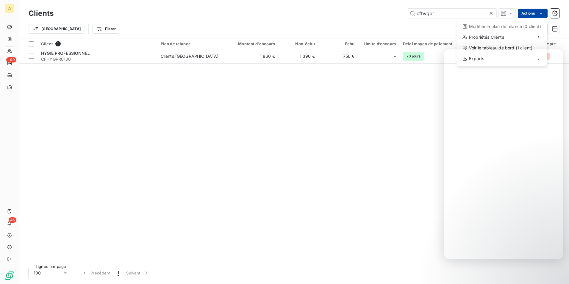
click at [533, 16] on html "JV +99 46 Clients cfhygpr Actions Modifier le plan de relance (0 client) Propri…" at bounding box center [284, 142] width 569 height 284
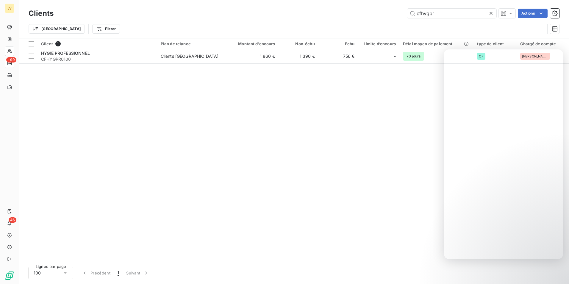
click at [555, 13] on html "JV +99 46 Clients cfhygpr Actions Trier Filtrer Client 1 Plan de relance Montan…" at bounding box center [284, 142] width 569 height 284
click at [555, 13] on icon "button" at bounding box center [554, 13] width 1 height 1
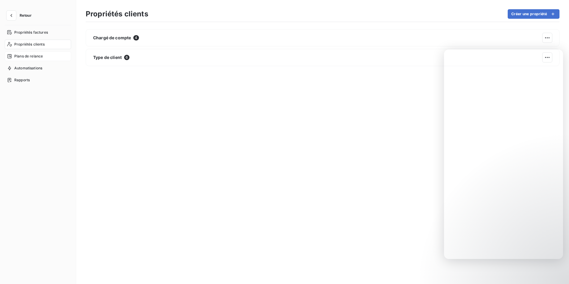
click at [19, 57] on span "Plans de relance" at bounding box center [28, 56] width 29 height 5
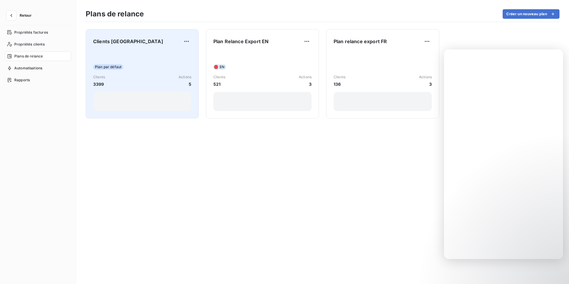
click at [167, 53] on div "Plan par défaut Clients 3399 Actions 5" at bounding box center [142, 81] width 98 height 60
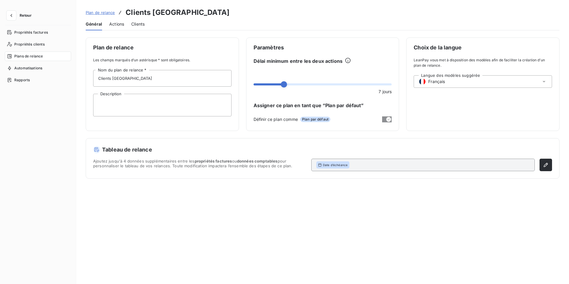
click at [26, 57] on span "Plans de relance" at bounding box center [28, 56] width 29 height 5
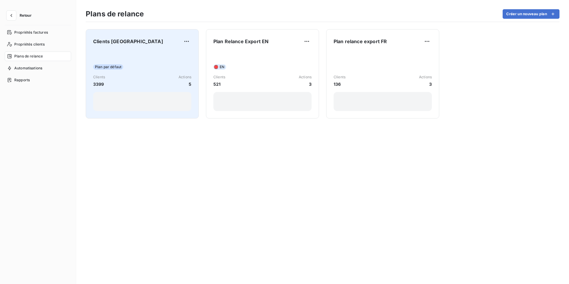
click at [119, 55] on div "Plan par défaut Clients 3399 Actions 5" at bounding box center [142, 81] width 98 height 60
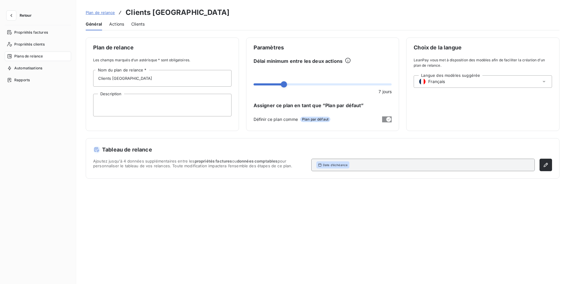
click at [116, 23] on span "Actions" at bounding box center [116, 24] width 15 height 6
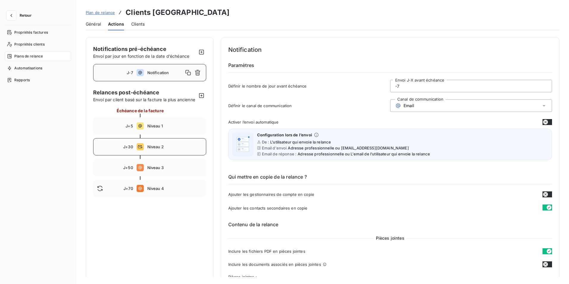
click at [179, 149] on span "Niveau 2" at bounding box center [174, 146] width 55 height 5
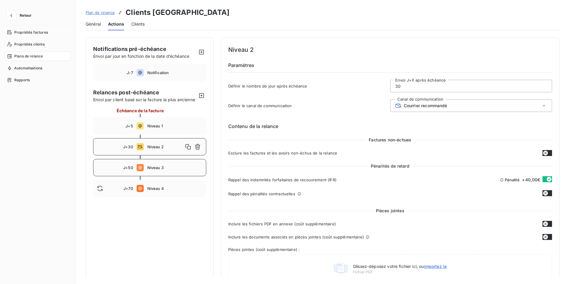
click at [155, 176] on div "J+50 Niveau 3" at bounding box center [149, 167] width 113 height 17
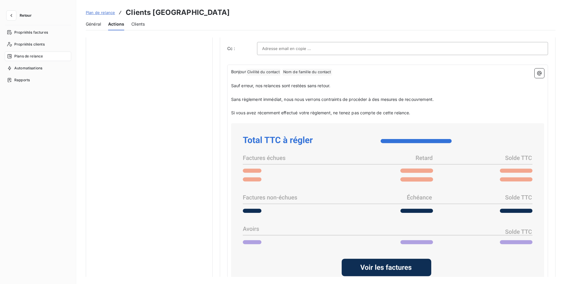
scroll to position [314, 0]
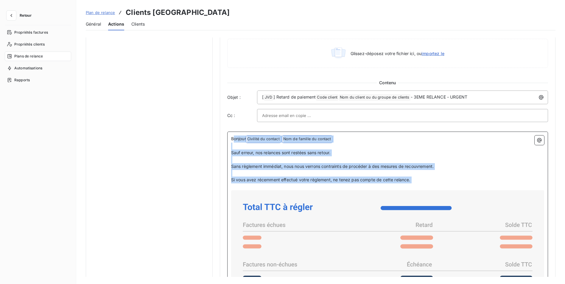
drag, startPoint x: 232, startPoint y: 139, endPoint x: 424, endPoint y: 184, distance: 197.0
copy div "onjour Civilité du contact ﻿ Nom de famille du contact ﻿ ﻿ ﻿ Sauf erreur, nos r…"
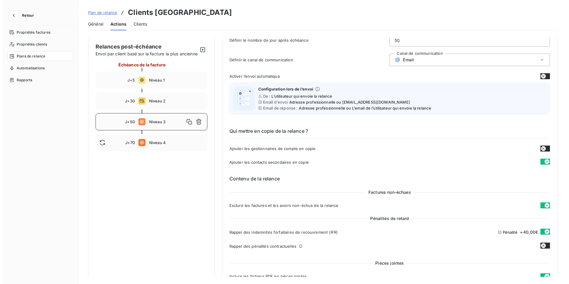
scroll to position [0, 0]
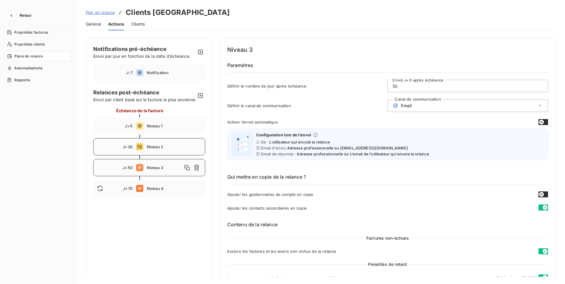
click at [143, 151] on div "J+30 Niveau 2" at bounding box center [149, 146] width 112 height 17
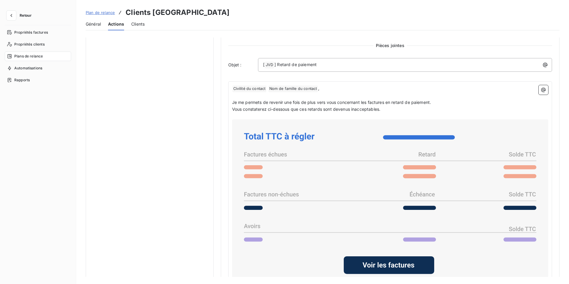
scroll to position [250, 0]
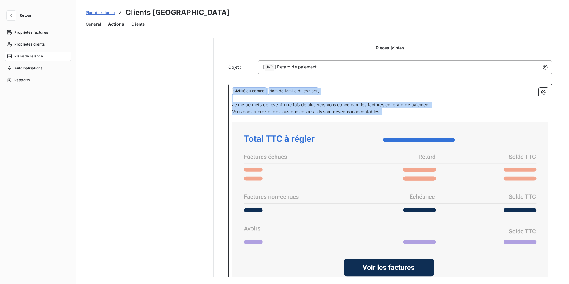
drag, startPoint x: 233, startPoint y: 91, endPoint x: 435, endPoint y: 117, distance: 204.1
click at [435, 117] on div "﻿ Civilité du contact ﻿ Nom de famille du contact ﻿ , ﻿ Je me permets de reveni…" at bounding box center [390, 219] width 316 height 262
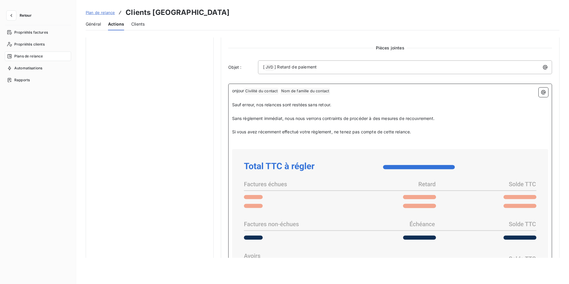
scroll to position [229, 0]
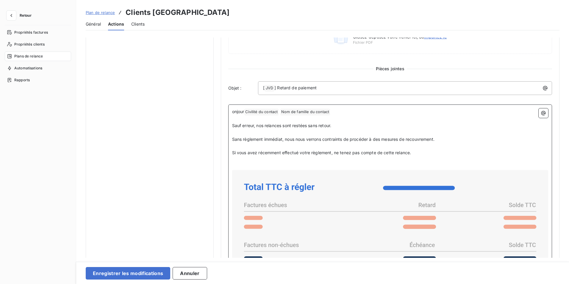
click at [232, 110] on span "onjour" at bounding box center [238, 111] width 12 height 5
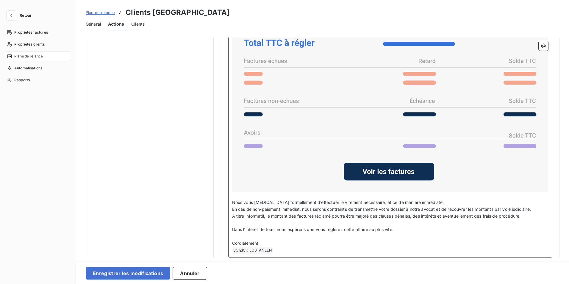
scroll to position [386, 0]
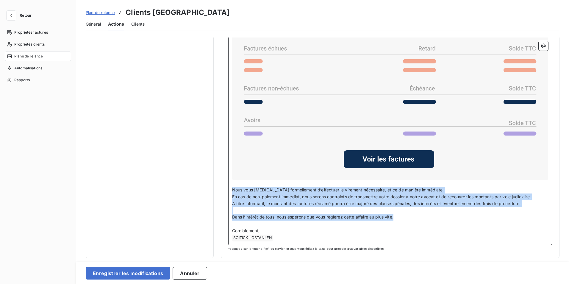
drag, startPoint x: 231, startPoint y: 190, endPoint x: 457, endPoint y: 218, distance: 227.0
click at [457, 218] on div "Bonjour Civilité du contact ﻿ Nom de famille du contact ﻿ ﻿ ﻿ Sauf erreur, nos …" at bounding box center [390, 97] width 316 height 290
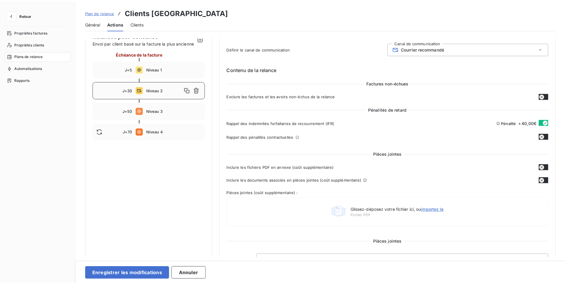
scroll to position [0, 0]
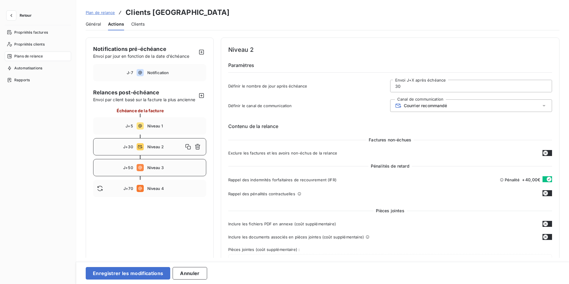
click at [158, 170] on span "Niveau 3" at bounding box center [174, 167] width 55 height 5
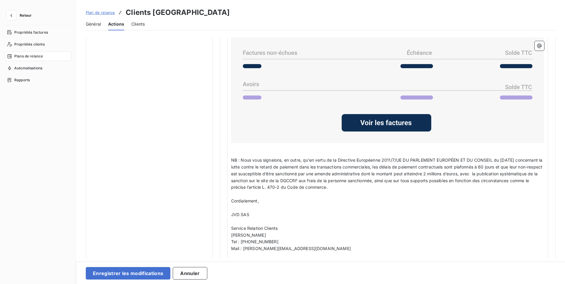
scroll to position [571, 0]
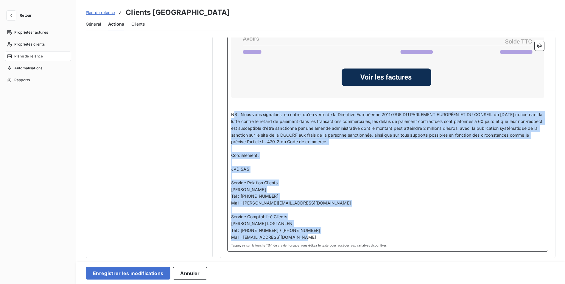
drag, startPoint x: 232, startPoint y: 115, endPoint x: 386, endPoint y: 236, distance: 195.6
click at [386, 236] on div "Bonjour Civilité du contact ﻿ Nom de famille du contact ﻿ ﻿ ﻿ Sauf erreur, nos …" at bounding box center [387, 59] width 313 height 363
copy div "B : Nous vous signalons, en outre, qu’en vertu de la Directive Européenne 2011/…"
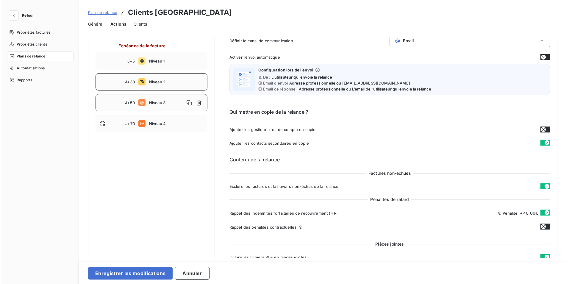
scroll to position [0, 0]
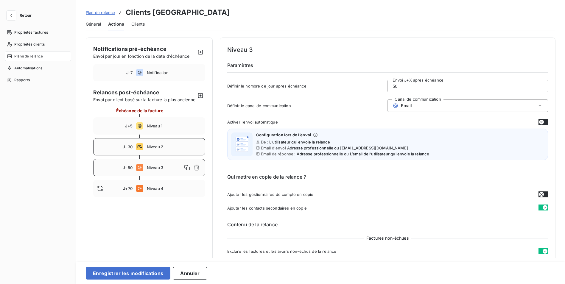
click at [148, 149] on span "Niveau 2" at bounding box center [174, 146] width 54 height 5
type input "30"
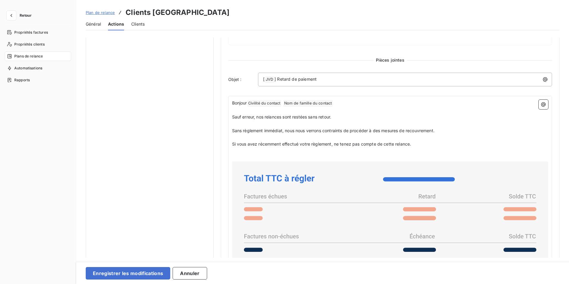
scroll to position [359, 0]
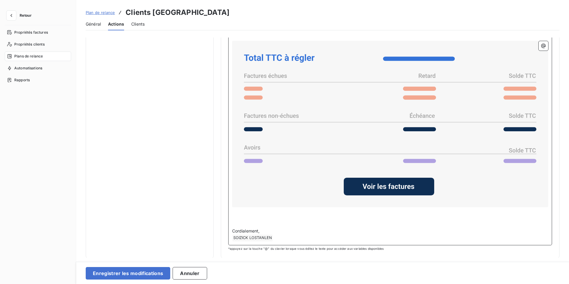
click at [249, 212] on p "﻿" at bounding box center [390, 210] width 316 height 7
drag, startPoint x: 233, startPoint y: 211, endPoint x: 327, endPoint y: 251, distance: 101.4
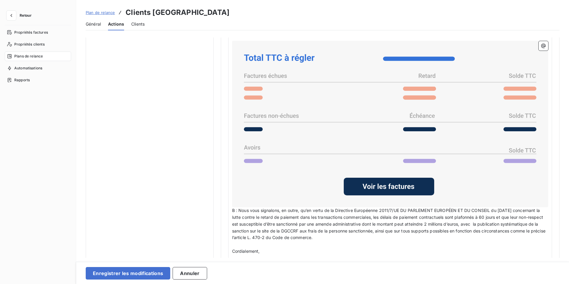
click at [230, 212] on div "Bonjour Civilité du contact ﻿ Nom de famille du contact ﻿ ﻿ ﻿ Sauf erreur, nos …" at bounding box center [390, 161] width 324 height 372
click at [232, 210] on span "B : Nous vous signalons, en outre, qu’en vertu de la Directive Européenne 2011/…" at bounding box center [389, 224] width 315 height 32
click at [232, 210] on span "NB : Nous vous signalons, en outre, qu’en vertu de la Directive Européenne 2011…" at bounding box center [389, 224] width 315 height 32
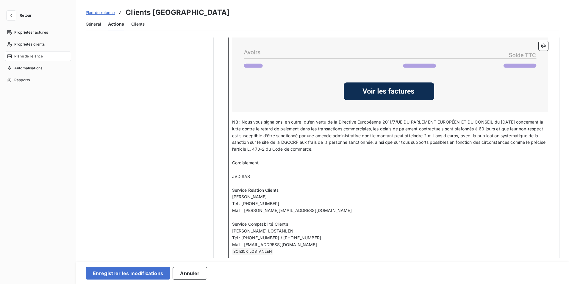
scroll to position [468, 0]
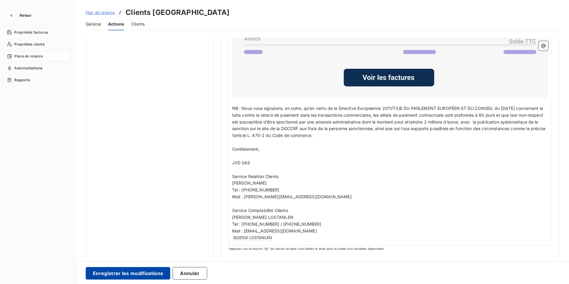
click at [119, 274] on button "Enregistrer les modifications" at bounding box center [128, 273] width 85 height 13
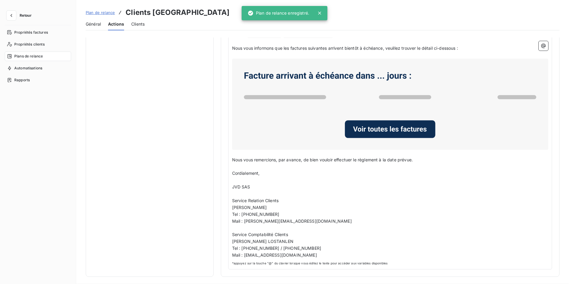
scroll to position [0, 0]
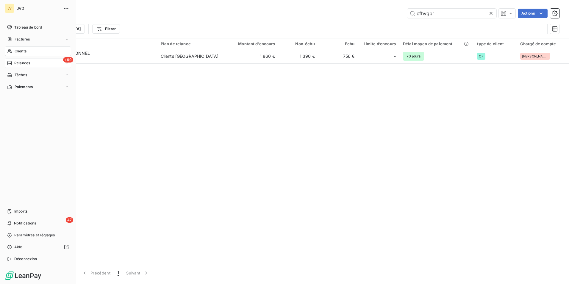
click at [26, 64] on span "Relances" at bounding box center [22, 62] width 16 height 5
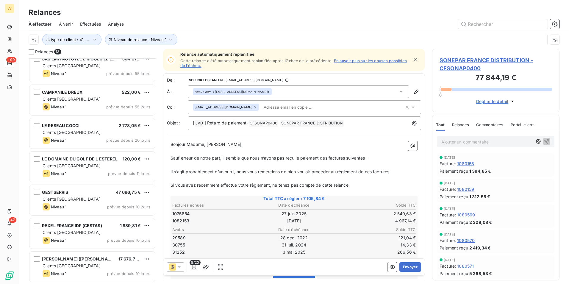
scroll to position [89, 0]
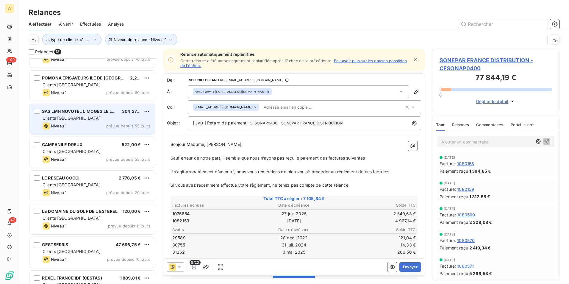
click at [93, 125] on div "Niveau 1 prévue depuis 55 jours" at bounding box center [97, 125] width 108 height 7
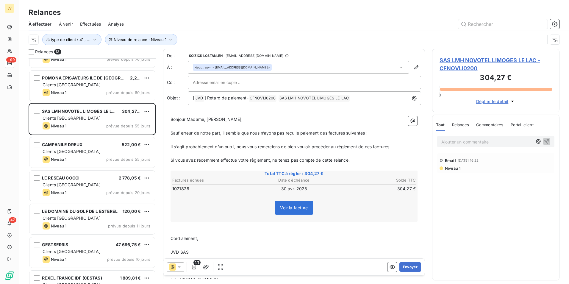
click at [176, 267] on div at bounding box center [175, 267] width 17 height 10
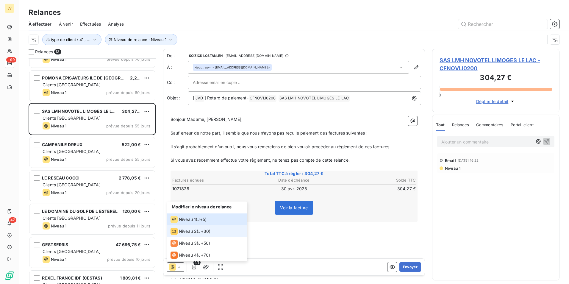
click at [186, 232] on span "Niveau 2" at bounding box center [188, 231] width 18 height 6
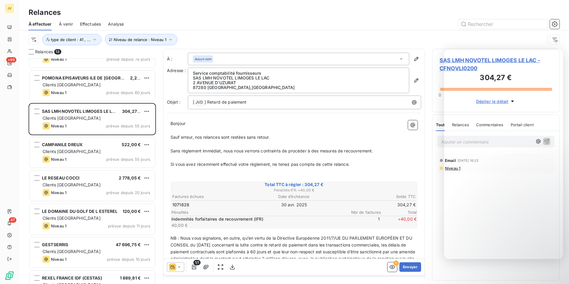
click at [398, 60] on icon at bounding box center [401, 59] width 6 height 6
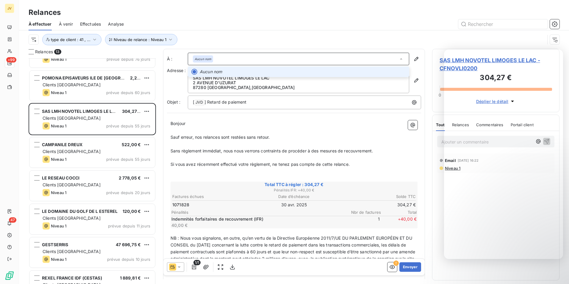
click at [398, 60] on icon at bounding box center [401, 59] width 6 height 6
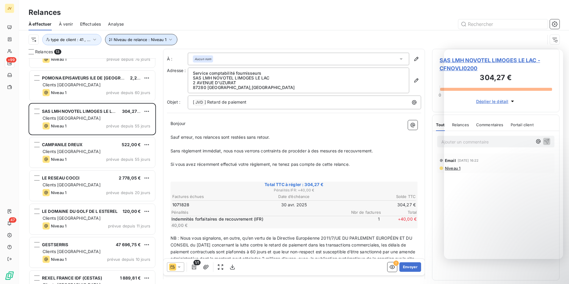
click at [147, 36] on button "Niveau de relance : Niveau 1" at bounding box center [141, 39] width 72 height 11
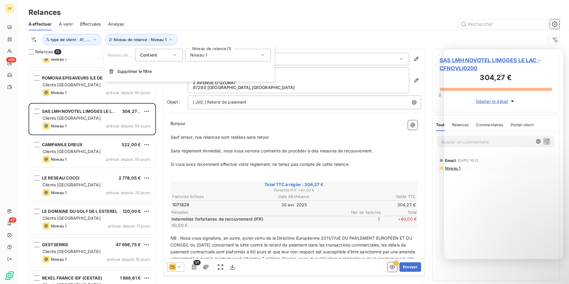
click at [265, 55] on icon at bounding box center [263, 55] width 6 height 6
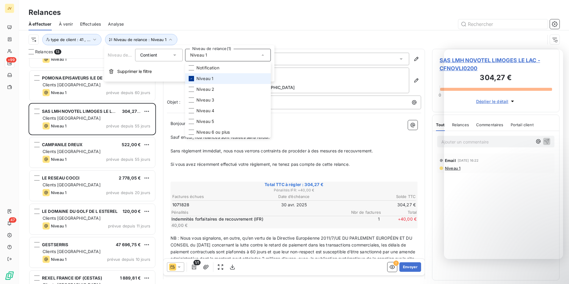
click at [193, 80] on div at bounding box center [191, 78] width 5 height 5
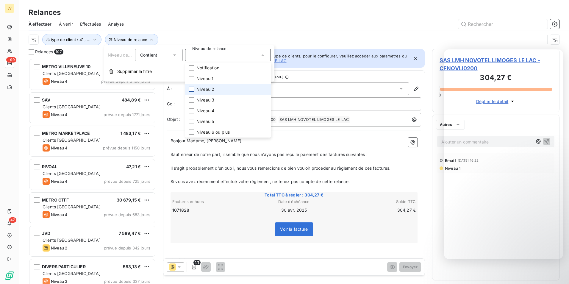
scroll to position [221, 123]
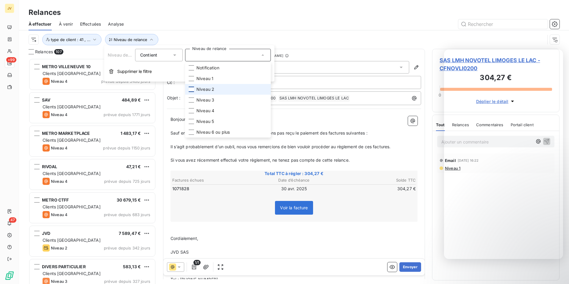
click at [193, 88] on div at bounding box center [191, 89] width 5 height 5
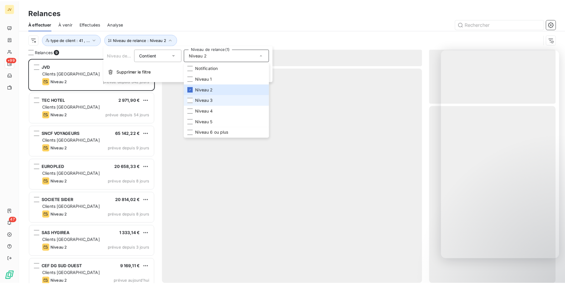
scroll to position [221, 123]
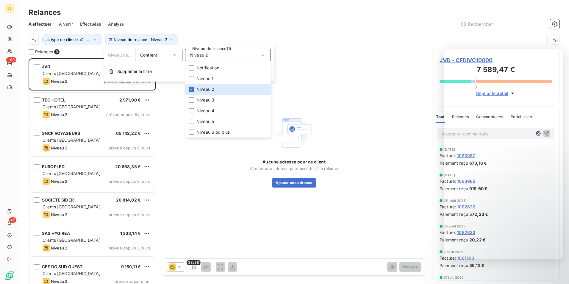
click at [252, 13] on div "Relances" at bounding box center [294, 12] width 550 height 11
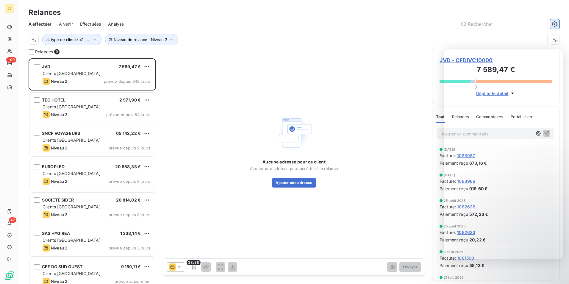
click at [555, 24] on icon "button" at bounding box center [554, 23] width 1 height 1
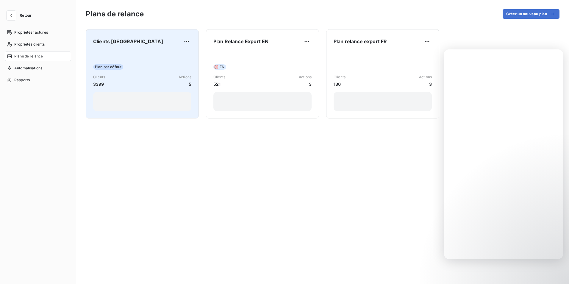
click at [136, 52] on div "Plan par défaut Clients 3399 Actions 5" at bounding box center [142, 81] width 98 height 60
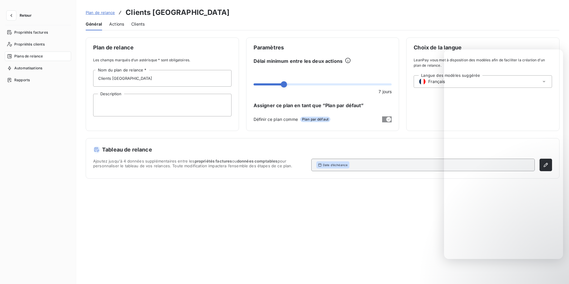
click at [118, 27] on div "Actions" at bounding box center [116, 24] width 15 height 13
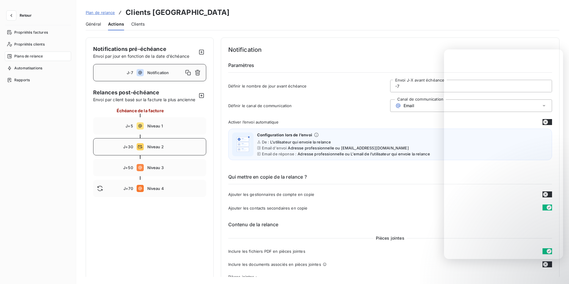
click at [148, 155] on div "J+30 Niveau 2" at bounding box center [149, 146] width 113 height 17
type input "30"
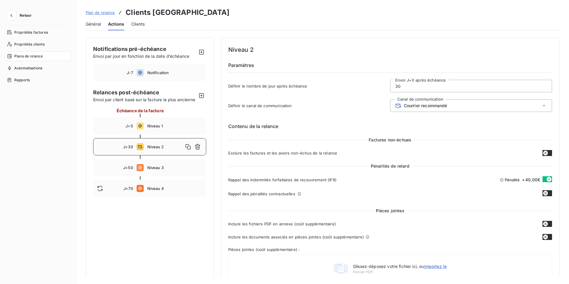
click at [543, 106] on icon at bounding box center [544, 105] width 3 height 1
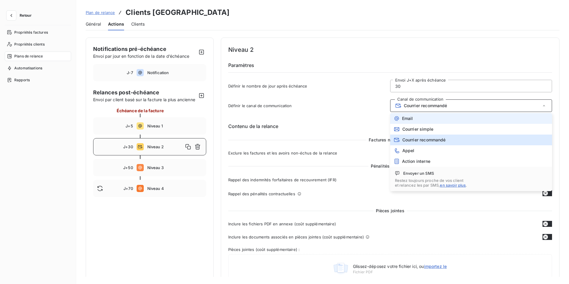
click at [416, 119] on li "Email" at bounding box center [471, 118] width 162 height 11
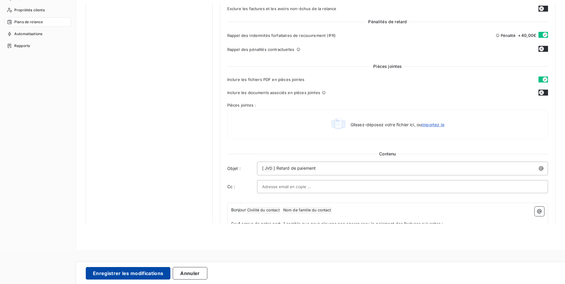
scroll to position [69, 0]
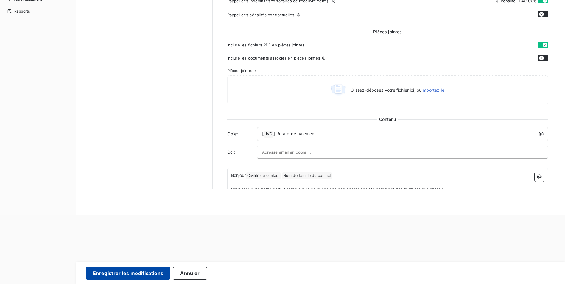
click at [136, 270] on button "Enregistrer les modifications" at bounding box center [128, 273] width 85 height 13
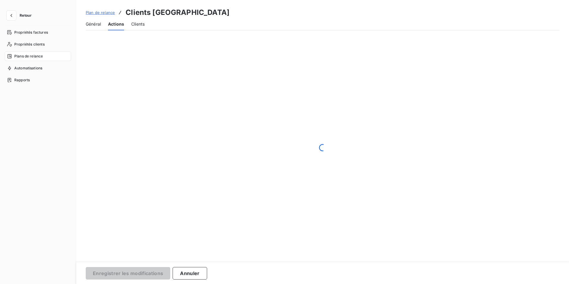
scroll to position [0, 0]
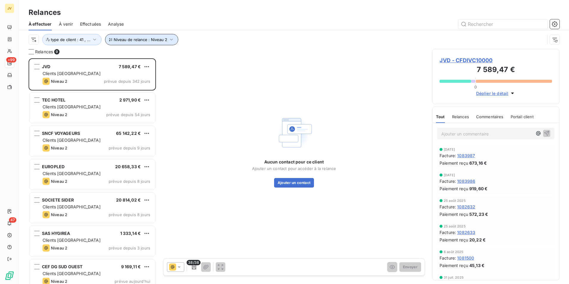
click at [168, 36] on button "Niveau de relance : Niveau 2" at bounding box center [141, 39] width 73 height 11
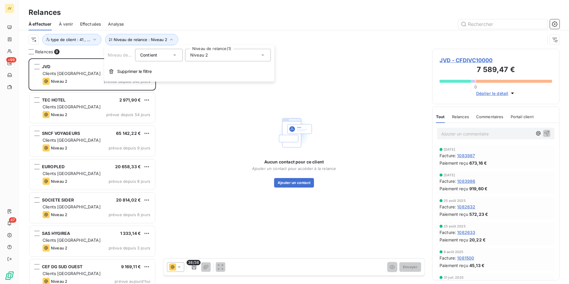
click at [223, 57] on div "Niveau 2" at bounding box center [228, 55] width 86 height 13
click at [196, 89] on li "Niveau 2" at bounding box center [228, 89] width 86 height 11
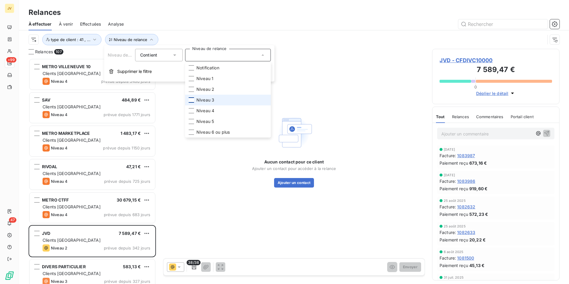
click at [193, 100] on div at bounding box center [191, 99] width 5 height 5
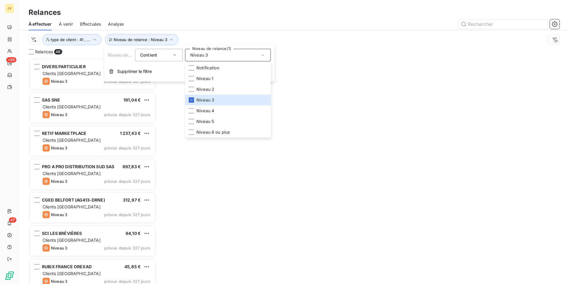
scroll to position [221, 123]
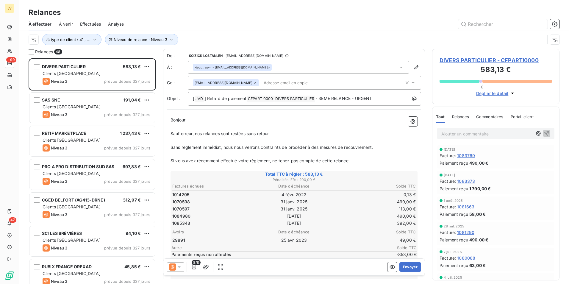
click at [288, 16] on div "Relances" at bounding box center [294, 12] width 550 height 11
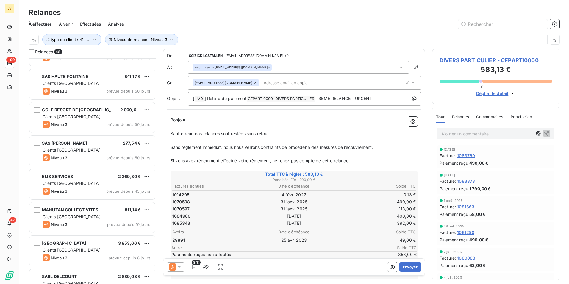
scroll to position [1375, 0]
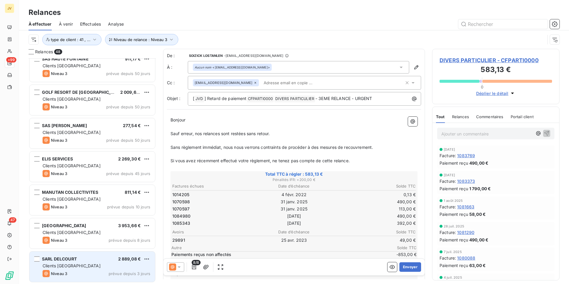
click at [94, 266] on div "Clients [GEOGRAPHIC_DATA]" at bounding box center [97, 266] width 108 height 6
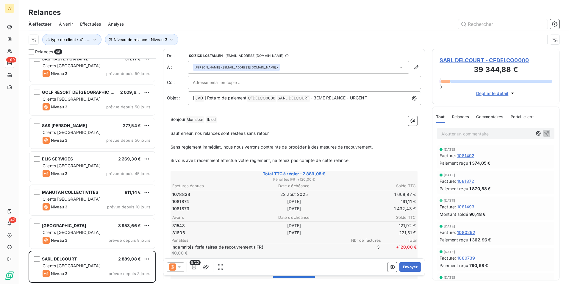
click at [467, 117] on span "Relances" at bounding box center [460, 116] width 17 height 5
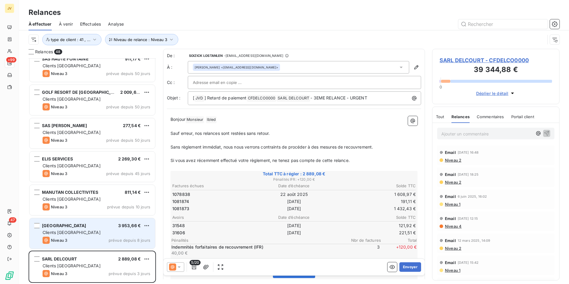
click at [91, 225] on div "TSUBA HOTEL 3 953,66 €" at bounding box center [97, 225] width 108 height 5
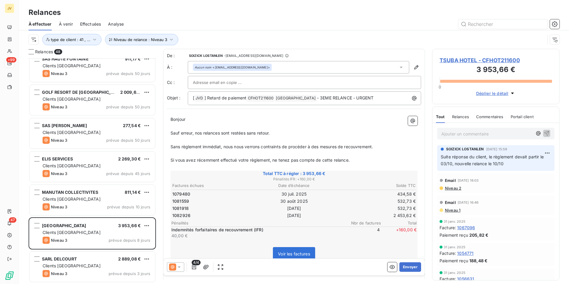
click at [466, 114] on span "Relances" at bounding box center [460, 116] width 17 height 5
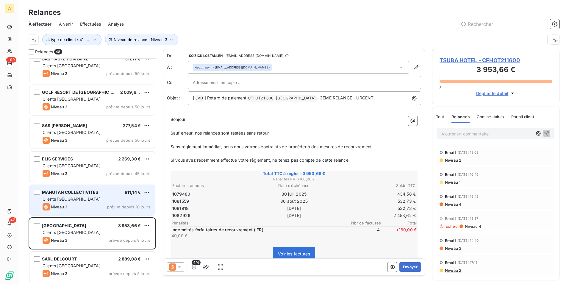
click at [80, 193] on span "MANUTAN COLLECTIVITES" at bounding box center [70, 192] width 56 height 5
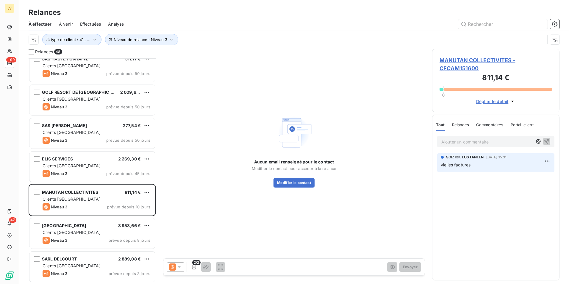
click at [462, 128] on div "Relances" at bounding box center [460, 124] width 17 height 13
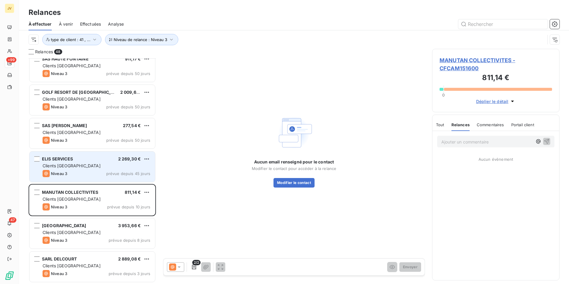
click at [92, 165] on div "Clients [GEOGRAPHIC_DATA]" at bounding box center [97, 166] width 108 height 6
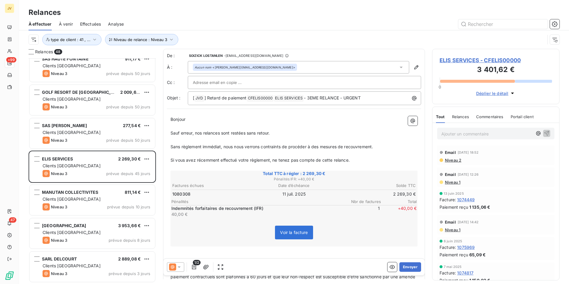
click at [464, 116] on span "Relances" at bounding box center [460, 116] width 17 height 5
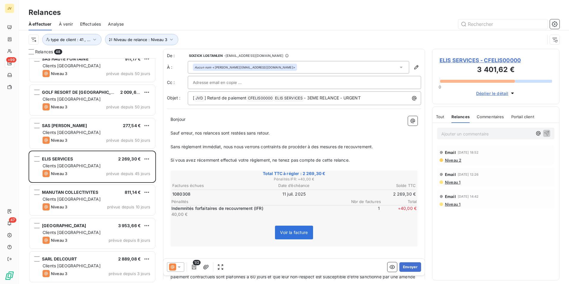
click at [467, 116] on span "Relances" at bounding box center [461, 116] width 18 height 5
drag, startPoint x: 214, startPoint y: 68, endPoint x: 249, endPoint y: 70, distance: 34.9
click at [249, 70] on div "Aucun nom <patricia.nouali@elis.com>" at bounding box center [245, 67] width 104 height 7
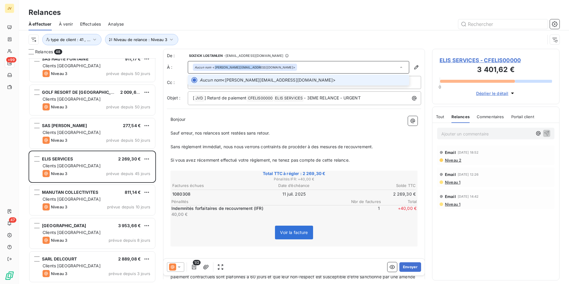
copy div "patricia.nouali@elis.com"
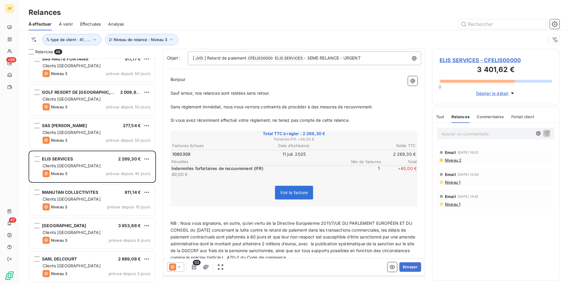
scroll to position [30, 0]
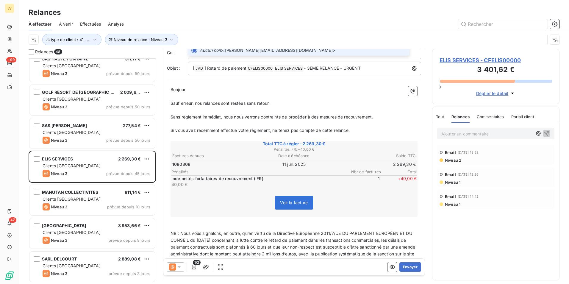
click at [466, 116] on span "Relances" at bounding box center [461, 116] width 18 height 5
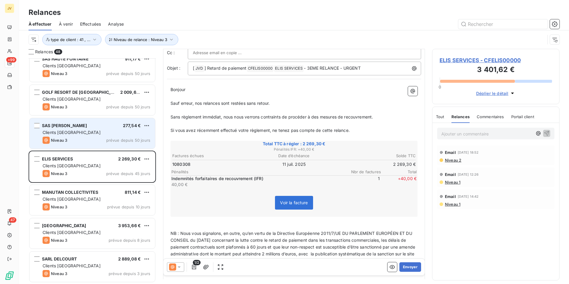
drag, startPoint x: 83, startPoint y: 135, endPoint x: 97, endPoint y: 141, distance: 14.9
click at [83, 135] on div "SAS GIORGIO 277,54 € Clients France Niveau 3 prévue depuis 50 jours" at bounding box center [92, 133] width 126 height 30
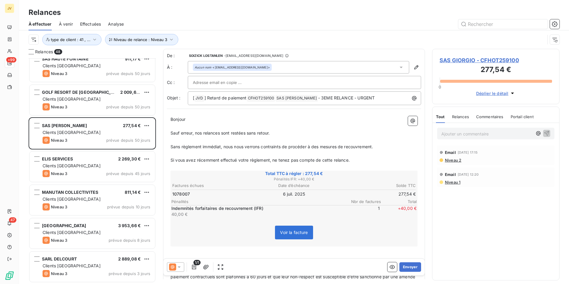
click at [459, 117] on span "Relances" at bounding box center [460, 116] width 17 height 5
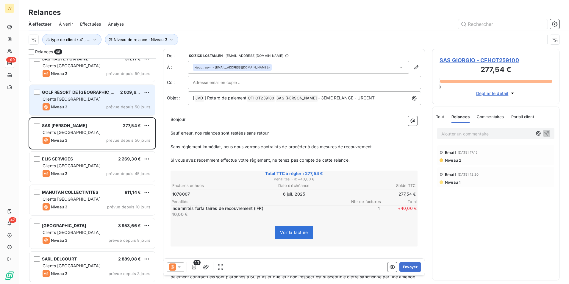
click at [55, 106] on span "Niveau 3" at bounding box center [59, 106] width 16 height 5
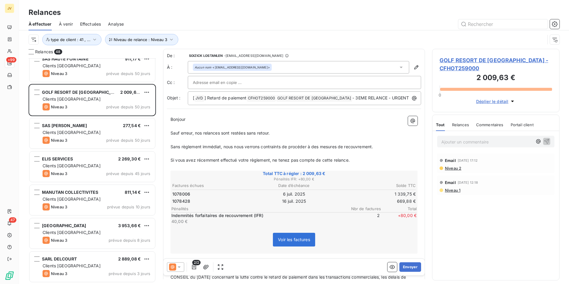
click at [455, 124] on span "Relances" at bounding box center [460, 124] width 17 height 5
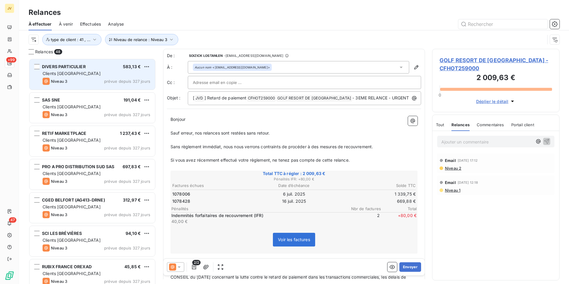
click at [93, 79] on div "Niveau 3 prévue depuis 327 jours" at bounding box center [97, 81] width 108 height 7
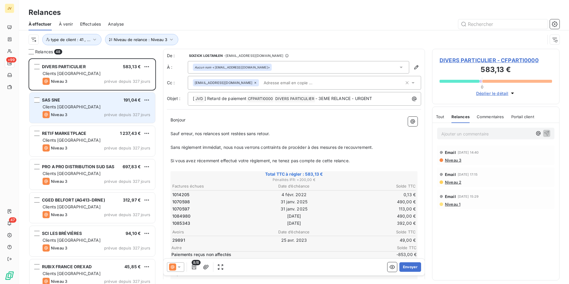
click at [87, 110] on div "SAS SNE 191,04 € Clients France Niveau 3 prévue depuis 327 jours" at bounding box center [92, 108] width 126 height 30
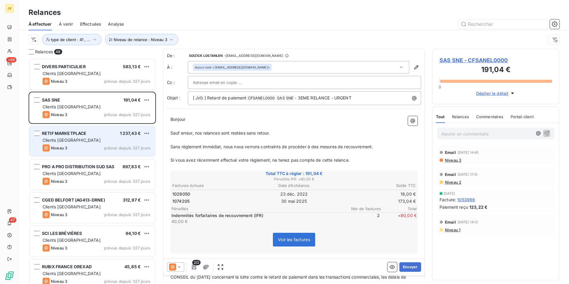
click at [84, 144] on div "RETIF MARKETPLACE 1 237,43 € Clients France Niveau 3 prévue depuis 327 jours" at bounding box center [92, 141] width 126 height 30
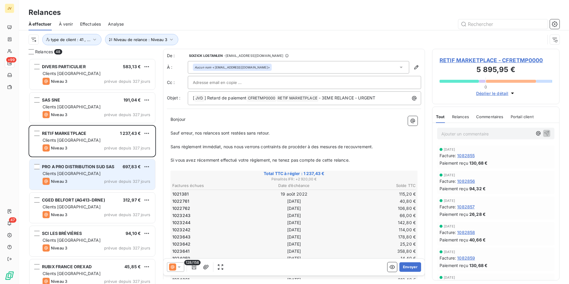
click at [83, 177] on div "PRO A PRO DISTRIBUTION SUD SAS 697,83 € Clients France Niveau 3 prévue depuis 3…" at bounding box center [92, 174] width 126 height 30
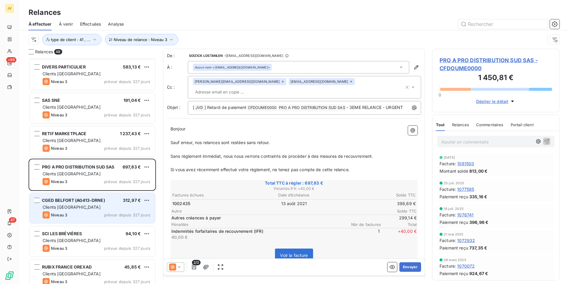
scroll to position [60, 0]
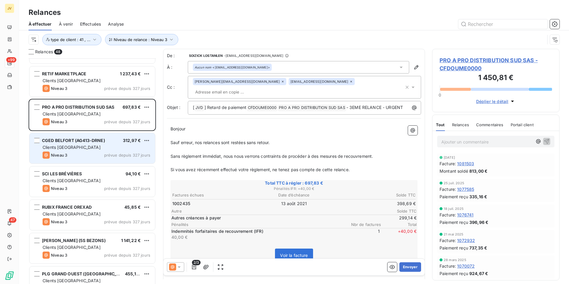
click at [79, 150] on div "Clients [GEOGRAPHIC_DATA]" at bounding box center [97, 147] width 108 height 6
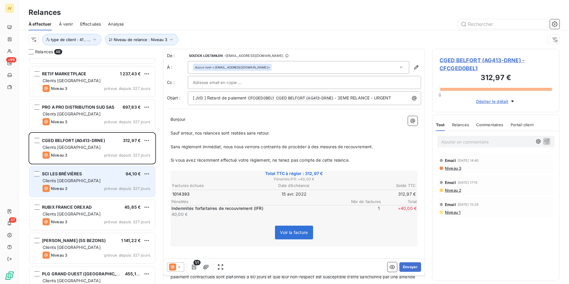
click at [82, 179] on div "Clients [GEOGRAPHIC_DATA]" at bounding box center [97, 181] width 108 height 6
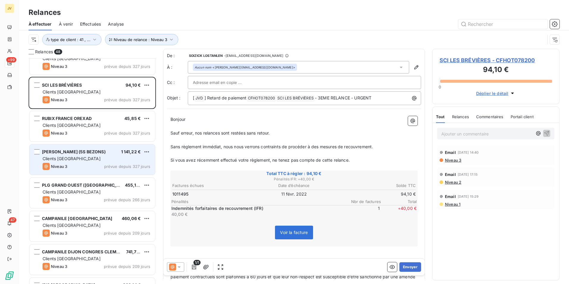
scroll to position [149, 0]
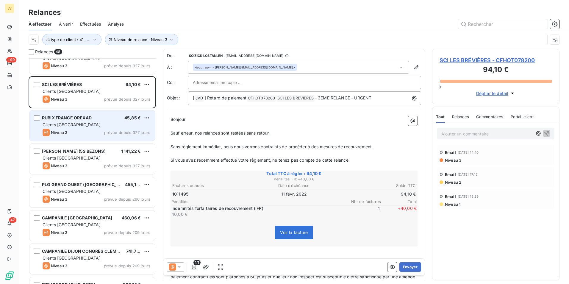
click at [84, 128] on div "RUBIX FRANCE OREXAD 45,85 € Clients France Niveau 3 prévue depuis 327 jours" at bounding box center [92, 125] width 126 height 30
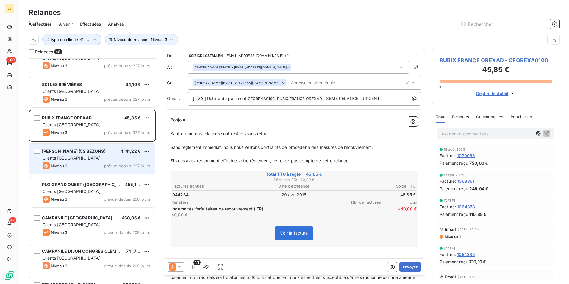
click at [96, 160] on div "Clients [GEOGRAPHIC_DATA]" at bounding box center [97, 158] width 108 height 6
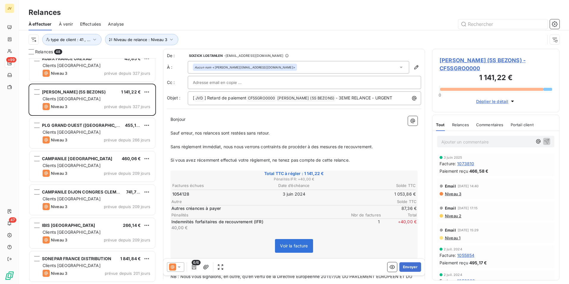
scroll to position [209, 0]
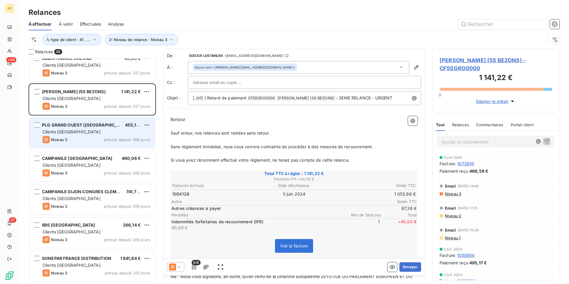
click at [95, 132] on div "Clients [GEOGRAPHIC_DATA]" at bounding box center [97, 132] width 108 height 6
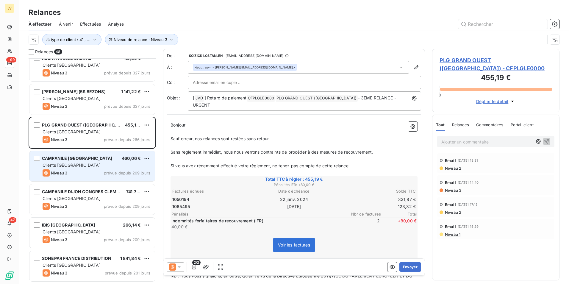
click at [91, 169] on div "Niveau 3 prévue depuis 209 jours" at bounding box center [97, 172] width 108 height 7
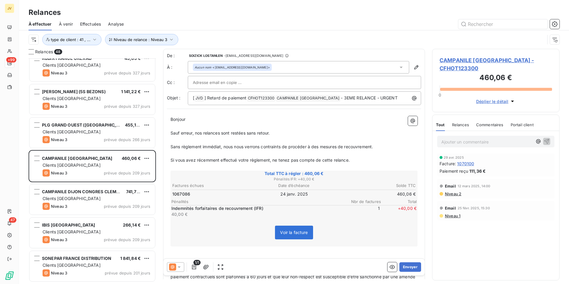
click at [462, 120] on div "Relances" at bounding box center [460, 124] width 17 height 13
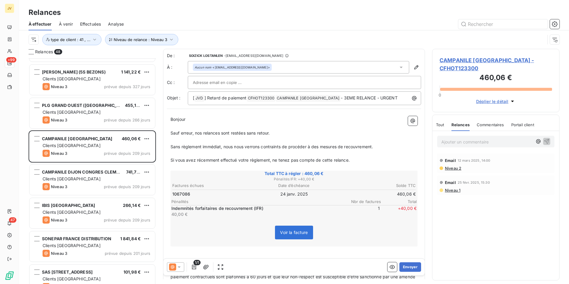
scroll to position [238, 0]
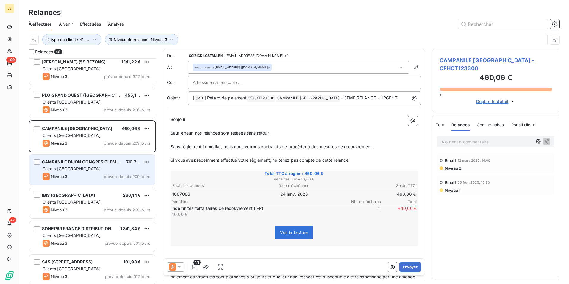
click at [97, 167] on div "Clients [GEOGRAPHIC_DATA]" at bounding box center [97, 169] width 108 height 6
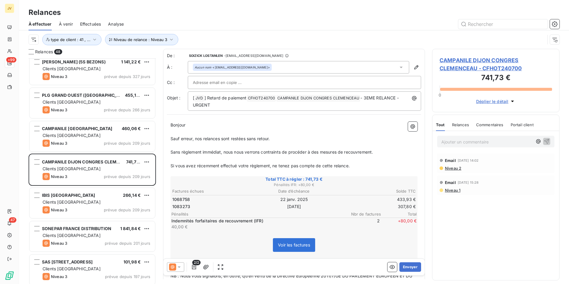
click at [467, 122] on span "Relances" at bounding box center [460, 124] width 17 height 5
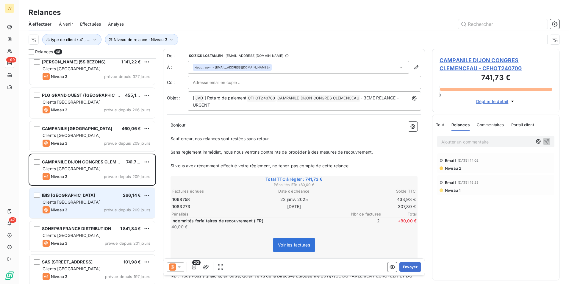
click at [65, 204] on div "Clients [GEOGRAPHIC_DATA]" at bounding box center [97, 202] width 108 height 6
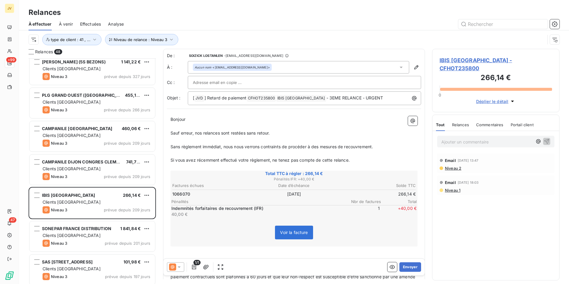
click at [458, 122] on span "Relances" at bounding box center [460, 124] width 17 height 5
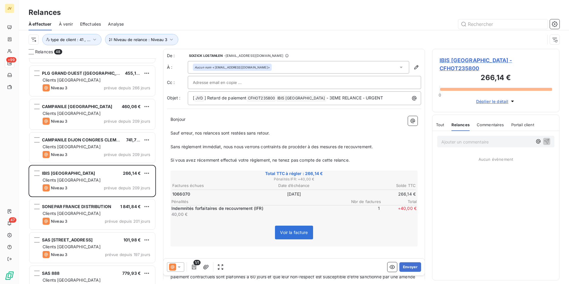
scroll to position [328, 0]
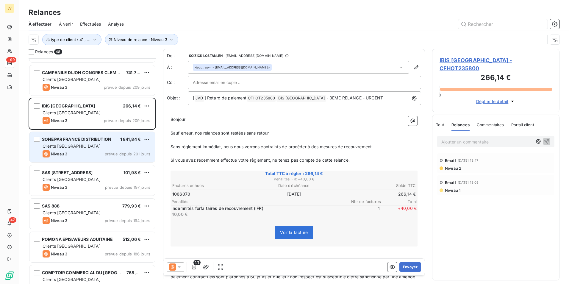
click at [98, 151] on div "Niveau 3 prévue depuis 201 jours" at bounding box center [97, 153] width 108 height 7
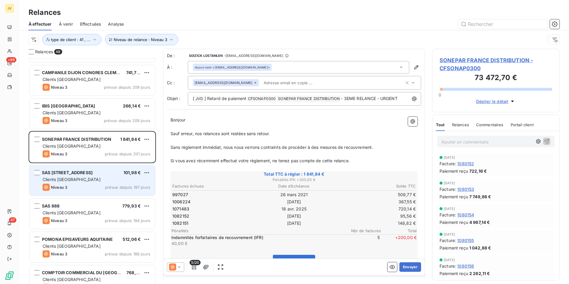
click at [85, 173] on span "SAS 1 CHEMIN DES AMOUREUX" at bounding box center [67, 172] width 51 height 5
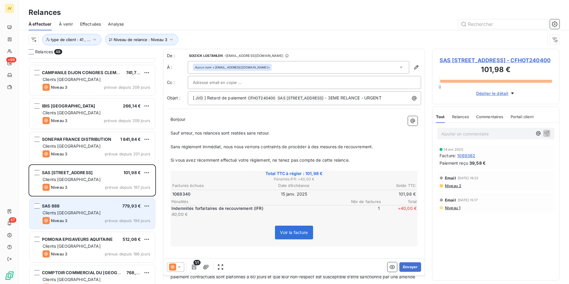
click at [80, 211] on div "Clients [GEOGRAPHIC_DATA]" at bounding box center [97, 213] width 108 height 6
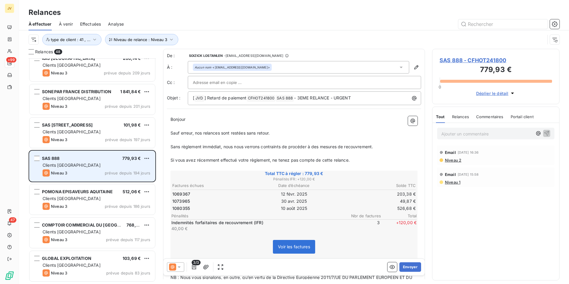
scroll to position [387, 0]
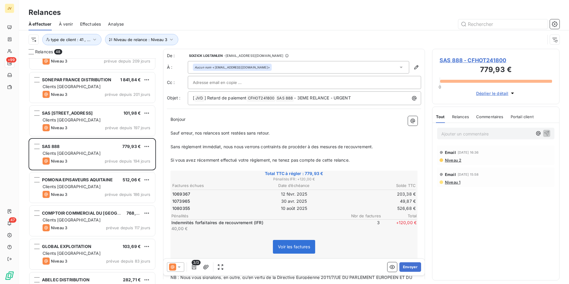
click at [458, 118] on span "Relances" at bounding box center [460, 116] width 17 height 5
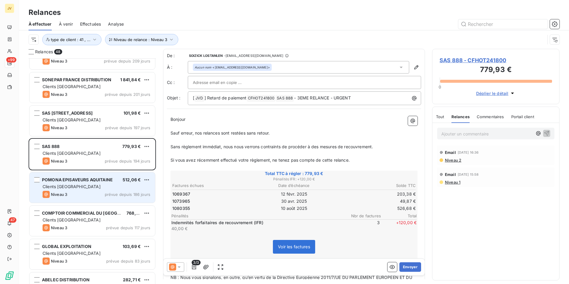
click at [52, 182] on div "POMONA EPISAVEURS AQUITAINE" at bounding box center [77, 180] width 71 height 6
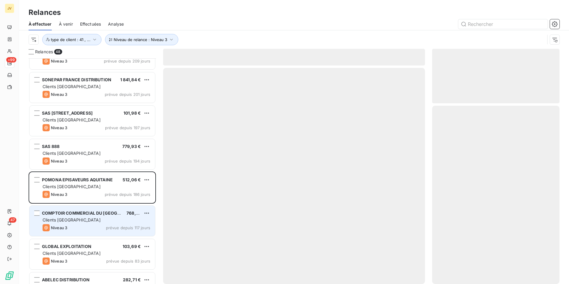
click at [80, 224] on div "COMPTOIR COMMERCIAL DU LANGUEDOC 768,90 € Clients France Niveau 3 prévue depuis…" at bounding box center [92, 221] width 126 height 30
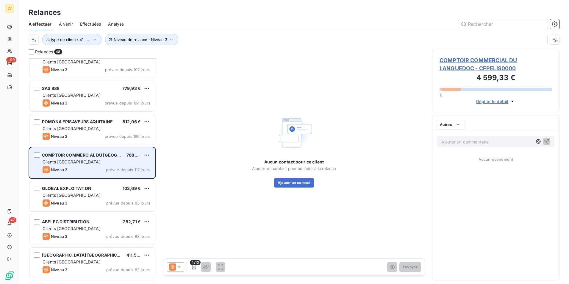
scroll to position [447, 0]
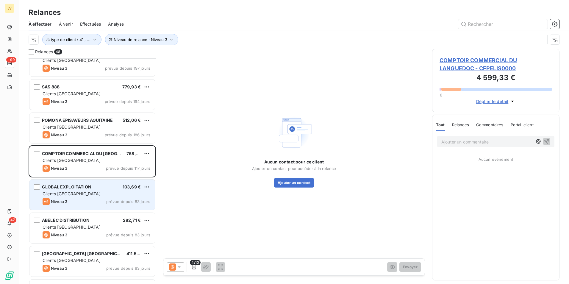
click at [78, 196] on div "Clients [GEOGRAPHIC_DATA]" at bounding box center [97, 194] width 108 height 6
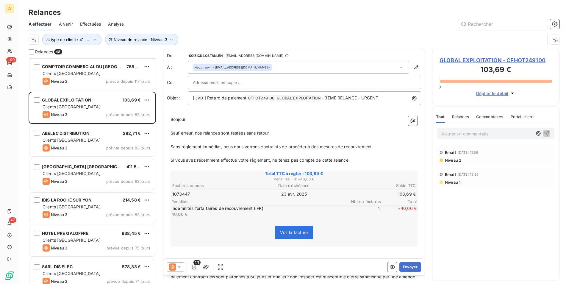
scroll to position [536, 0]
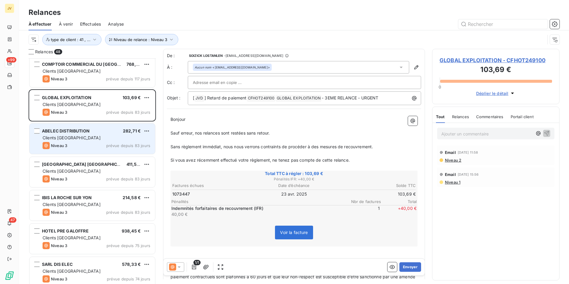
click at [85, 138] on div "Clients [GEOGRAPHIC_DATA]" at bounding box center [97, 138] width 108 height 6
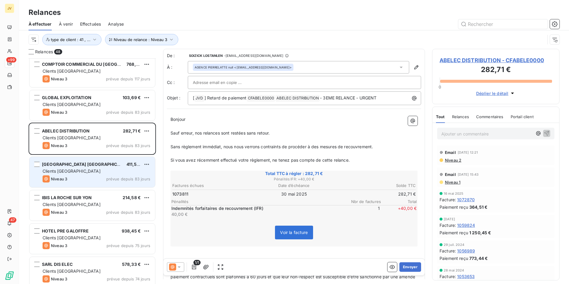
click at [90, 174] on div "Clients [GEOGRAPHIC_DATA]" at bounding box center [97, 171] width 108 height 6
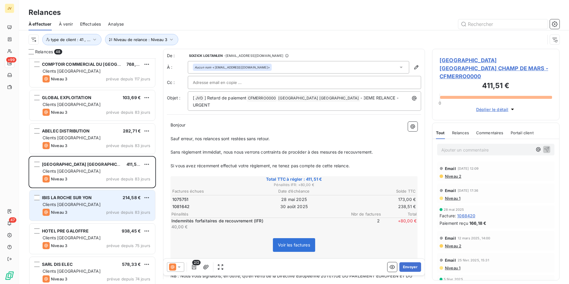
click at [92, 204] on div "Clients [GEOGRAPHIC_DATA]" at bounding box center [97, 205] width 108 height 6
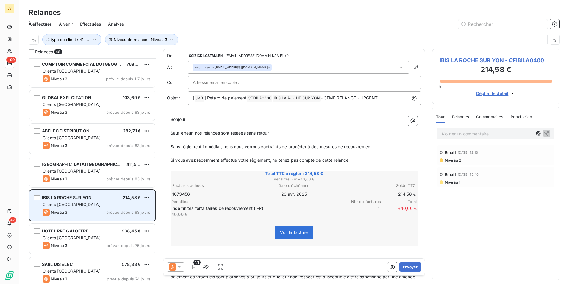
scroll to position [625, 0]
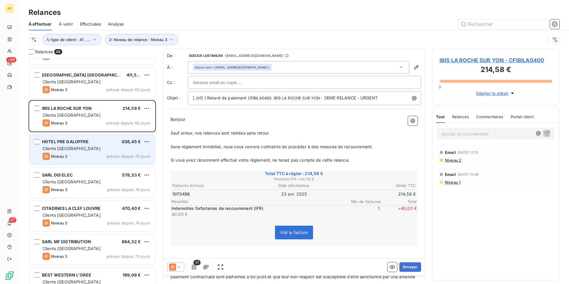
click at [87, 148] on div "Clients [GEOGRAPHIC_DATA]" at bounding box center [97, 149] width 108 height 6
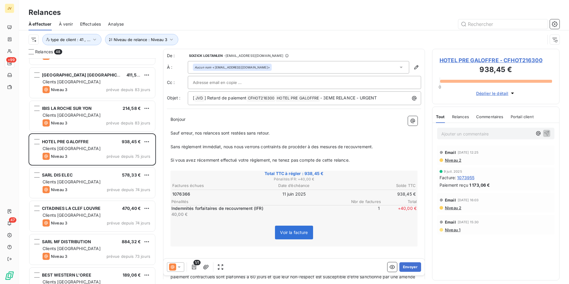
click at [457, 117] on span "Relances" at bounding box center [460, 116] width 17 height 5
click at [456, 182] on span "Niveau 2" at bounding box center [452, 182] width 17 height 5
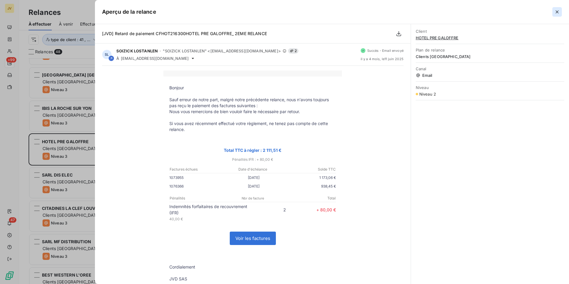
click at [557, 11] on icon "button" at bounding box center [557, 12] width 6 height 6
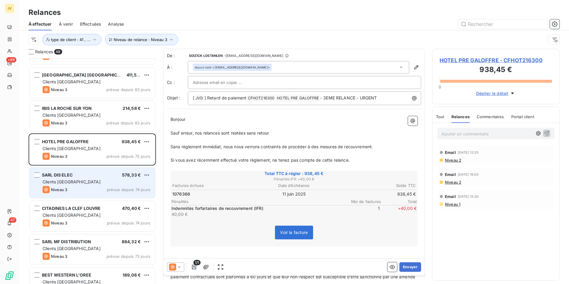
click at [66, 172] on span "SARL DIS ELEC" at bounding box center [57, 174] width 31 height 5
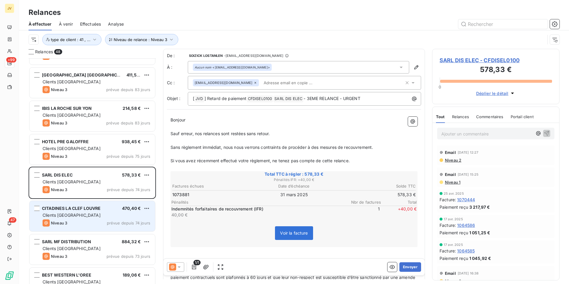
click at [79, 209] on span "CITADINES LA CLEF LOUVRE" at bounding box center [71, 208] width 59 height 5
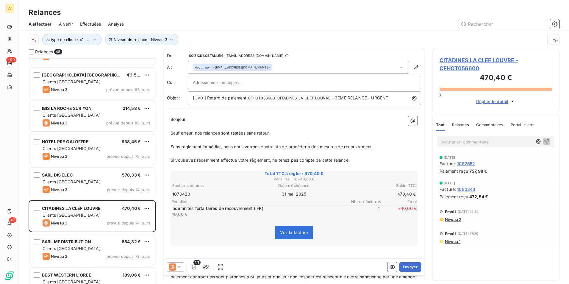
click at [460, 123] on span "Relances" at bounding box center [460, 124] width 17 height 5
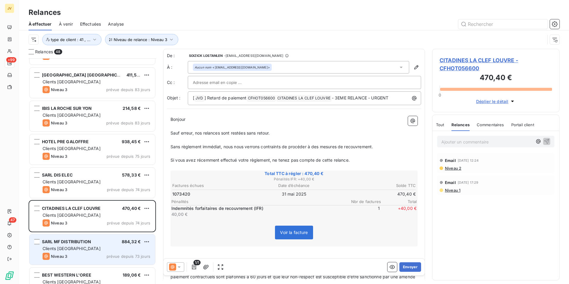
click at [90, 250] on div "Clients [GEOGRAPHIC_DATA]" at bounding box center [97, 249] width 108 height 6
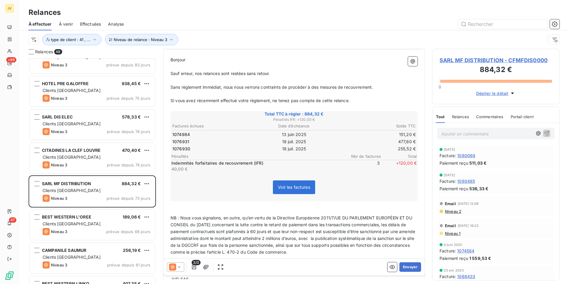
scroll to position [715, 0]
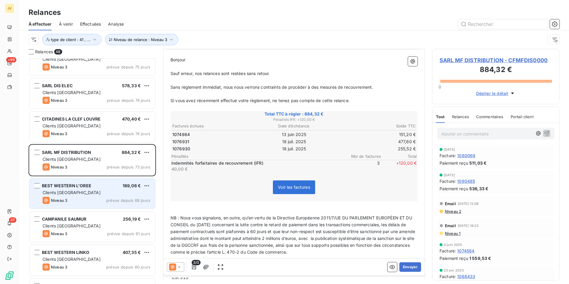
drag, startPoint x: 80, startPoint y: 197, endPoint x: 84, endPoint y: 200, distance: 4.5
click at [80, 197] on div "Niveau 3 prévue depuis 68 jours" at bounding box center [97, 200] width 108 height 7
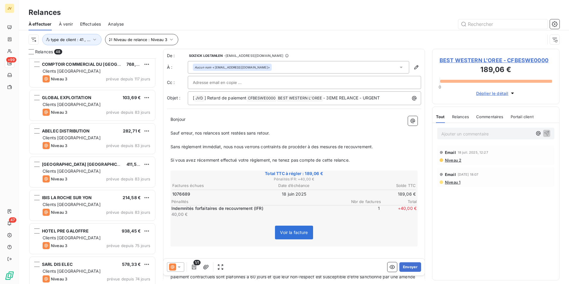
scroll to position [417, 0]
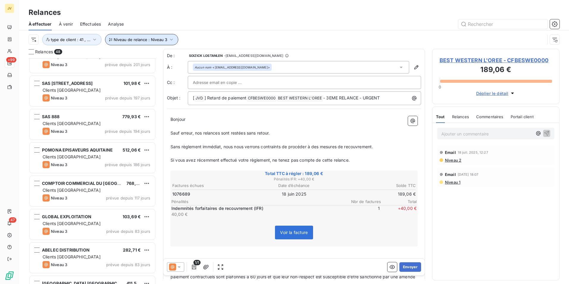
click at [170, 40] on icon "button" at bounding box center [171, 40] width 6 height 6
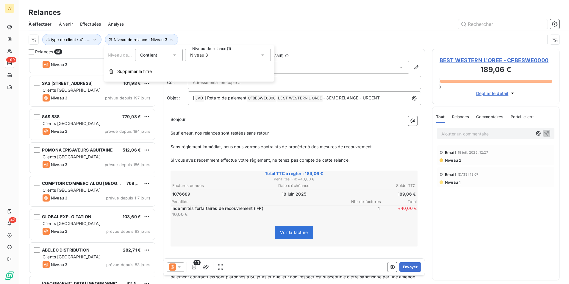
click at [260, 54] on div "Niveau 3" at bounding box center [228, 55] width 86 height 13
click at [194, 99] on li "Niveau 3" at bounding box center [228, 100] width 86 height 11
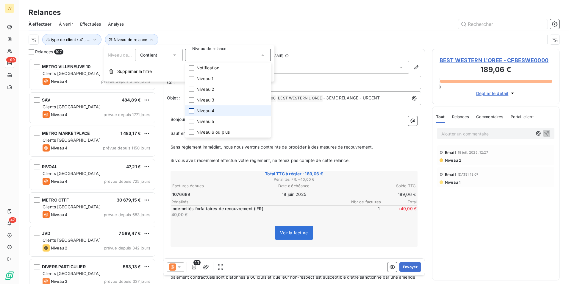
scroll to position [221, 123]
click at [190, 110] on div at bounding box center [191, 110] width 5 height 5
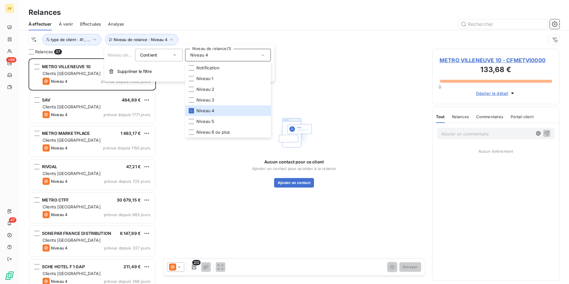
scroll to position [221, 123]
click at [315, 28] on div at bounding box center [345, 24] width 429 height 10
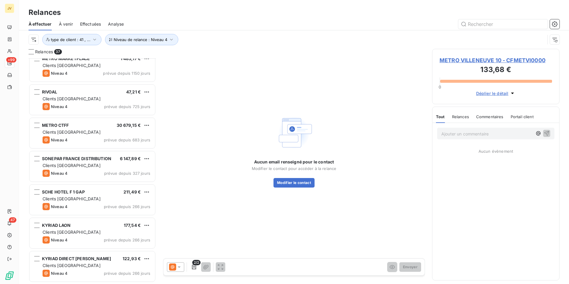
scroll to position [90, 0]
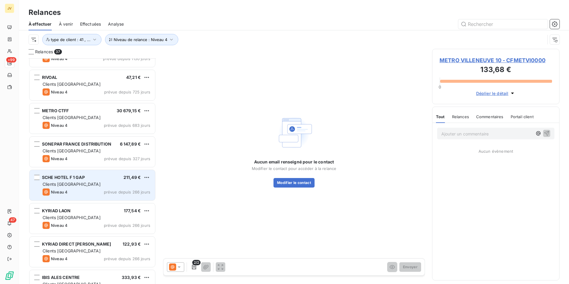
click at [92, 185] on div "Clients [GEOGRAPHIC_DATA]" at bounding box center [97, 184] width 108 height 6
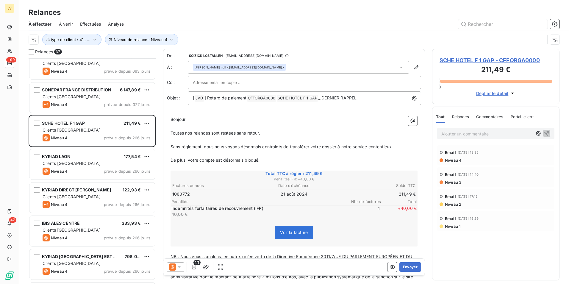
scroll to position [149, 0]
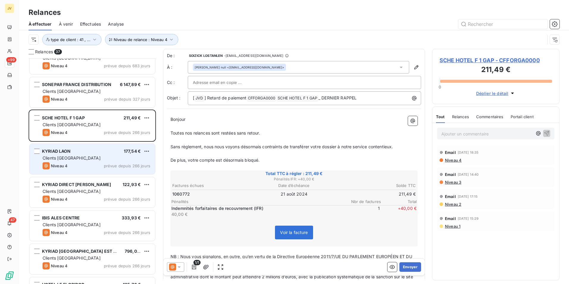
click at [85, 165] on div "Niveau 4 prévue depuis 266 jours" at bounding box center [97, 165] width 108 height 7
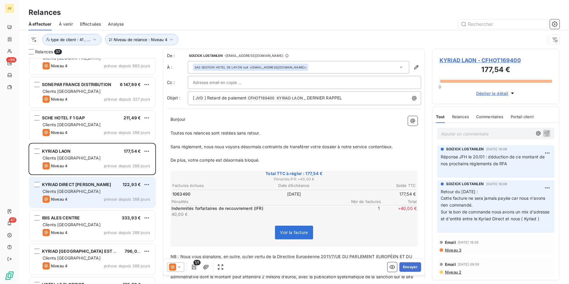
click at [82, 192] on div "Clients [GEOGRAPHIC_DATA]" at bounding box center [97, 191] width 108 height 6
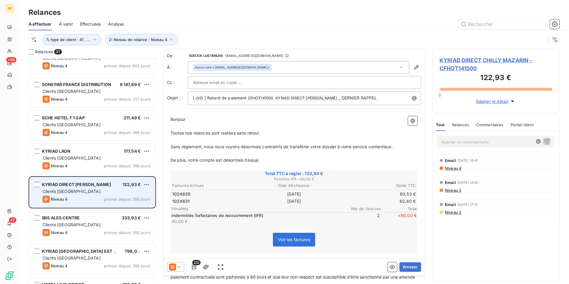
scroll to position [238, 0]
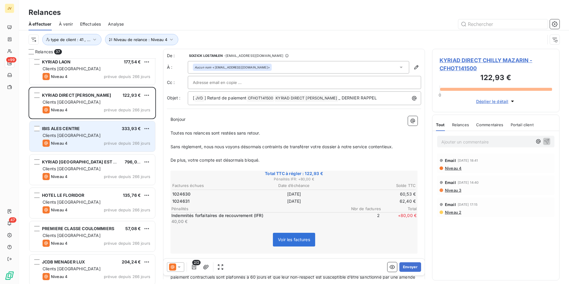
click at [79, 138] on div "Clients [GEOGRAPHIC_DATA]" at bounding box center [97, 135] width 108 height 6
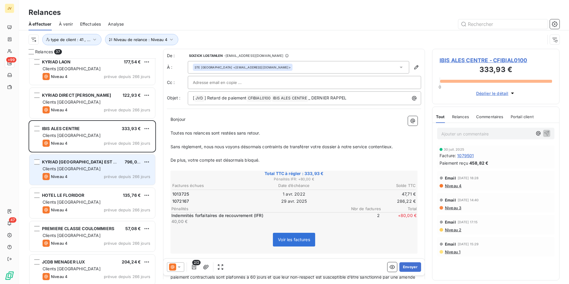
click at [79, 172] on div "KYRIAD DIJON EST MIRANDE 796,08 € Clients France Niveau 4 prévue depuis 266 jou…" at bounding box center [92, 169] width 126 height 30
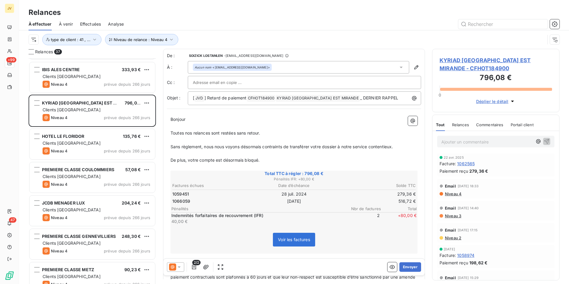
scroll to position [298, 0]
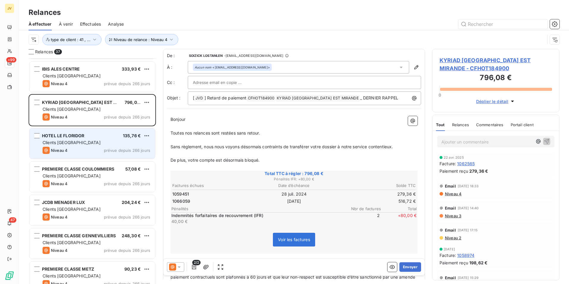
click at [81, 151] on div "Niveau 4 prévue depuis 266 jours" at bounding box center [97, 150] width 108 height 7
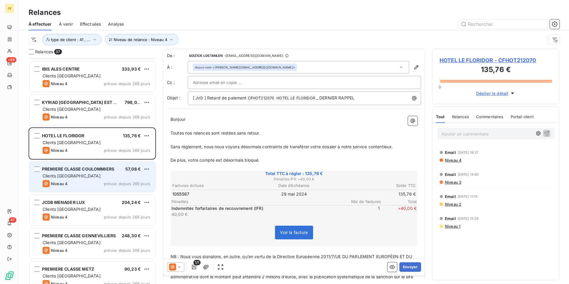
click at [90, 176] on div "Clients [GEOGRAPHIC_DATA]" at bounding box center [97, 176] width 108 height 6
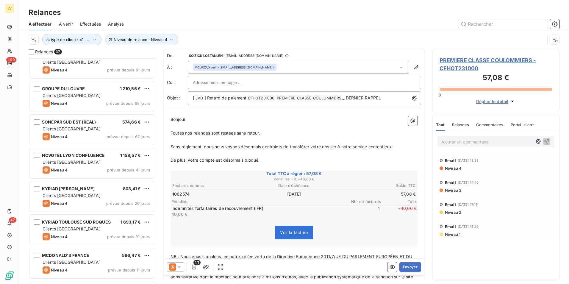
scroll to position [1008, 0]
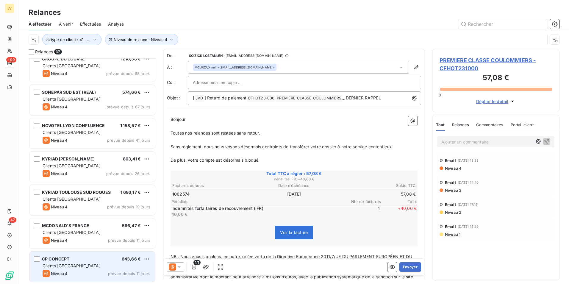
click at [98, 266] on div "Clients [GEOGRAPHIC_DATA]" at bounding box center [97, 266] width 108 height 6
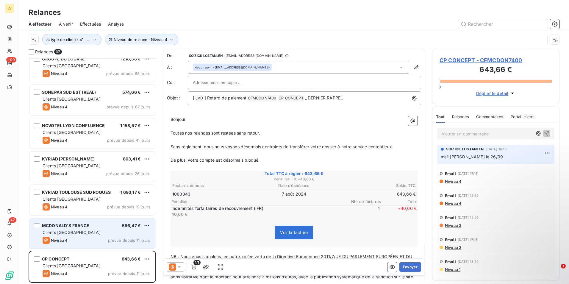
click at [109, 235] on div "Clients [GEOGRAPHIC_DATA]" at bounding box center [97, 232] width 108 height 6
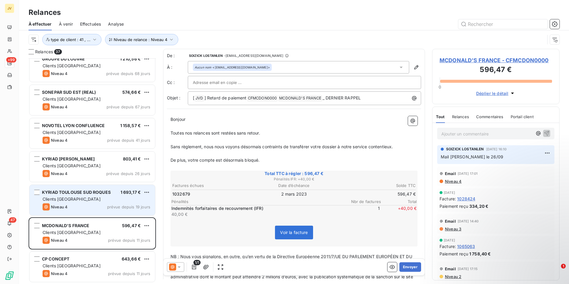
click at [107, 209] on div "Niveau 4 prévue depuis 19 jours" at bounding box center [97, 206] width 108 height 7
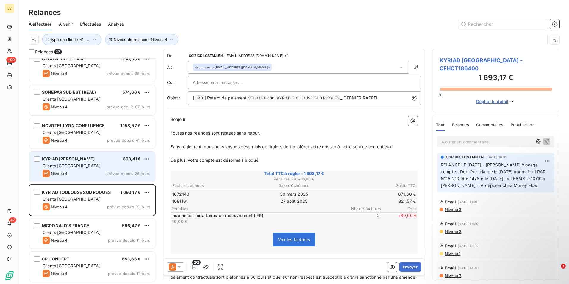
click at [99, 173] on div "Niveau 4 prévue depuis 26 jours" at bounding box center [97, 173] width 108 height 7
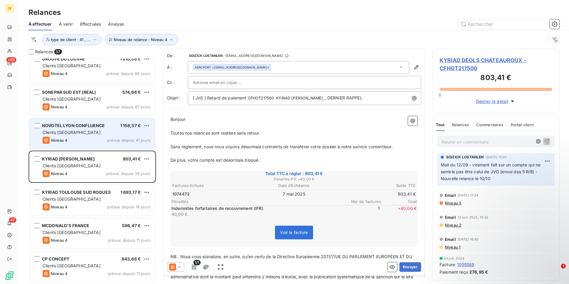
click at [90, 132] on div "Clients [GEOGRAPHIC_DATA]" at bounding box center [97, 132] width 108 height 6
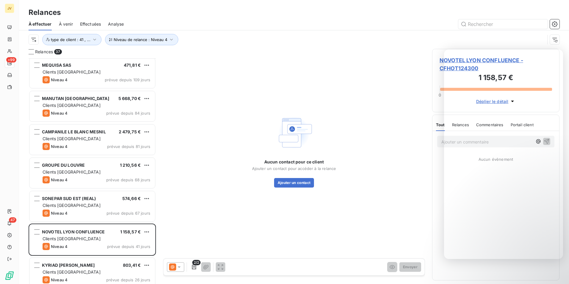
scroll to position [859, 0]
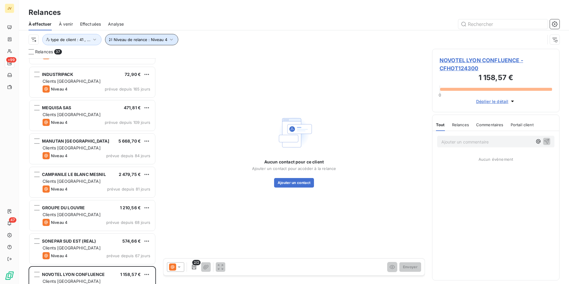
click at [147, 40] on span "Niveau de relance : Niveau 4" at bounding box center [141, 39] width 54 height 5
click at [264, 54] on icon at bounding box center [262, 54] width 3 height 1
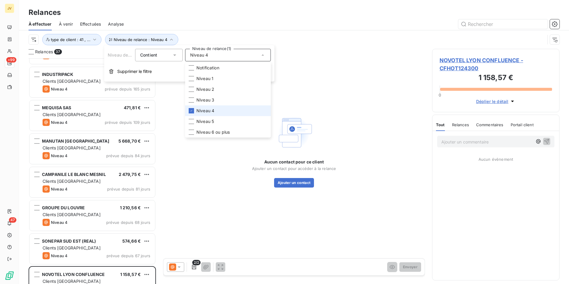
click at [195, 109] on li "Niveau 4" at bounding box center [228, 110] width 86 height 11
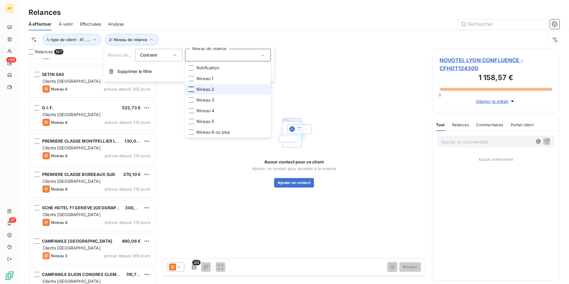
click at [190, 89] on div at bounding box center [191, 89] width 5 height 5
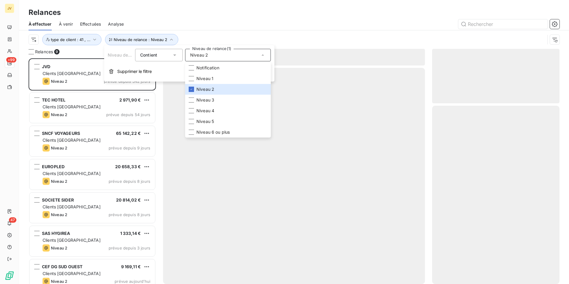
scroll to position [221, 123]
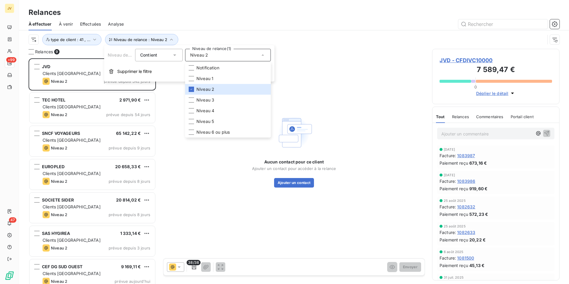
click at [321, 13] on div "Relances" at bounding box center [294, 12] width 550 height 11
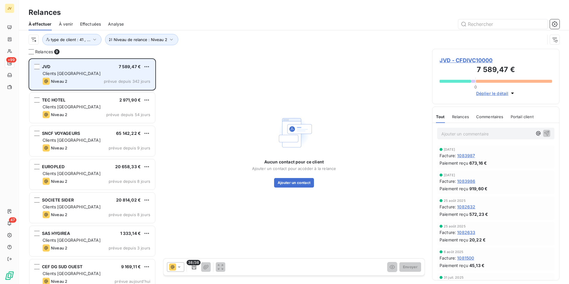
click at [91, 77] on div "JVD 7 589,47 € Clients France Niveau 2 prévue depuis 342 jours" at bounding box center [92, 74] width 126 height 30
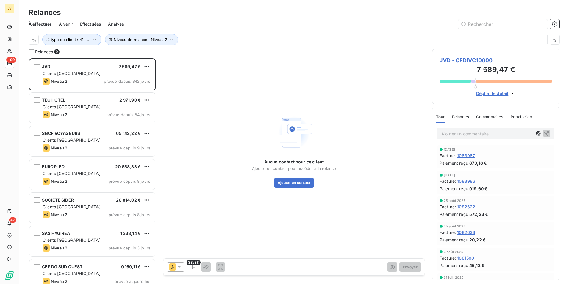
click at [466, 116] on span "Relances" at bounding box center [460, 116] width 17 height 5
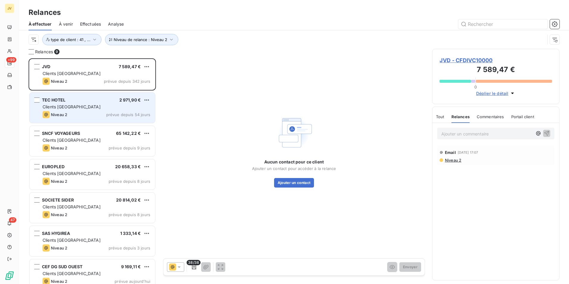
click at [73, 111] on div "TEC HOTEL 2 971,90 € Clients France Niveau 2 prévue depuis 54 jours" at bounding box center [92, 108] width 126 height 30
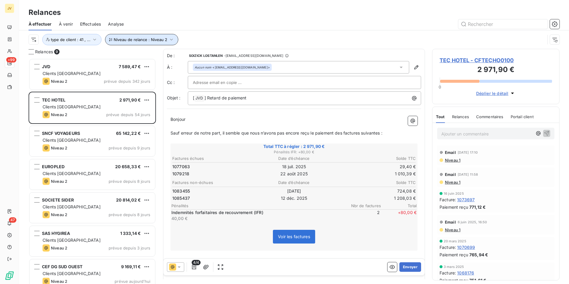
click at [168, 40] on icon "button" at bounding box center [171, 40] width 6 height 6
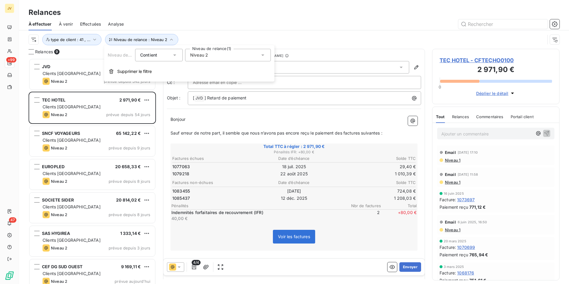
click at [262, 56] on icon at bounding box center [263, 55] width 6 height 6
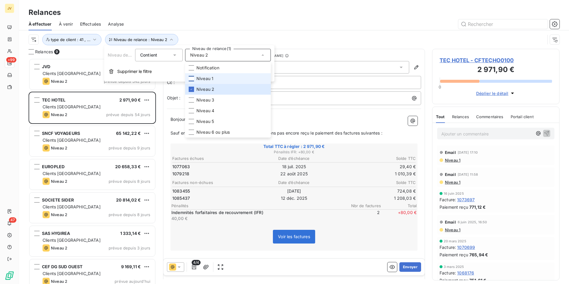
click at [193, 78] on div at bounding box center [191, 78] width 5 height 5
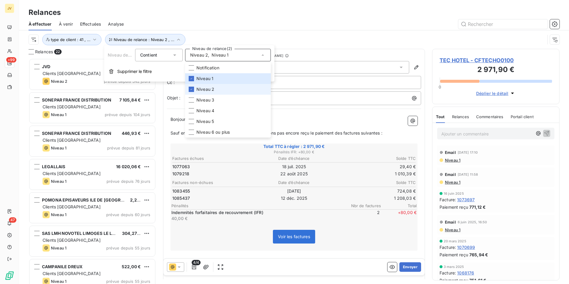
scroll to position [221, 123]
click at [195, 90] on li "Niveau 2" at bounding box center [228, 89] width 86 height 11
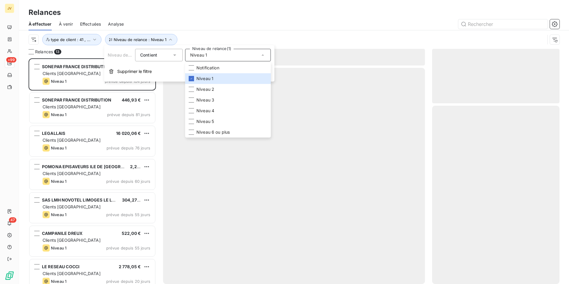
scroll to position [221, 123]
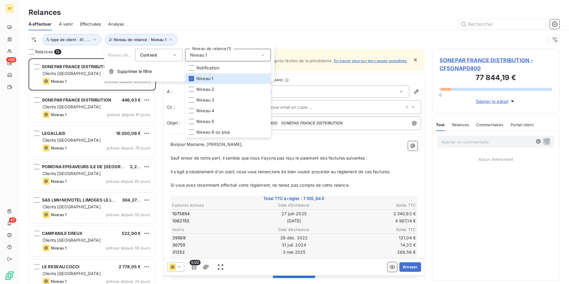
click at [310, 16] on div "Relances" at bounding box center [294, 12] width 550 height 11
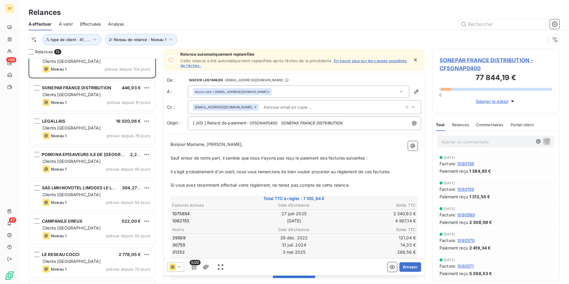
scroll to position [90, 0]
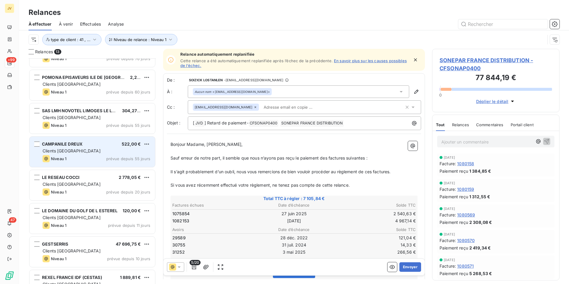
click at [97, 146] on div "CAMPANILE DREUX 522,00 €" at bounding box center [97, 143] width 108 height 5
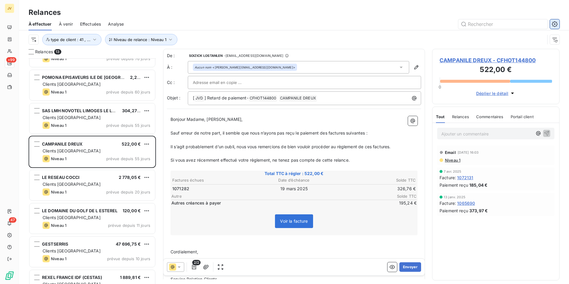
click at [556, 23] on icon "button" at bounding box center [555, 24] width 6 height 6
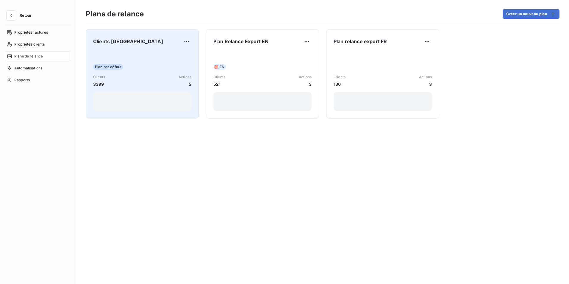
click at [131, 46] on div "Clients France Plan par défaut Clients 3399 Actions 5" at bounding box center [142, 74] width 98 height 74
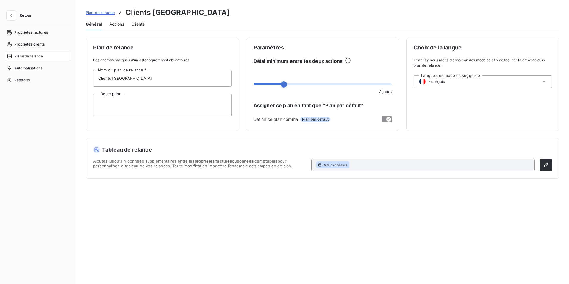
click at [120, 24] on span "Actions" at bounding box center [116, 24] width 15 height 6
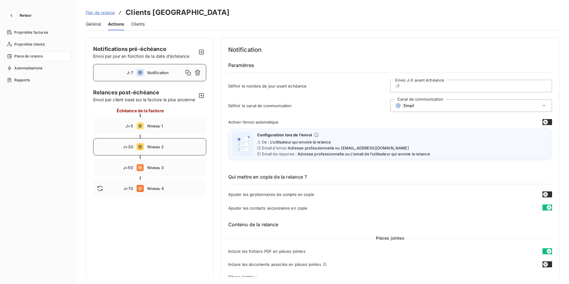
click at [139, 150] on icon at bounding box center [140, 146] width 7 height 7
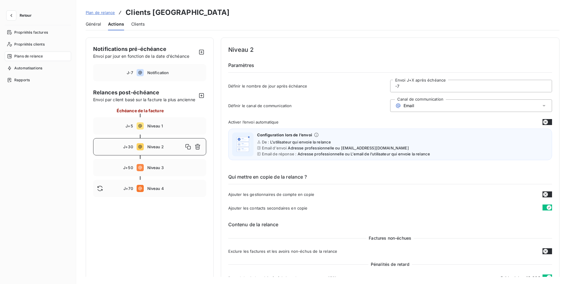
type input "30"
click at [537, 104] on icon at bounding box center [540, 106] width 6 height 6
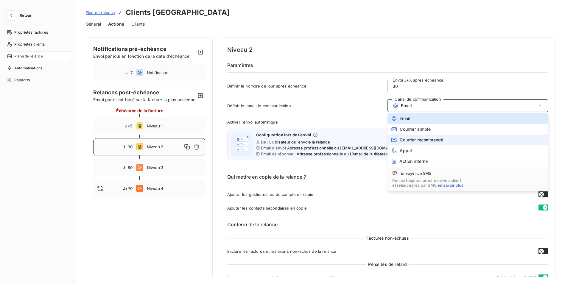
click at [418, 137] on div "Courrier recommandé" at bounding box center [417, 140] width 52 height 6
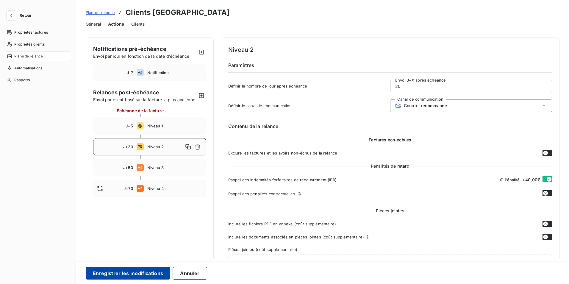
click at [135, 271] on button "Enregistrer les modifications" at bounding box center [128, 273] width 85 height 13
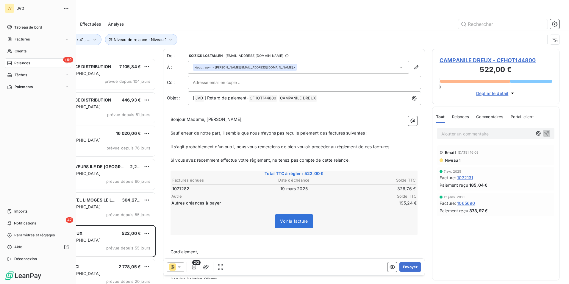
scroll to position [221, 123]
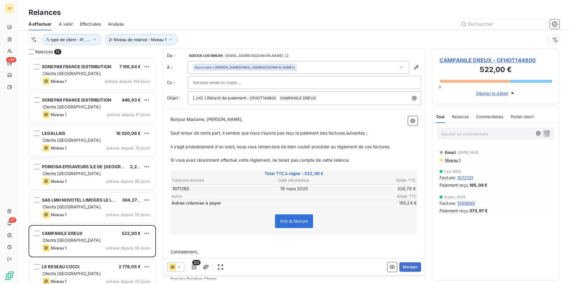
click at [177, 265] on icon at bounding box center [179, 267] width 6 height 6
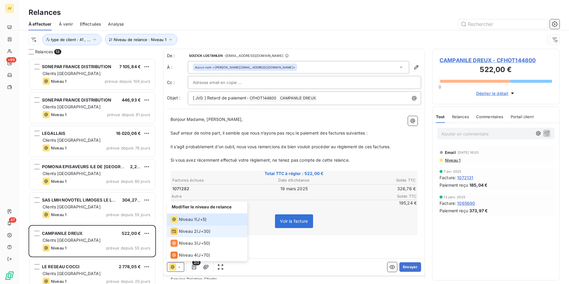
click at [177, 232] on icon at bounding box center [174, 231] width 7 height 7
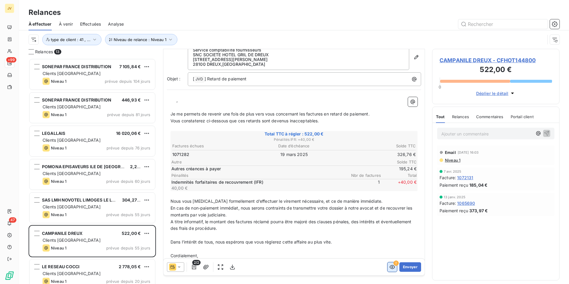
scroll to position [41, 0]
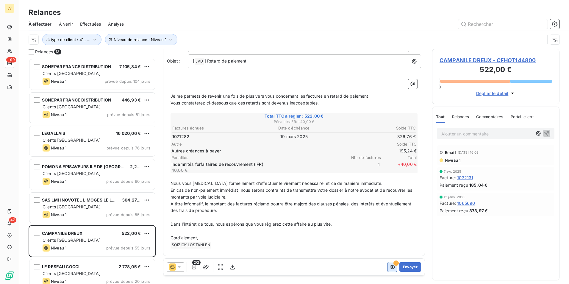
click at [389, 266] on icon "button" at bounding box center [392, 267] width 6 height 6
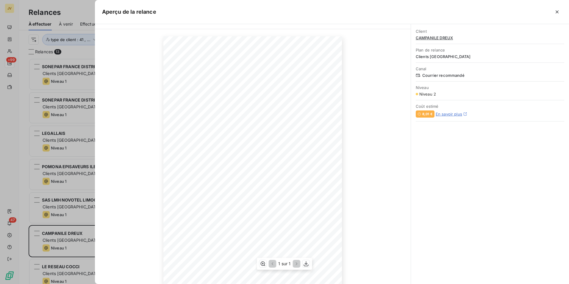
scroll to position [26, 0]
click at [558, 12] on icon "button" at bounding box center [557, 12] width 6 height 6
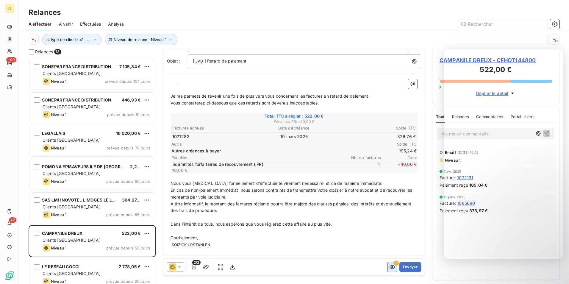
click at [389, 266] on icon "button" at bounding box center [392, 267] width 6 height 6
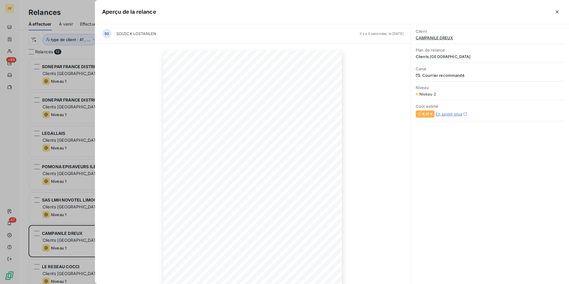
click at [449, 114] on link "En savoir plus" at bounding box center [449, 114] width 26 height 5
click at [559, 13] on icon "button" at bounding box center [557, 12] width 6 height 6
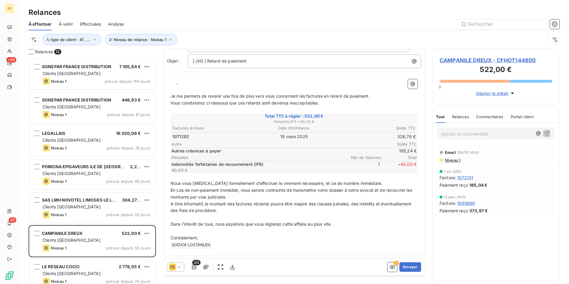
click at [174, 82] on span at bounding box center [173, 82] width 1 height 5
drag, startPoint x: 386, startPoint y: 266, endPoint x: 363, endPoint y: 263, distance: 22.9
click at [389, 266] on icon "button" at bounding box center [392, 267] width 6 height 6
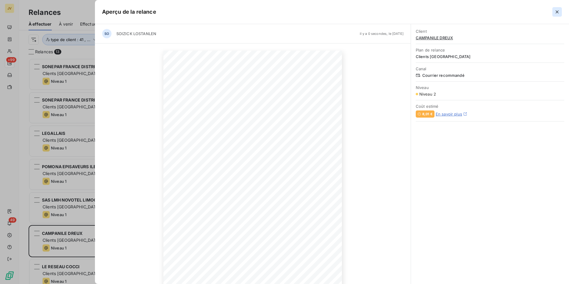
click at [557, 12] on icon "button" at bounding box center [557, 12] width 6 height 6
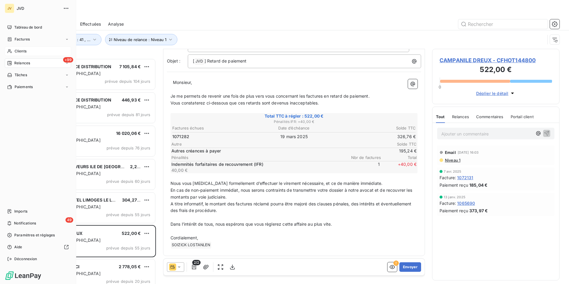
click at [21, 51] on span "Clients" at bounding box center [21, 51] width 12 height 5
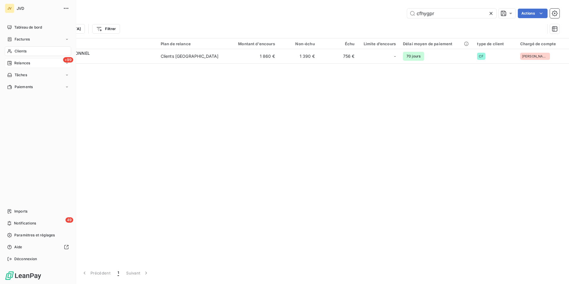
click at [17, 65] on span "Relances" at bounding box center [22, 62] width 16 height 5
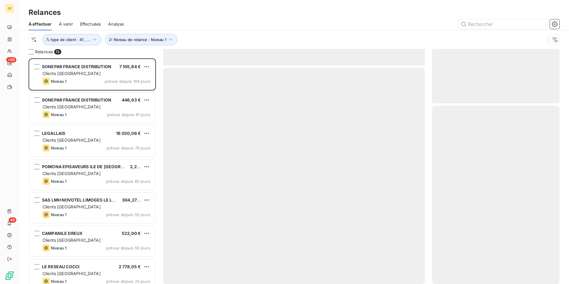
scroll to position [221, 123]
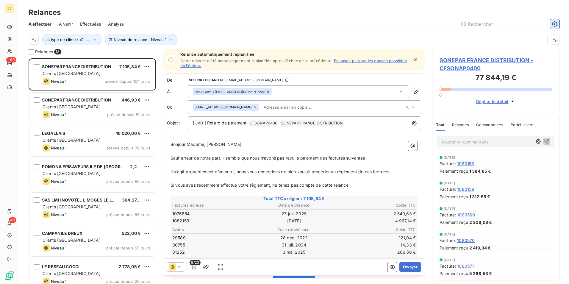
click at [555, 24] on icon "button" at bounding box center [554, 23] width 1 height 1
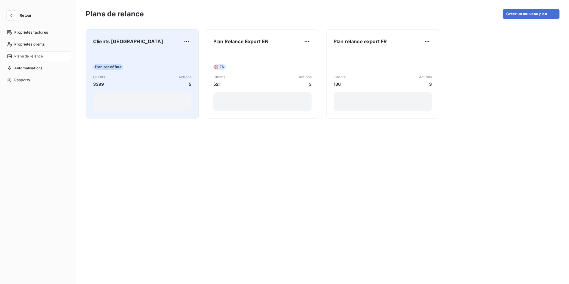
click at [137, 56] on div "Plan par défaut Clients 3399 Actions 5" at bounding box center [142, 81] width 98 height 60
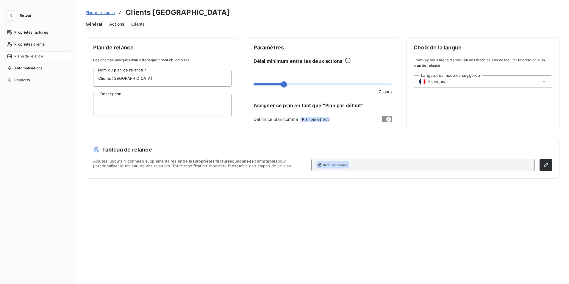
click at [120, 21] on span "Actions" at bounding box center [116, 24] width 15 height 6
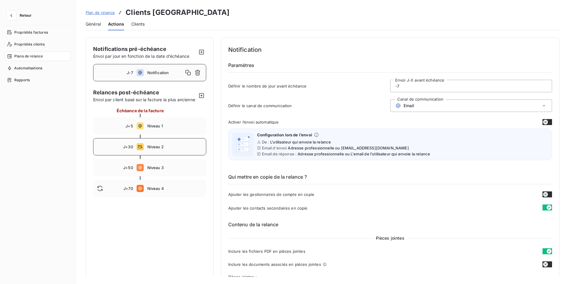
click at [160, 149] on span "Niveau 2" at bounding box center [174, 146] width 55 height 5
type input "30"
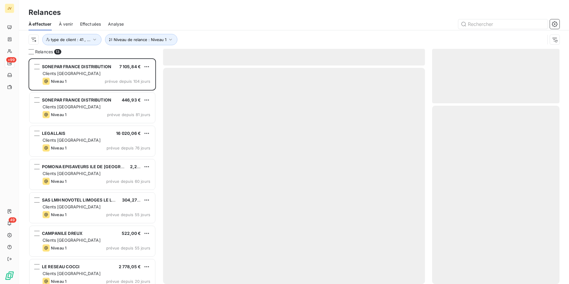
scroll to position [221, 123]
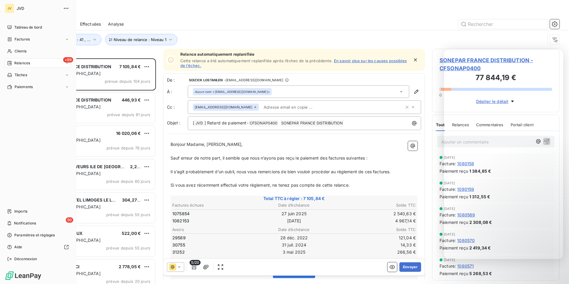
drag, startPoint x: 13, startPoint y: 50, endPoint x: 52, endPoint y: 66, distance: 42.1
click at [13, 50] on div "Clients" at bounding box center [38, 51] width 66 height 10
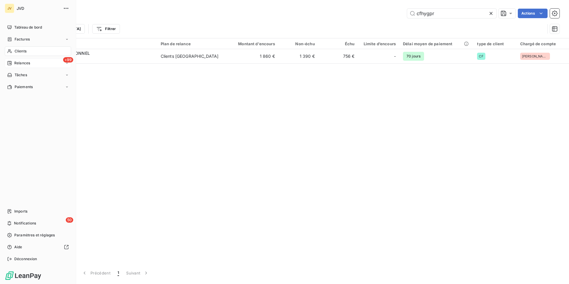
click at [20, 60] on div "+99 Relances" at bounding box center [38, 63] width 66 height 10
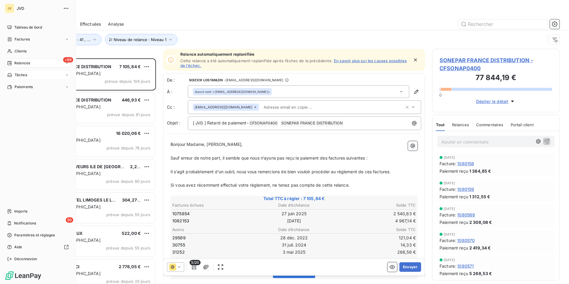
scroll to position [221, 123]
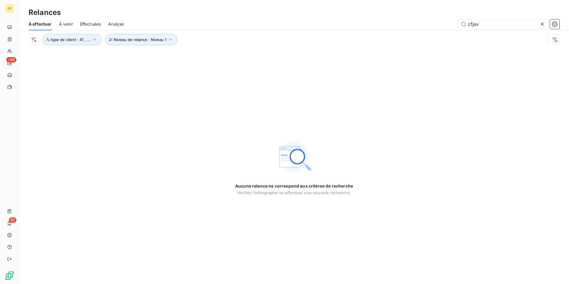
click at [96, 25] on span "Effectuées" at bounding box center [90, 24] width 21 height 6
type input "cfjav"
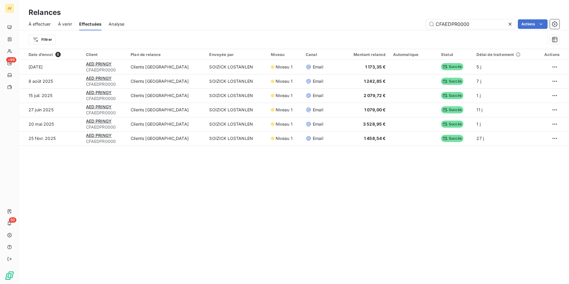
drag, startPoint x: 488, startPoint y: 24, endPoint x: 122, endPoint y: 16, distance: 365.9
click at [123, 16] on div "Relances À effectuer À venir Effectuées Analyse CFAEDPR0000 Actions Filtrer" at bounding box center [294, 24] width 550 height 49
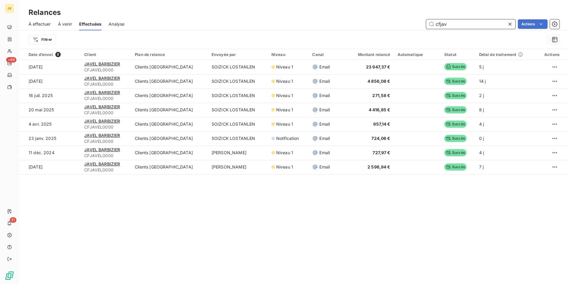
drag, startPoint x: 450, startPoint y: 26, endPoint x: 399, endPoint y: 21, distance: 52.1
click at [399, 21] on div "cfjav Actions" at bounding box center [346, 24] width 428 height 10
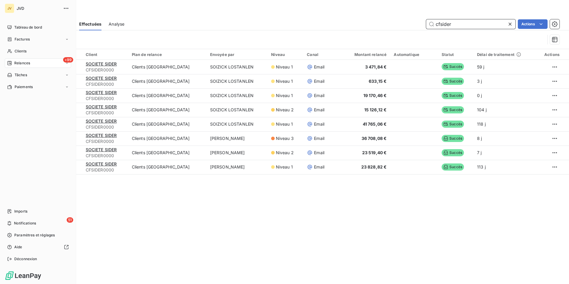
type input "cfsider"
click at [22, 62] on span "Relances" at bounding box center [22, 62] width 16 height 5
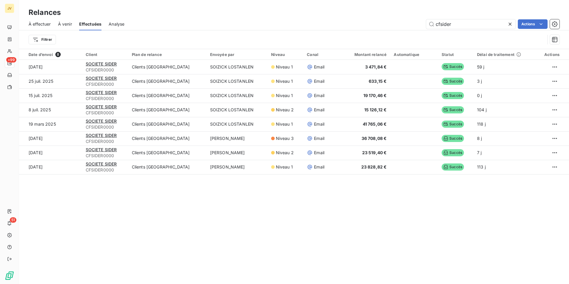
drag, startPoint x: 38, startPoint y: 22, endPoint x: 51, endPoint y: 25, distance: 13.3
click at [38, 22] on span "À effectuer" at bounding box center [40, 24] width 22 height 6
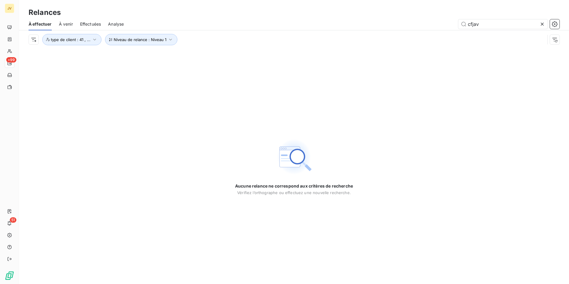
drag, startPoint x: 496, startPoint y: 24, endPoint x: 190, endPoint y: 29, distance: 306.0
click at [198, 27] on div "cfjav" at bounding box center [345, 24] width 429 height 10
type input "cfside"
click at [73, 23] on span "À venir" at bounding box center [66, 24] width 14 height 6
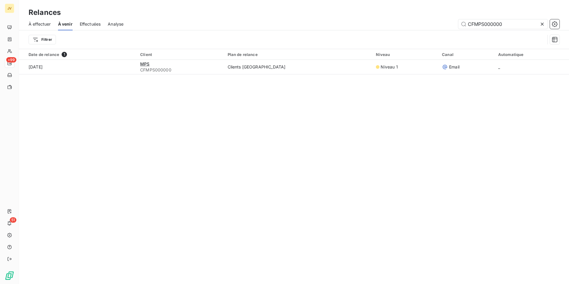
drag, startPoint x: 506, startPoint y: 23, endPoint x: 70, endPoint y: 4, distance: 436.2
click at [92, 4] on div "Relances À effectuer À venir Effectuées Analyse CFMPS000000 Filtrer" at bounding box center [294, 24] width 550 height 49
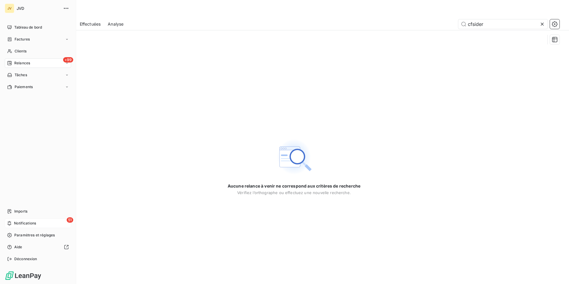
type input "cfsider"
click at [13, 224] on div "51 Notifications" at bounding box center [38, 223] width 66 height 10
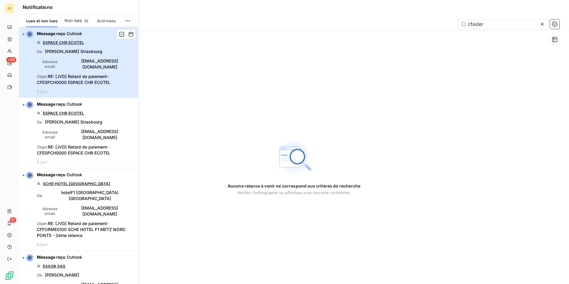
click at [80, 62] on span "tom.ecotel@orange.fr" at bounding box center [99, 64] width 69 height 12
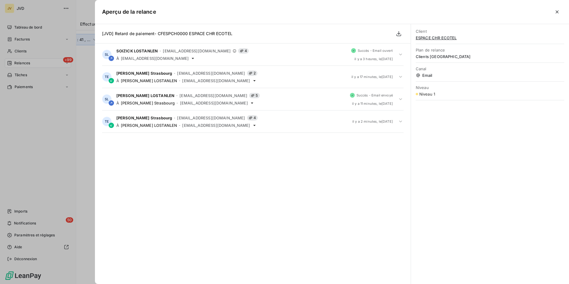
click at [20, 64] on div at bounding box center [284, 142] width 569 height 284
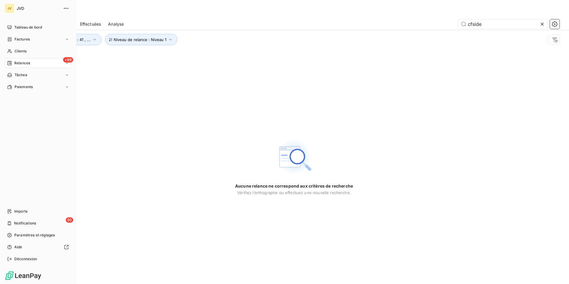
click at [23, 64] on span "Relances" at bounding box center [22, 62] width 16 height 5
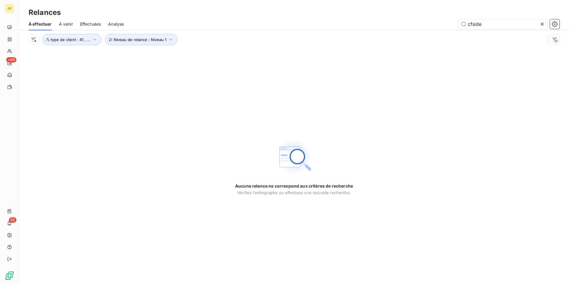
click at [85, 24] on span "Effectuées" at bounding box center [90, 24] width 21 height 6
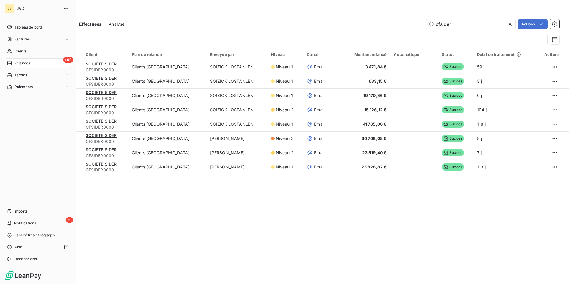
click at [18, 65] on span "Relances" at bounding box center [22, 62] width 16 height 5
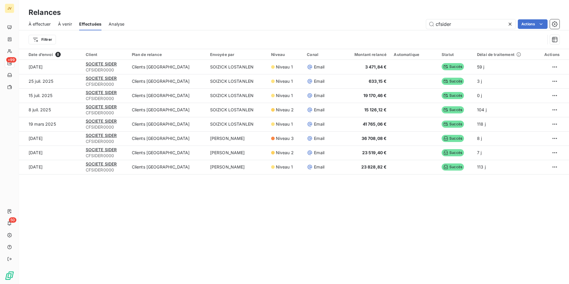
click at [43, 25] on span "À effectuer" at bounding box center [40, 24] width 22 height 6
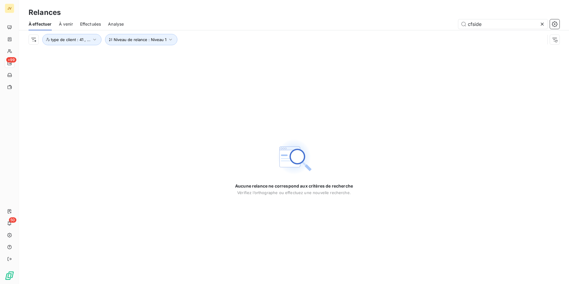
drag, startPoint x: 436, startPoint y: 21, endPoint x: 260, endPoint y: 15, distance: 175.4
click at [238, 12] on div "Relances À effectuer À venir Effectuées Analyse cfside Niveau de relance : Nive…" at bounding box center [294, 24] width 550 height 49
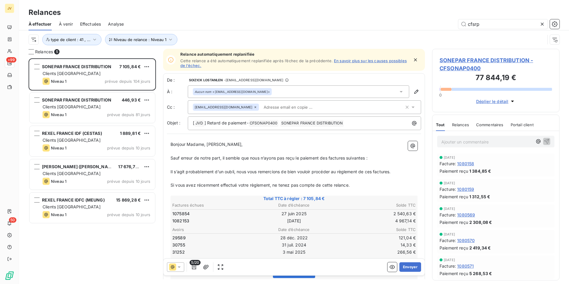
scroll to position [221, 123]
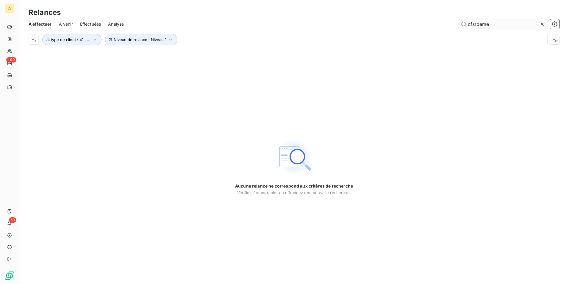
click at [482, 24] on input "cfsrpeme" at bounding box center [502, 24] width 89 height 10
type input "cfsrpme"
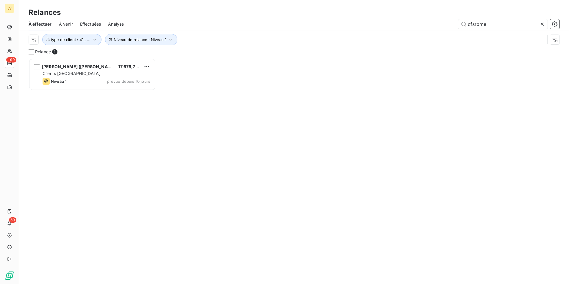
scroll to position [221, 123]
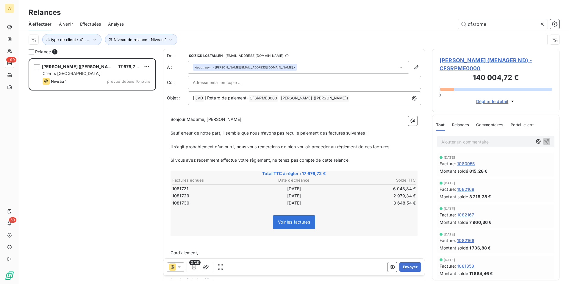
click at [200, 85] on input "text" at bounding box center [225, 82] width 64 height 9
click at [200, 83] on input "text" at bounding box center [304, 82] width 223 height 9
paste input "comptafour1@rexel.fr"
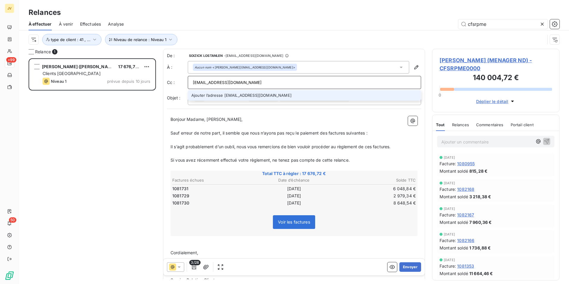
type input "comptafour1@rexel.fr"
click at [124, 110] on div "REXEL FRANCE (MENAGER ND) 17 676,72 € Clients France Niveau 1 prévue depuis 10 …" at bounding box center [92, 171] width 127 height 226
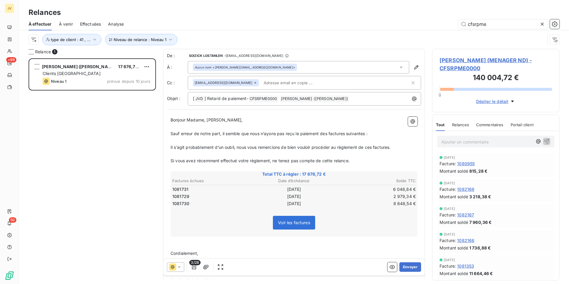
click at [225, 121] on span "Bonjour Madame, [PERSON_NAME]," at bounding box center [207, 119] width 72 height 5
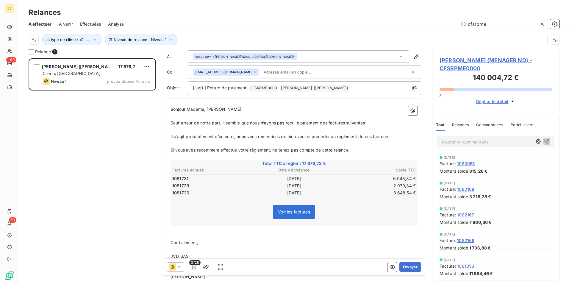
scroll to position [0, 0]
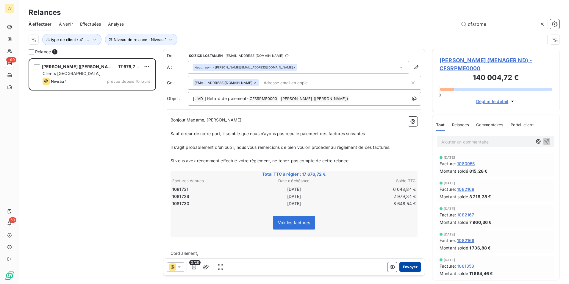
click at [407, 267] on button "Envoyer" at bounding box center [410, 267] width 22 height 10
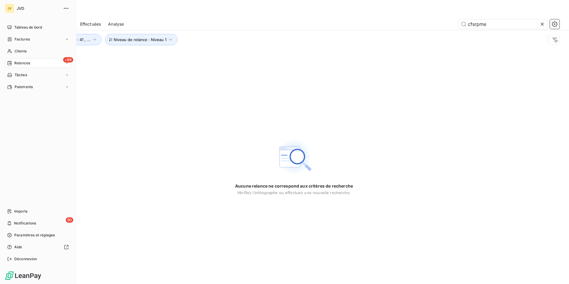
click at [17, 63] on span "Relances" at bounding box center [22, 62] width 16 height 5
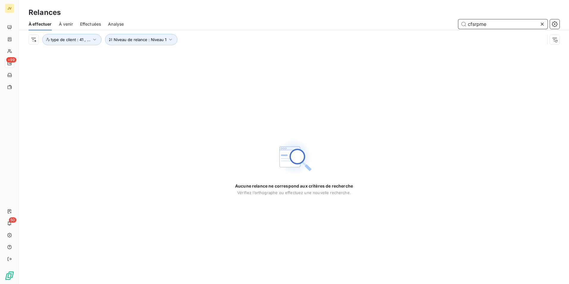
drag, startPoint x: 494, startPoint y: 26, endPoint x: 256, endPoint y: 29, distance: 238.1
click at [285, 26] on div "cfsrpme" at bounding box center [345, 24] width 429 height 10
paste input "CFSRPID0000"
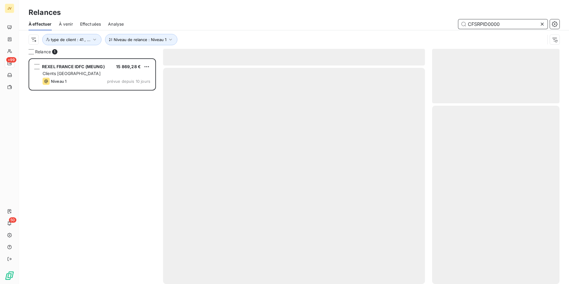
scroll to position [221, 123]
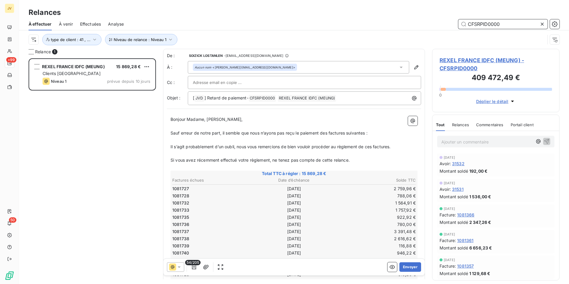
type input "CFSRPID0000"
click at [221, 83] on input "text" at bounding box center [225, 82] width 64 height 9
paste input "comptafour1@rexel.fr"
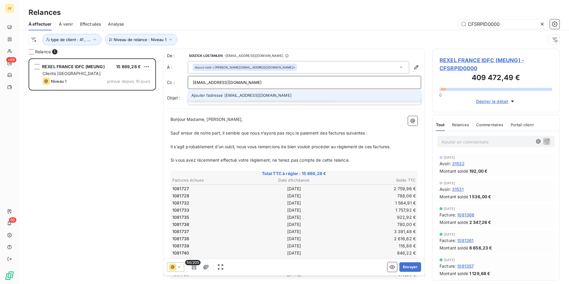
type input "comptafour1@rexel.fr"
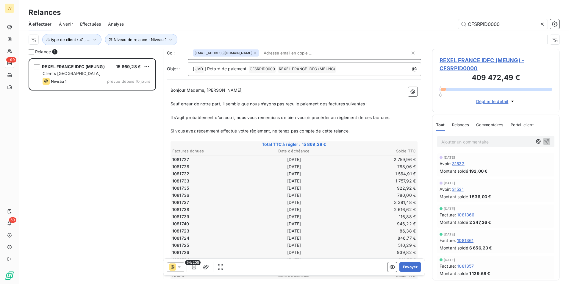
scroll to position [0, 0]
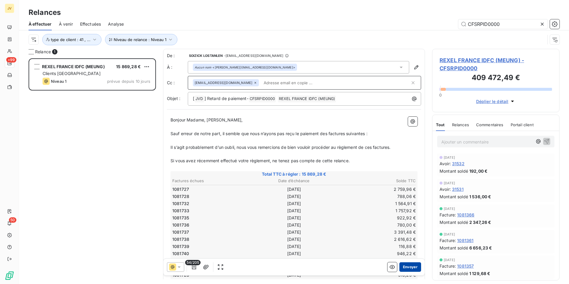
click at [408, 266] on button "Envoyer" at bounding box center [410, 267] width 22 height 10
